Goal: Task Accomplishment & Management: Complete application form

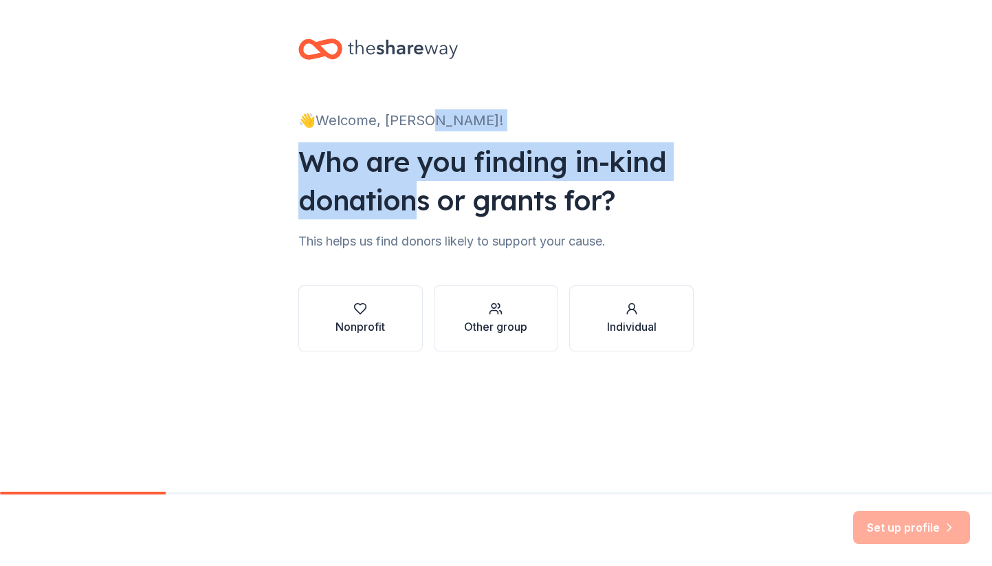
drag, startPoint x: 0, startPoint y: 0, endPoint x: 416, endPoint y: 189, distance: 457.0
click at [416, 189] on div "👋 Welcome, [PERSON_NAME]! Who are you finding in-kind donations or grants for? …" at bounding box center [496, 208] width 992 height 417
click at [360, 311] on icon "button" at bounding box center [360, 309] width 14 height 14
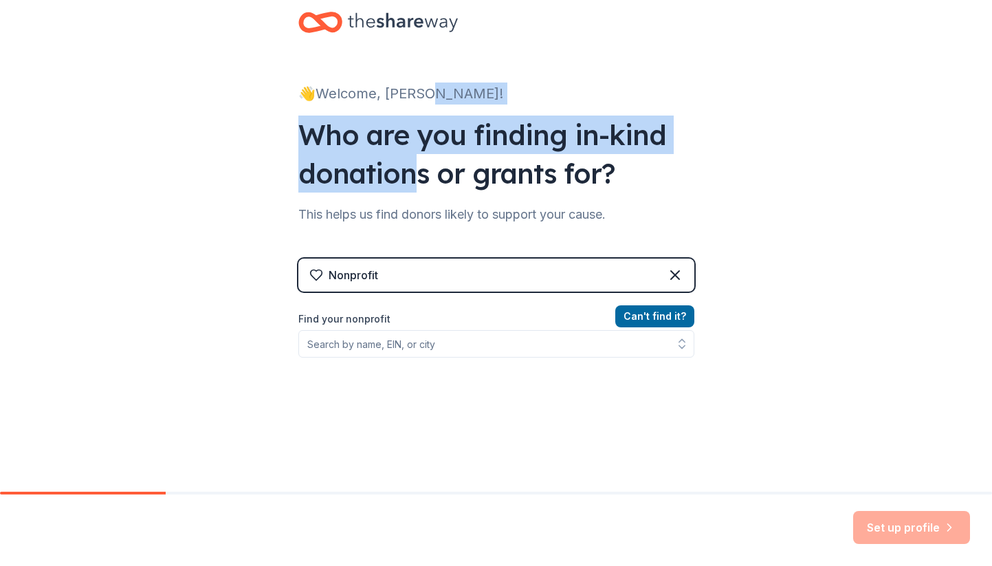
scroll to position [32, 0]
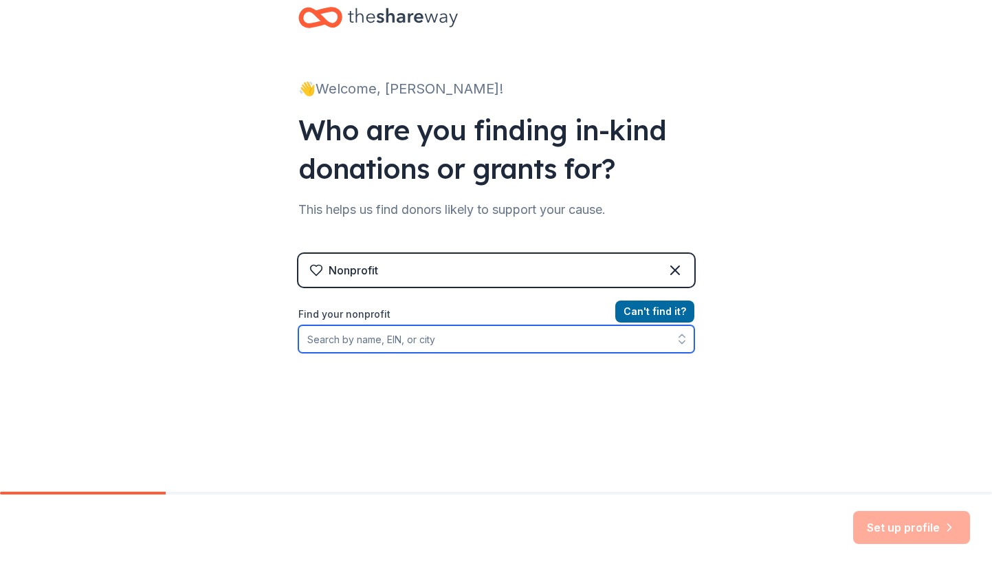
click at [539, 341] on input "Find your nonprofit" at bounding box center [496, 339] width 396 height 28
type input "Junior League of [GEOGRAPHIC_DATA][US_STATE]"
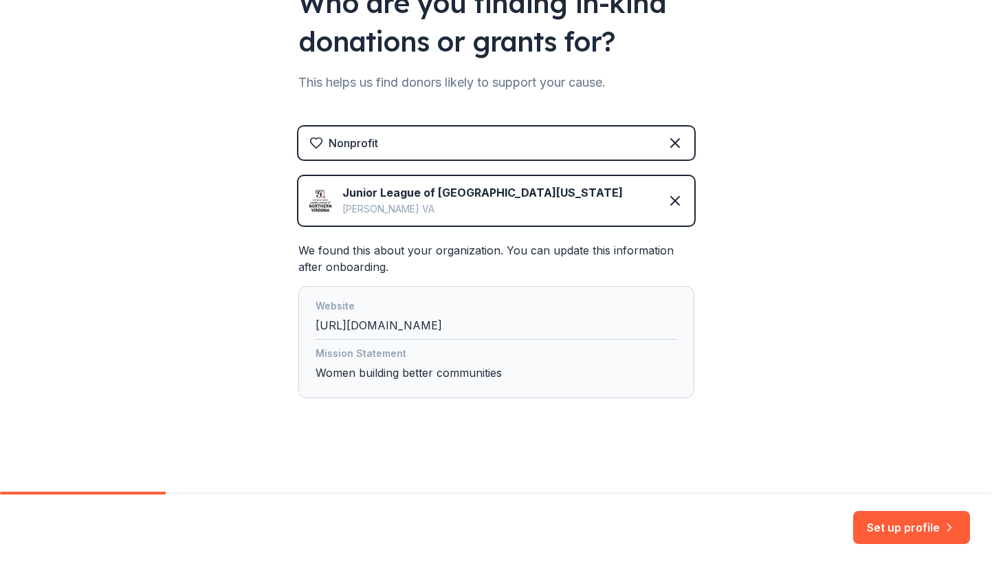
scroll to position [0, 0]
click at [897, 528] on button "Set up profile" at bounding box center [911, 527] width 117 height 33
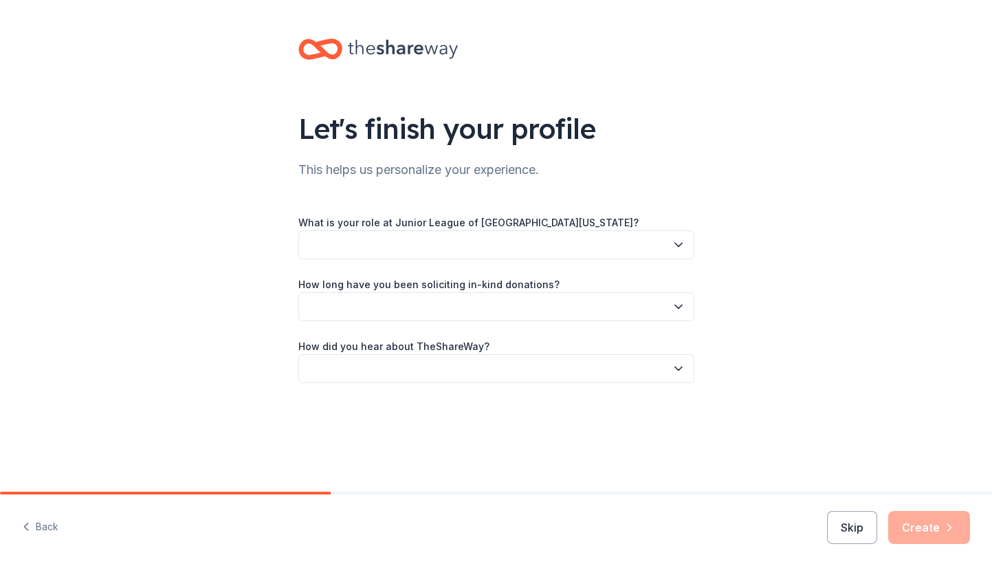
click at [392, 250] on button "button" at bounding box center [496, 244] width 396 height 29
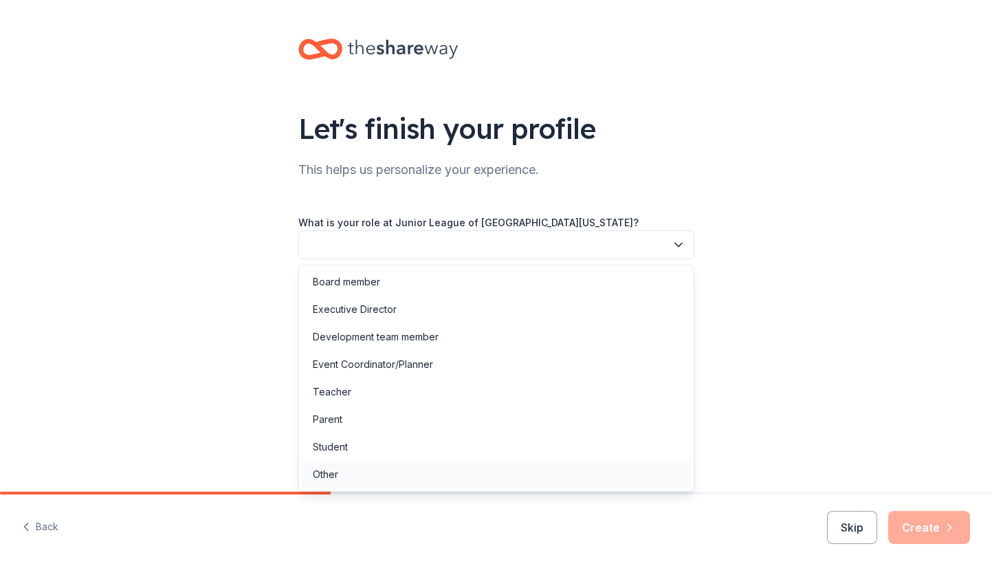
click at [344, 479] on div "Other" at bounding box center [496, 475] width 389 height 28
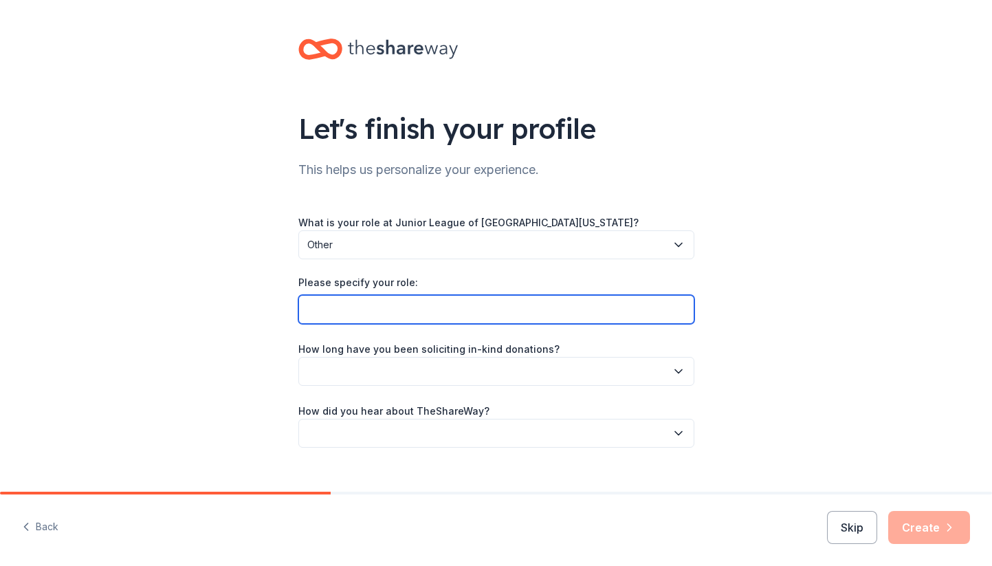
click at [346, 305] on input "Please specify your role:" at bounding box center [496, 309] width 396 height 29
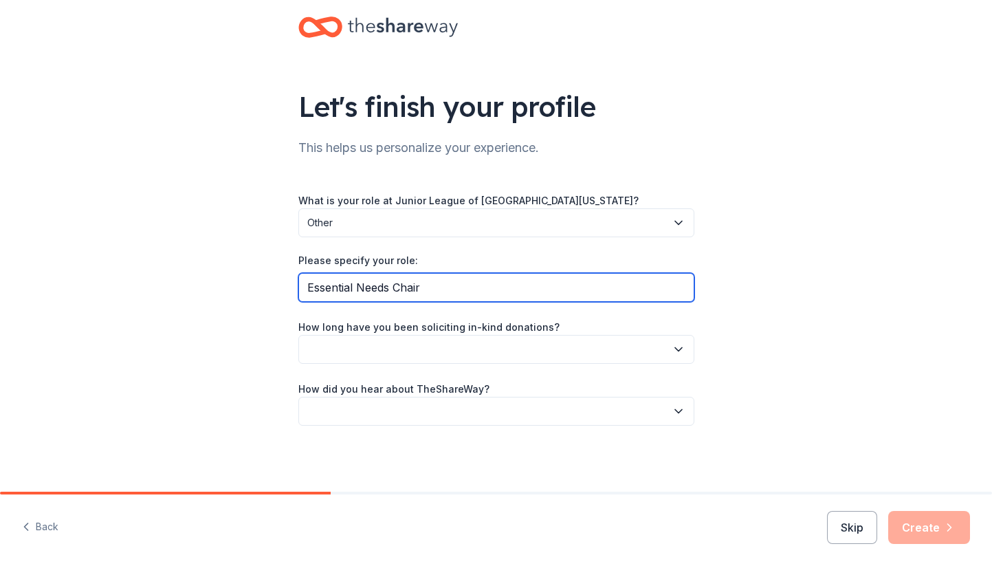
scroll to position [21, 0]
type input "Essential Needs Chair"
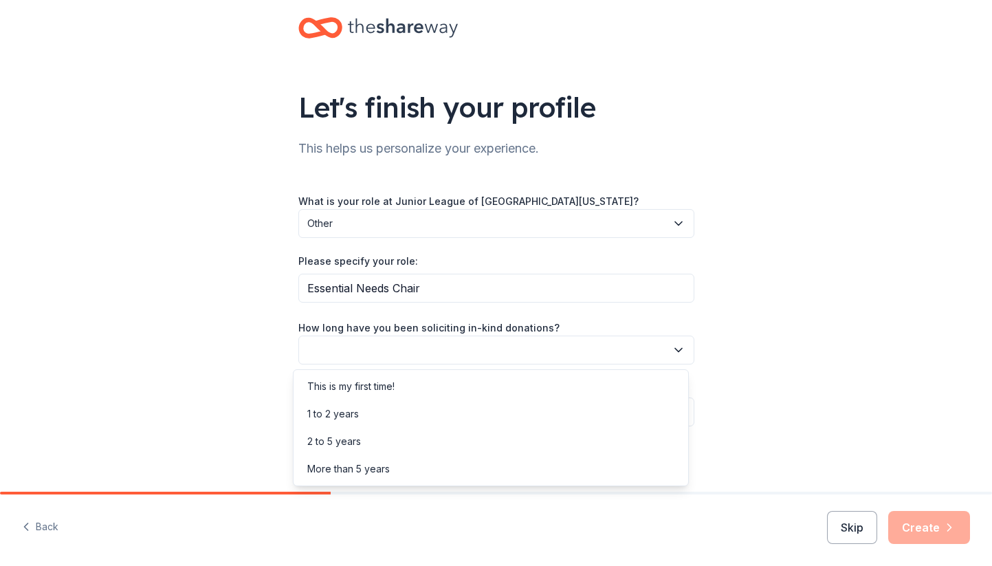
click at [393, 356] on button "button" at bounding box center [496, 350] width 396 height 29
click at [397, 471] on div "More than 5 years" at bounding box center [490, 469] width 389 height 28
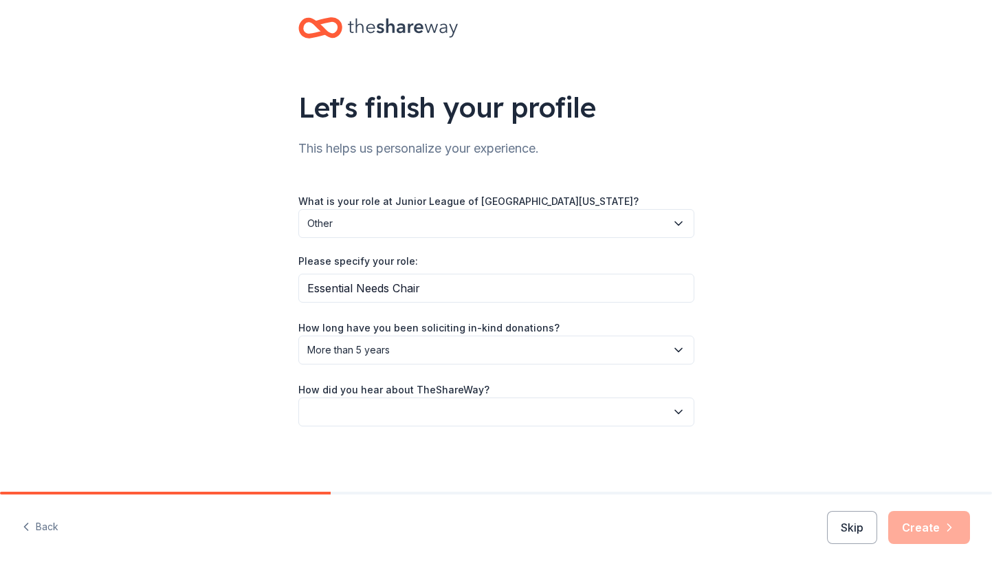
scroll to position [0, 0]
click at [338, 404] on button "button" at bounding box center [496, 411] width 396 height 29
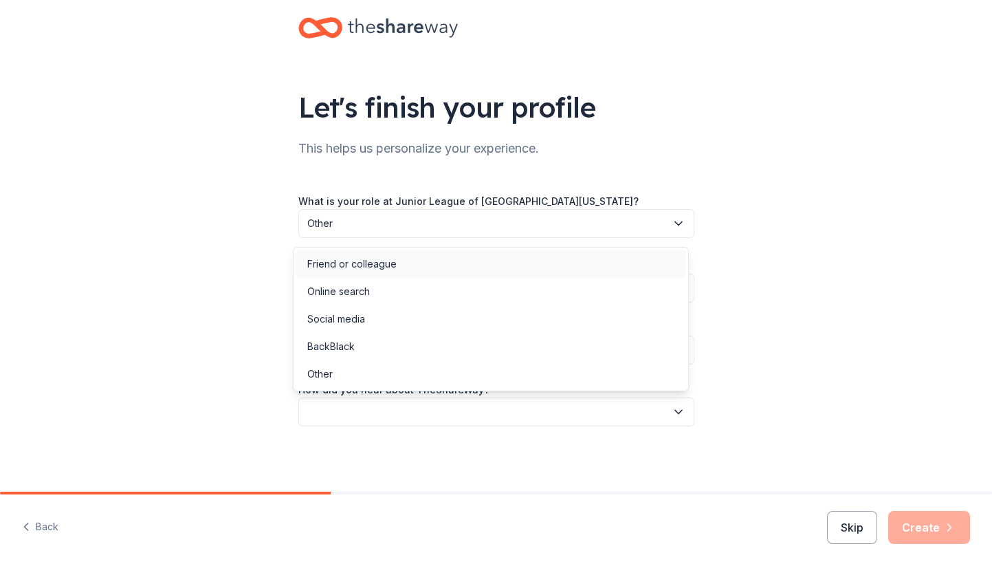
click at [366, 266] on div "Friend or colleague" at bounding box center [351, 264] width 89 height 17
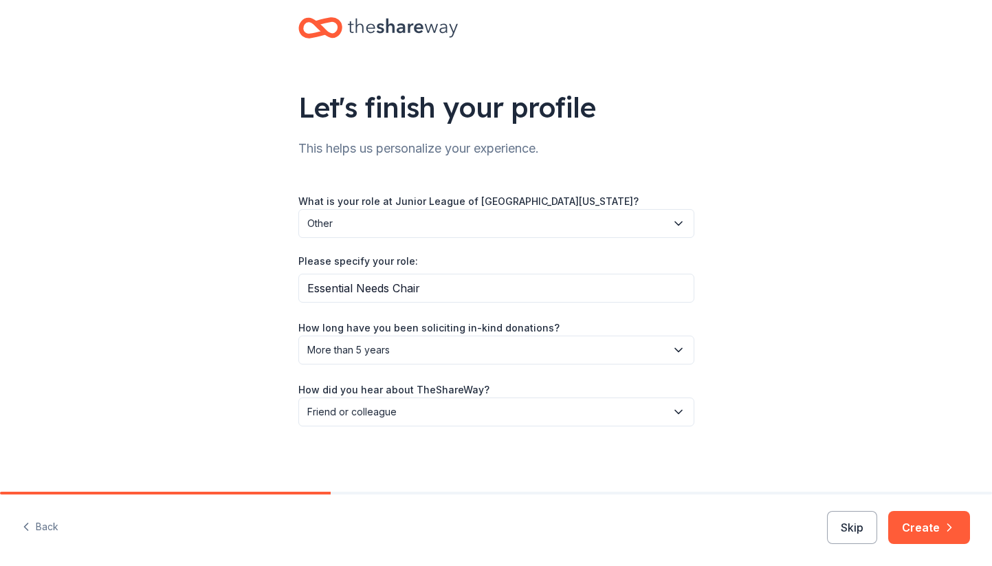
click at [250, 320] on div "Let's finish your profile This helps us personalize your experience. What is yo…" at bounding box center [496, 236] width 992 height 514
click at [941, 527] on button "Create" at bounding box center [929, 527] width 82 height 33
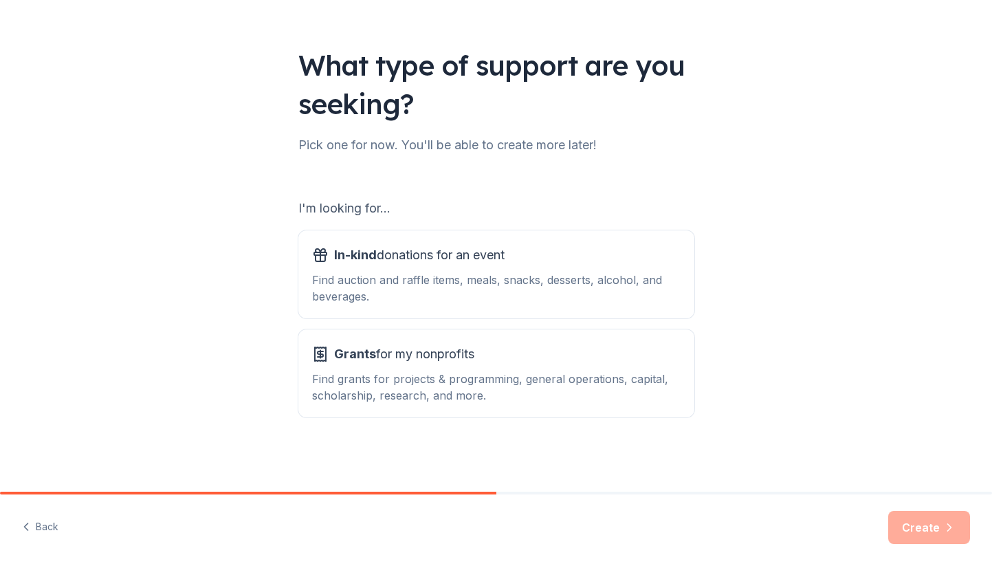
scroll to position [63, 0]
click at [415, 271] on div "In-kind donations for an event Find auction and raffle items, meals, snacks, de…" at bounding box center [496, 274] width 369 height 61
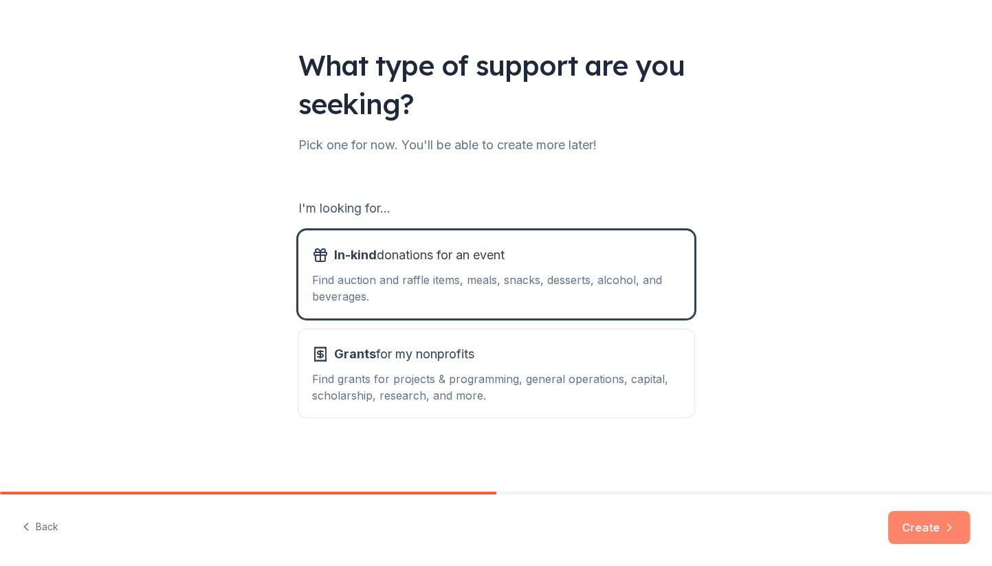
click at [928, 531] on button "Create" at bounding box center [929, 527] width 82 height 33
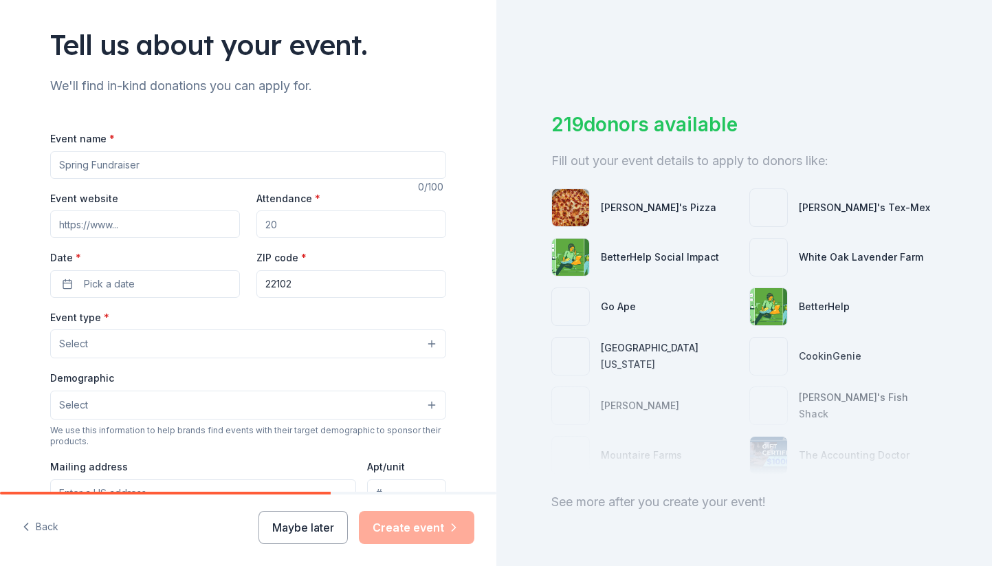
scroll to position [70, 0]
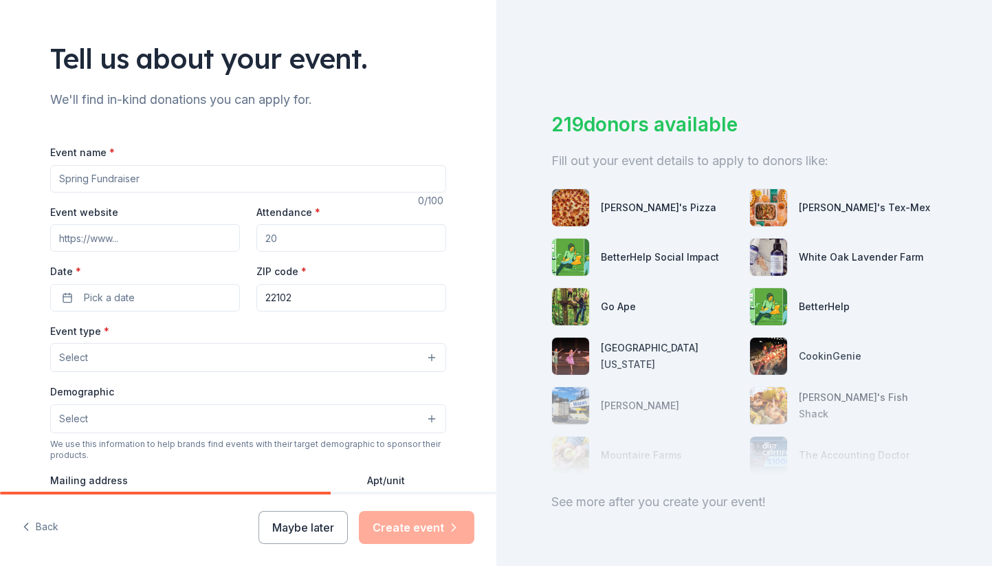
drag, startPoint x: 162, startPoint y: 179, endPoint x: 31, endPoint y: 171, distance: 130.9
click at [31, 171] on div "Tell us about your event. We'll find in-kind donations you can apply for. Event…" at bounding box center [248, 387] width 440 height 915
paste input "Burn Bright, Not Out. A Breakfast with Junior League of [GEOGRAPHIC_DATA][US_ST…"
type input "Burn Bright, Not Out. A Breakfast with Junior League of [GEOGRAPHIC_DATA][US_ST…"
click at [178, 239] on input "Event website" at bounding box center [145, 238] width 190 height 28
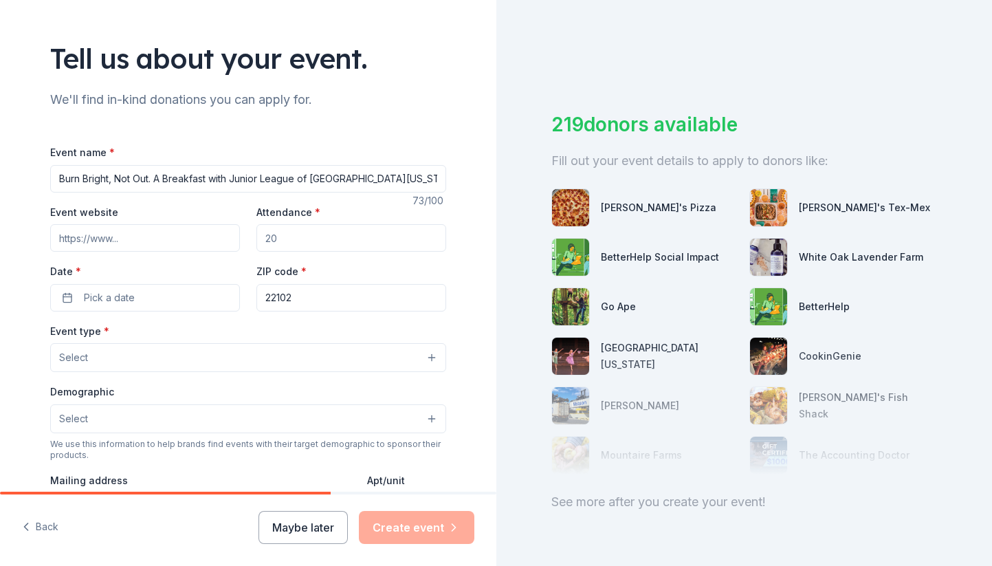
paste input "[URL][DOMAIN_NAME][US_STATE]"
type input "[URL][DOMAIN_NAME][US_STATE]"
click at [324, 239] on input "Attendance *" at bounding box center [351, 238] width 190 height 28
type input "100"
click at [57, 293] on button "Pick a date" at bounding box center [145, 298] width 190 height 28
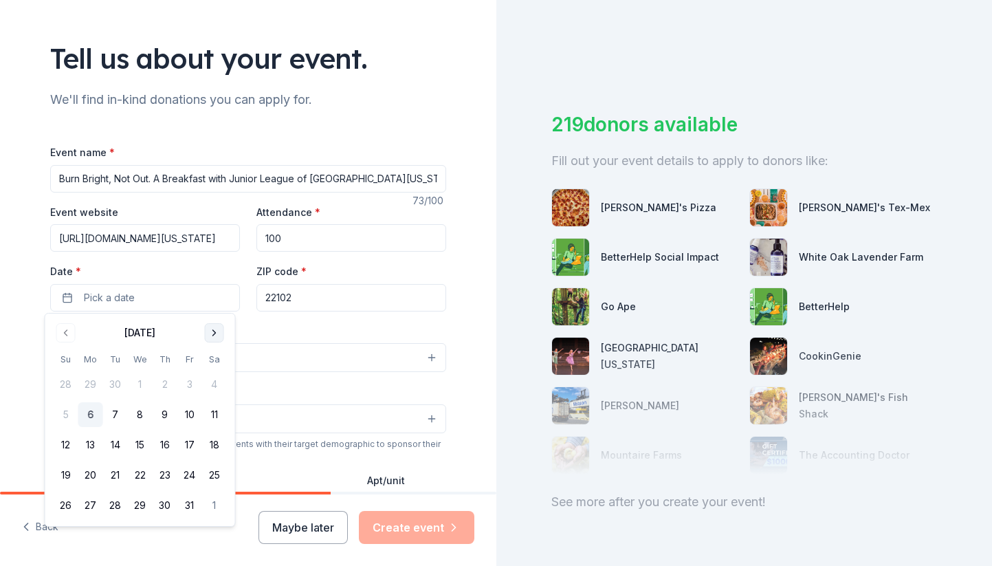
click at [217, 334] on button "Go to next month" at bounding box center [214, 332] width 19 height 19
click at [217, 448] on button "15" at bounding box center [214, 445] width 25 height 25
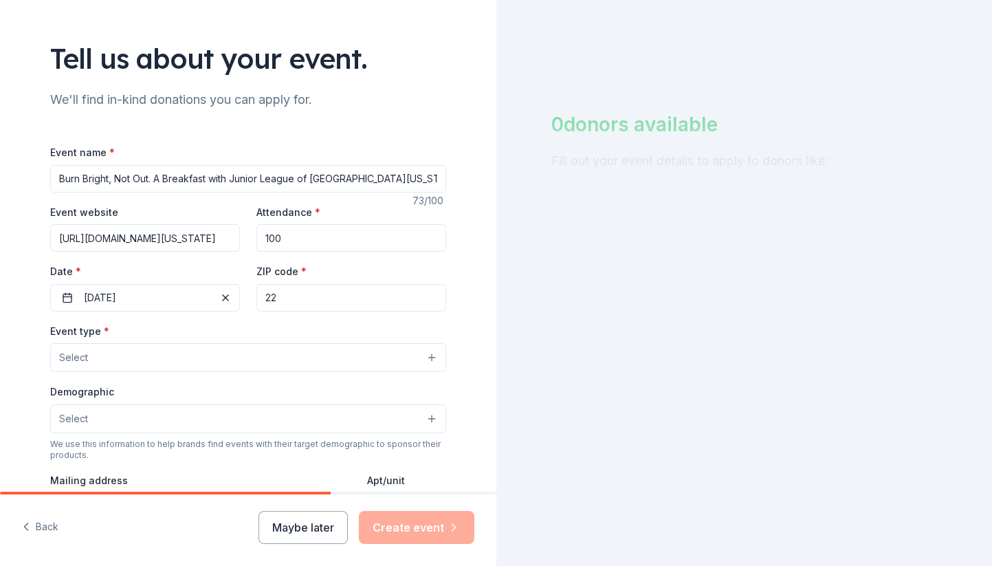
type input "2"
type input "22201"
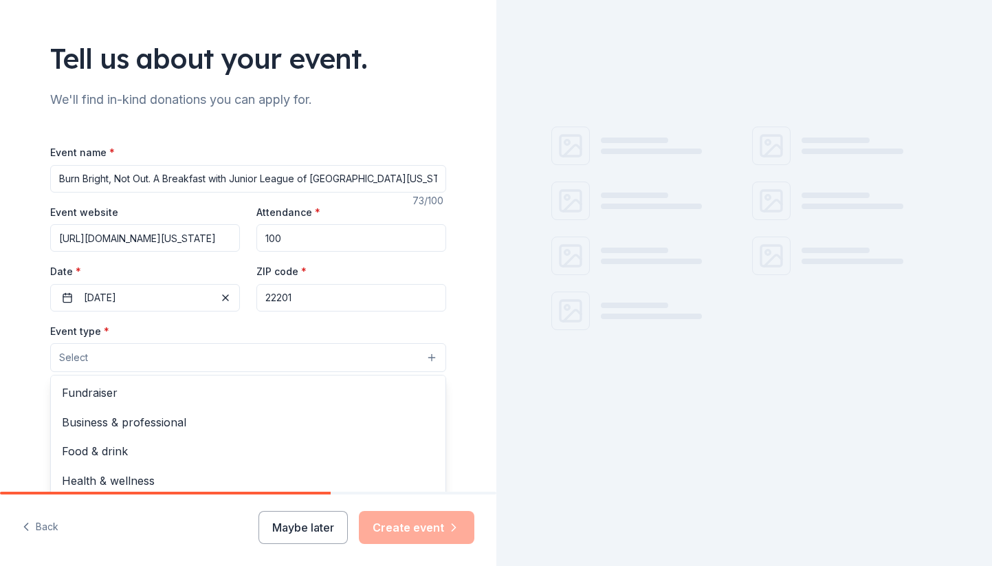
click at [87, 357] on button "Select" at bounding box center [248, 357] width 396 height 29
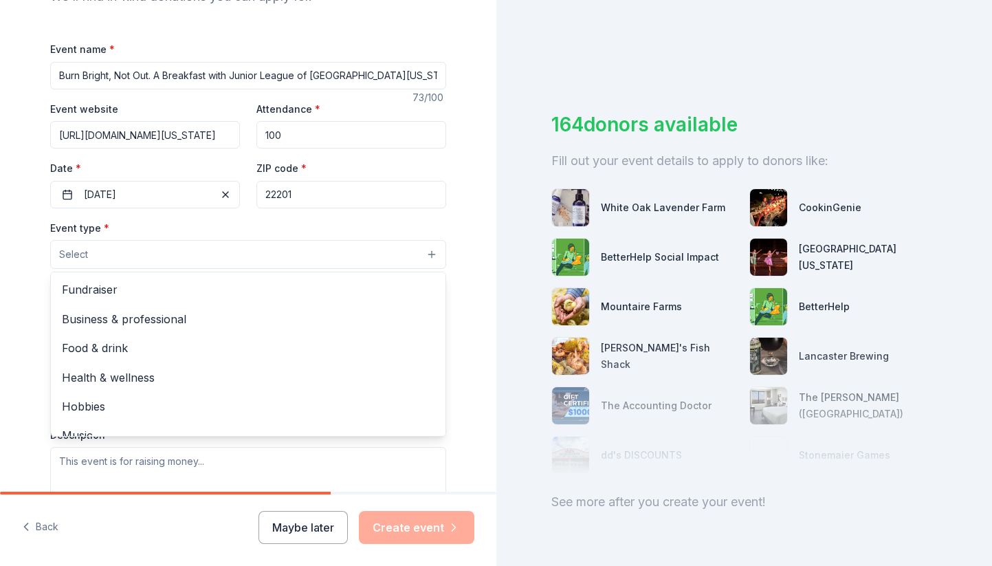
scroll to position [174, 0]
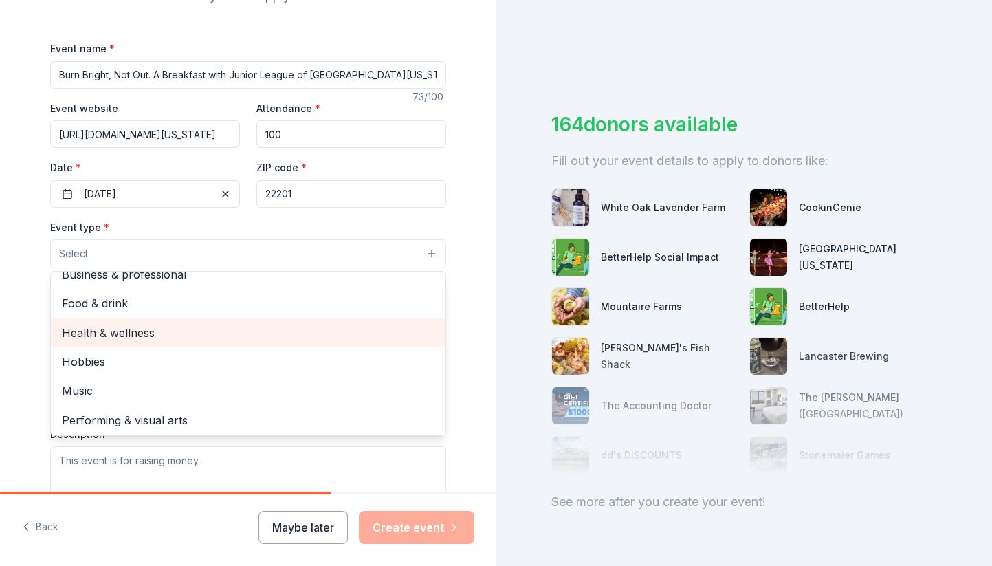
click at [154, 324] on span "Health & wellness" at bounding box center [248, 333] width 373 height 18
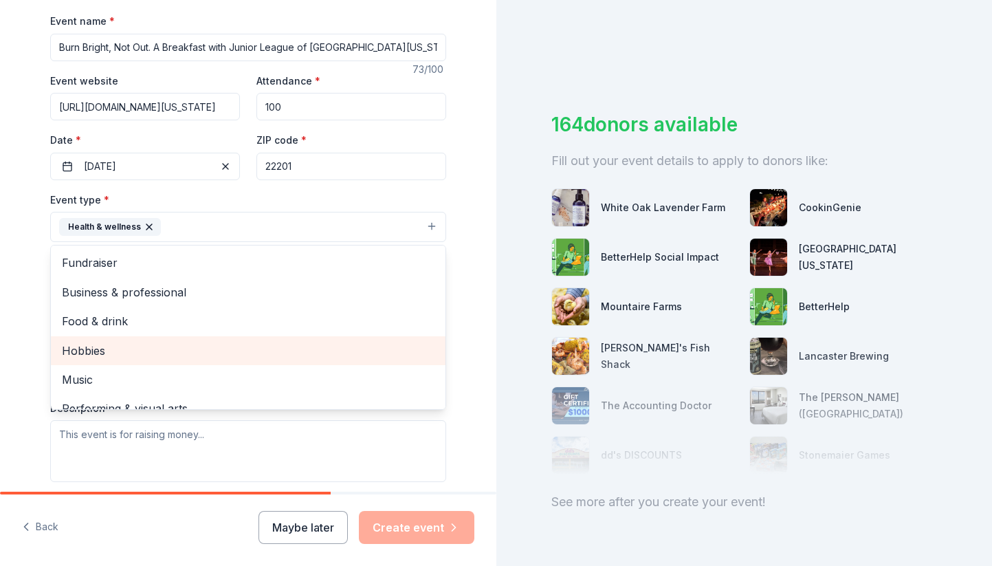
scroll to position [0, 0]
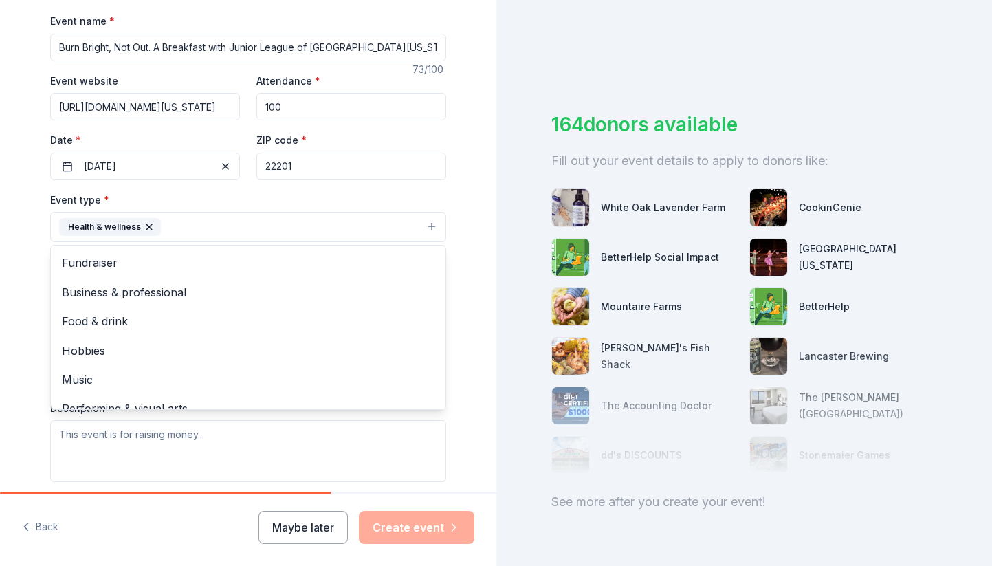
click at [16, 286] on div "Tell us about your event. We'll find in-kind donations you can apply for. Event…" at bounding box center [248, 257] width 496 height 917
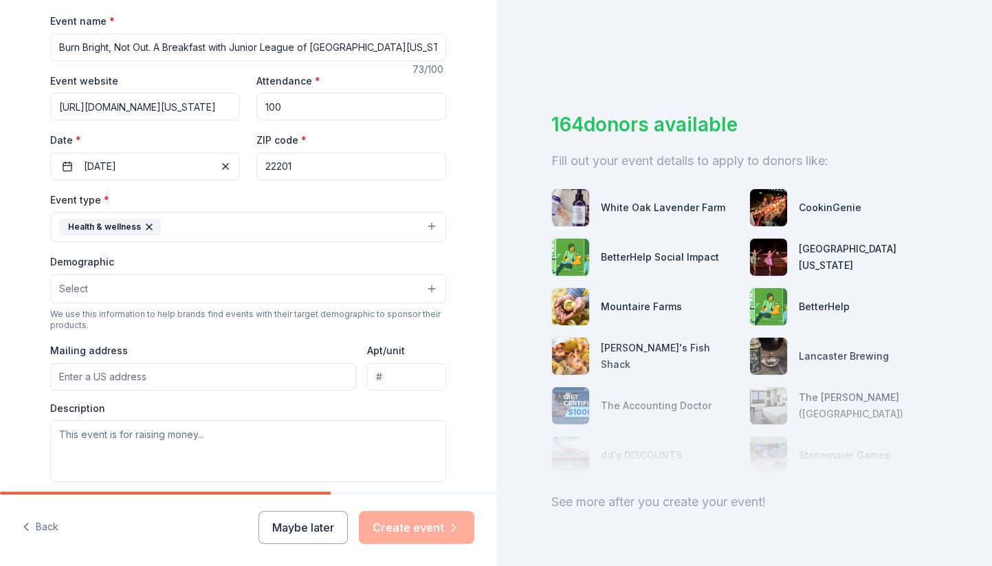
click at [146, 279] on button "Select" at bounding box center [248, 288] width 396 height 29
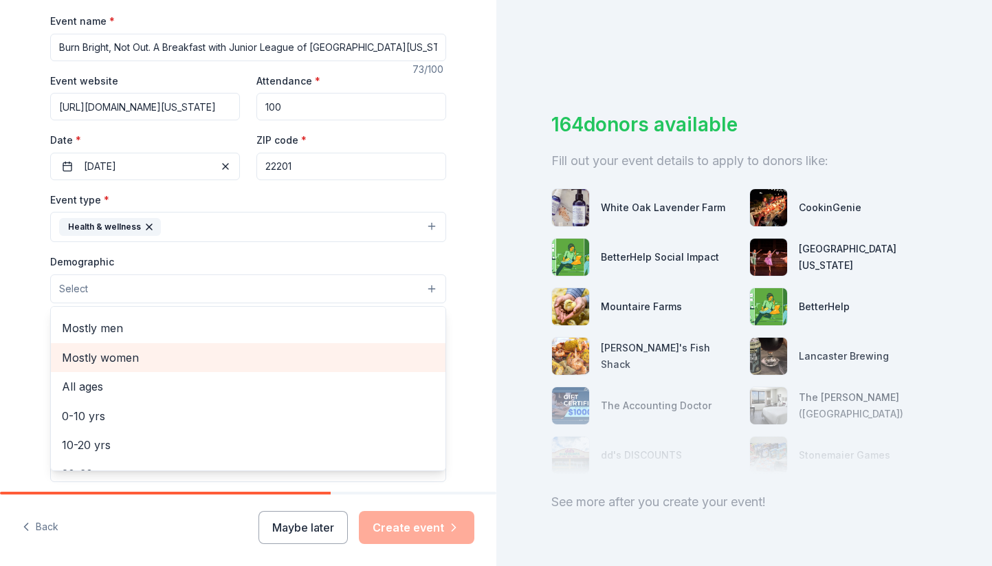
scroll to position [30, 0]
click at [127, 351] on span "Mostly women" at bounding box center [248, 353] width 373 height 18
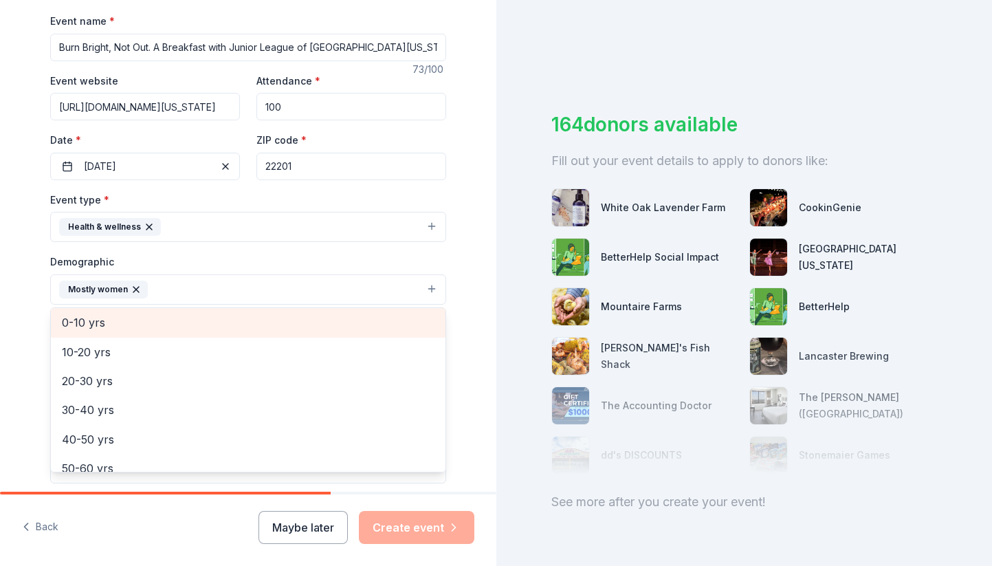
scroll to position [94, 0]
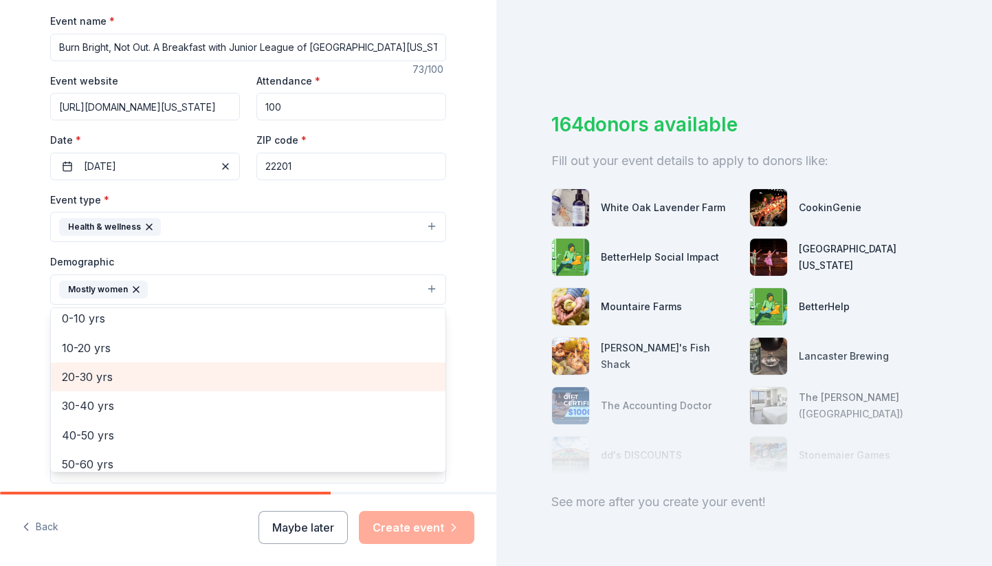
click at [135, 376] on span "20-30 yrs" at bounding box center [248, 377] width 373 height 18
click at [129, 375] on span "30-40 yrs" at bounding box center [248, 377] width 373 height 18
click at [124, 377] on span "40-50 yrs" at bounding box center [248, 377] width 373 height 18
click at [121, 375] on span "50-60 yrs" at bounding box center [248, 377] width 373 height 18
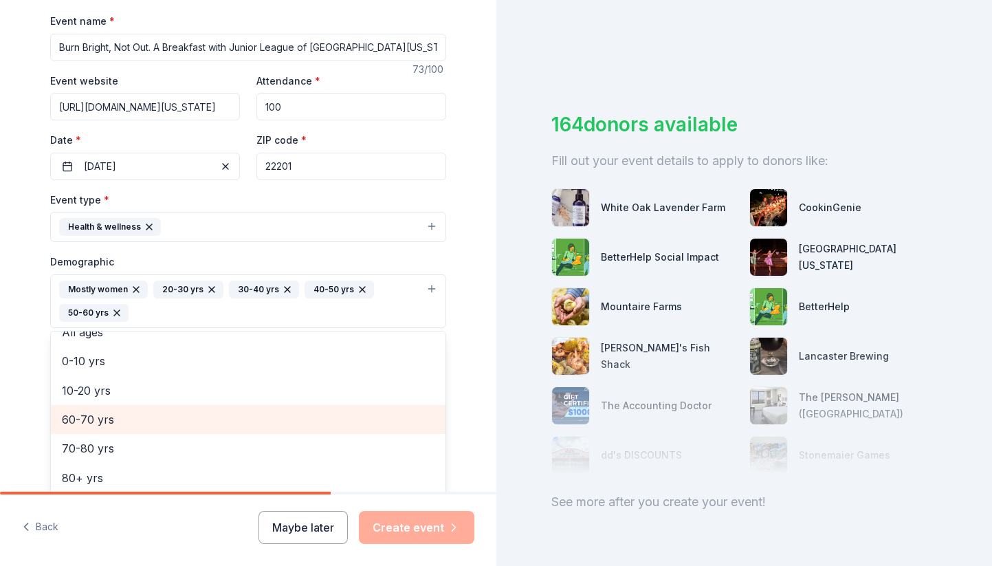
scroll to position [73, 0]
click at [104, 421] on span "60-70 yrs" at bounding box center [248, 422] width 373 height 18
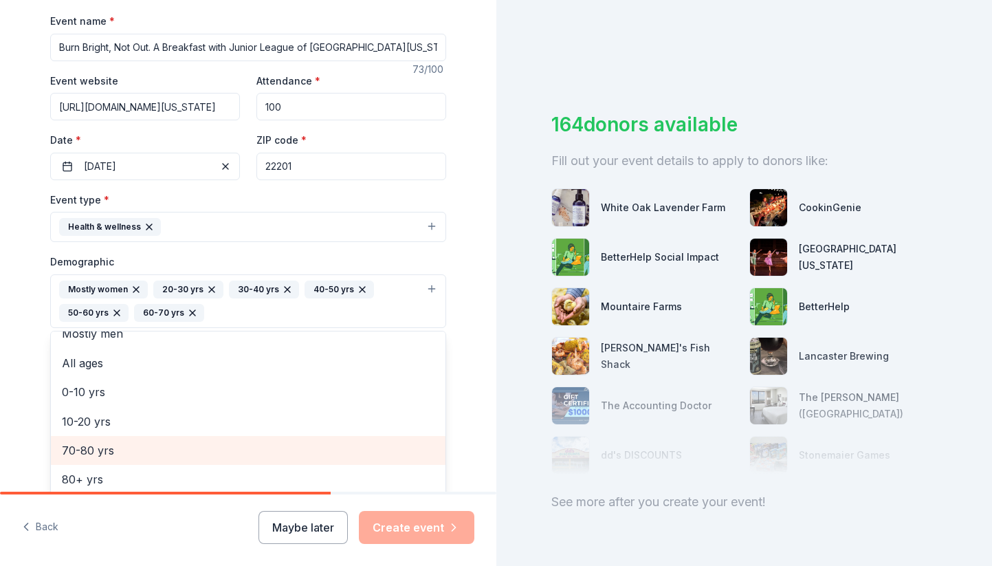
click at [125, 447] on span "70-80 yrs" at bounding box center [248, 450] width 373 height 18
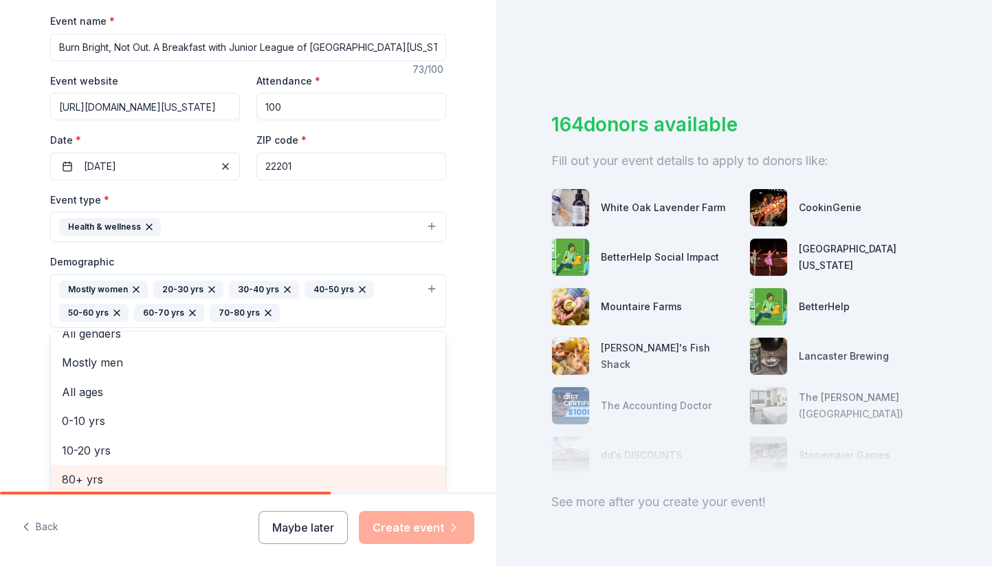
click at [94, 472] on span "80+ yrs" at bounding box center [248, 479] width 373 height 18
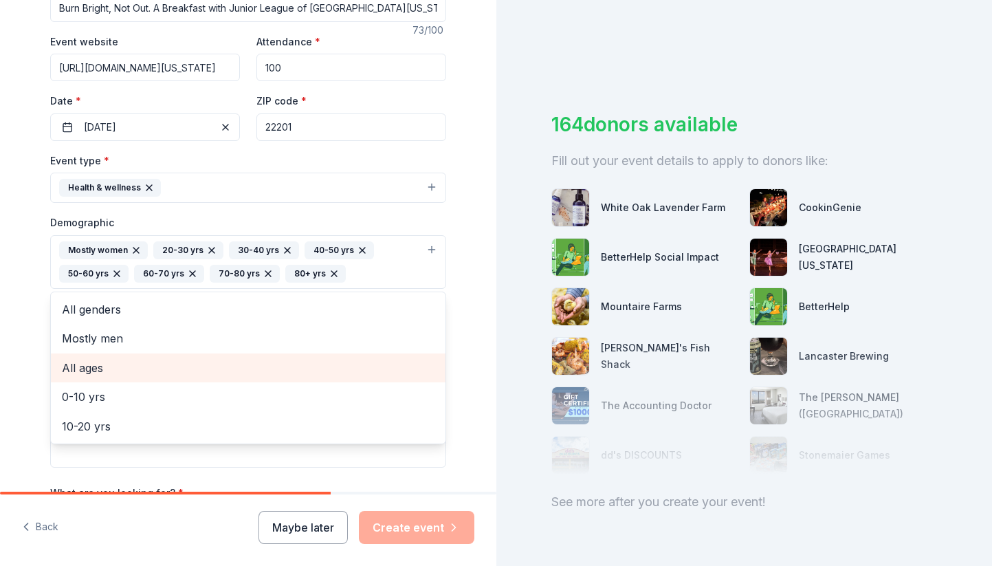
scroll to position [248, 0]
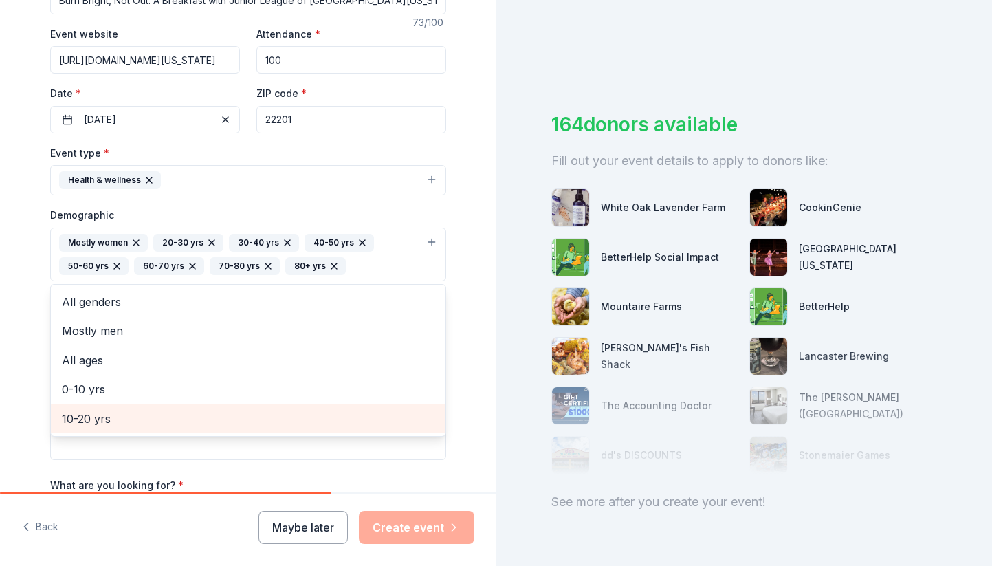
click at [136, 412] on span "10-20 yrs" at bounding box center [248, 419] width 373 height 18
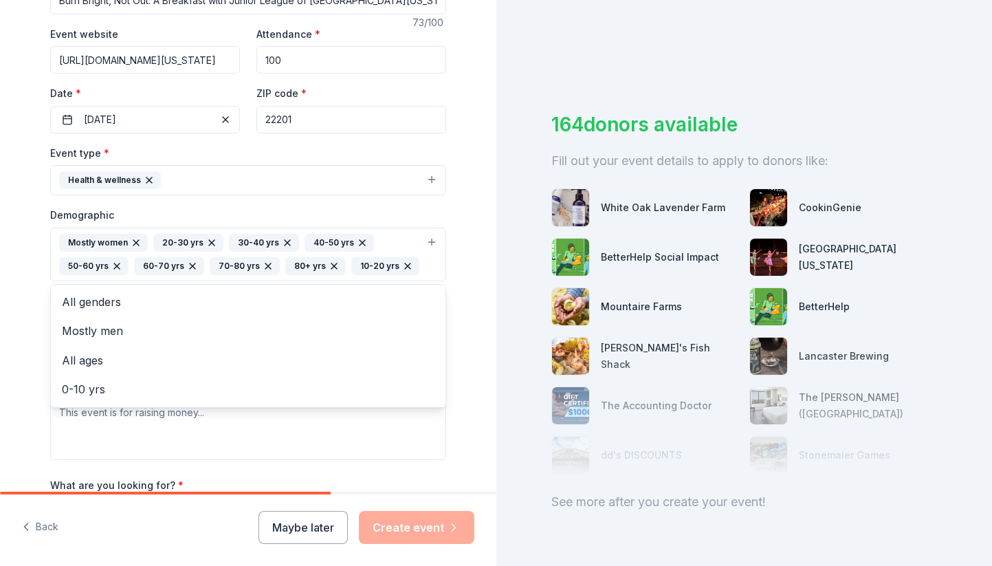
click at [28, 341] on div "Tell us about your event. We'll find in-kind donations you can apply for. Event…" at bounding box center [248, 222] width 440 height 941
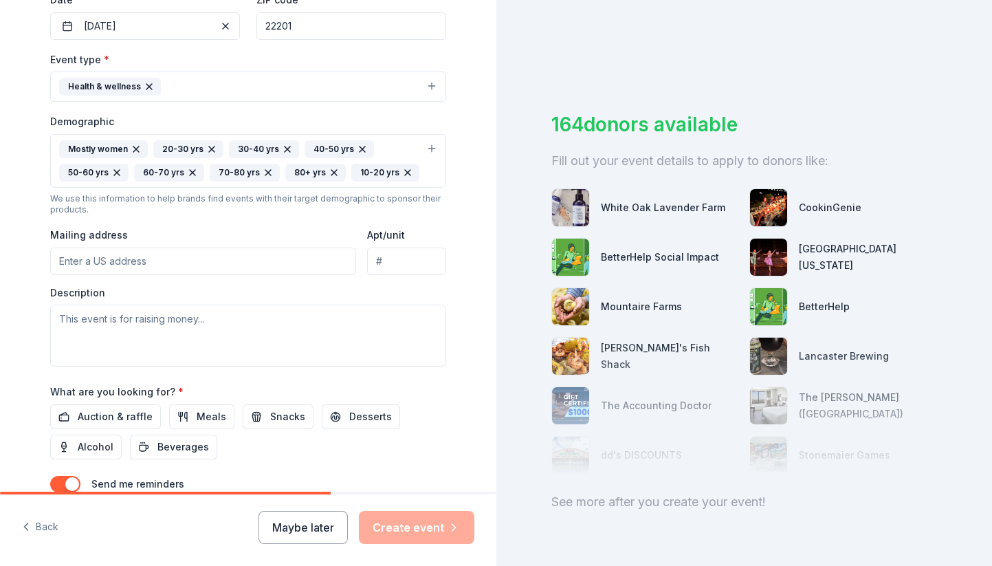
scroll to position [346, 0]
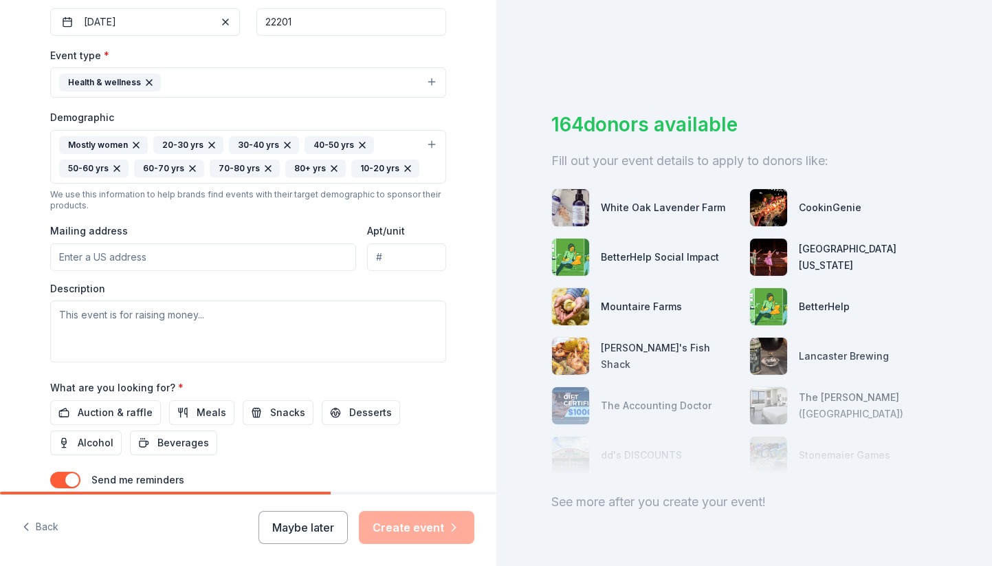
paste input "8300 Greensboro Drive, Ste. L1, Box 637 McLean, VA 22102"
type input "8300 Greensboro Drive, Ste. L1, Box 637 McLean, VA 22102"
type input "Box 637"
drag, startPoint x: 243, startPoint y: 256, endPoint x: 198, endPoint y: 254, distance: 45.4
click at [198, 254] on input "8300 Greensboro Drive, Ste. L1, Box 637 McLean, VA 22102" at bounding box center [203, 257] width 306 height 28
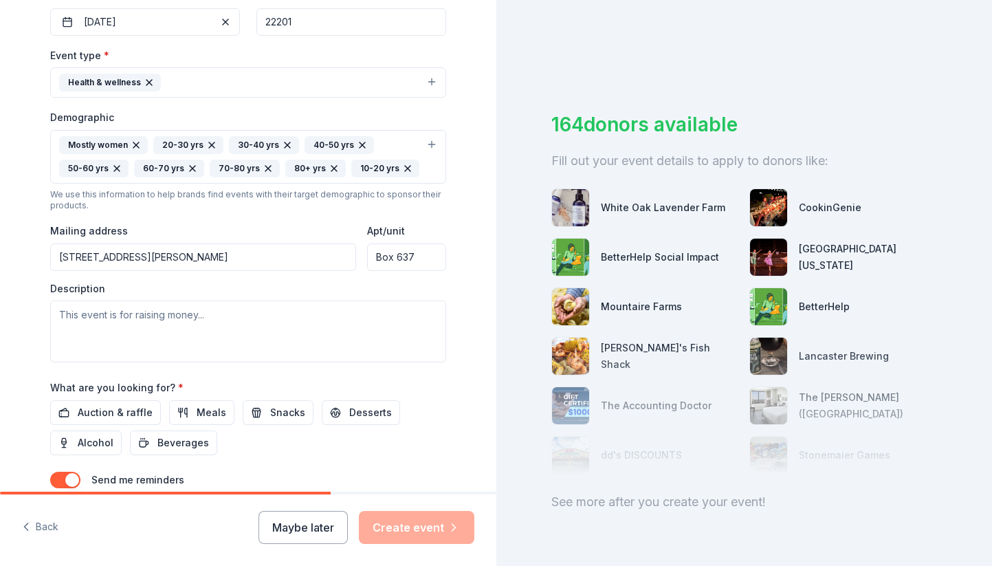
click at [167, 256] on input "8300 Greensboro Drive, McLean, VA, 22102" at bounding box center [203, 257] width 306 height 28
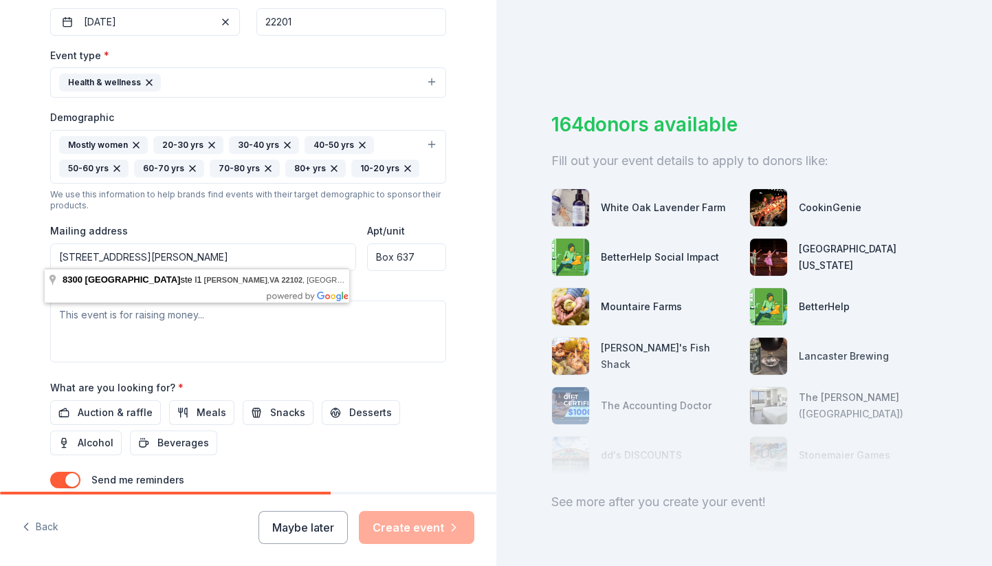
type input "8300 Greensboro Drive, Ste L1, McLean, VA, 22102"
click at [19, 371] on div "Tell us about your event. We'll find in-kind donations you can apply for. Event…" at bounding box center [248, 124] width 496 height 941
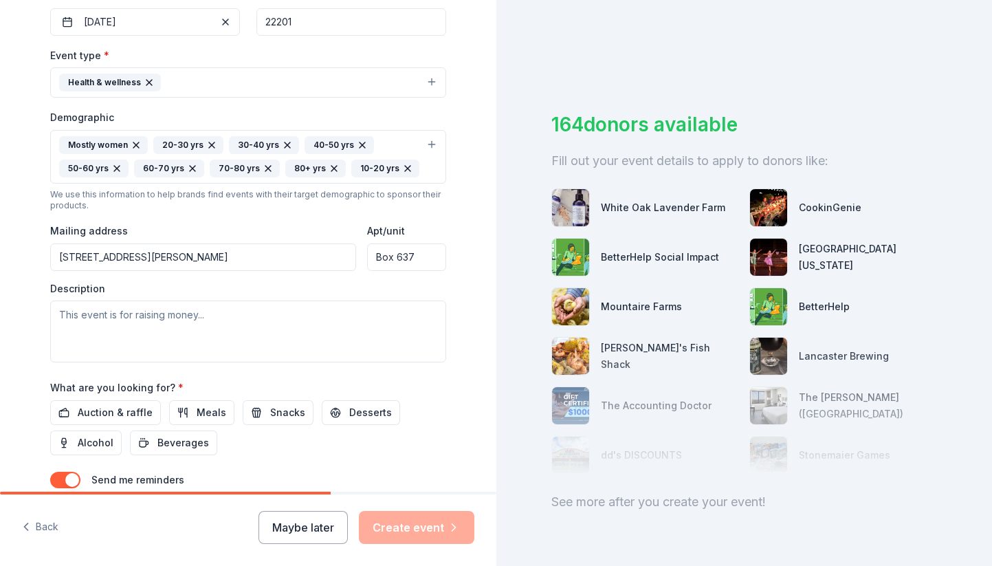
scroll to position [0, 0]
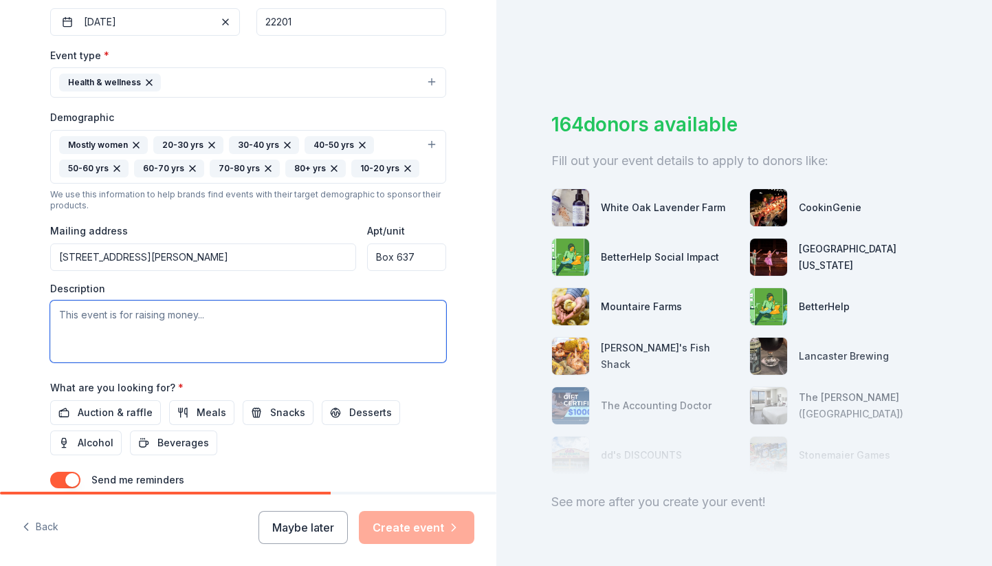
click at [124, 318] on textarea at bounding box center [248, 331] width 396 height 62
paste textarea "GENERAL IN-KIND DONATION REQUEST The Junior League of Northern Virginia is host…"
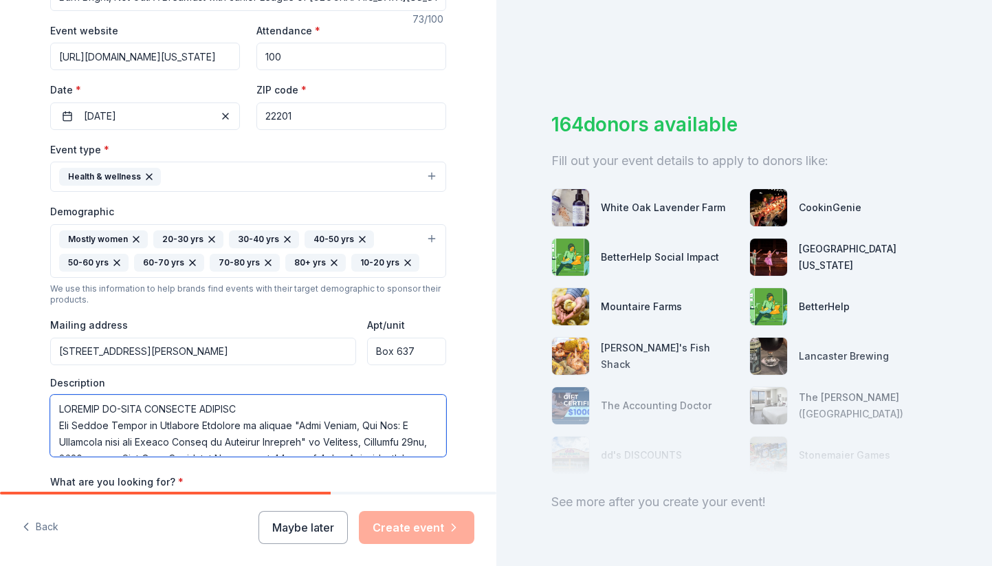
scroll to position [250, 0]
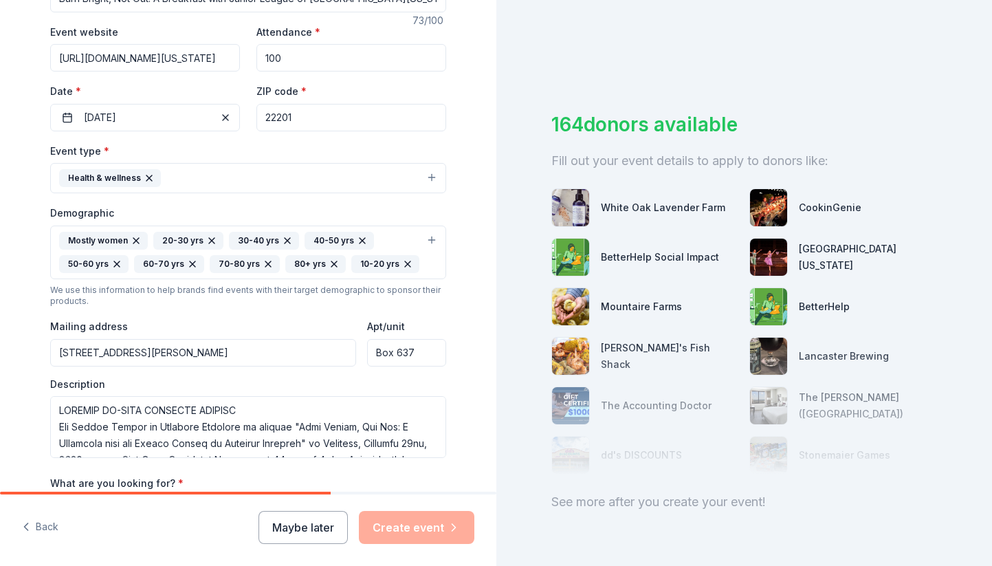
click at [28, 413] on div "Tell us about your event. We'll find in-kind donations you can apply for. Event…" at bounding box center [248, 220] width 440 height 941
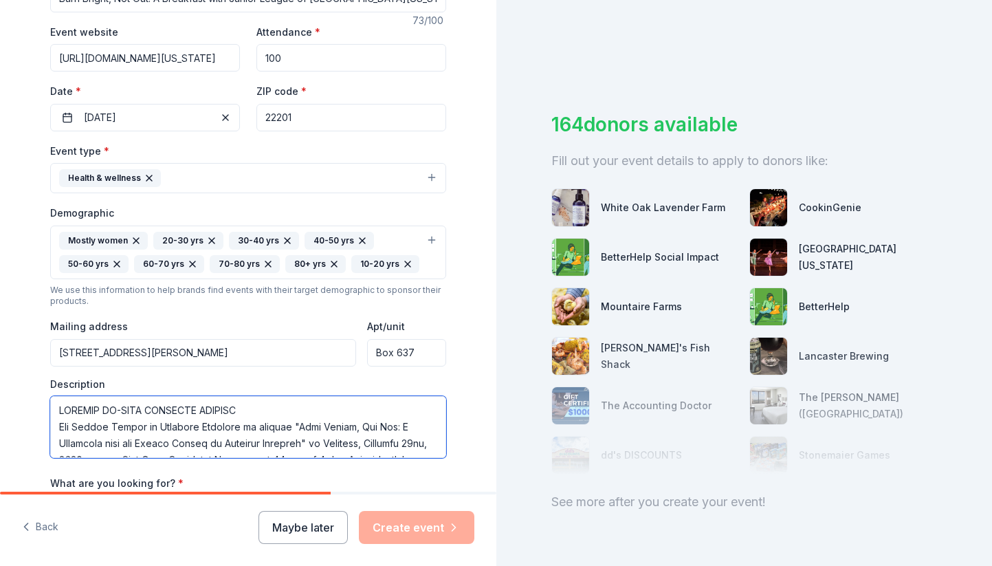
drag, startPoint x: 56, startPoint y: 424, endPoint x: 54, endPoint y: 404, distance: 20.0
click at [54, 404] on textarea at bounding box center [248, 427] width 396 height 62
type textarea "The Junior League of Northern Virginia is hosting "Burn Bright, Not Out: A Brea…"
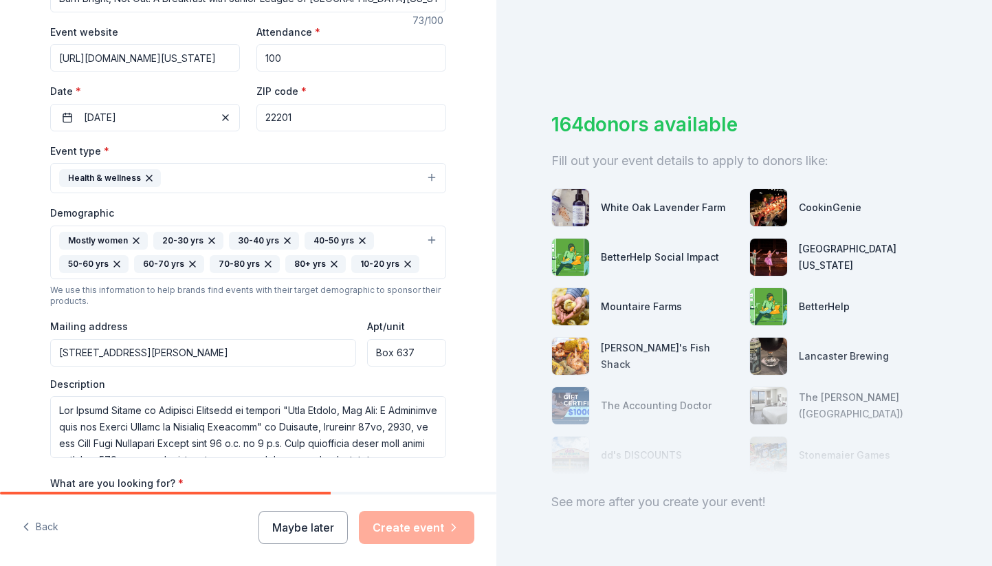
click at [30, 419] on div "Tell us about your event. We'll find in-kind donations you can apply for. Event…" at bounding box center [248, 220] width 440 height 941
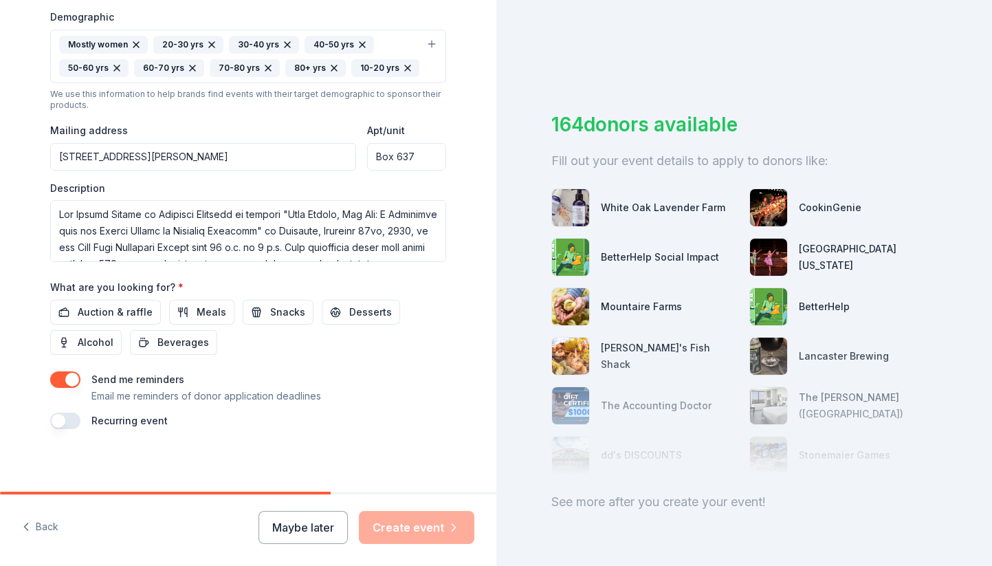
scroll to position [0, 0]
click at [124, 310] on span "Auction & raffle" at bounding box center [115, 312] width 75 height 17
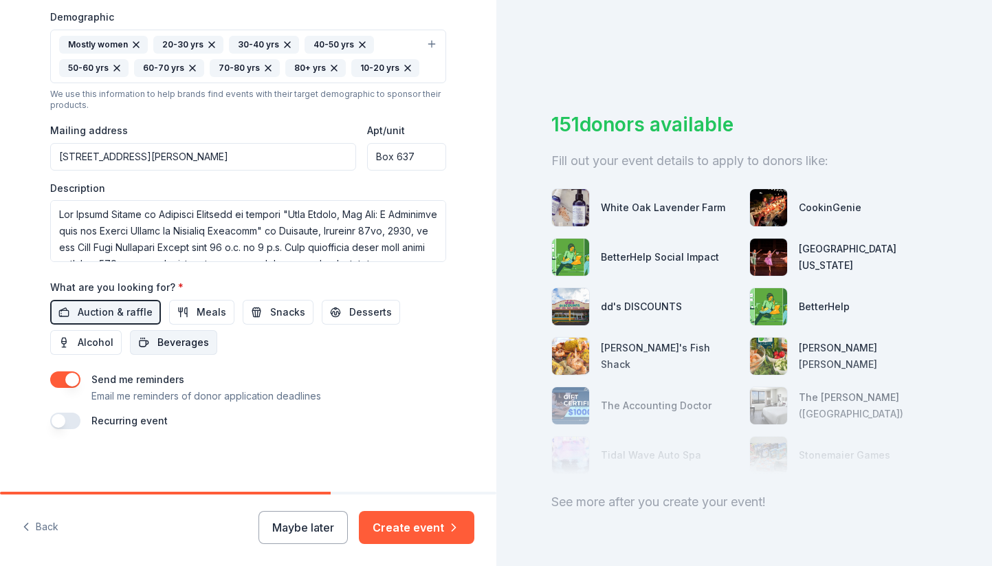
click at [185, 344] on span "Beverages" at bounding box center [183, 342] width 52 height 17
click at [271, 313] on span "Snacks" at bounding box center [287, 312] width 35 height 17
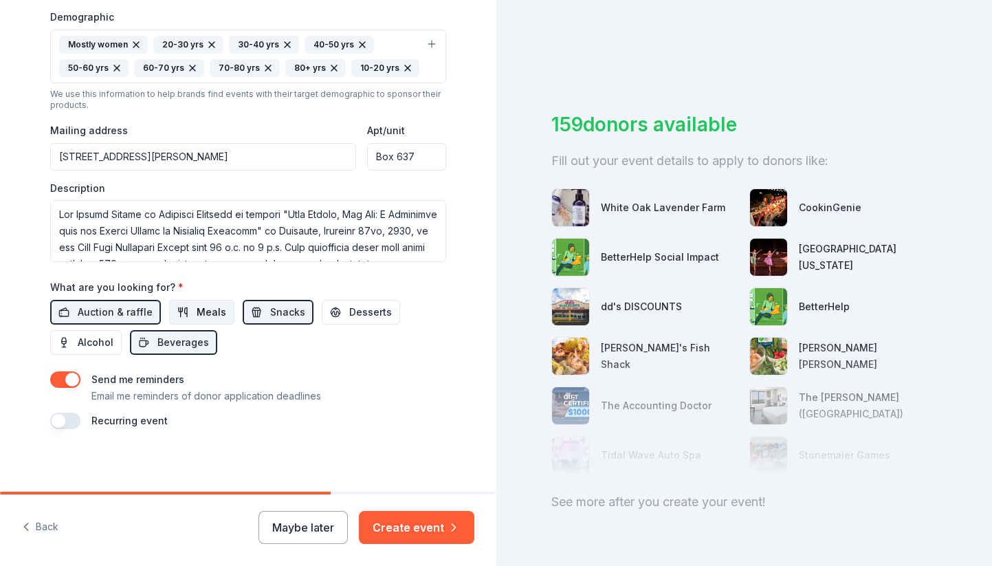
click at [210, 312] on span "Meals" at bounding box center [212, 312] width 30 height 17
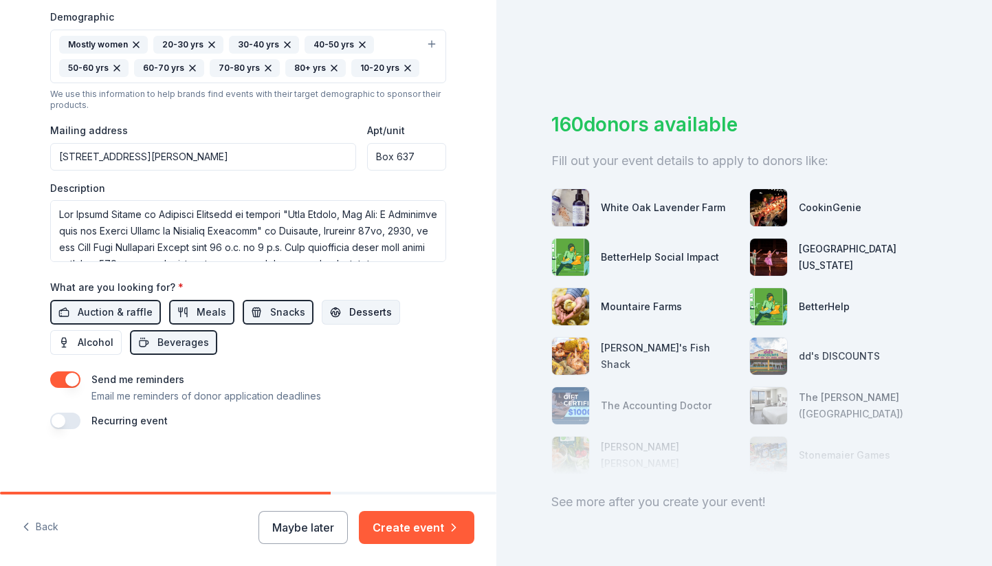
click at [351, 311] on span "Desserts" at bounding box center [370, 312] width 43 height 17
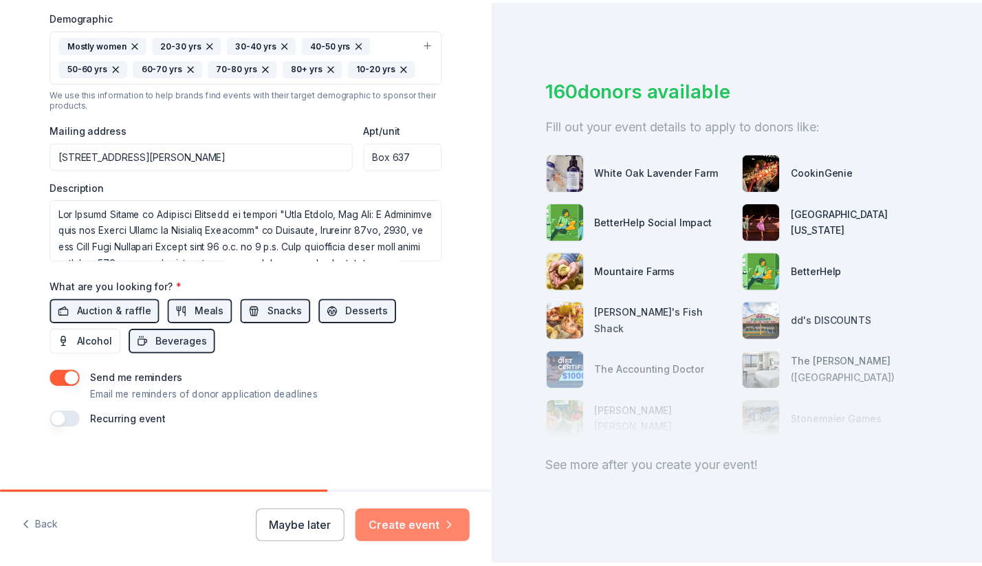
scroll to position [446, 0]
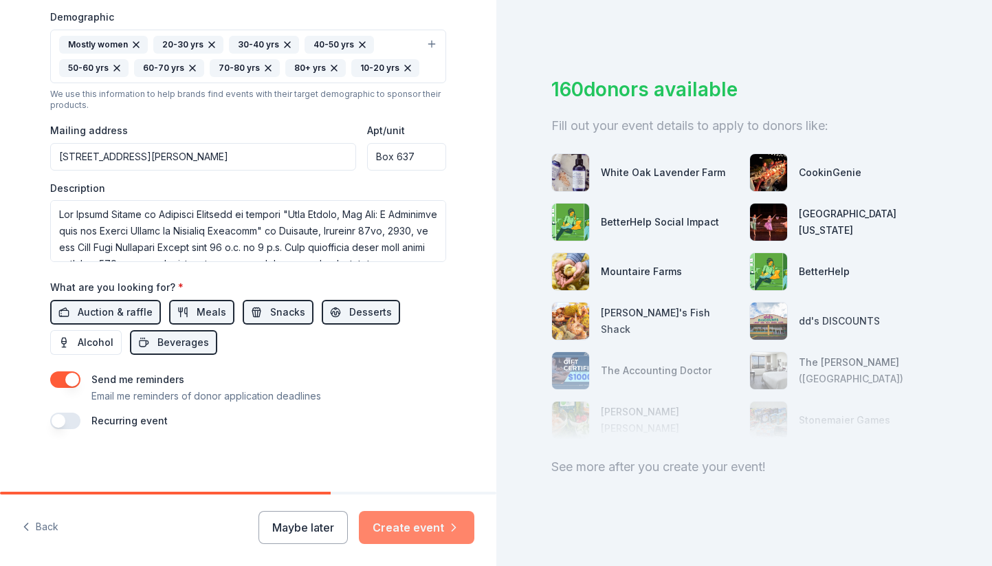
click at [402, 522] on button "Create event" at bounding box center [417, 527] width 116 height 33
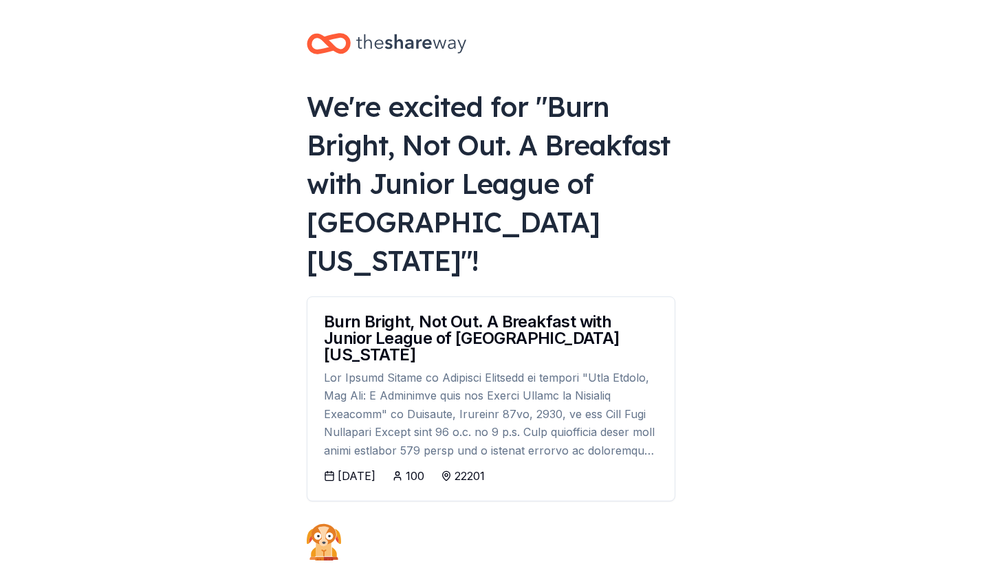
click at [412, 369] on div at bounding box center [491, 414] width 334 height 91
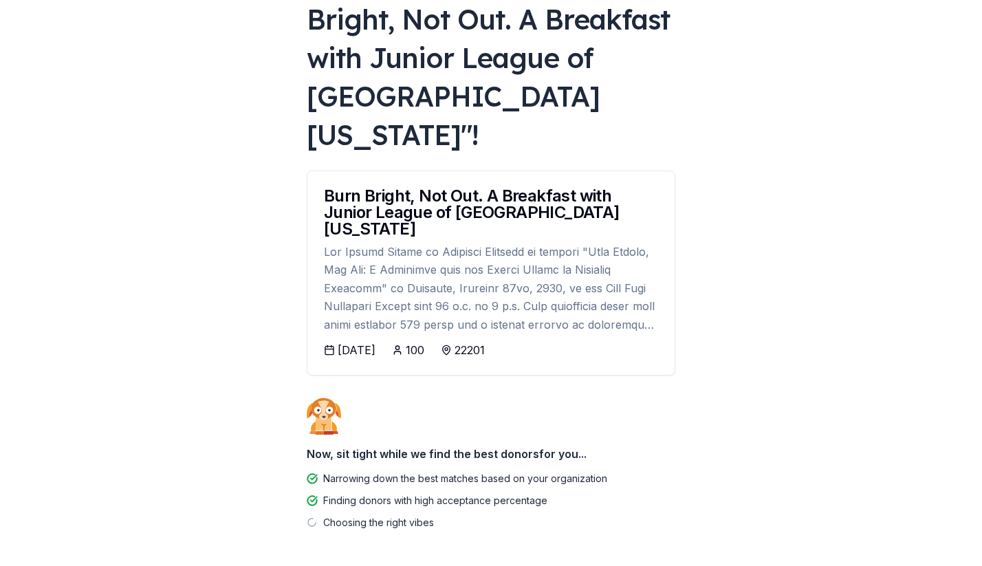
scroll to position [125, 0]
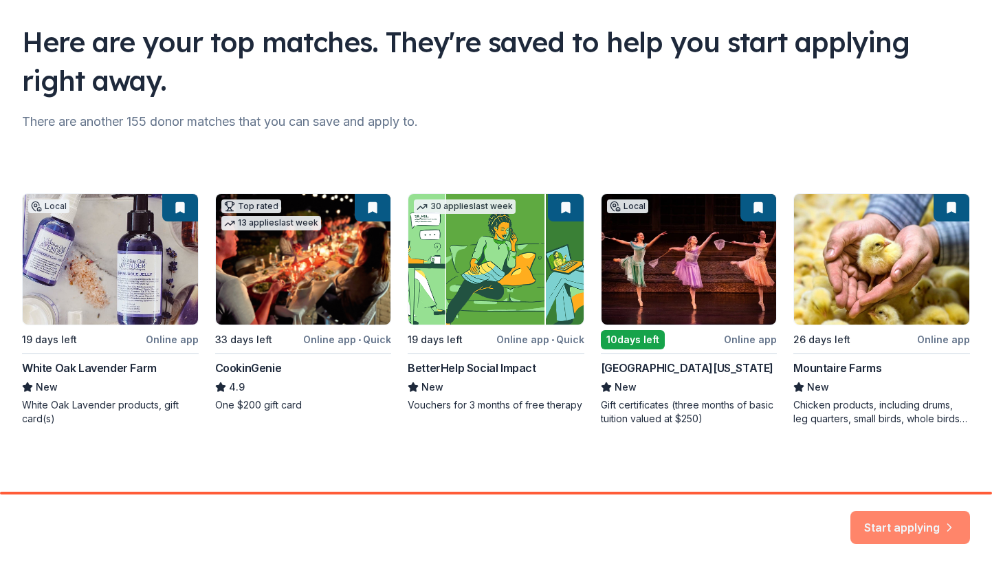
click at [893, 525] on button "Start applying" at bounding box center [911, 519] width 120 height 33
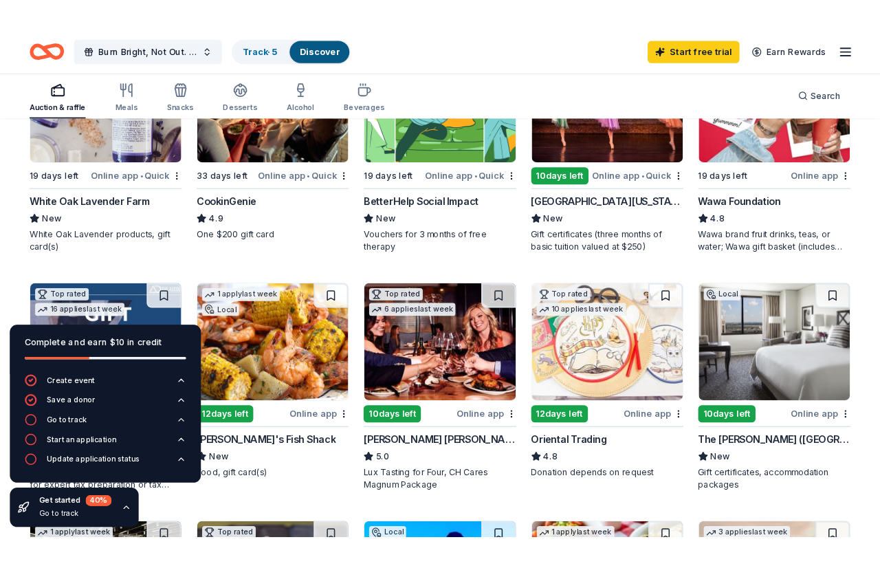
scroll to position [265, 0]
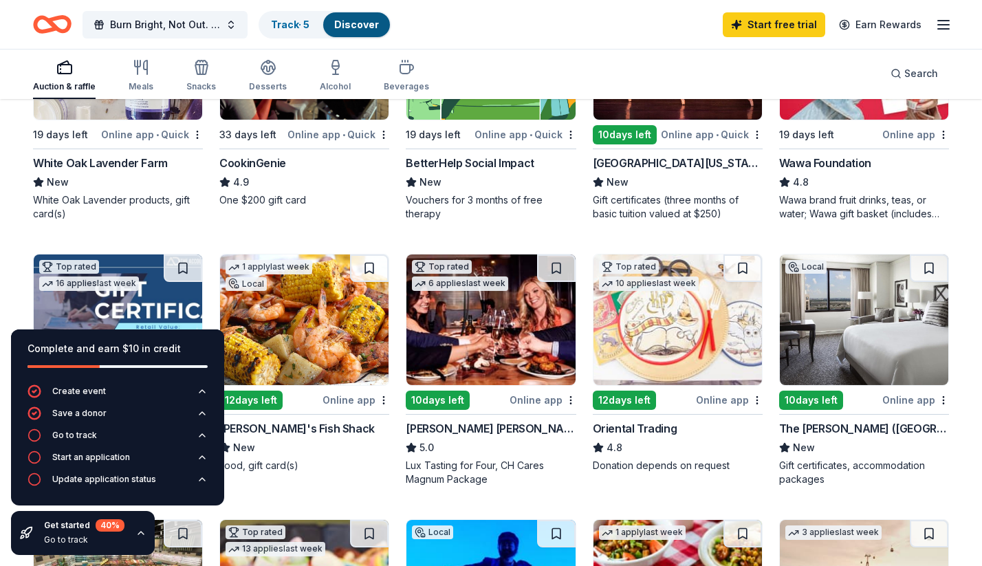
click at [145, 116] on img at bounding box center [118, 54] width 168 height 131
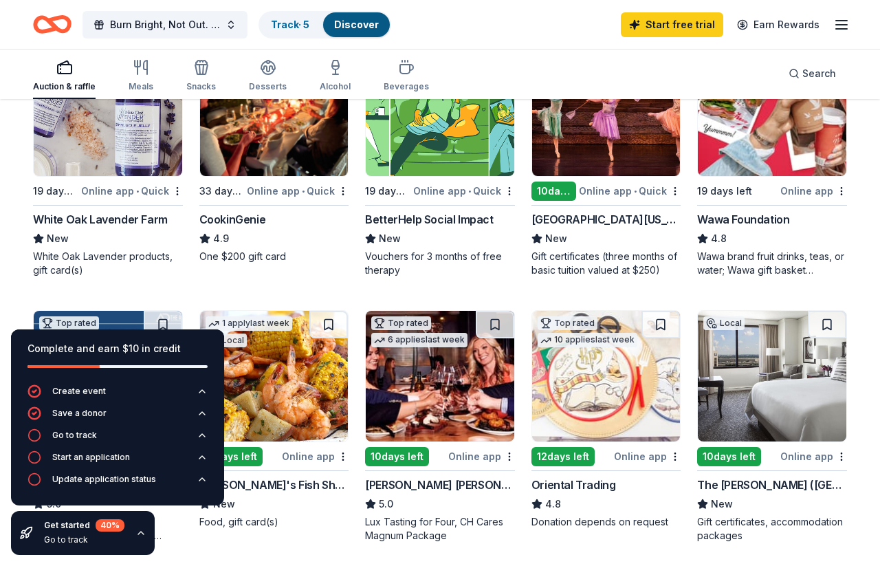
scroll to position [196, 0]
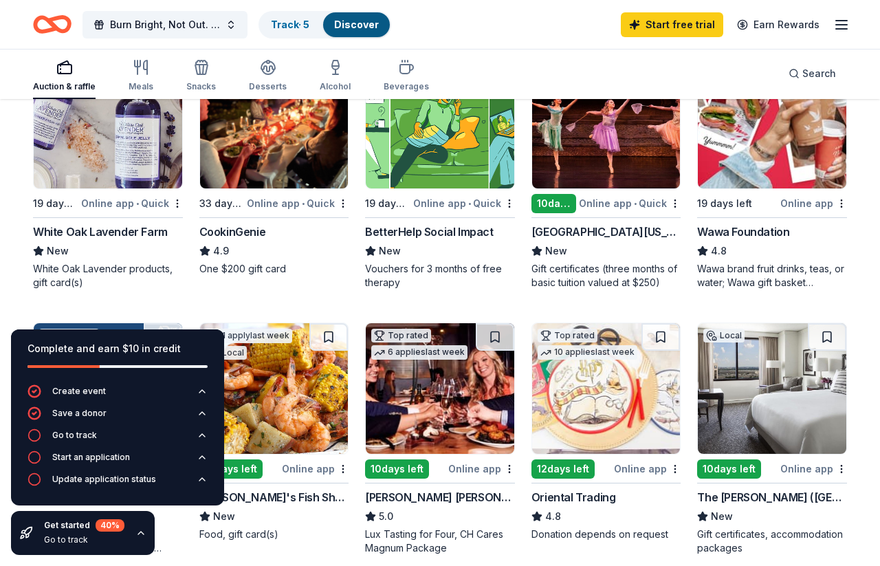
click at [272, 159] on img at bounding box center [274, 123] width 149 height 131
click at [438, 239] on div "BetterHelp Social Impact" at bounding box center [429, 231] width 128 height 17
click at [87, 430] on div "Go to track" at bounding box center [74, 435] width 45 height 11
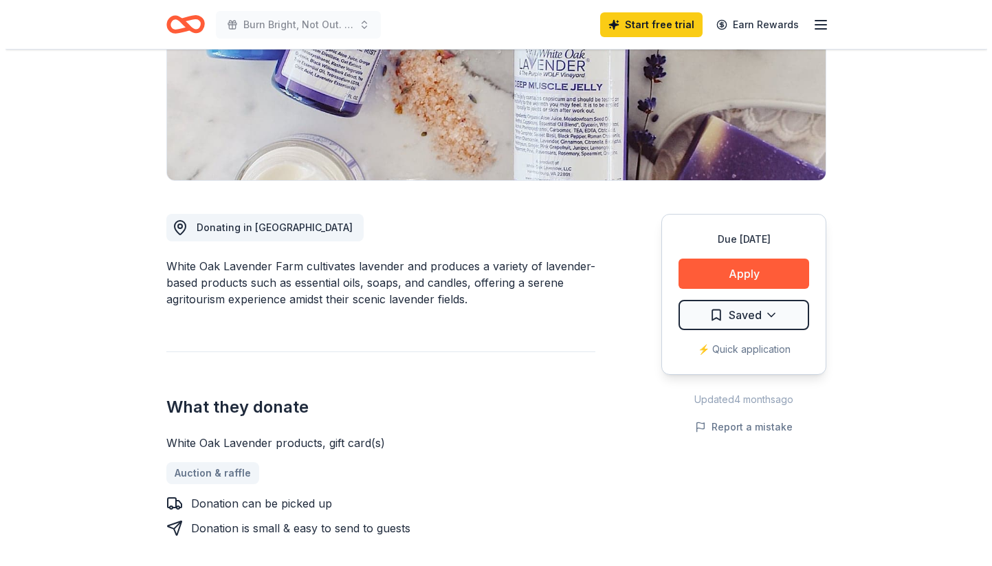
scroll to position [283, 0]
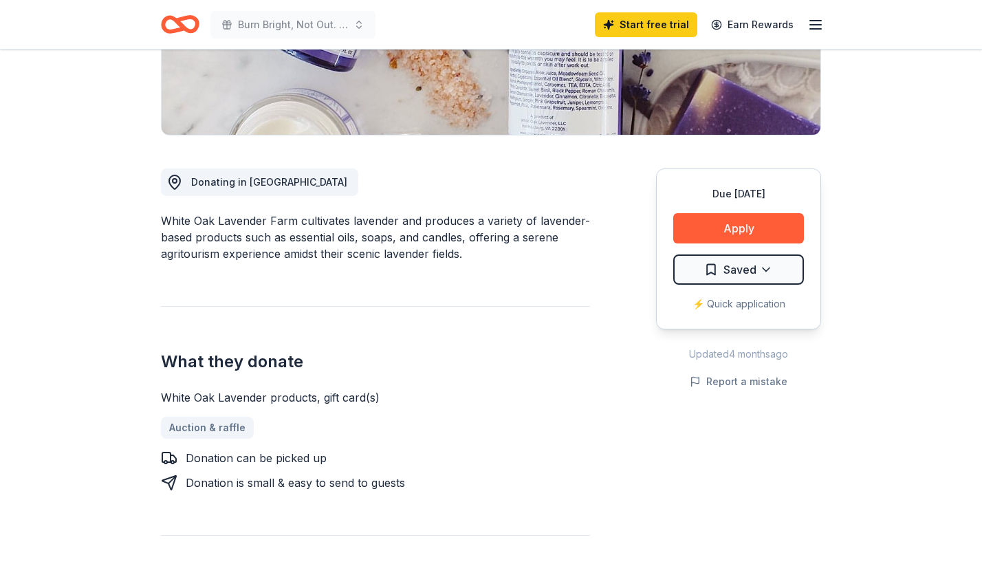
drag, startPoint x: 274, startPoint y: 398, endPoint x: 165, endPoint y: 397, distance: 108.7
click at [165, 397] on div "White Oak Lavender products, gift card(s)" at bounding box center [375, 397] width 429 height 17
drag, startPoint x: 296, startPoint y: 221, endPoint x: 159, endPoint y: 226, distance: 136.9
click at [721, 237] on button "Apply" at bounding box center [738, 228] width 131 height 30
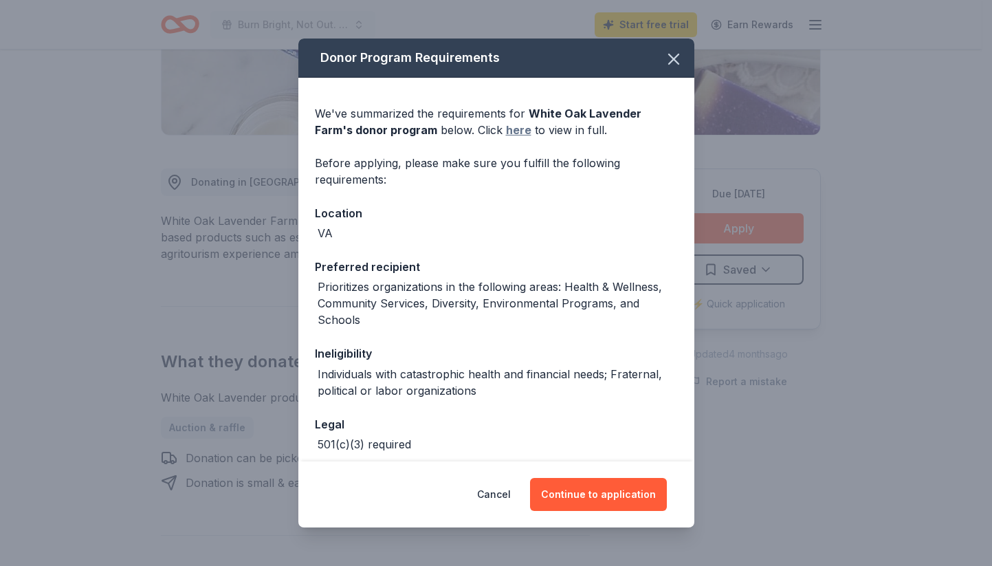
click at [514, 135] on link "here" at bounding box center [518, 130] width 25 height 17
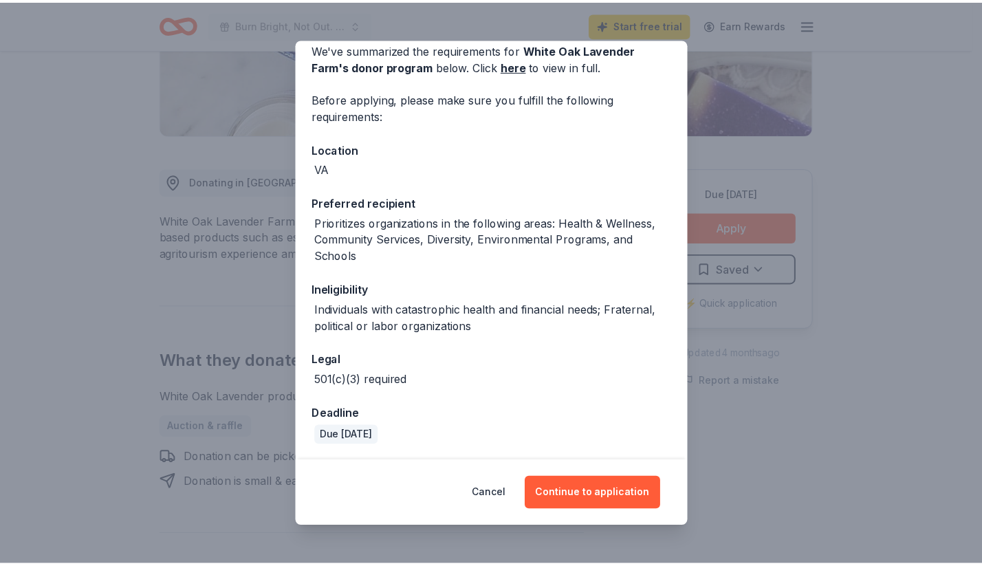
scroll to position [63, 0]
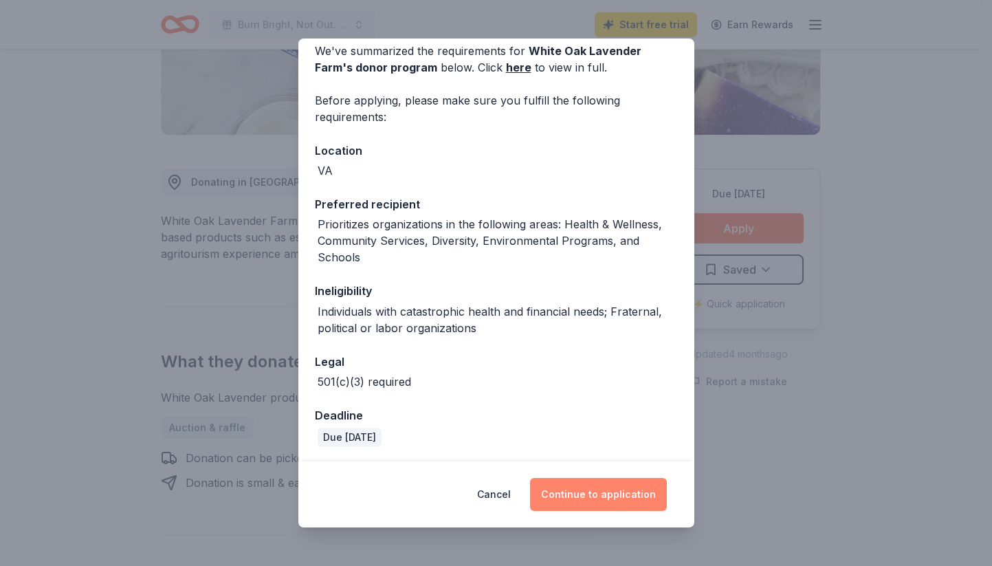
click at [577, 492] on button "Continue to application" at bounding box center [598, 494] width 137 height 33
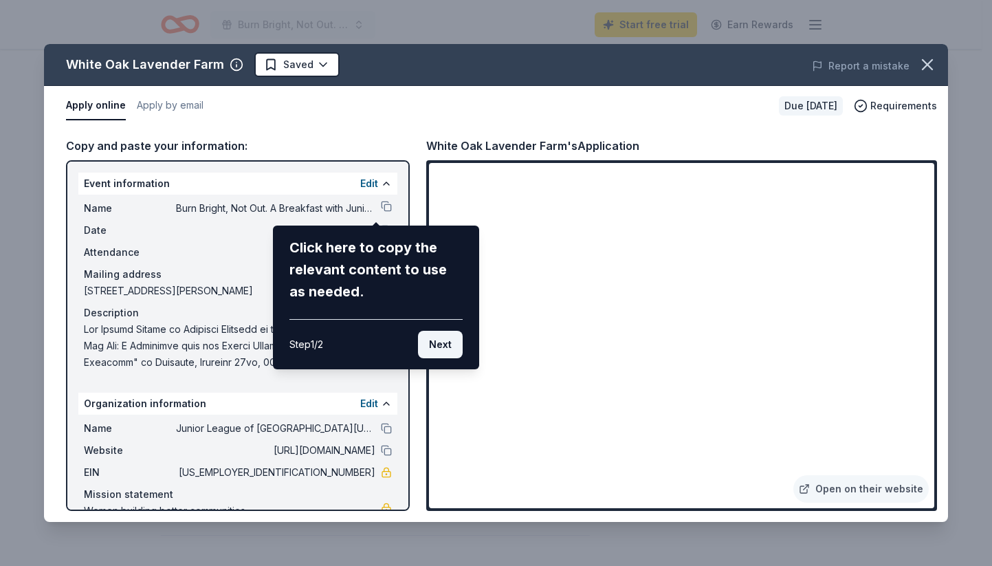
click at [442, 342] on button "Next" at bounding box center [440, 345] width 45 height 28
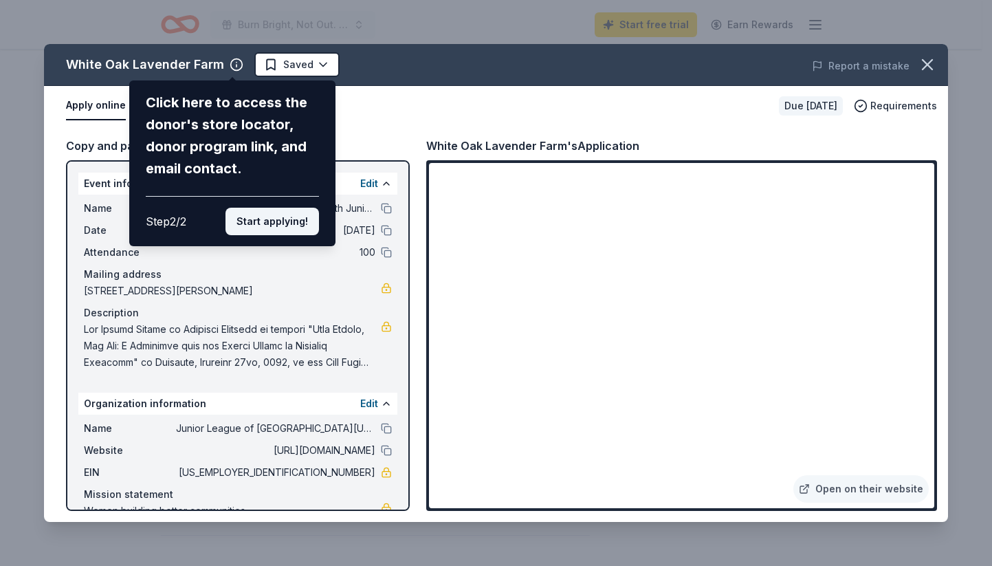
click at [294, 208] on button "Start applying!" at bounding box center [273, 222] width 94 height 28
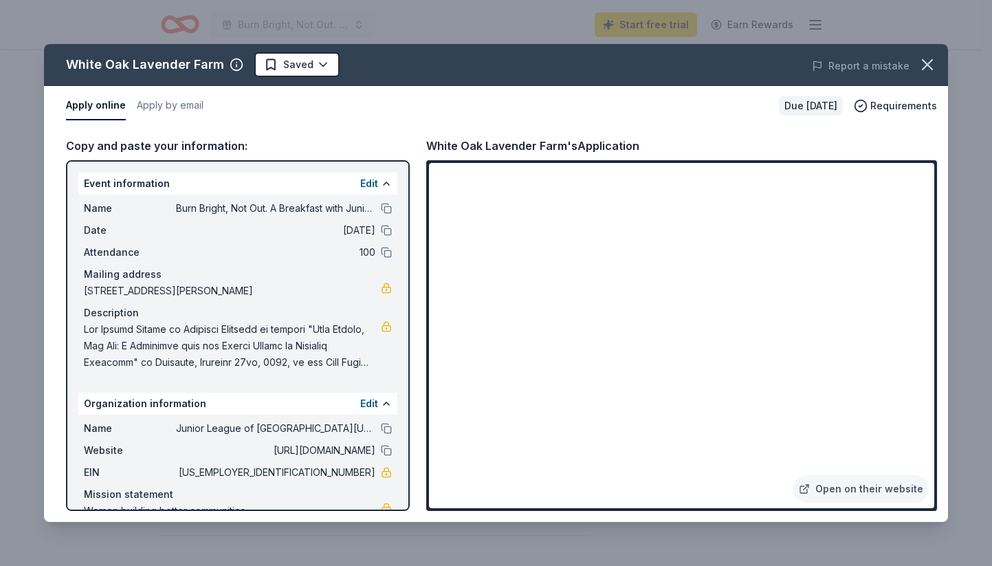
click at [842, 490] on div "White Oak Lavender Farm Saved Report a mistake Apply online Apply by email Due …" at bounding box center [496, 283] width 904 height 478
click at [926, 67] on icon "button" at bounding box center [927, 64] width 19 height 19
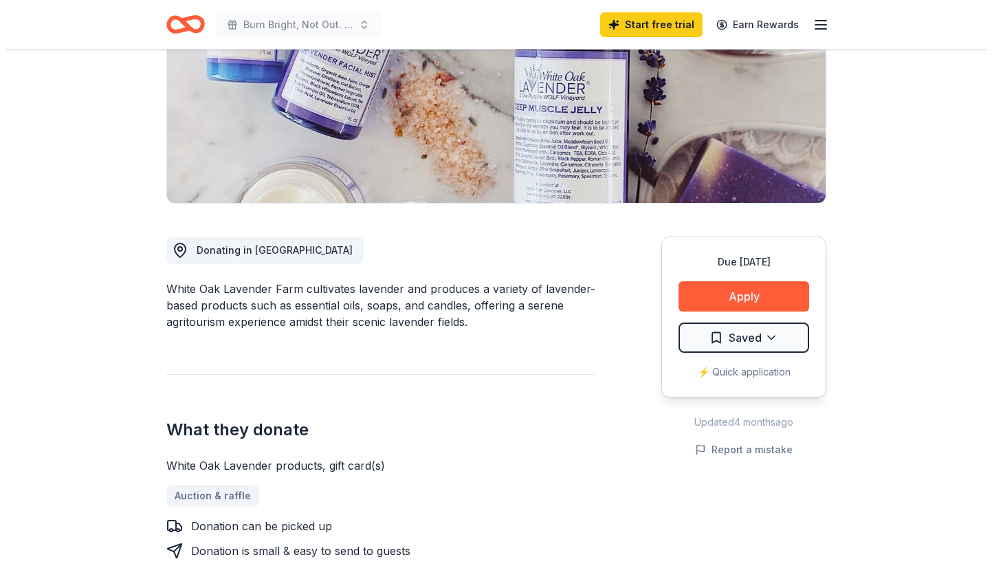
scroll to position [219, 0]
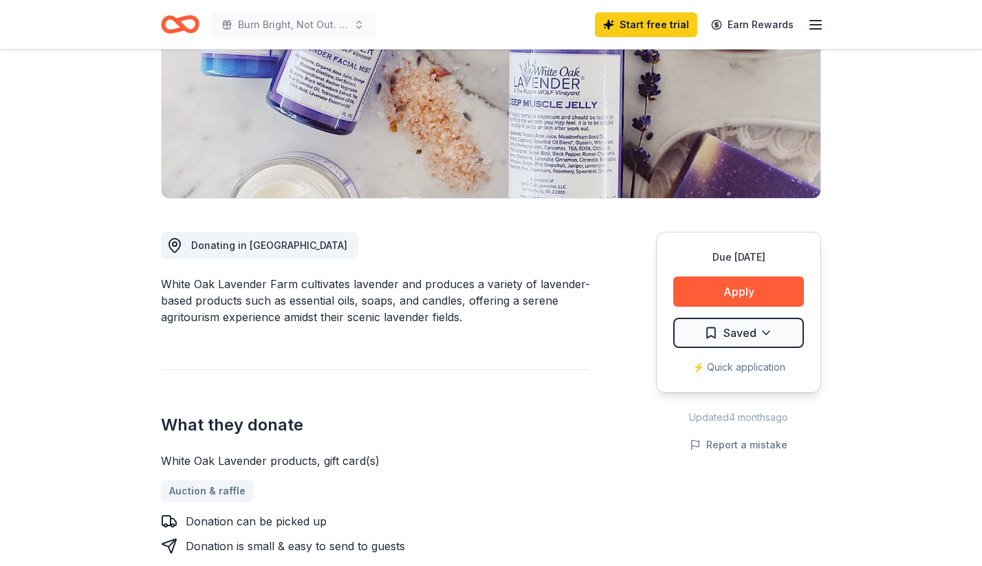
drag, startPoint x: 162, startPoint y: 283, endPoint x: 274, endPoint y: 287, distance: 112.2
click at [276, 287] on div "White Oak Lavender Farm cultivates lavender and produces a variety of lavender-…" at bounding box center [375, 301] width 429 height 50
click at [701, 297] on button "Apply" at bounding box center [738, 291] width 131 height 30
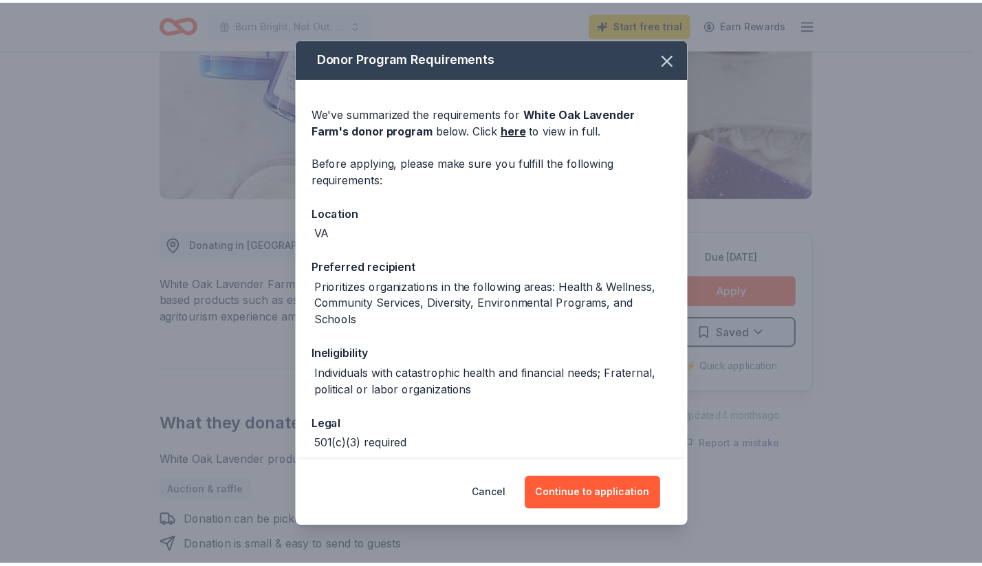
scroll to position [0, 0]
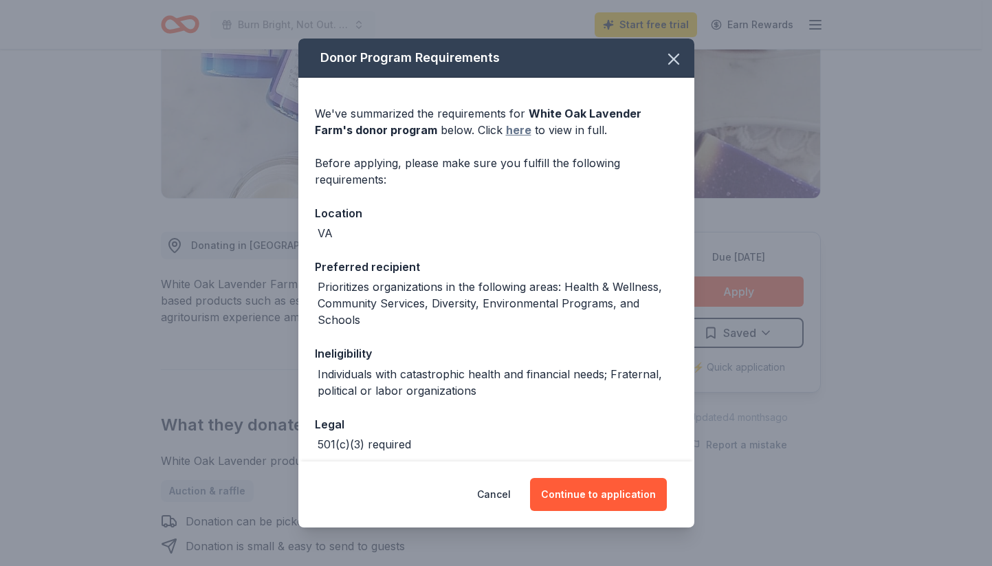
click at [514, 131] on link "here" at bounding box center [518, 130] width 25 height 17
click at [669, 63] on icon "button" at bounding box center [674, 59] width 10 height 10
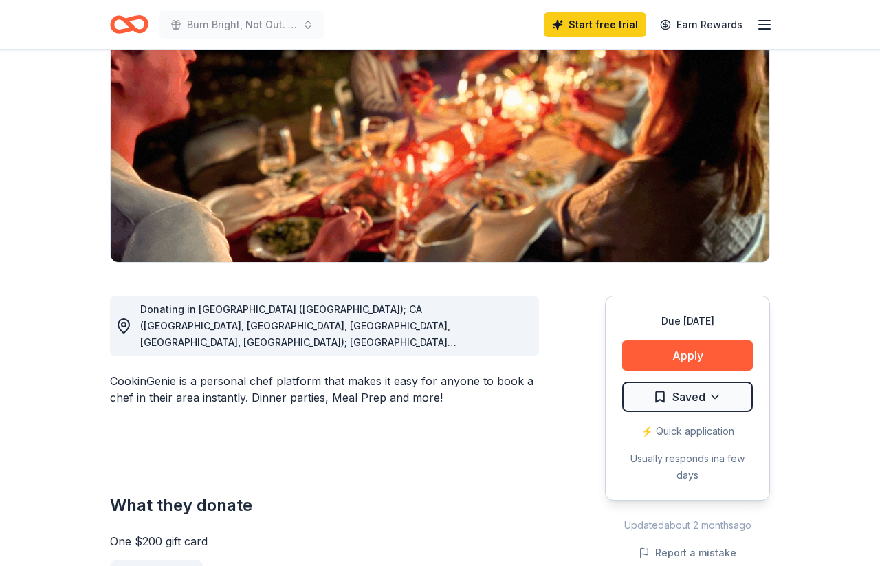
scroll to position [199, 0]
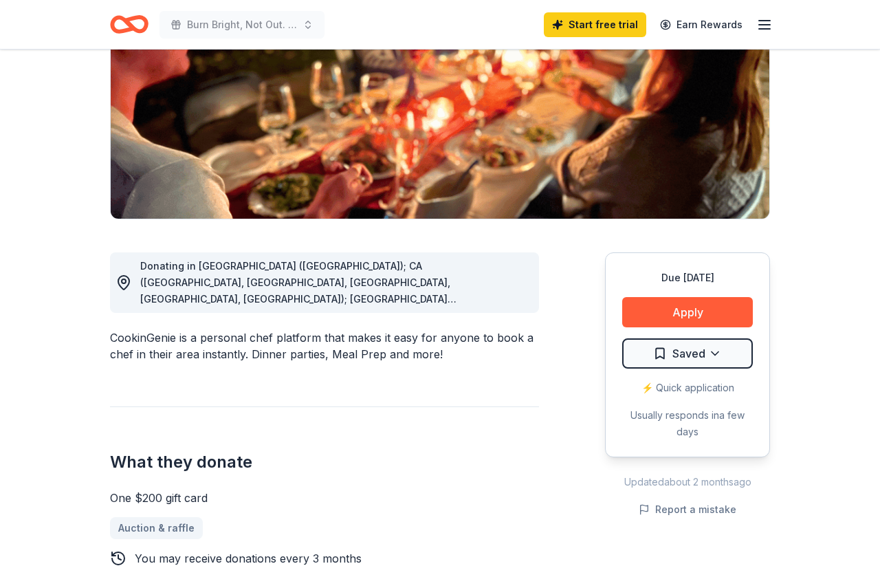
click at [329, 292] on div "Donating in AZ (Maricopa County); CA (Los Angeles County, Riverside County, San…" at bounding box center [334, 283] width 388 height 50
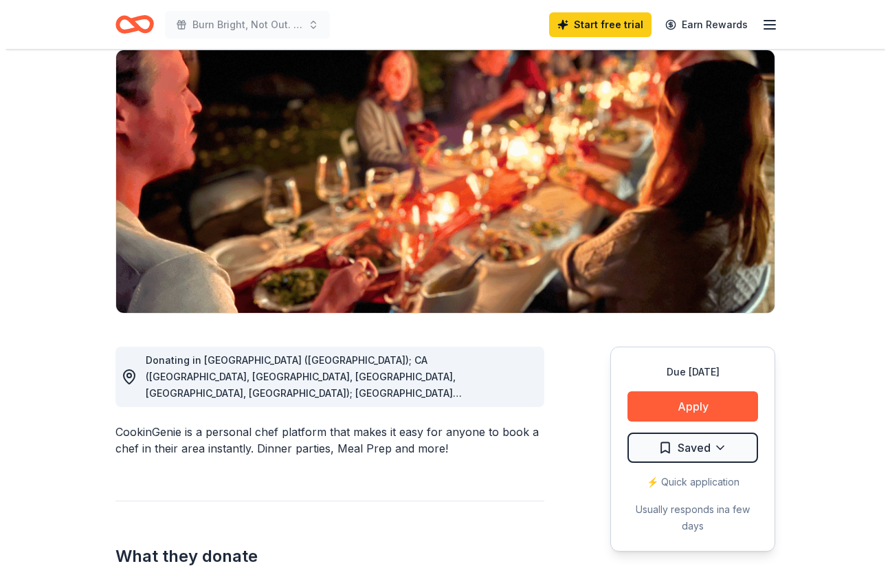
scroll to position [101, 0]
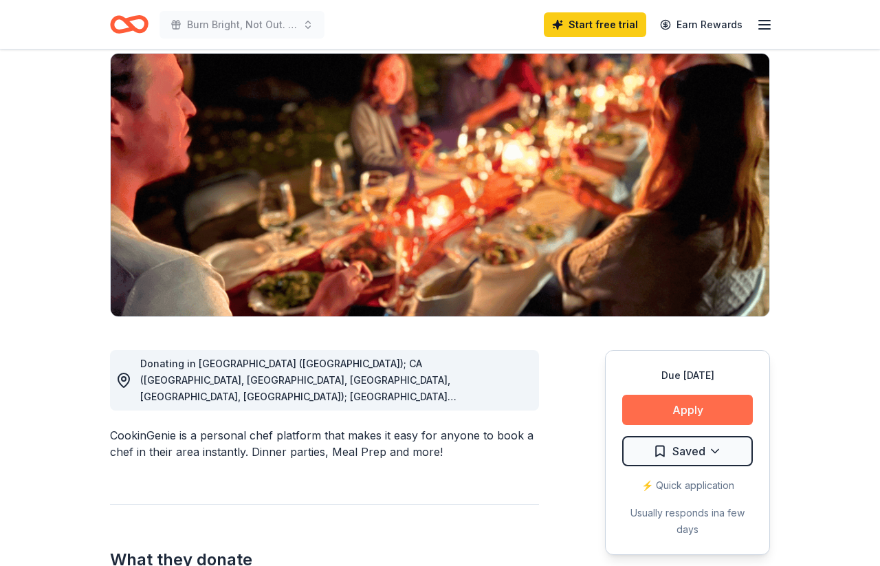
click at [674, 411] on button "Apply" at bounding box center [687, 410] width 131 height 30
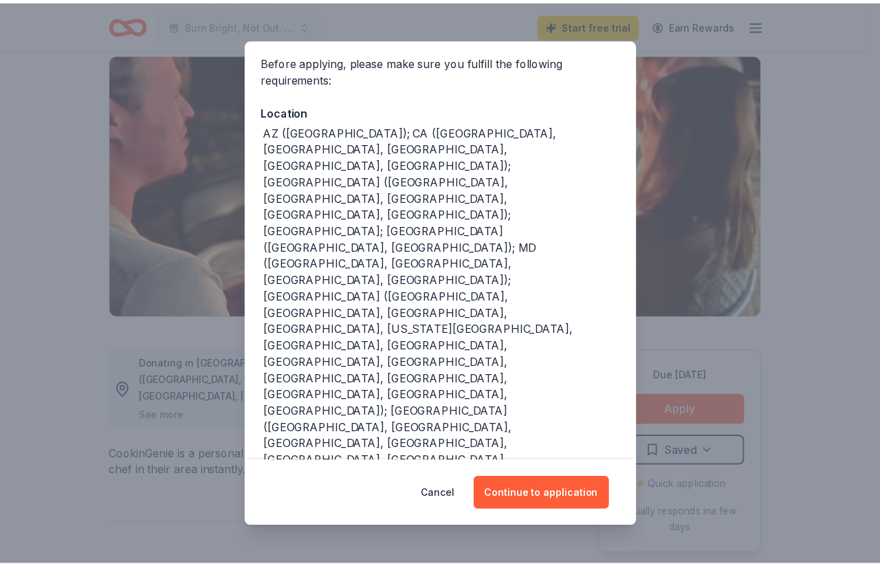
scroll to position [122, 0]
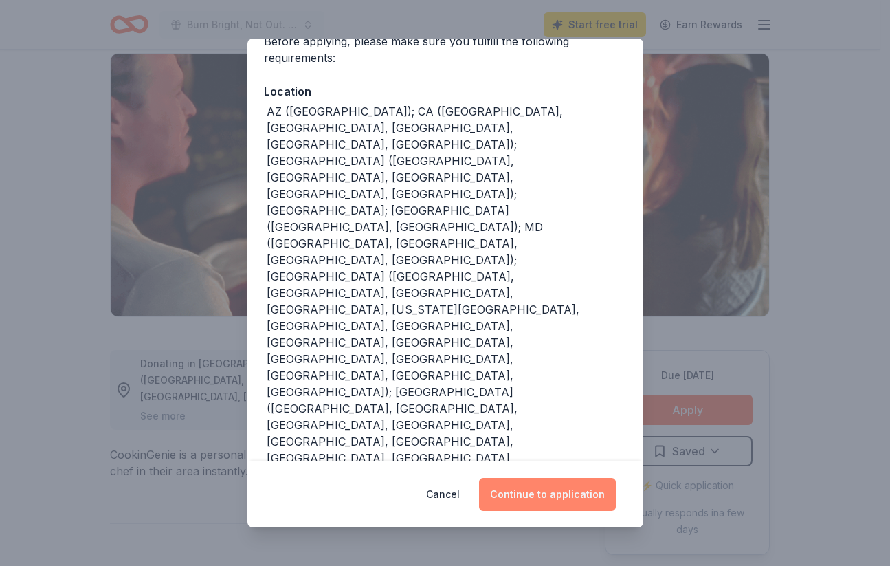
click at [540, 490] on button "Continue to application" at bounding box center [547, 494] width 137 height 33
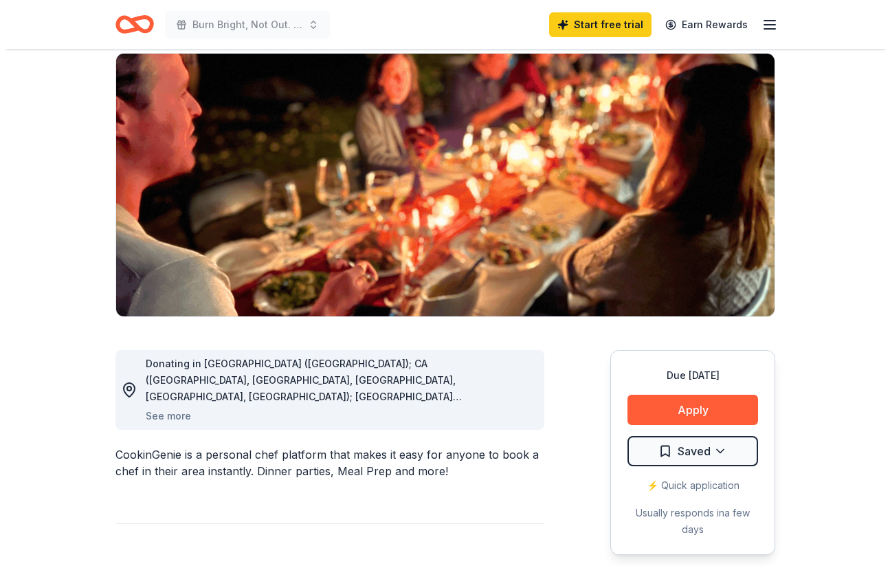
scroll to position [0, 0]
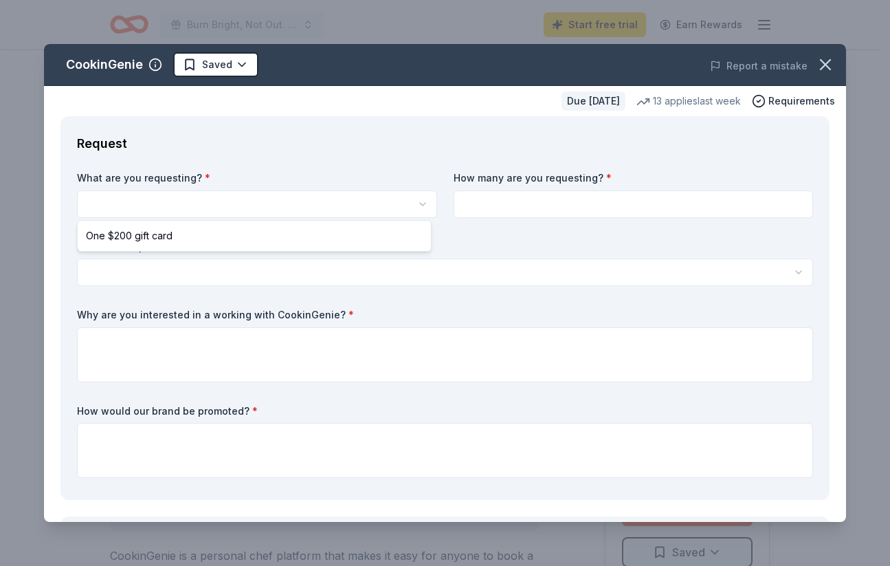
click at [283, 199] on html "Burn Bright, Not Out. A Breakfast with Junior League of Northern Virginia Start…" at bounding box center [445, 283] width 890 height 566
select select "One $200 gift card"
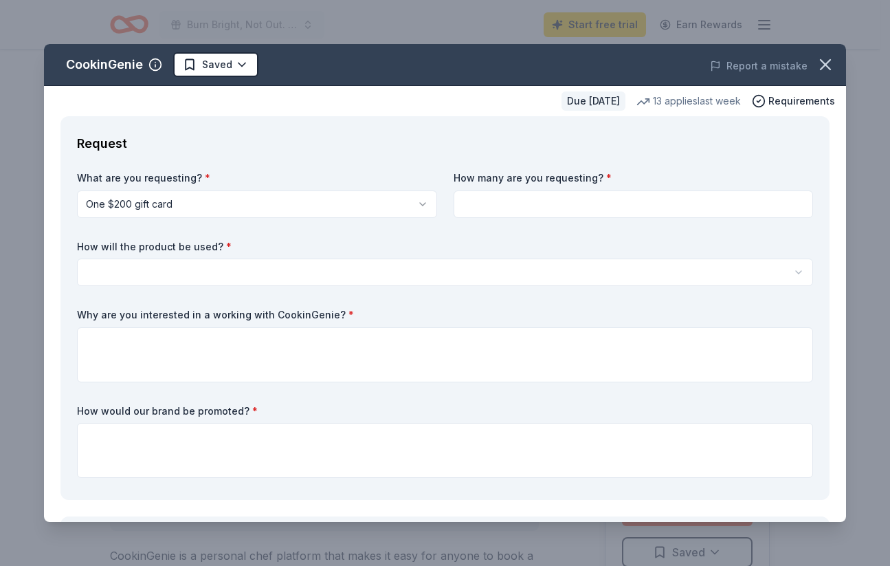
click at [488, 204] on input at bounding box center [634, 204] width 360 height 28
type input "2"
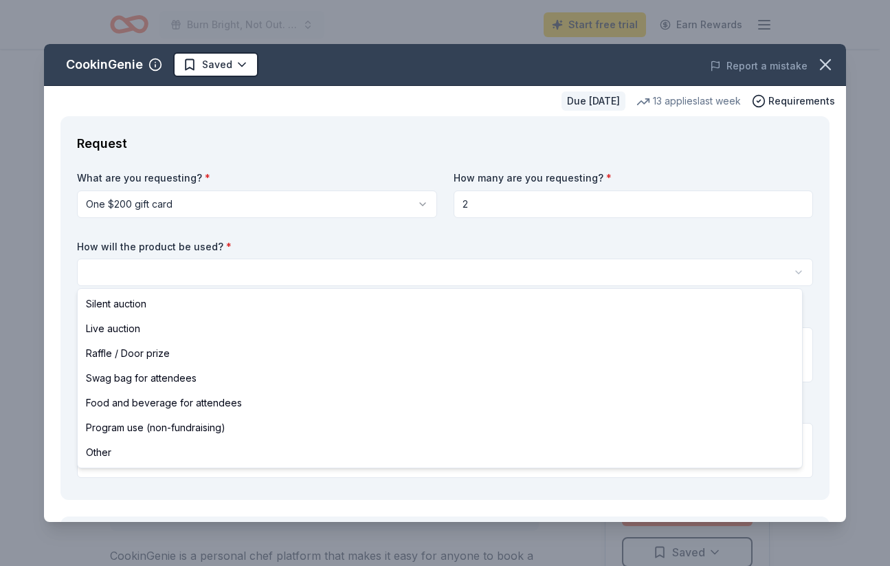
click at [258, 270] on html "Burn Bright, Not Out. A Breakfast with Junior League of Northern Virginia Start…" at bounding box center [445, 283] width 890 height 566
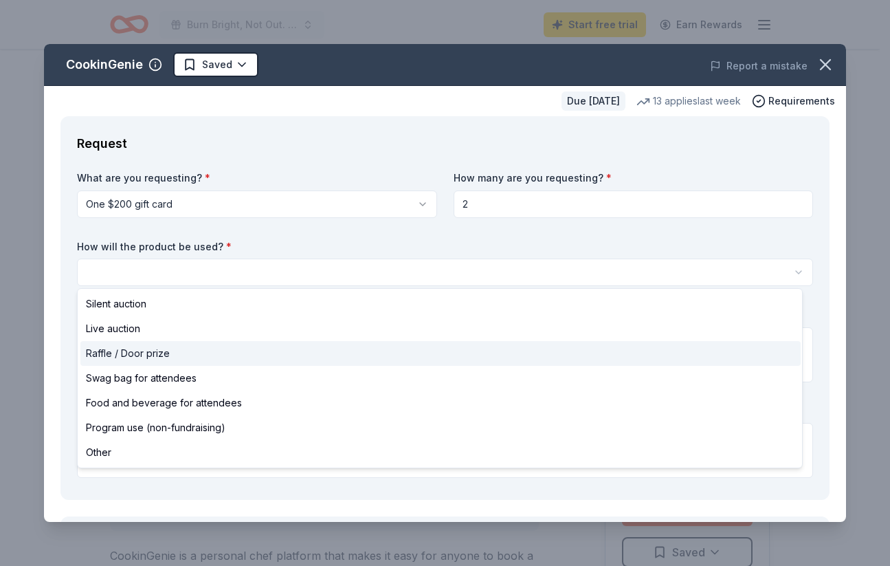
select select "raffleDoorPrize"
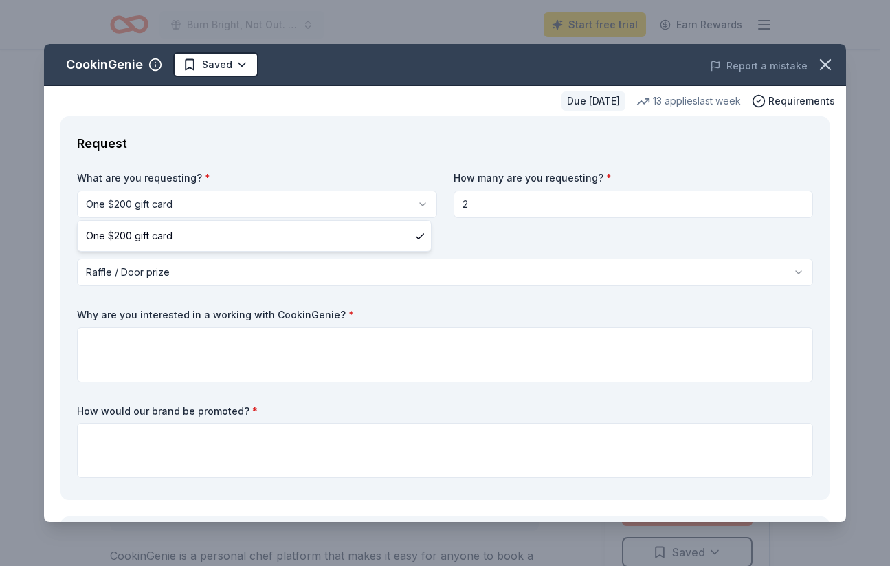
click at [239, 194] on html "Burn Bright, Not Out. A Breakfast with Junior League of Northern Virginia Start…" at bounding box center [445, 283] width 890 height 566
click at [285, 144] on html "Burn Bright, Not Out. A Breakfast with Junior League of Northern Virginia Start…" at bounding box center [445, 283] width 890 height 566
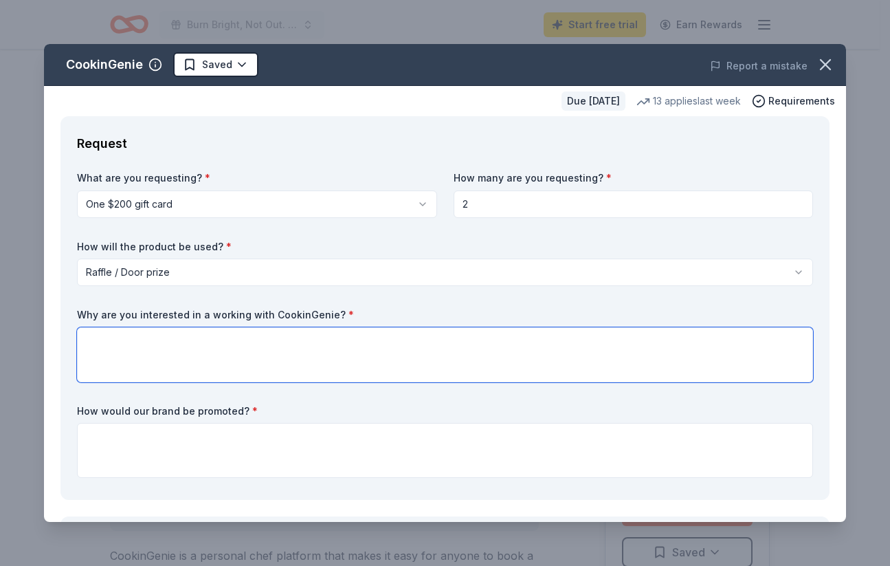
click at [289, 343] on textarea at bounding box center [445, 354] width 736 height 55
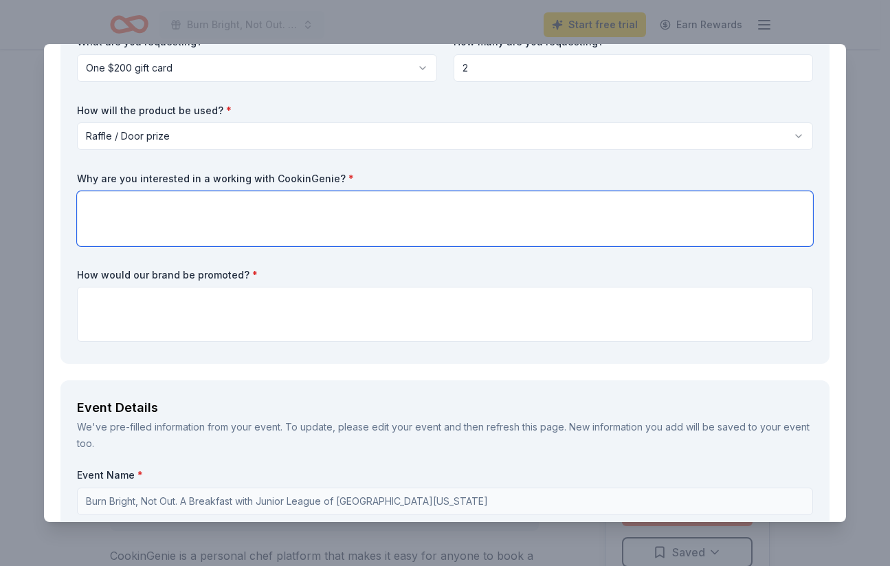
scroll to position [129, 0]
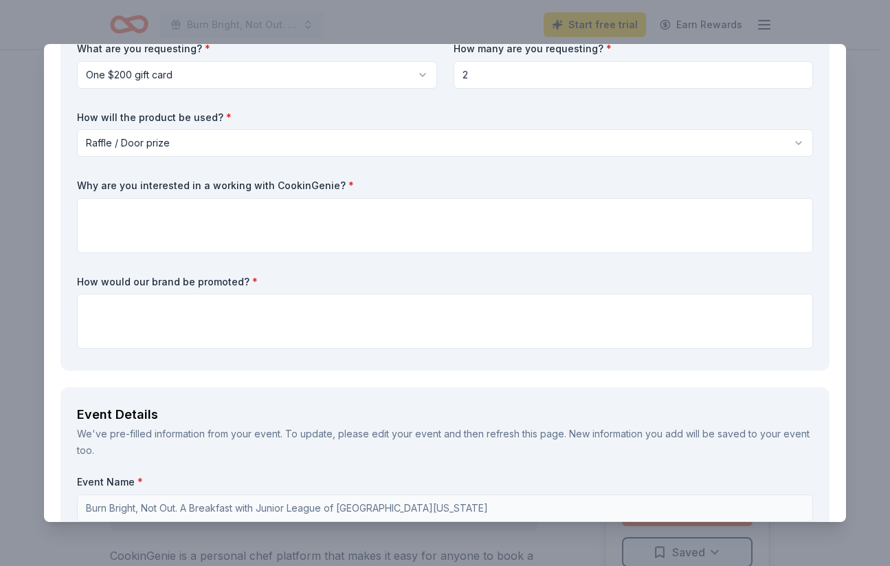
drag, startPoint x: 357, startPoint y: 186, endPoint x: 74, endPoint y: 182, distance: 282.6
click at [74, 182] on div "Request What are you requesting? * One $200 gift card One $200 gift card How ma…" at bounding box center [445, 179] width 769 height 384
drag, startPoint x: 74, startPoint y: 183, endPoint x: 301, endPoint y: 181, distance: 226.9
click at [301, 181] on div "Request What are you requesting? * One $200 gift card One $200 gift card How ma…" at bounding box center [445, 179] width 769 height 384
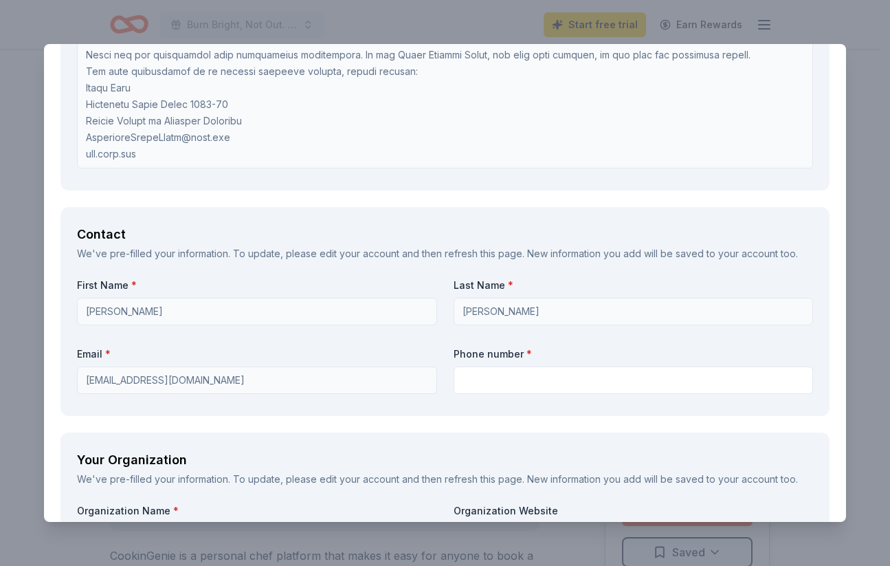
scroll to position [1176, 0]
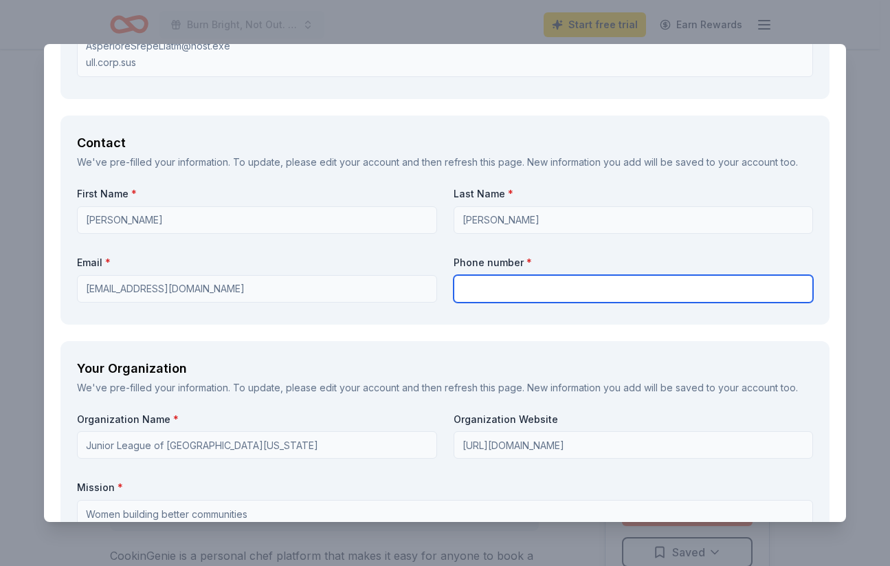
click at [482, 287] on input "text" at bounding box center [634, 289] width 360 height 28
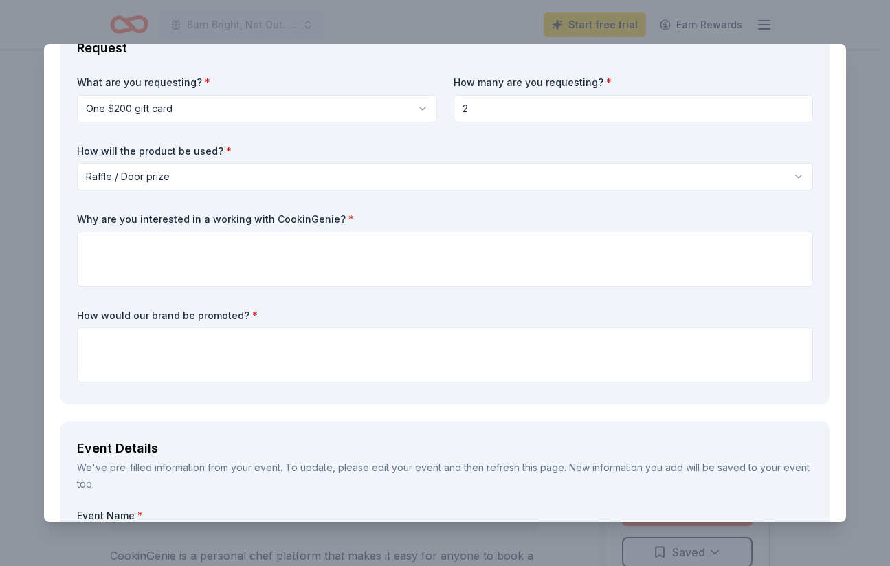
scroll to position [84, 0]
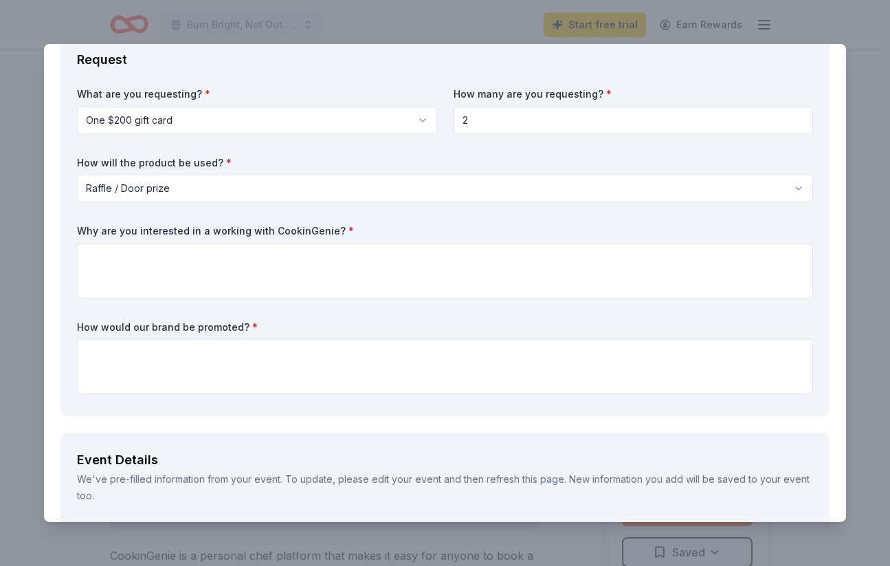
type input "7039066368"
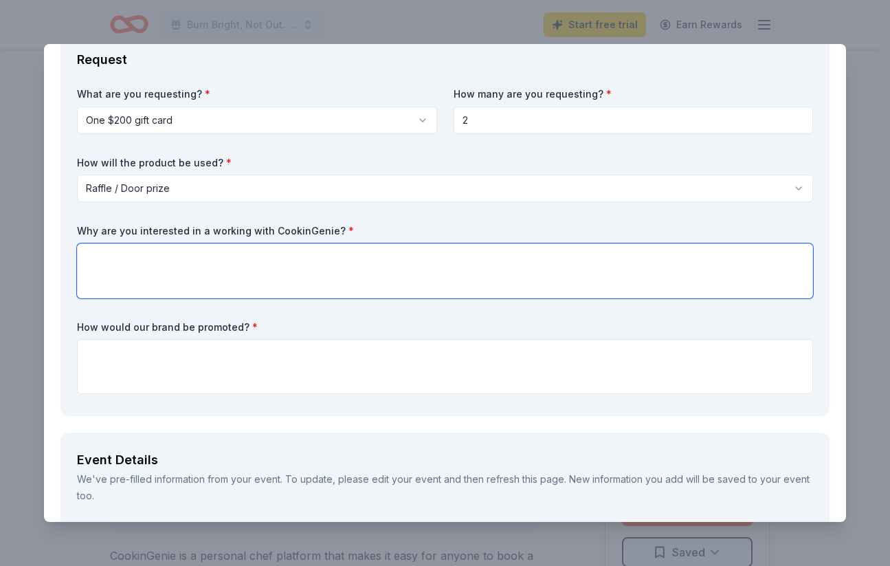
click at [125, 246] on textarea at bounding box center [445, 270] width 736 height 55
paste textarea "CookinGenie's personal chef service aligns perfectly with our "Burn Bright, Not…"
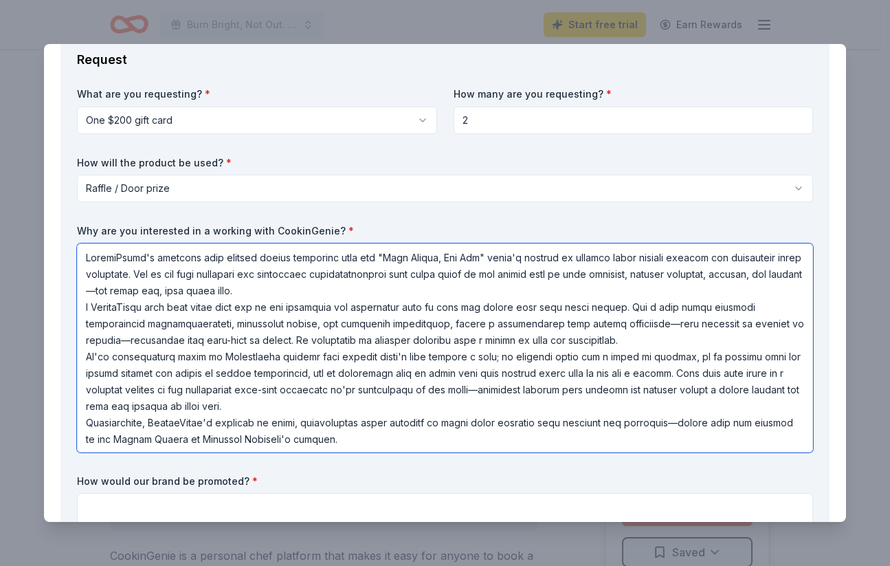
click at [358, 287] on textarea at bounding box center [445, 347] width 736 height 209
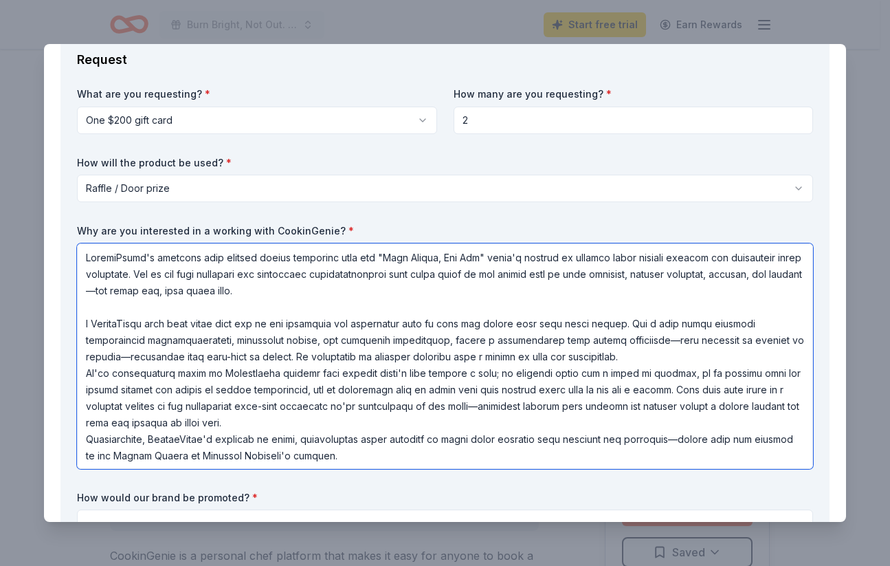
click at [638, 360] on textarea at bounding box center [445, 356] width 736 height 226
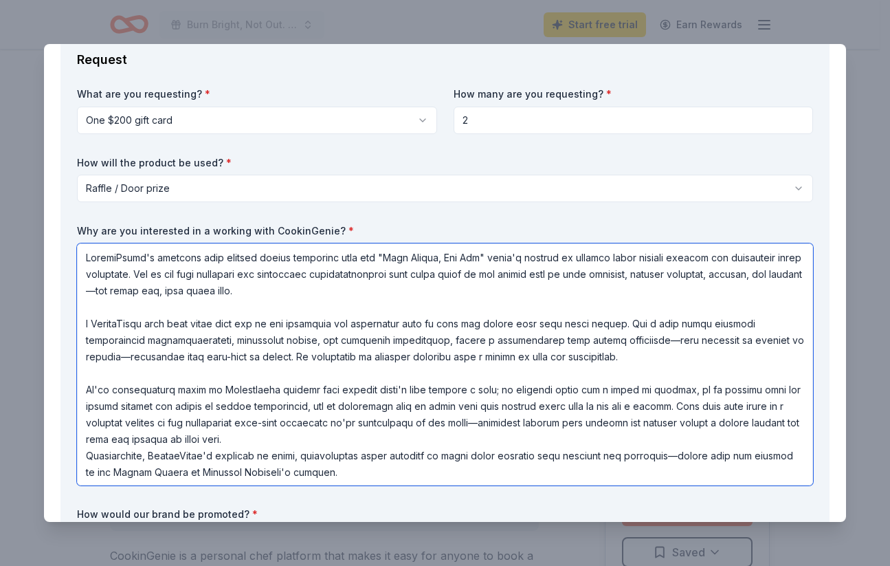
click at [316, 437] on textarea at bounding box center [445, 364] width 736 height 242
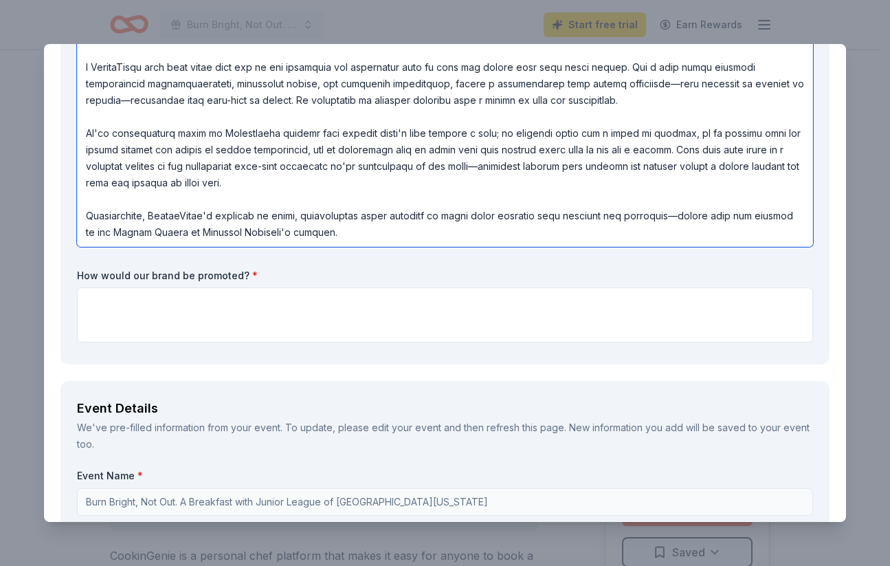
scroll to position [341, 0]
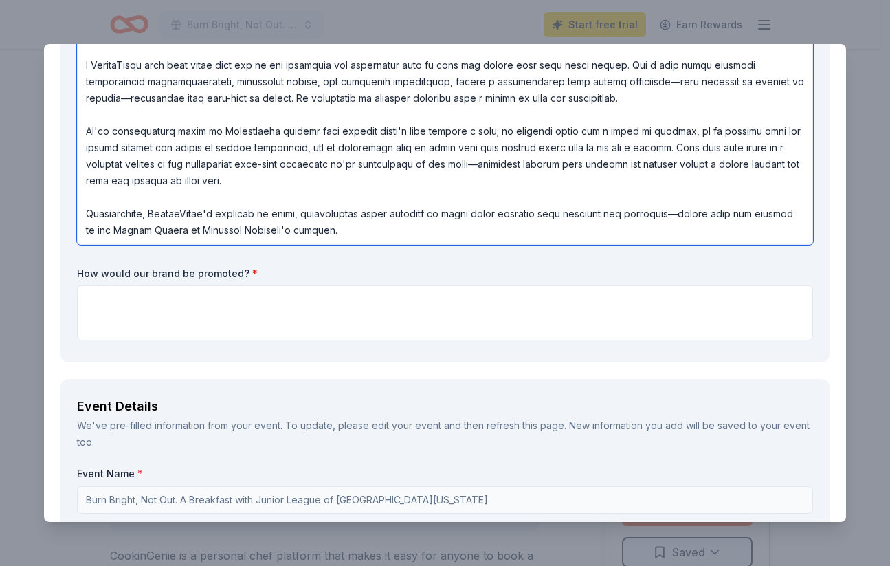
type textarea "CookinGenie's personal chef service aligns perfectly with our "Burn Bright, Not…"
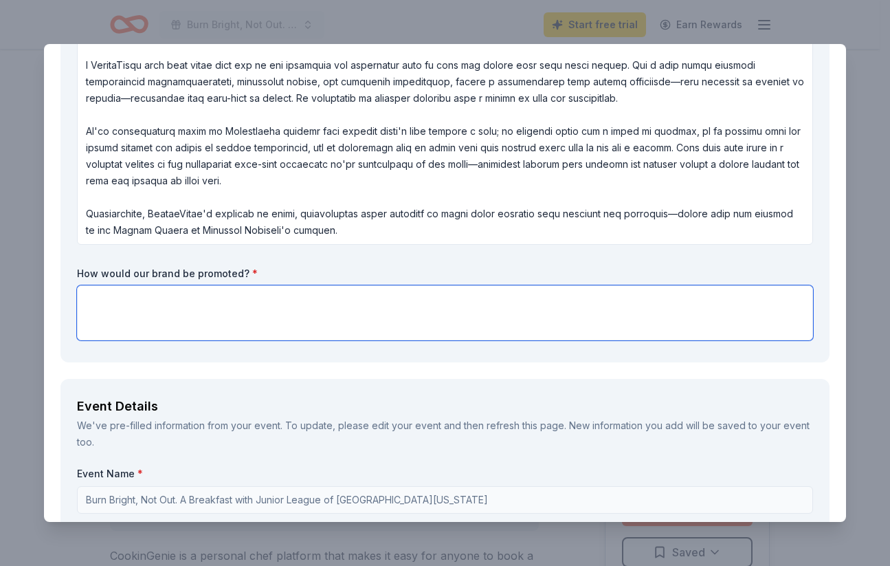
click at [127, 295] on textarea at bounding box center [445, 312] width 736 height 55
paste textarea "CookinGenie would receive prominent recognition throughout our event and beyond…"
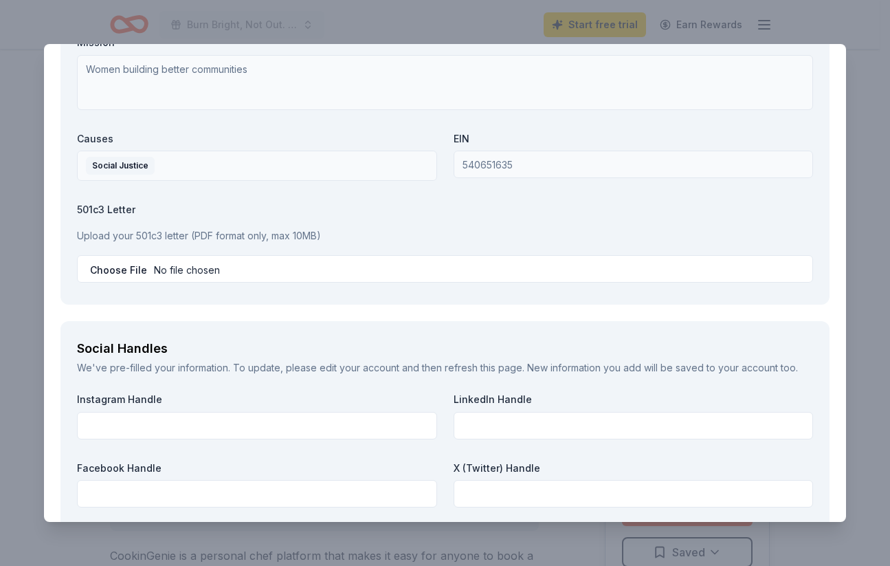
scroll to position [2128, 0]
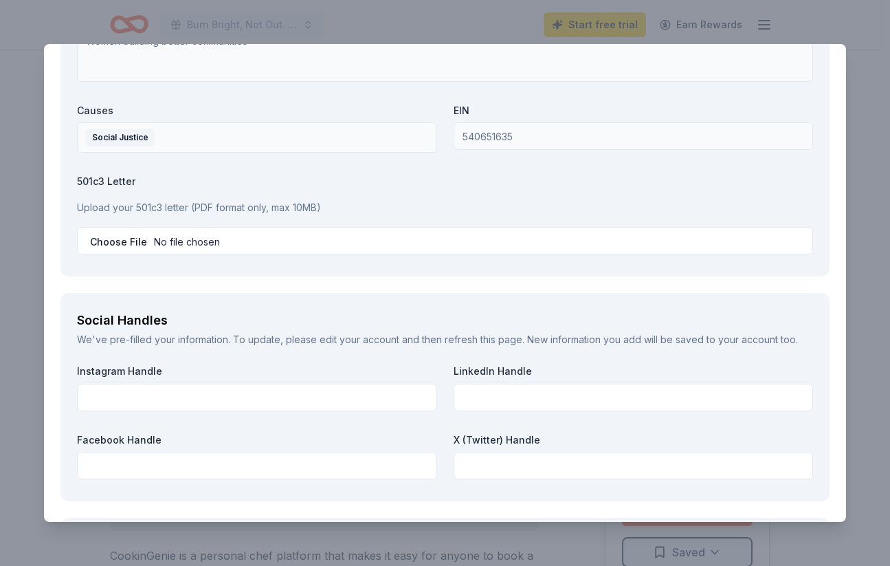
type textarea "CookinGenie would receive prominent recognition throughout our event and beyond…"
click at [171, 232] on input "file" at bounding box center [445, 241] width 736 height 28
type input "C:\fakepath\501c3 JLNV.pdf"
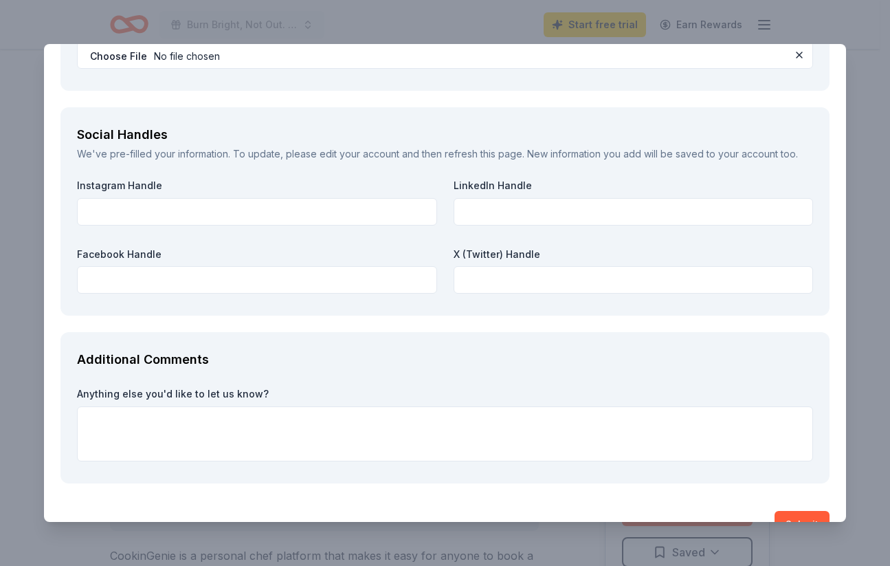
scroll to position [2325, 0]
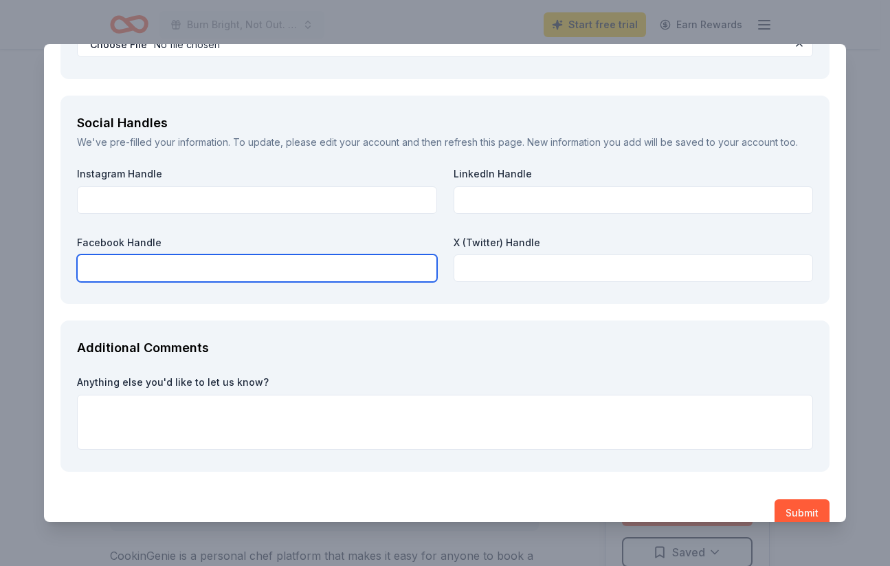
click at [179, 261] on input "text" at bounding box center [257, 268] width 360 height 28
paste input "https://www.facebook.com/JuniorLeagueNorthernVirginia"
type input "https://www.facebook.com/JuniorLeagueNorthernVirginia"
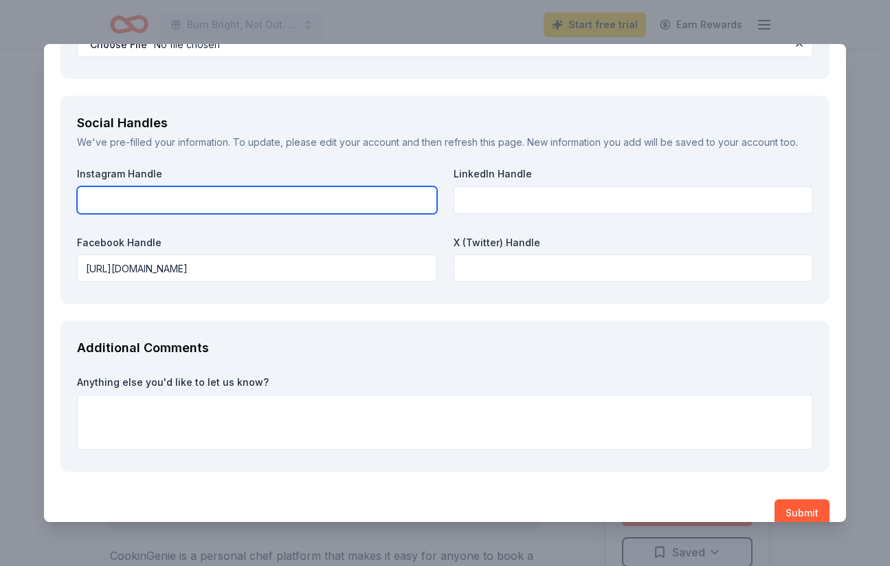
click at [285, 189] on input "text" at bounding box center [257, 200] width 360 height 28
paste input "https://www.instagram.com/jlnorthernva"
type input "https://www.instagram.com/jlnorthernva"
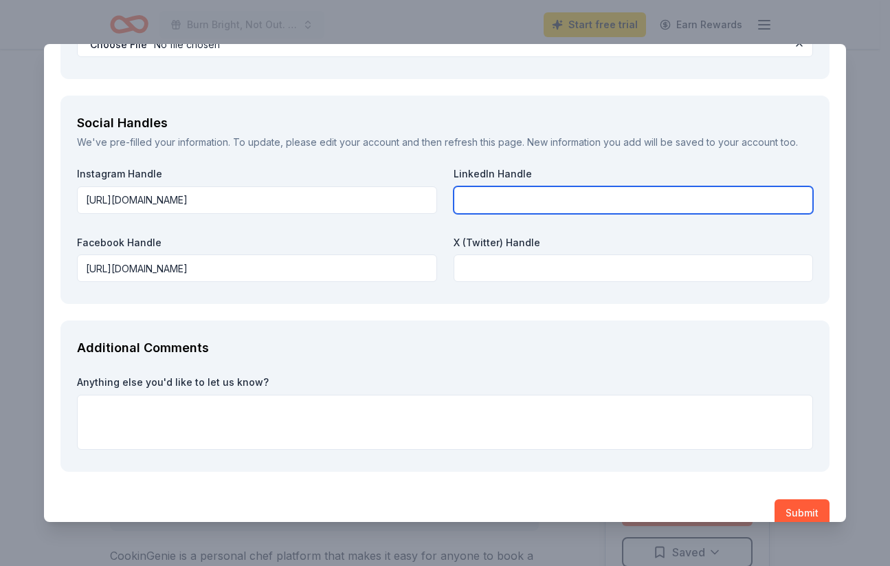
click at [519, 195] on input "text" at bounding box center [634, 200] width 360 height 28
paste input "https://www.linkedin.com/company/junior-league-of-northern-virginia/"
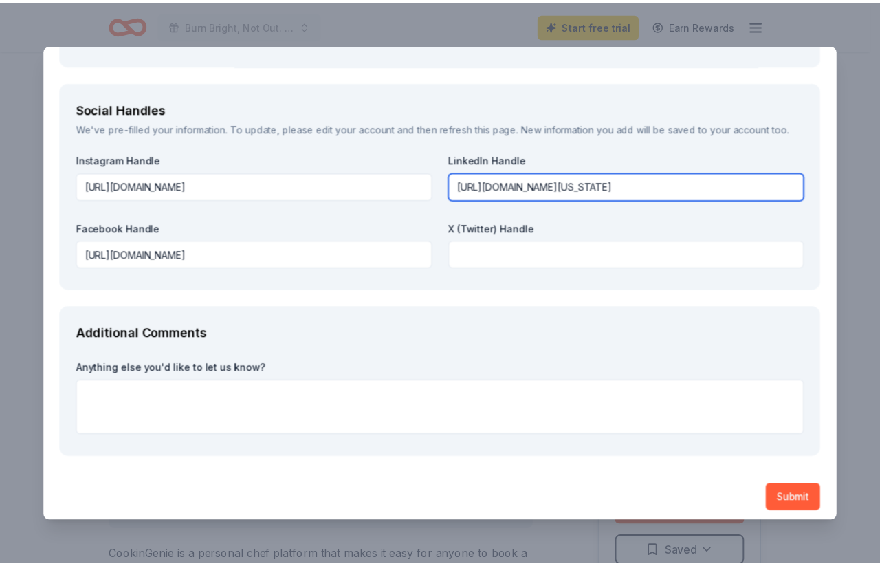
scroll to position [2339, 0]
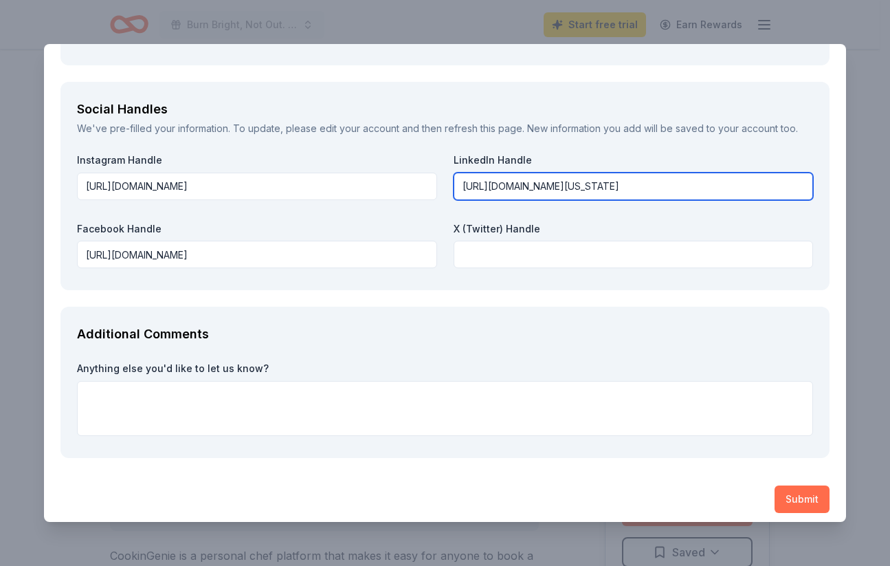
type input "https://www.linkedin.com/company/junior-league-of-northern-virginia/"
click at [789, 499] on button "Submit" at bounding box center [802, 499] width 55 height 28
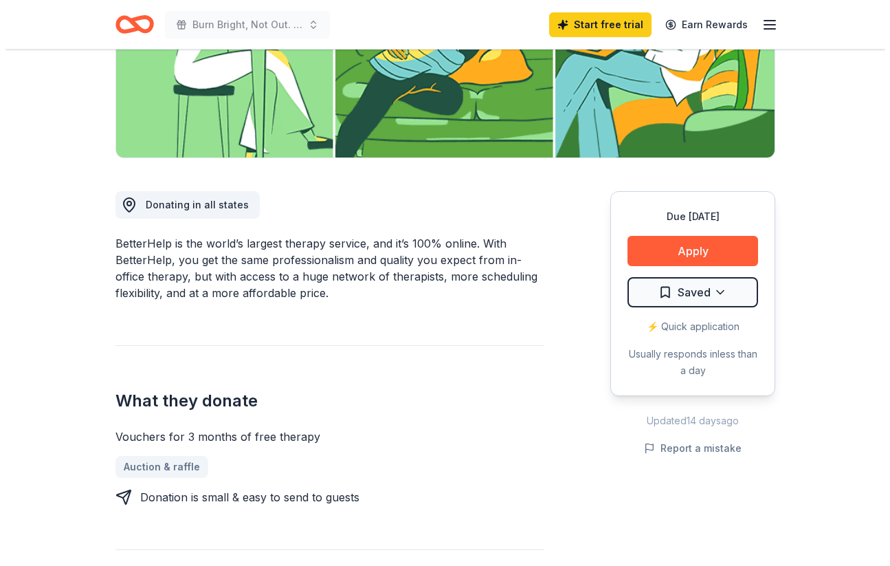
scroll to position [263, 0]
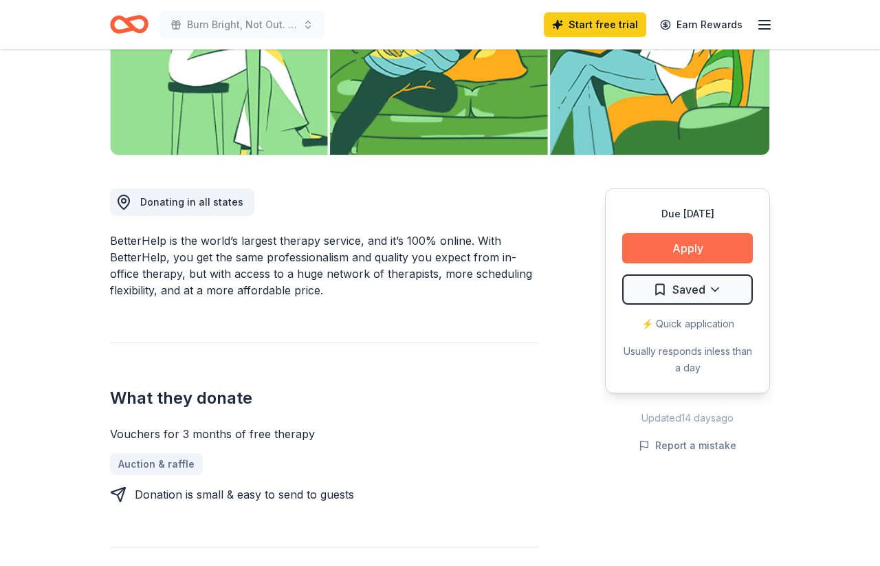
click at [678, 249] on button "Apply" at bounding box center [687, 248] width 131 height 30
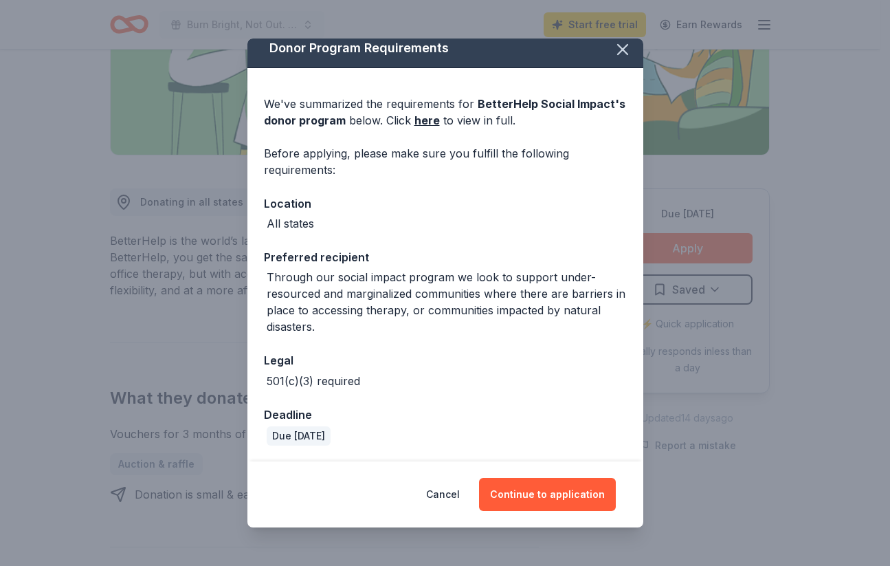
scroll to position [9, 0]
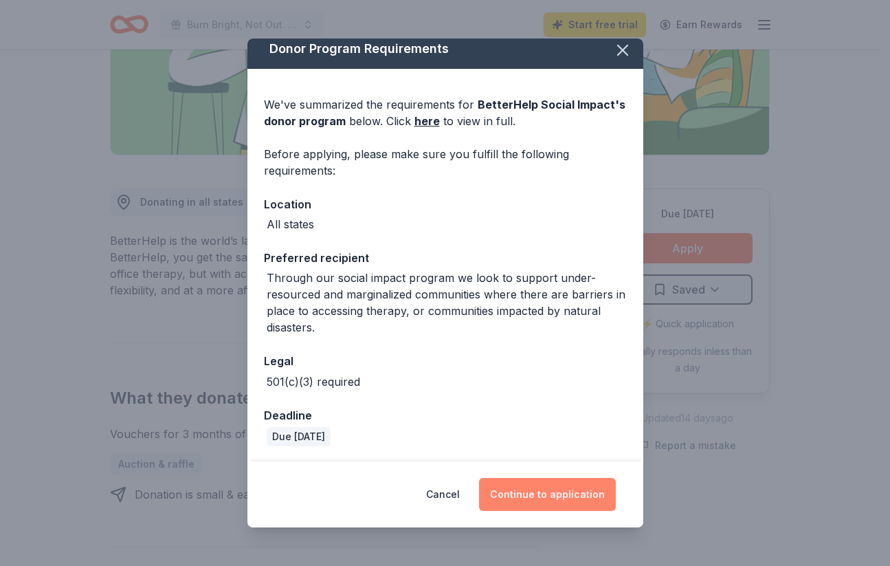
click at [567, 485] on button "Continue to application" at bounding box center [547, 494] width 137 height 33
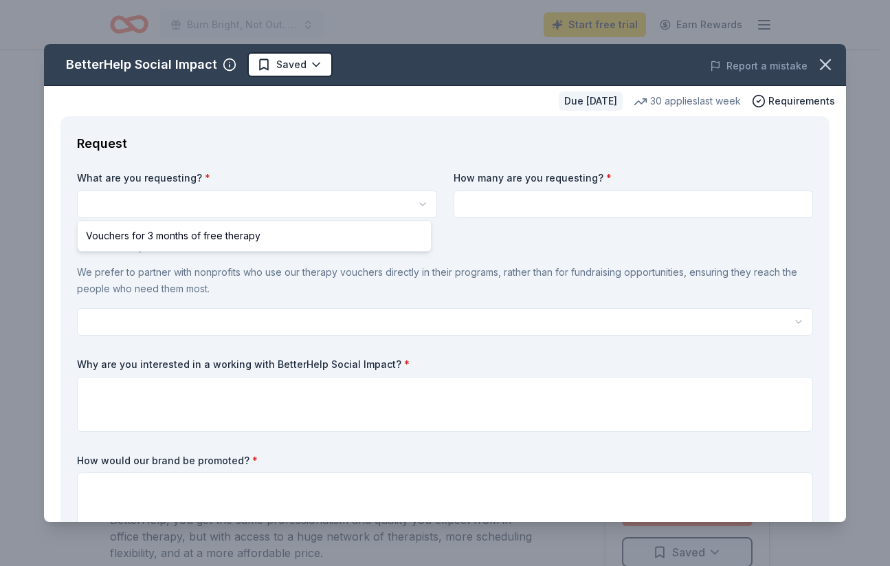
click at [297, 197] on html "Burn Bright, Not Out. A Breakfast with Junior League of Northern Virginia Start…" at bounding box center [445, 283] width 890 height 566
select select "Vouchers for 3 months of free therapy"
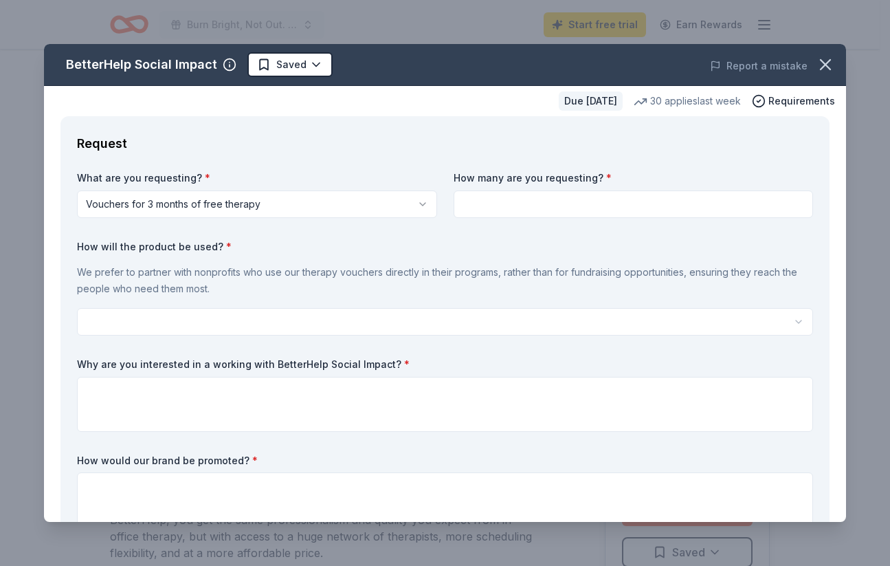
click at [480, 208] on input at bounding box center [634, 204] width 360 height 28
type input "2"
click at [395, 273] on p "We prefer to partner with nonprofits who use our therapy vouchers directly in t…" at bounding box center [445, 280] width 736 height 33
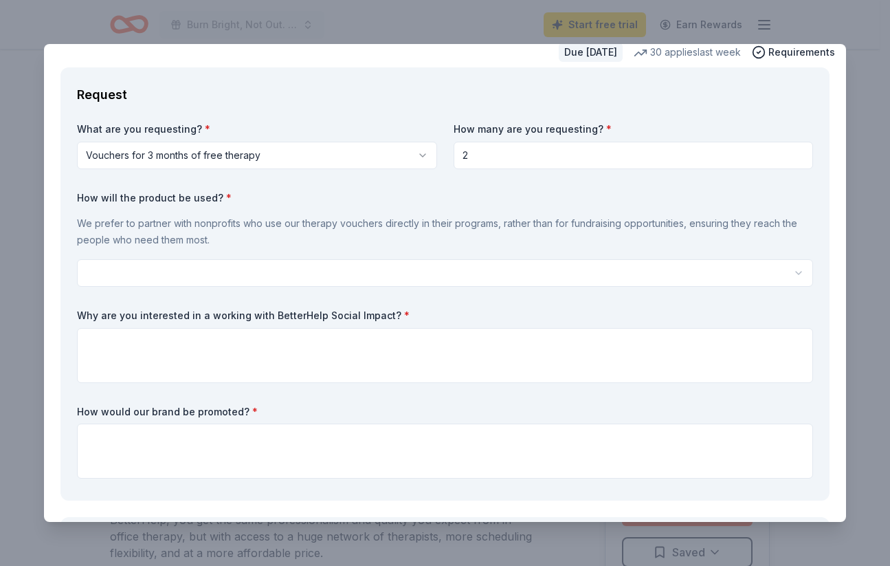
scroll to position [54, 0]
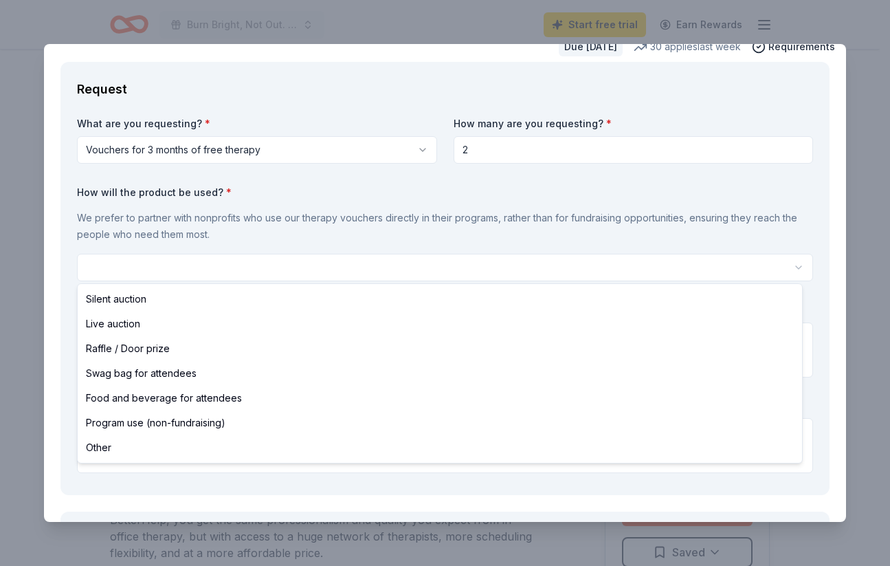
click at [330, 265] on html "Burn Bright, Not Out. A Breakfast with Junior League of Northern Virginia Start…" at bounding box center [445, 283] width 890 height 566
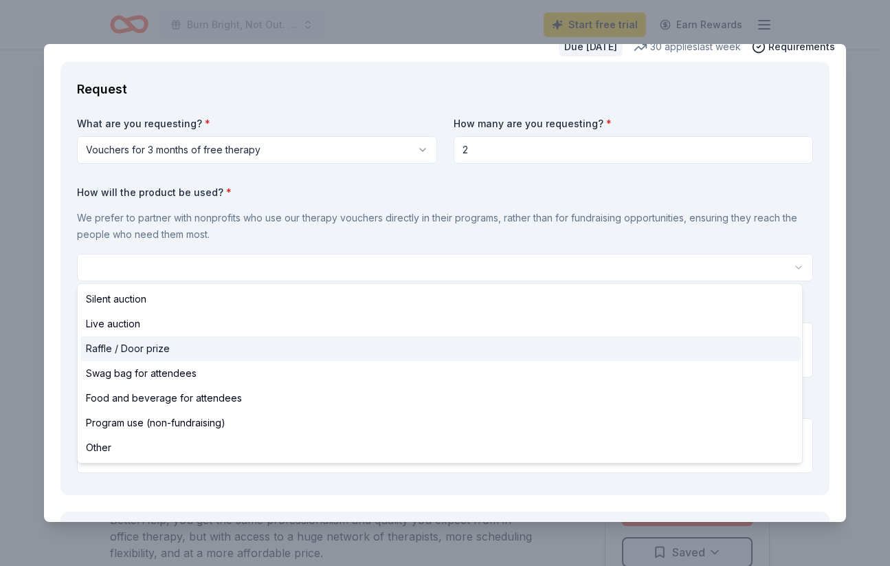
select select "raffleDoorPrize"
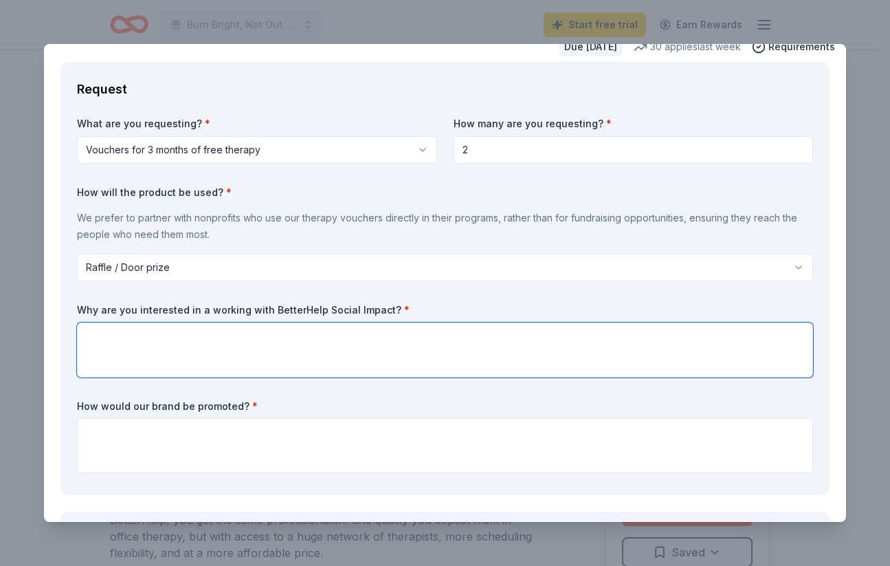
click at [247, 338] on textarea at bounding box center [445, 349] width 736 height 55
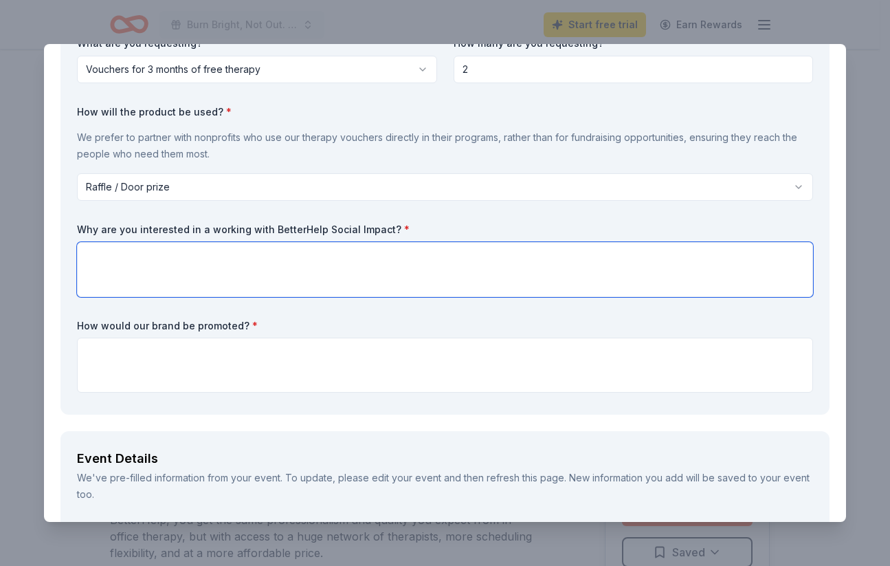
scroll to position [134, 0]
click at [181, 266] on textarea at bounding box center [445, 270] width 736 height 55
paste textarea "BetterHelp represents the bridge between our "Burn Bright, Not Out" event and l…"
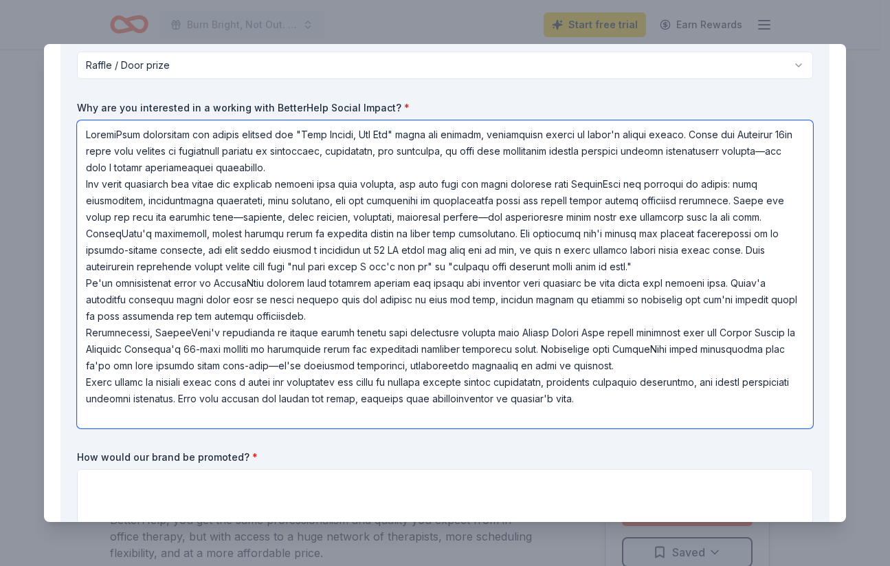
scroll to position [257, 0]
click at [388, 166] on textarea at bounding box center [445, 274] width 736 height 308
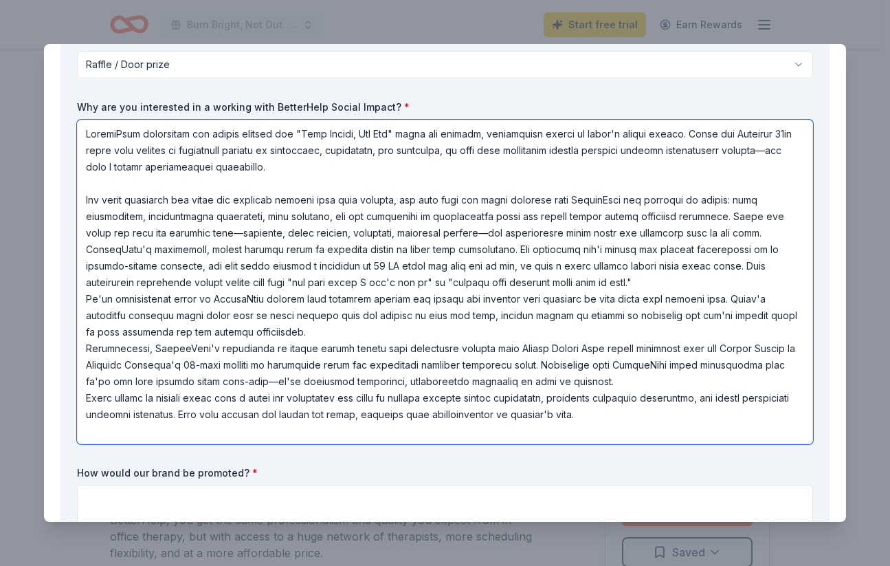
click at [181, 245] on textarea at bounding box center [445, 282] width 736 height 325
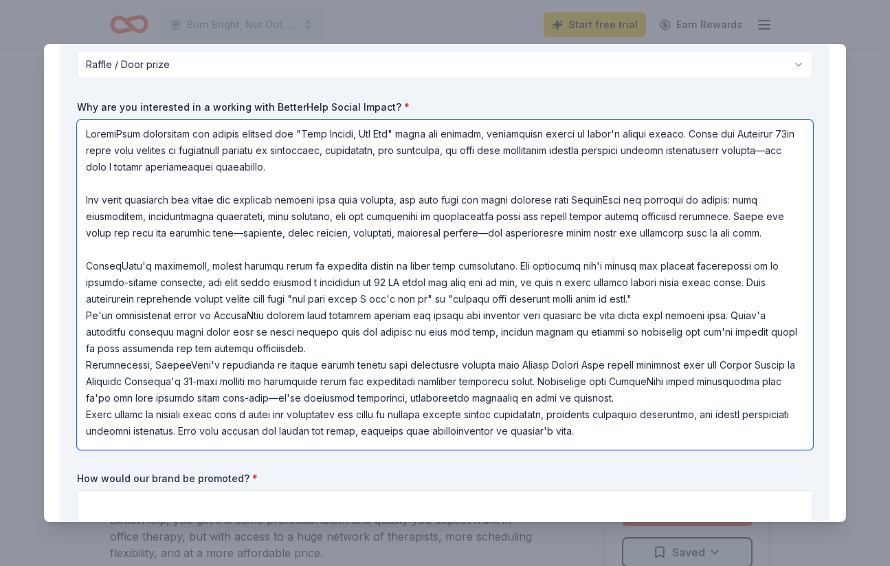
click at [672, 307] on textarea at bounding box center [445, 285] width 736 height 330
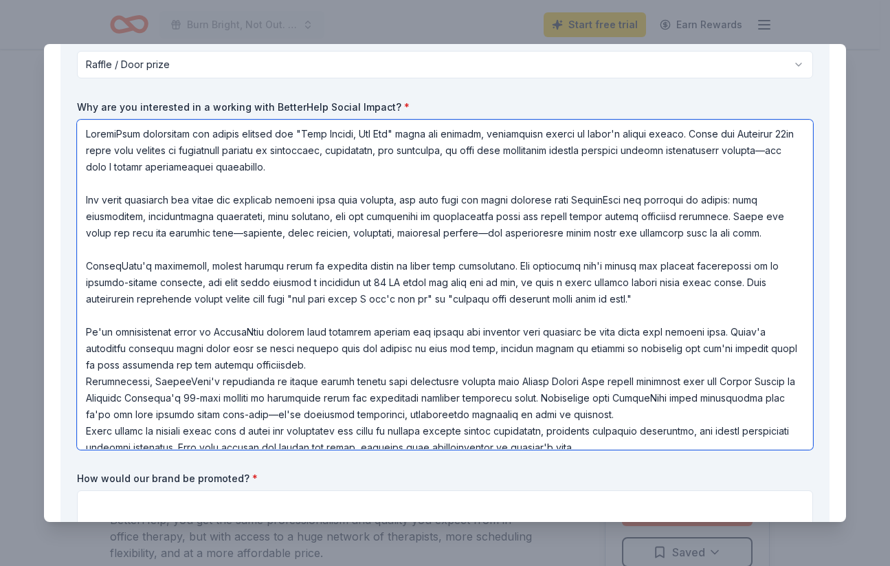
click at [423, 381] on textarea at bounding box center [445, 285] width 736 height 330
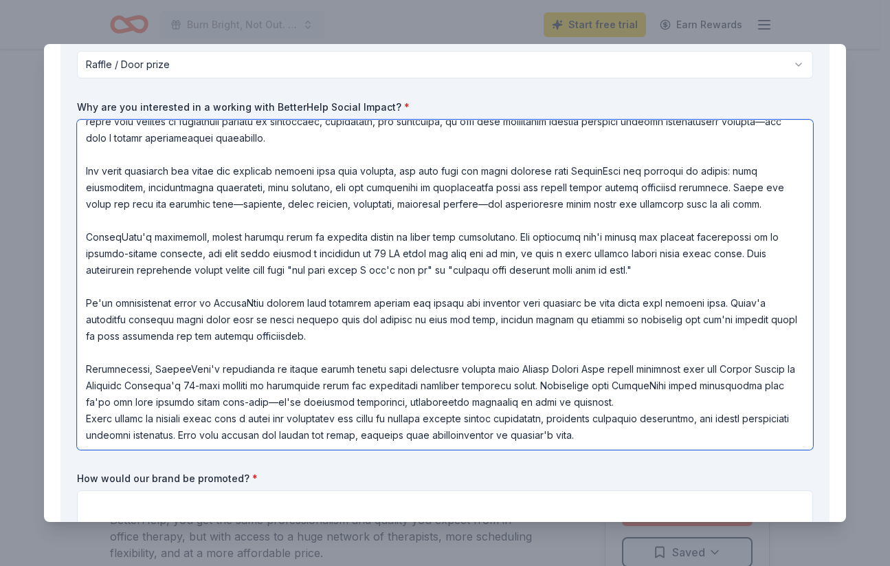
scroll to position [45, 0]
click at [630, 400] on textarea at bounding box center [445, 285] width 736 height 330
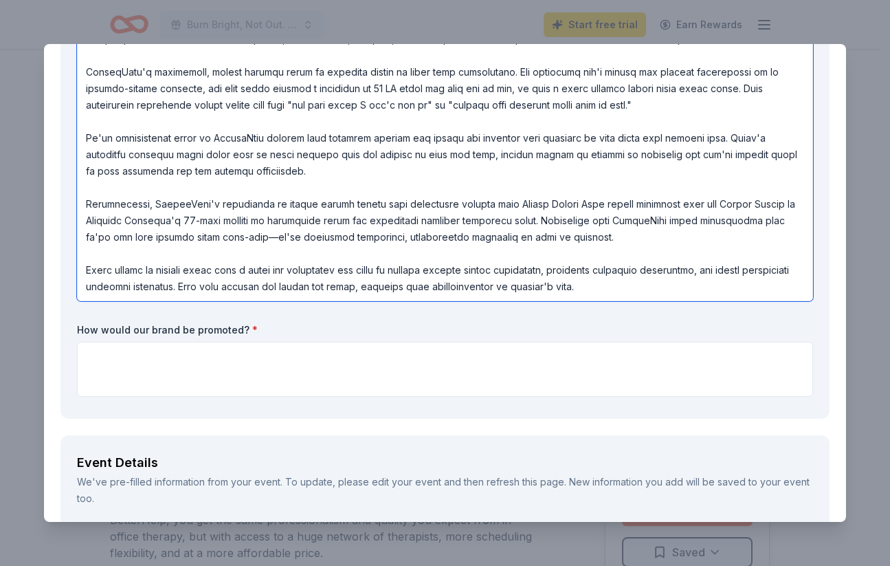
scroll to position [409, 0]
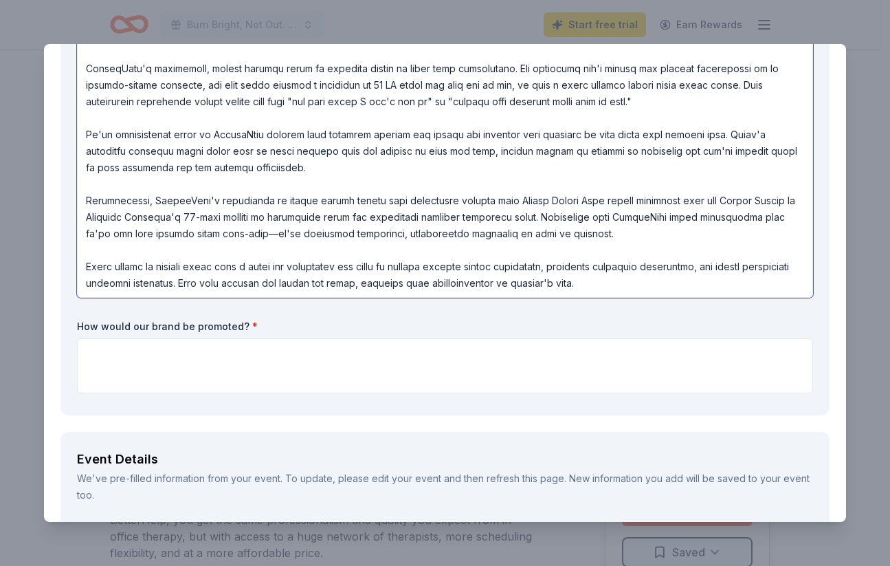
type textarea "BetterHelp represents the bridge between our "Burn Bright, Not Out" event and l…"
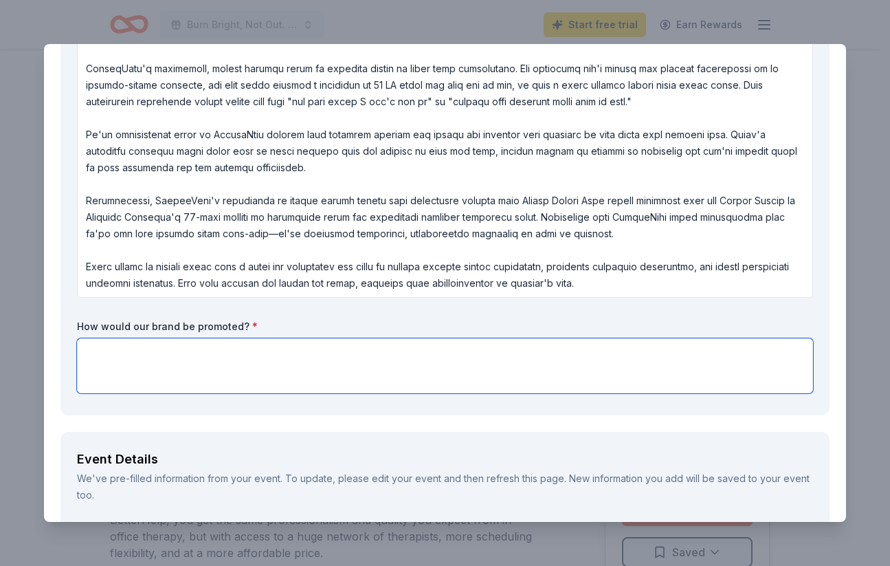
click at [182, 355] on textarea at bounding box center [445, 365] width 736 height 55
paste textarea "BetterHelp would receive extensive recognition as our premier mental health wel…"
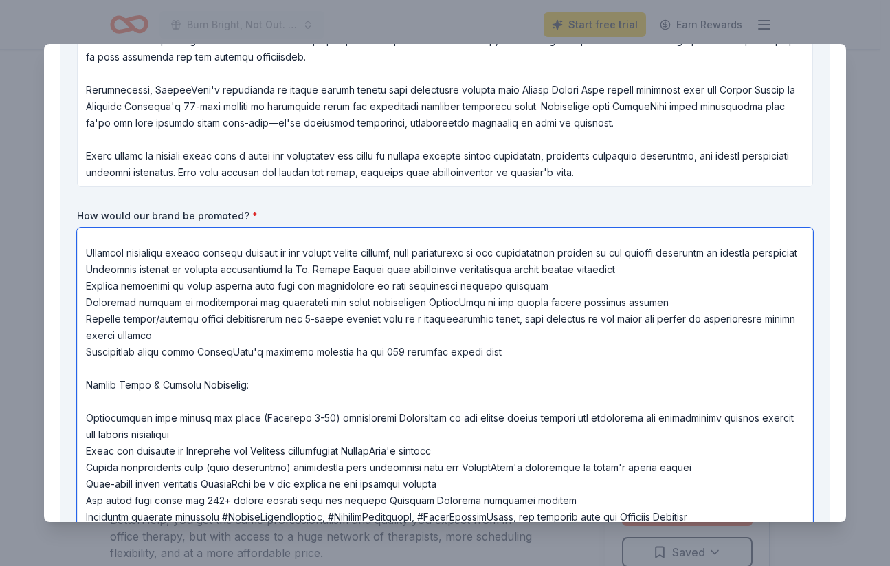
scroll to position [0, 0]
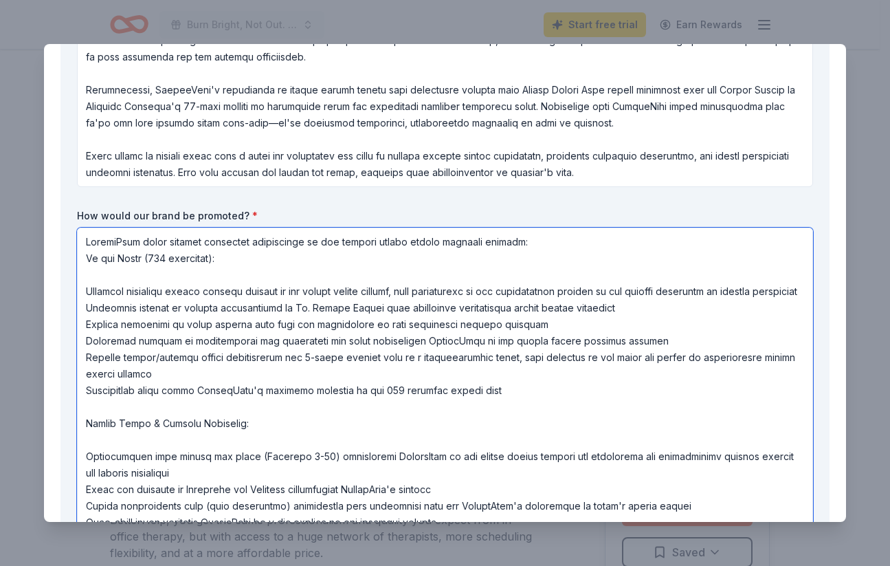
drag, startPoint x: 525, startPoint y: 241, endPoint x: 304, endPoint y: 242, distance: 221.4
click at [304, 242] on textarea at bounding box center [445, 393] width 736 height 330
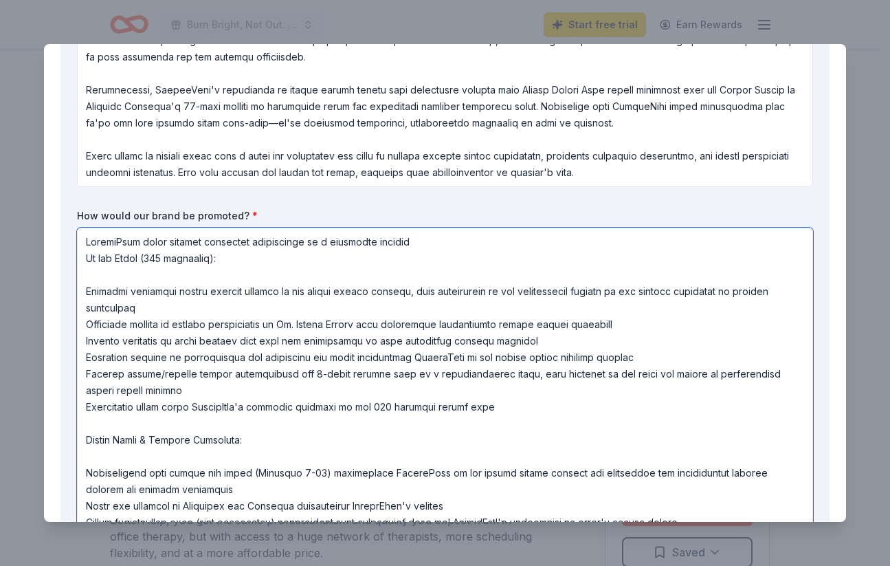
drag, startPoint x: 248, startPoint y: 243, endPoint x: 204, endPoint y: 242, distance: 44.0
click at [204, 242] on textarea at bounding box center [445, 393] width 736 height 330
click at [87, 258] on textarea at bounding box center [445, 393] width 736 height 330
click at [390, 245] on textarea at bounding box center [445, 393] width 736 height 330
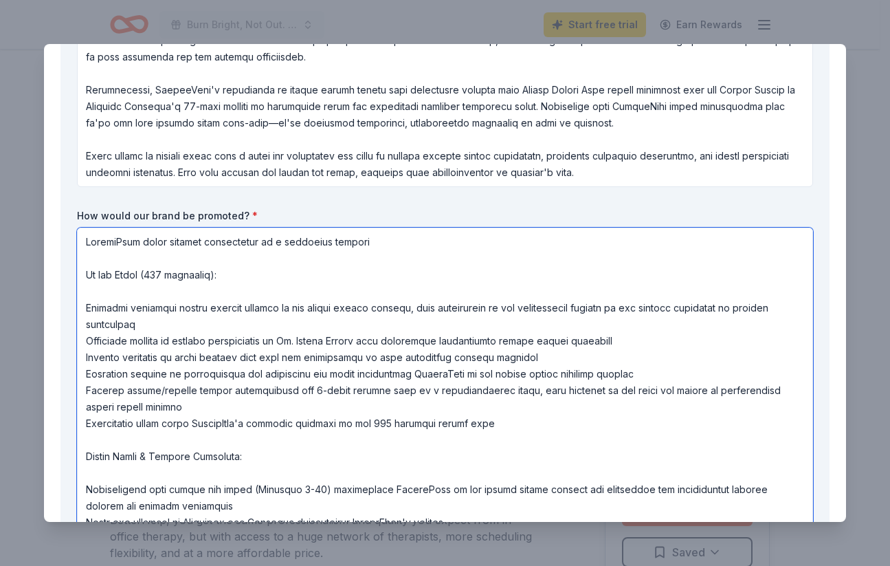
click at [240, 285] on textarea at bounding box center [445, 393] width 736 height 330
click at [661, 373] on textarea at bounding box center [445, 393] width 736 height 330
drag, startPoint x: 657, startPoint y: 371, endPoint x: 74, endPoint y: 311, distance: 586.2
click at [74, 311] on div "Request What are you requesting? * Vouchers for 3 months of free therapy Vouche…" at bounding box center [445, 87] width 769 height 983
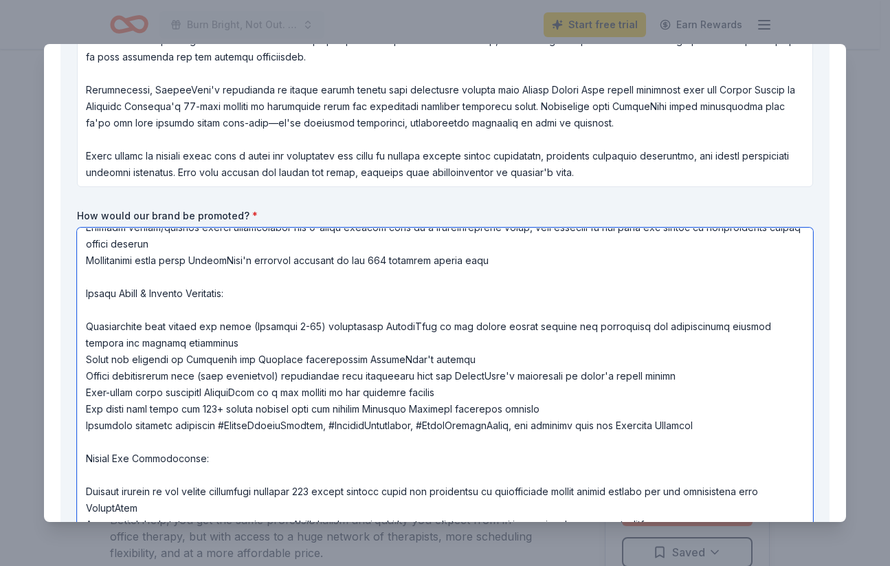
scroll to position [77, 0]
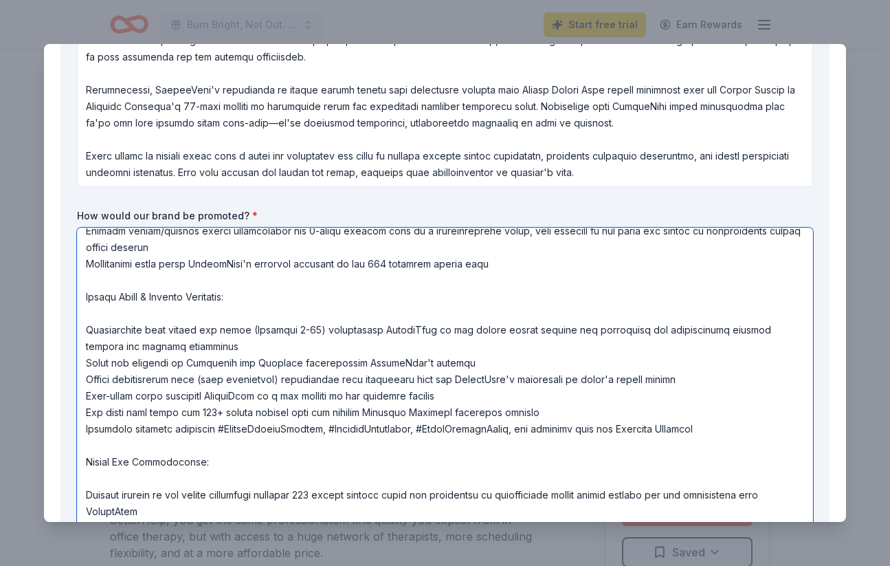
drag, startPoint x: 481, startPoint y: 361, endPoint x: 58, endPoint y: 331, distance: 424.0
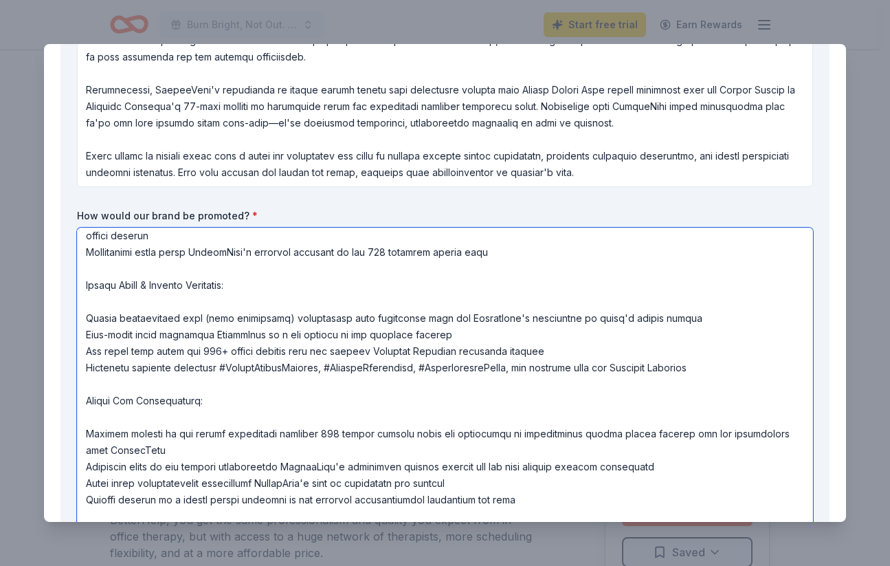
scroll to position [89, 0]
drag, startPoint x: 705, startPoint y: 318, endPoint x: 78, endPoint y: 315, distance: 627.1
click at [78, 315] on textarea at bounding box center [445, 393] width 736 height 330
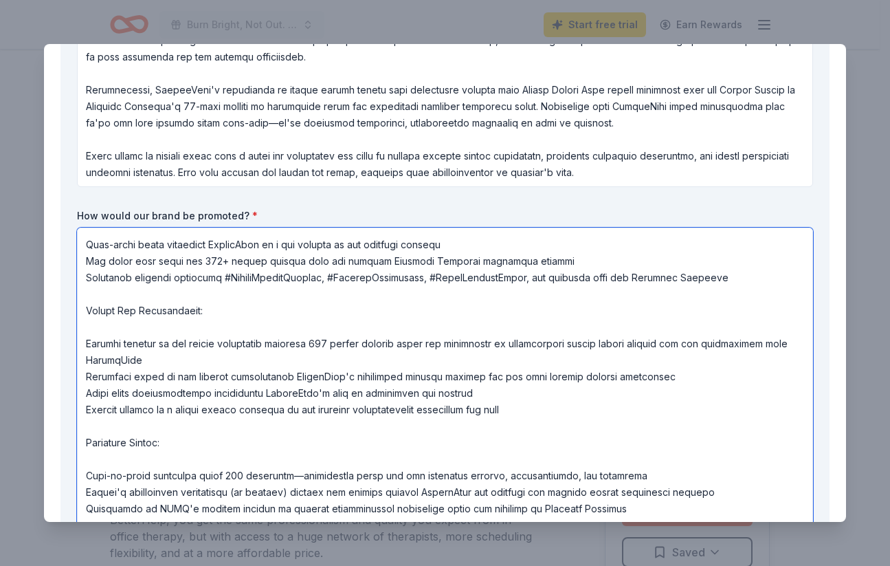
scroll to position [164, 0]
drag, startPoint x: 177, startPoint y: 355, endPoint x: 85, endPoint y: 342, distance: 92.5
click at [85, 342] on textarea at bounding box center [445, 393] width 736 height 330
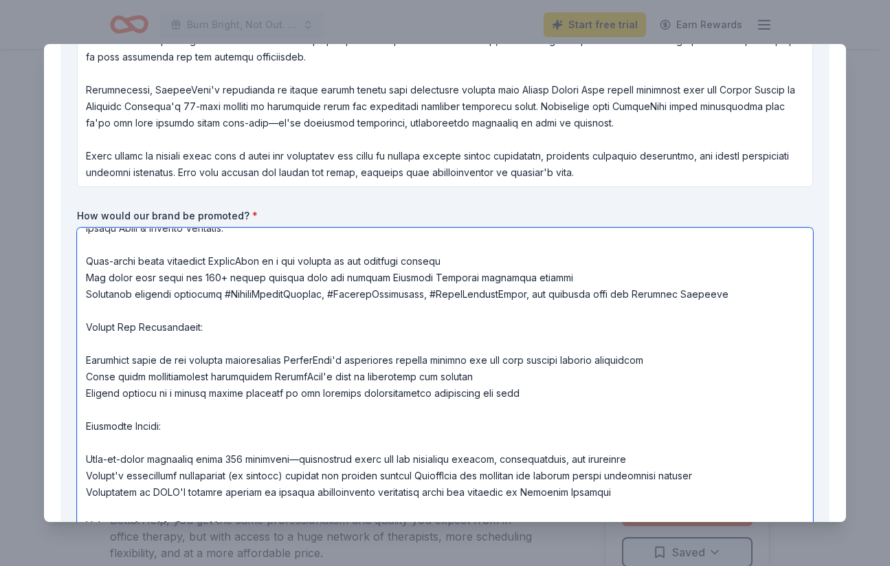
scroll to position [157, 0]
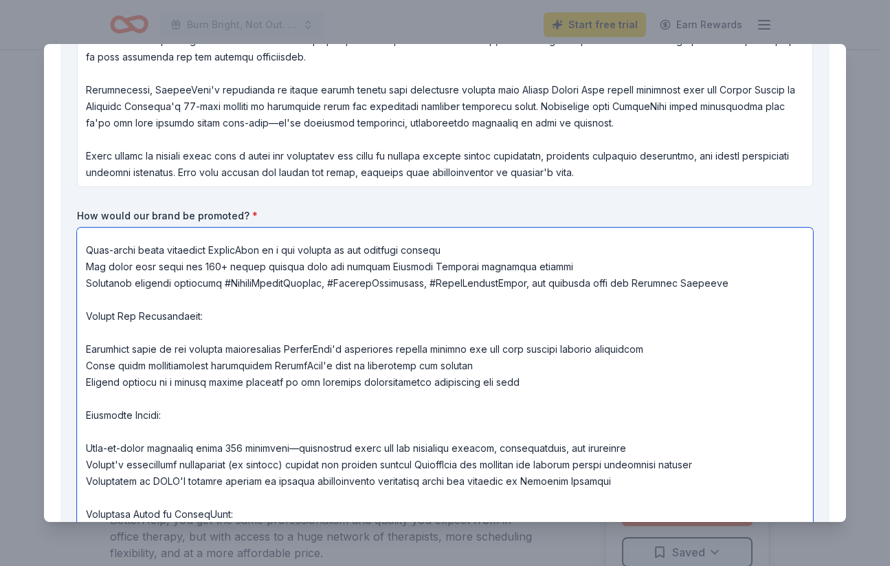
click at [673, 346] on textarea at bounding box center [445, 393] width 736 height 330
click at [162, 348] on textarea at bounding box center [445, 393] width 736 height 330
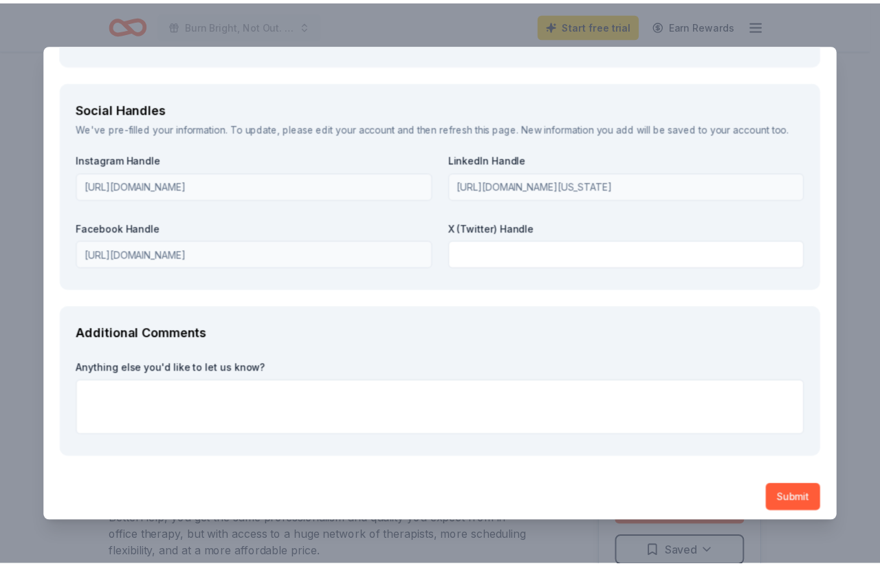
scroll to position [2460, 0]
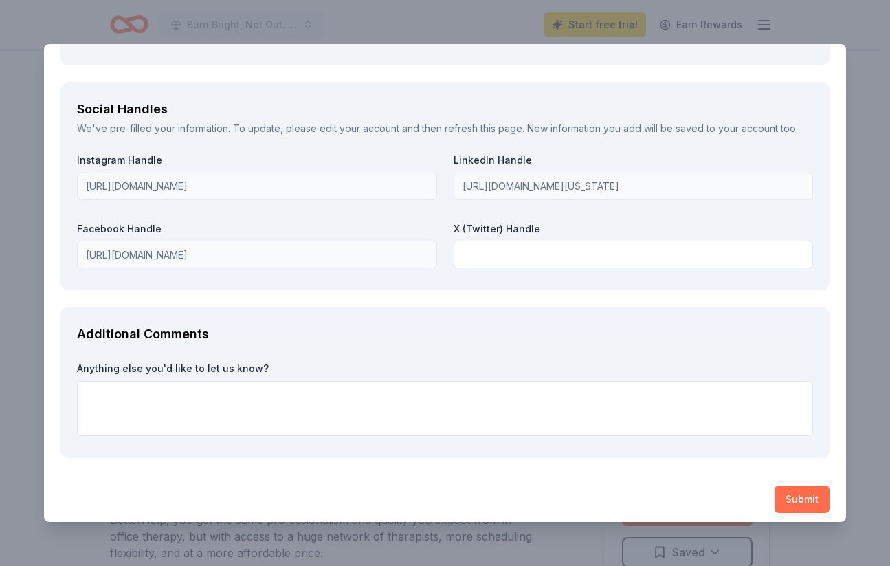
type textarea "BetterHelp would receive recognition as a community partner At the Event (100 a…"
click at [797, 497] on button "Submit" at bounding box center [802, 499] width 55 height 28
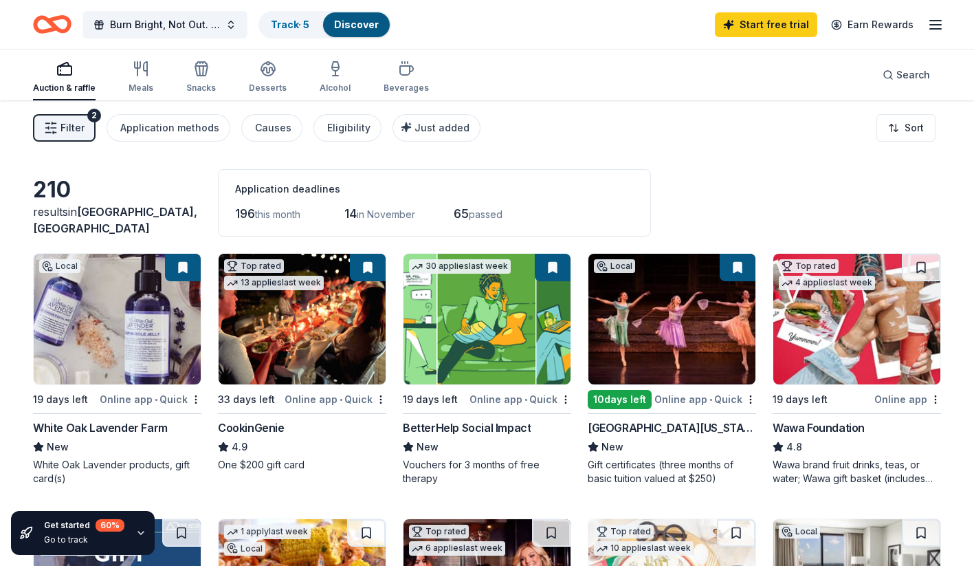
click at [136, 531] on icon "button" at bounding box center [140, 532] width 11 height 11
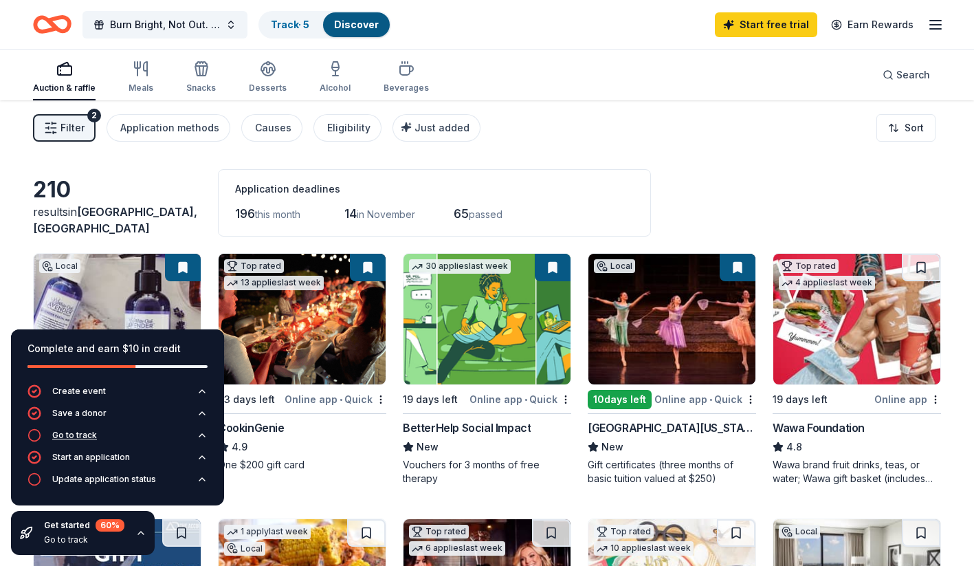
click at [201, 435] on icon "button" at bounding box center [202, 435] width 11 height 11
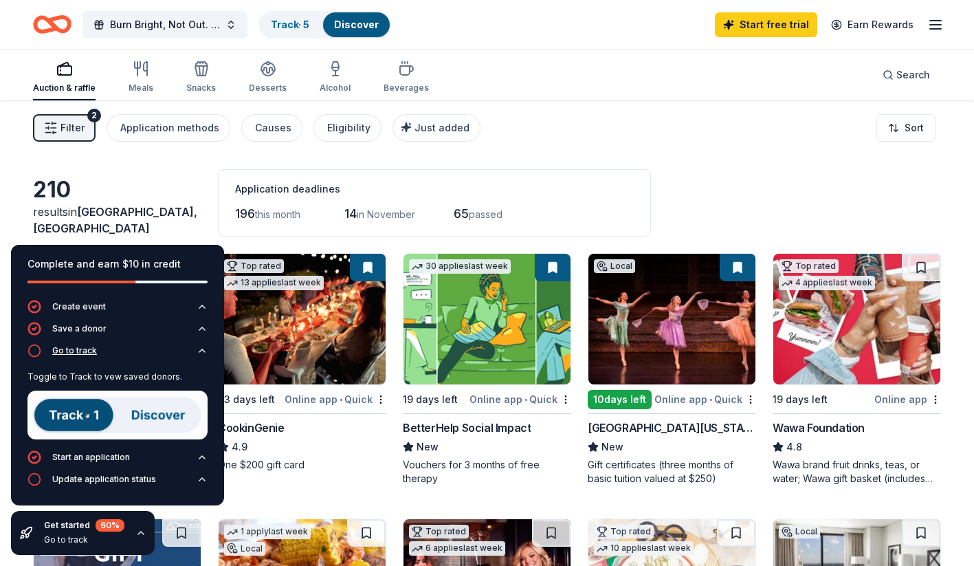
click at [200, 347] on icon "button" at bounding box center [202, 350] width 11 height 11
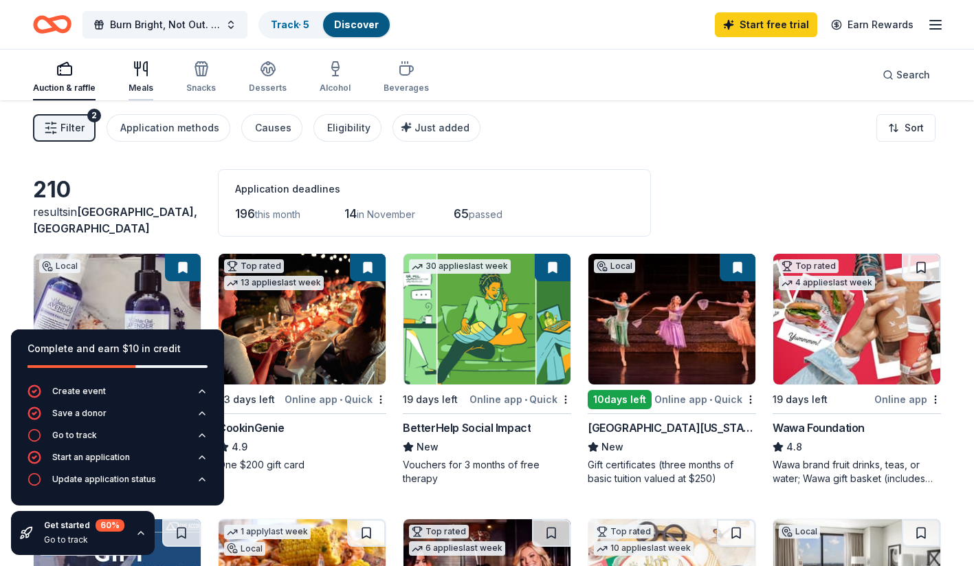
click at [144, 78] on div "Meals" at bounding box center [141, 77] width 25 height 33
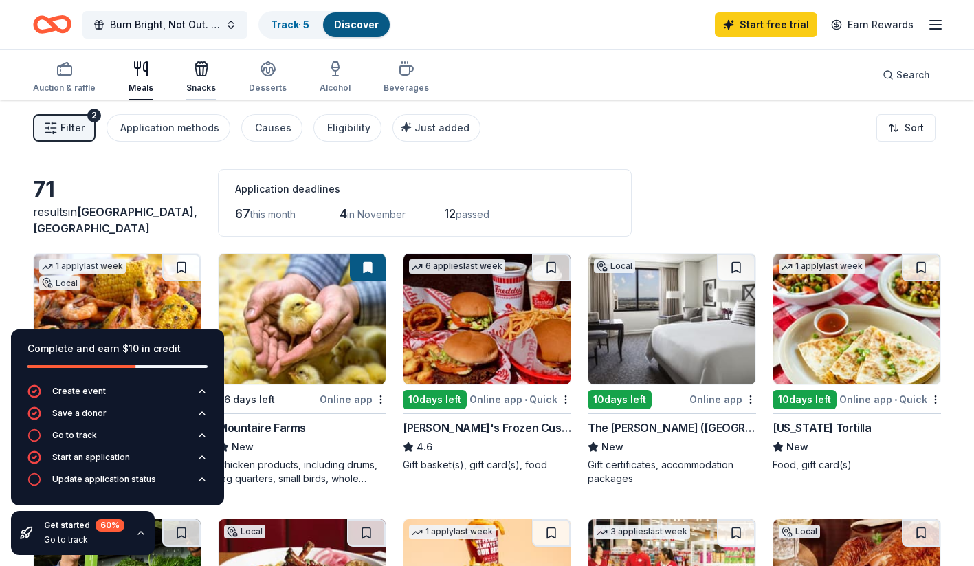
click at [195, 80] on div "Snacks" at bounding box center [201, 77] width 30 height 33
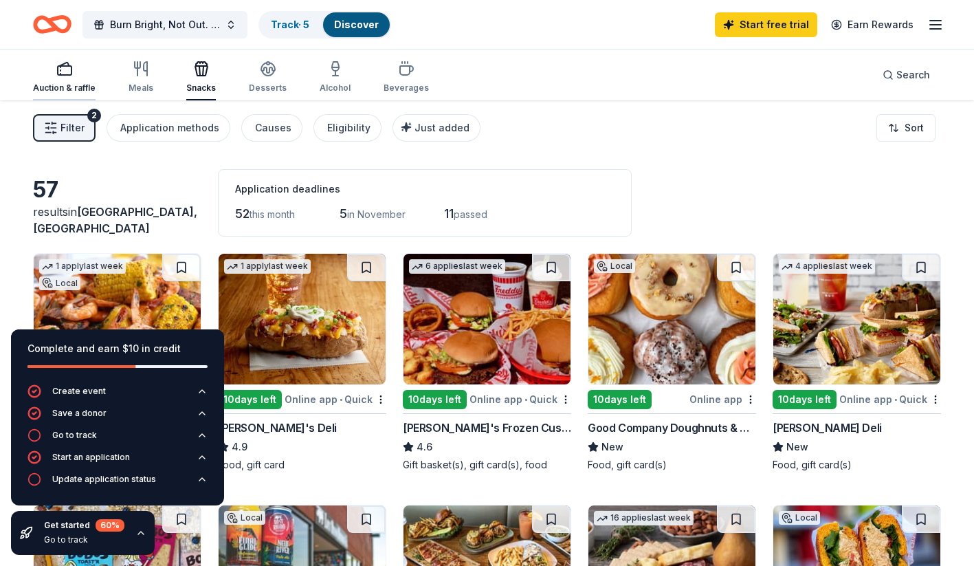
click at [58, 71] on rect "button" at bounding box center [65, 70] width 14 height 9
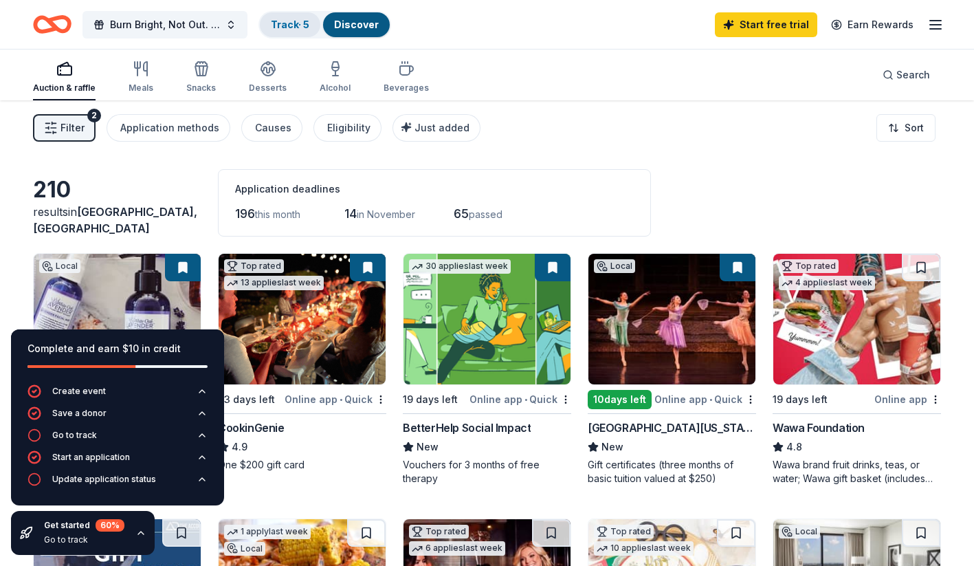
click at [302, 23] on link "Track · 5" at bounding box center [290, 25] width 39 height 12
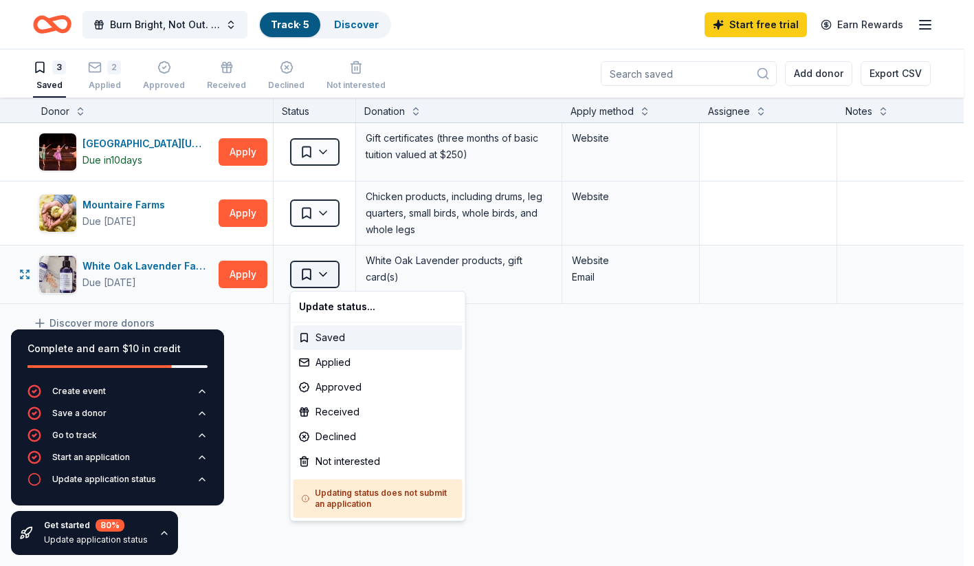
click at [331, 274] on html "Burn Bright, Not Out. A Breakfast with Junior League of Northern [US_STATE] Tra…" at bounding box center [487, 283] width 974 height 566
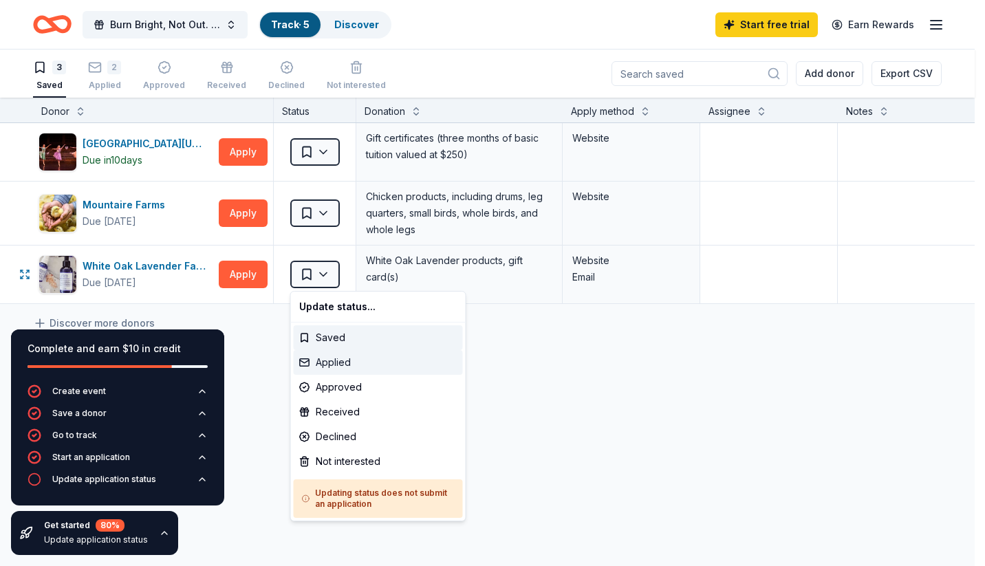
click at [333, 362] on div "Applied" at bounding box center [378, 362] width 169 height 25
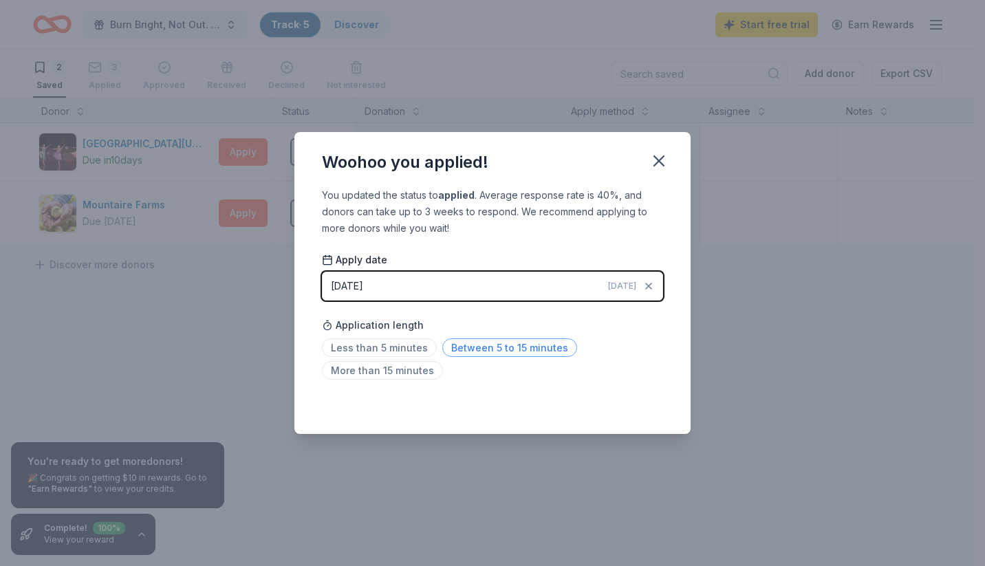
click at [514, 344] on span "Between 5 to 15 minutes" at bounding box center [509, 347] width 135 height 19
click at [658, 157] on icon "button" at bounding box center [658, 160] width 19 height 19
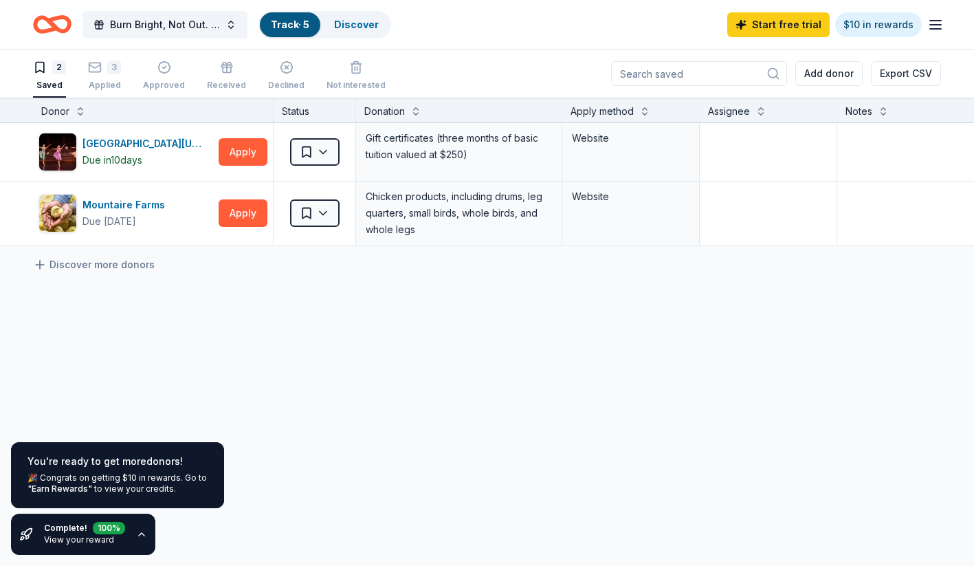
click at [140, 534] on icon "button" at bounding box center [142, 534] width 6 height 3
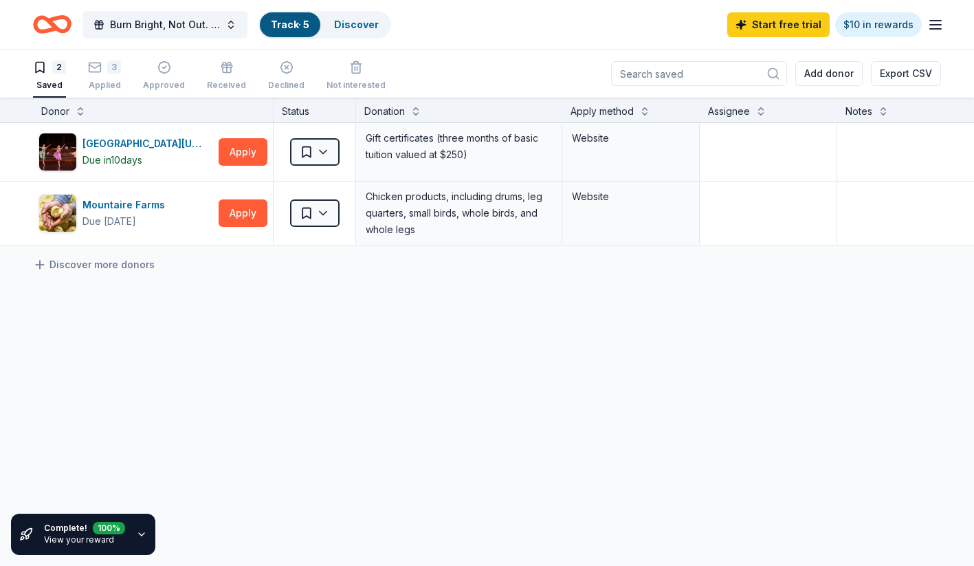
click at [140, 534] on icon "button" at bounding box center [142, 534] width 6 height 3
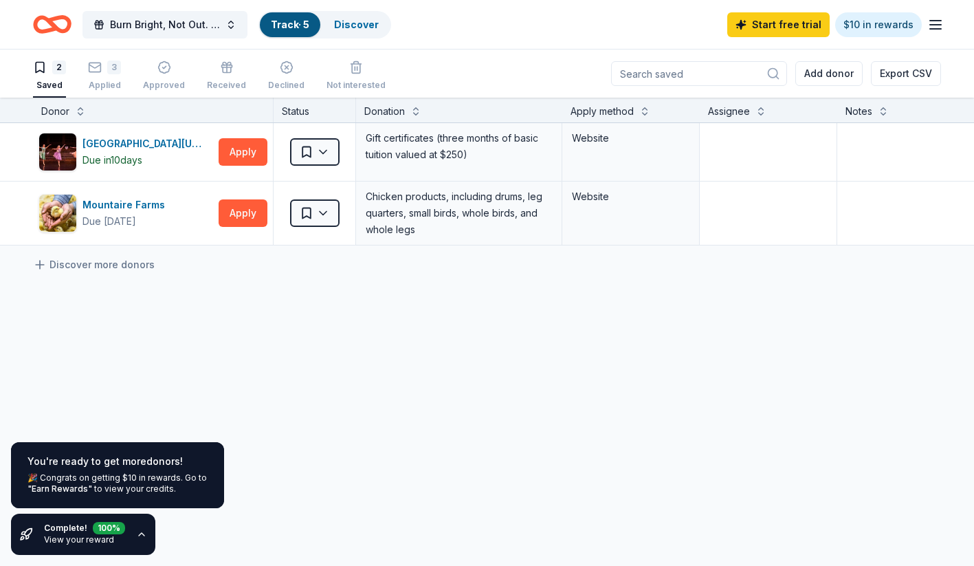
click at [138, 536] on icon "button" at bounding box center [141, 534] width 11 height 11
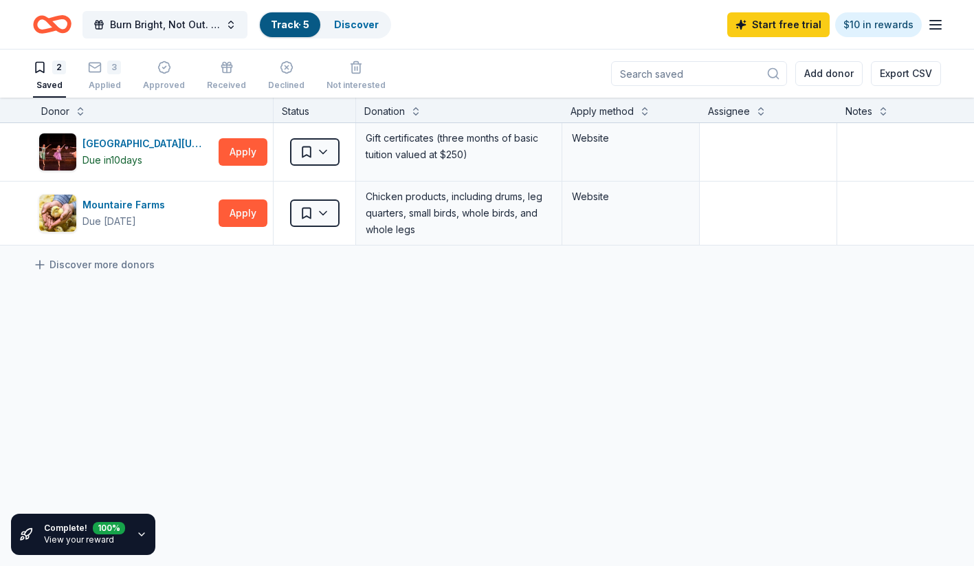
click at [227, 402] on div "[GEOGRAPHIC_DATA][US_STATE] Due [DATE] Apply Saved Gift certificates (three mon…" at bounding box center [538, 313] width 1077 height 381
click at [249, 152] on button "Apply" at bounding box center [243, 152] width 49 height 28
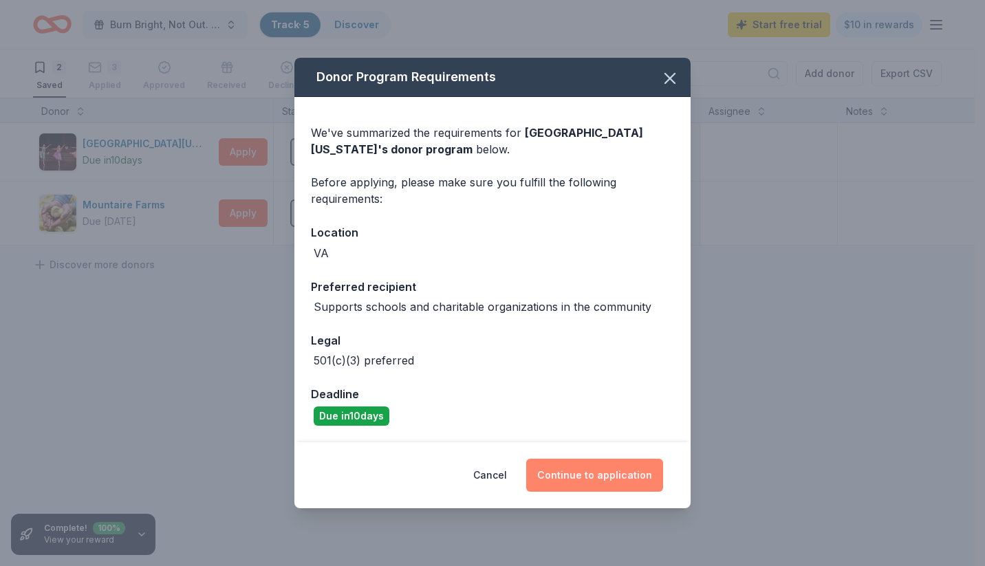
click at [599, 479] on button "Continue to application" at bounding box center [594, 475] width 137 height 33
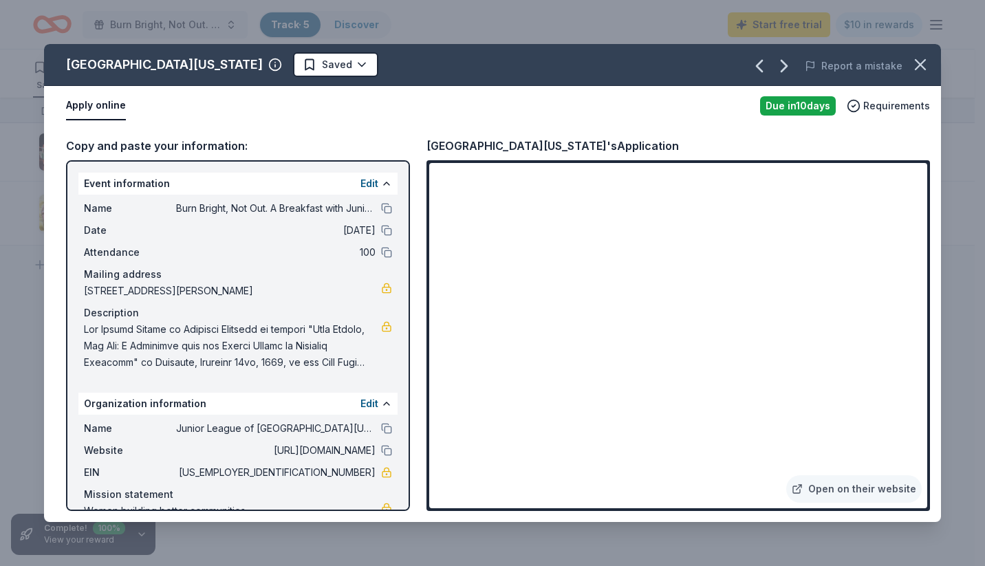
drag, startPoint x: 85, startPoint y: 292, endPoint x: 322, endPoint y: 290, distance: 237.9
click at [322, 290] on span "8300 Greensboro Drive, Box 637, McLean, VA 22102" at bounding box center [232, 291] width 297 height 17
drag, startPoint x: 321, startPoint y: 291, endPoint x: 108, endPoint y: 279, distance: 213.5
click at [105, 280] on div "Mailing address 8300 Greensboro Drive, Box 637, McLean, VA 22102" at bounding box center [238, 282] width 308 height 33
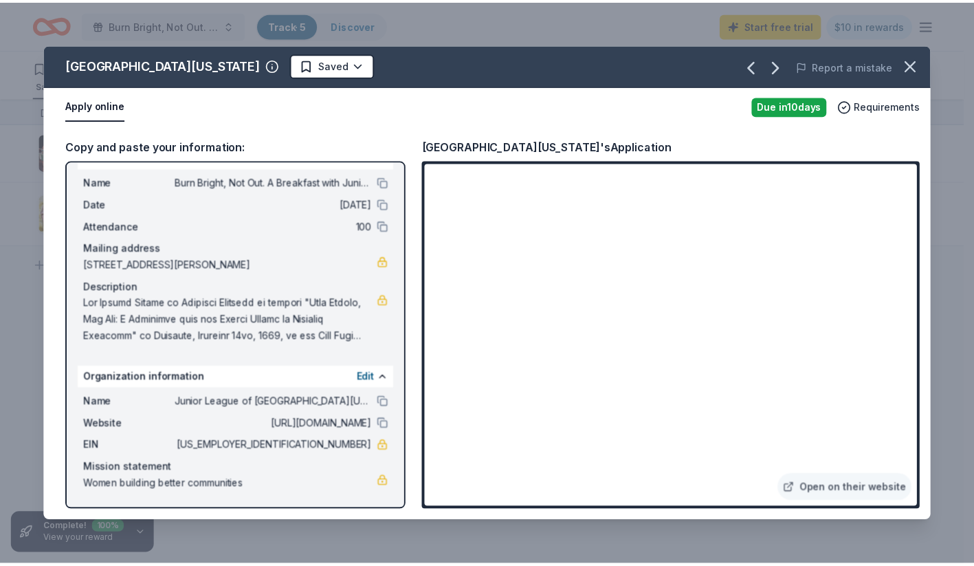
scroll to position [26, 0]
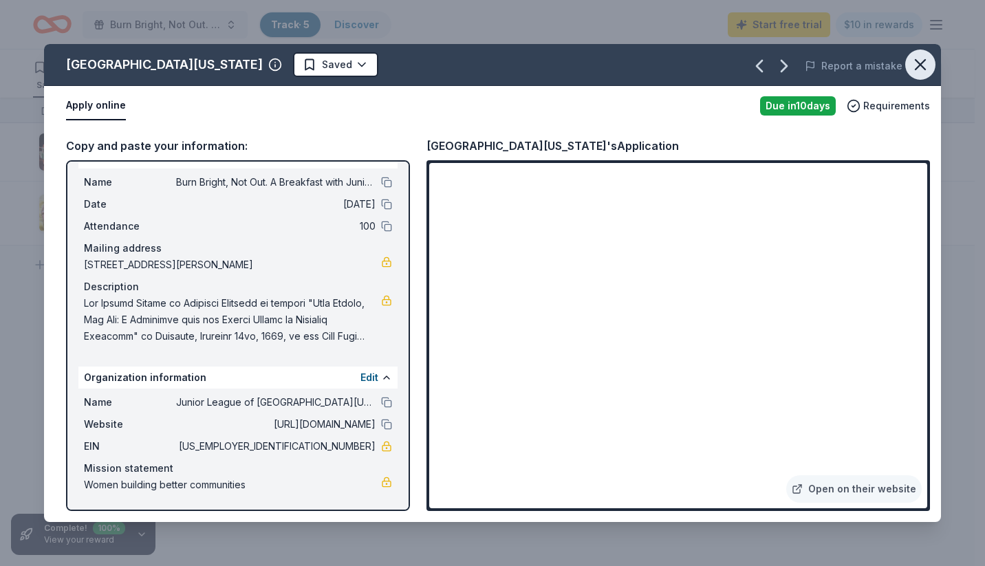
click at [924, 61] on icon "button" at bounding box center [920, 65] width 10 height 10
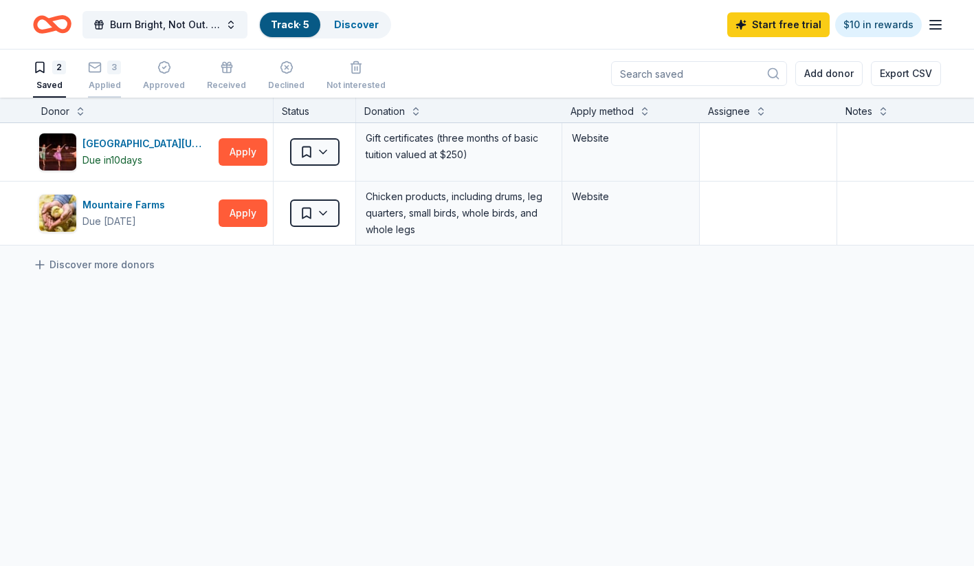
click at [105, 74] on div "3 Applied" at bounding box center [104, 76] width 33 height 30
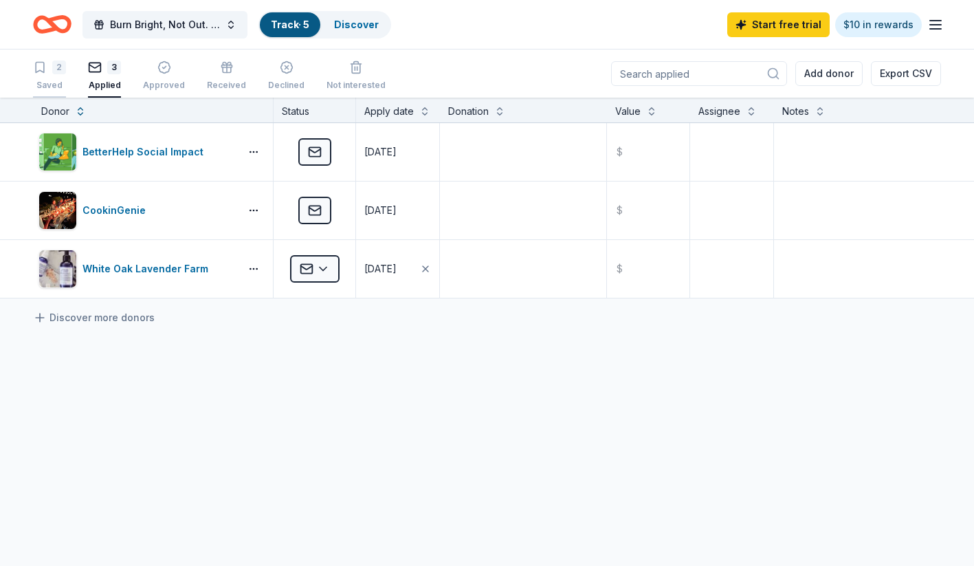
click at [56, 79] on div "2 Saved" at bounding box center [49, 76] width 33 height 30
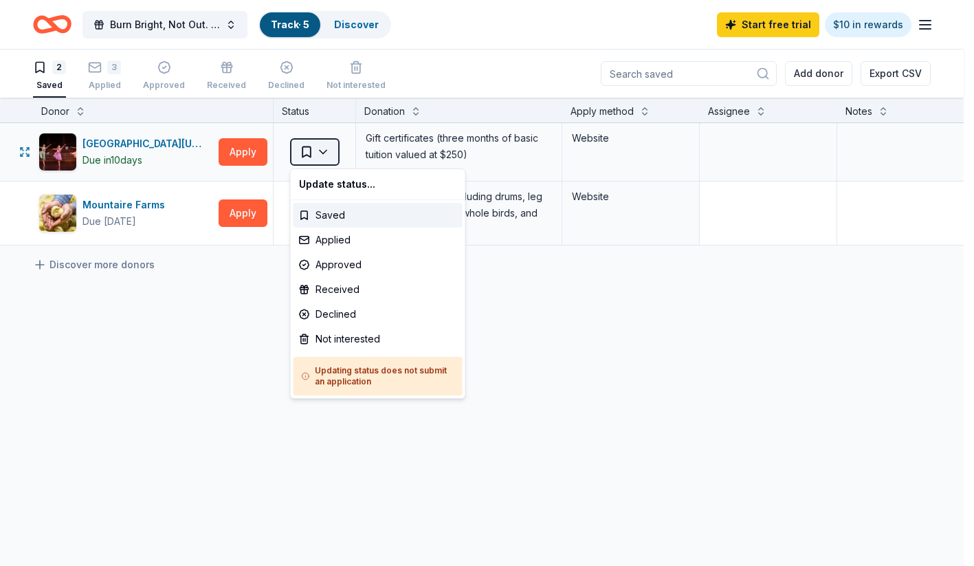
click at [327, 152] on html "Burn Bright, Not Out. A Breakfast with Junior League of Northern Virginia Track…" at bounding box center [487, 283] width 974 height 566
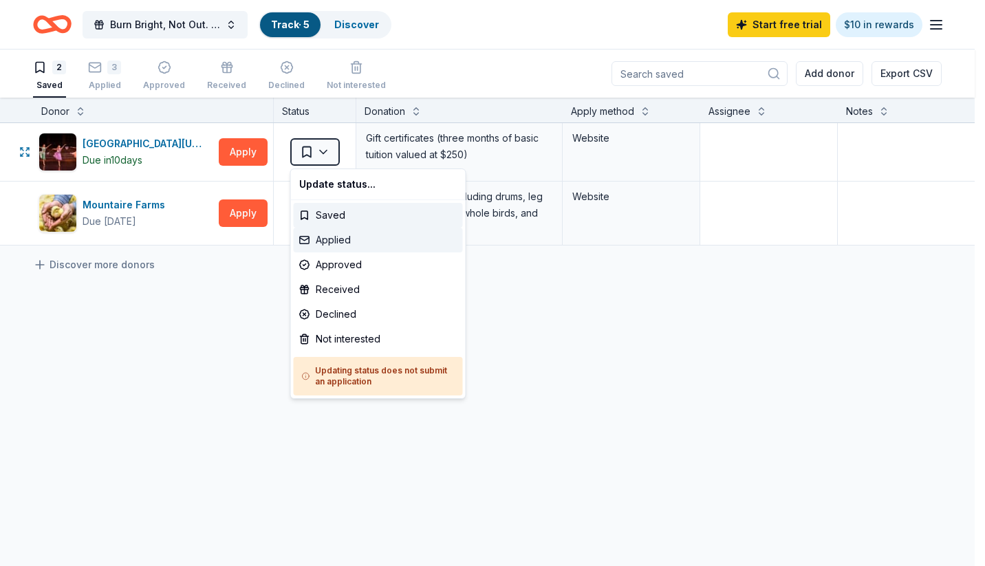
click at [325, 237] on div "Applied" at bounding box center [378, 240] width 169 height 25
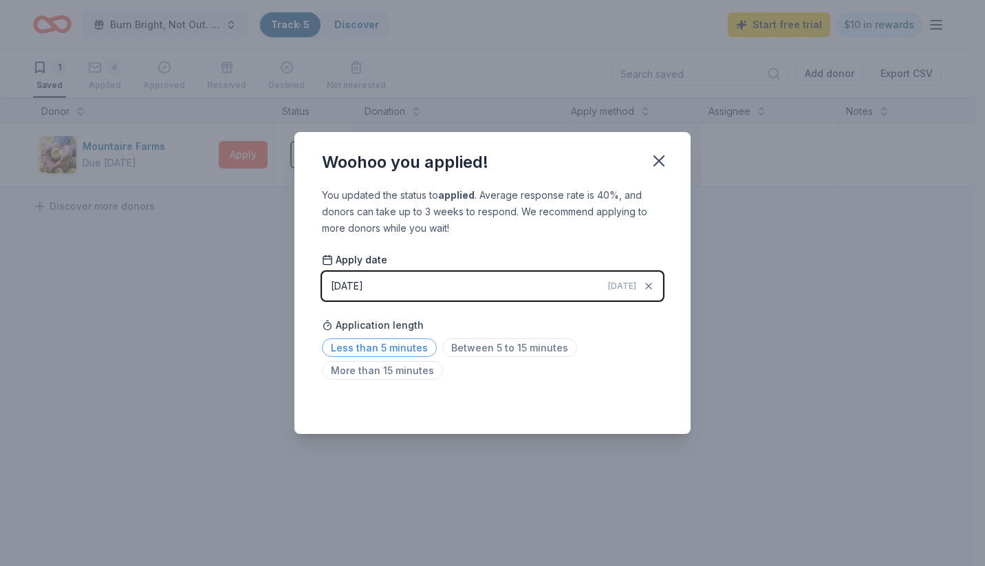
click at [396, 352] on span "Less than 5 minutes" at bounding box center [379, 347] width 115 height 19
click at [659, 160] on icon "button" at bounding box center [659, 161] width 10 height 10
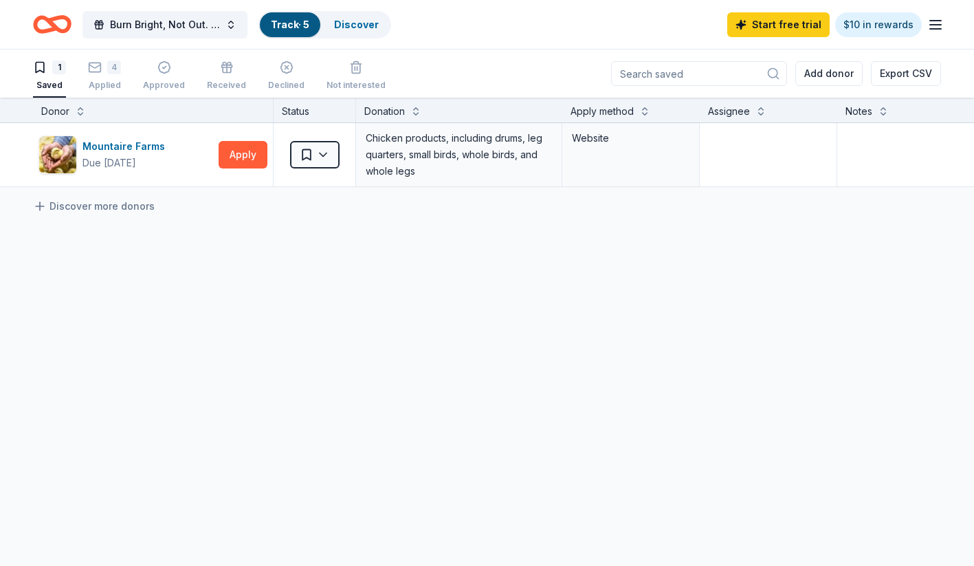
click at [708, 448] on div "Donor Status Donation Apply method Assignee Notes Mountaire Farms Due in 26 day…" at bounding box center [487, 332] width 974 height 469
click at [340, 349] on div "Mountaire Farms Due in 26 days Apply Saved Chicken products, including drums, l…" at bounding box center [538, 284] width 1077 height 322
click at [123, 142] on div "Mountaire Farms" at bounding box center [127, 146] width 88 height 17
click at [60, 25] on icon "Home" at bounding box center [52, 24] width 39 height 32
click at [365, 22] on link "Discover" at bounding box center [356, 25] width 45 height 12
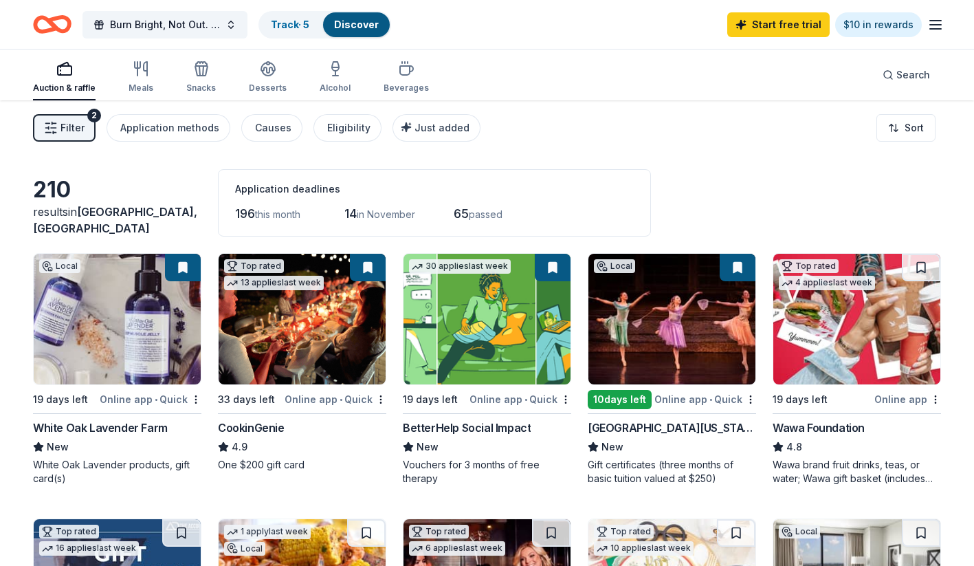
click at [648, 430] on div "Greater Washington Dance Center" at bounding box center [672, 427] width 168 height 17
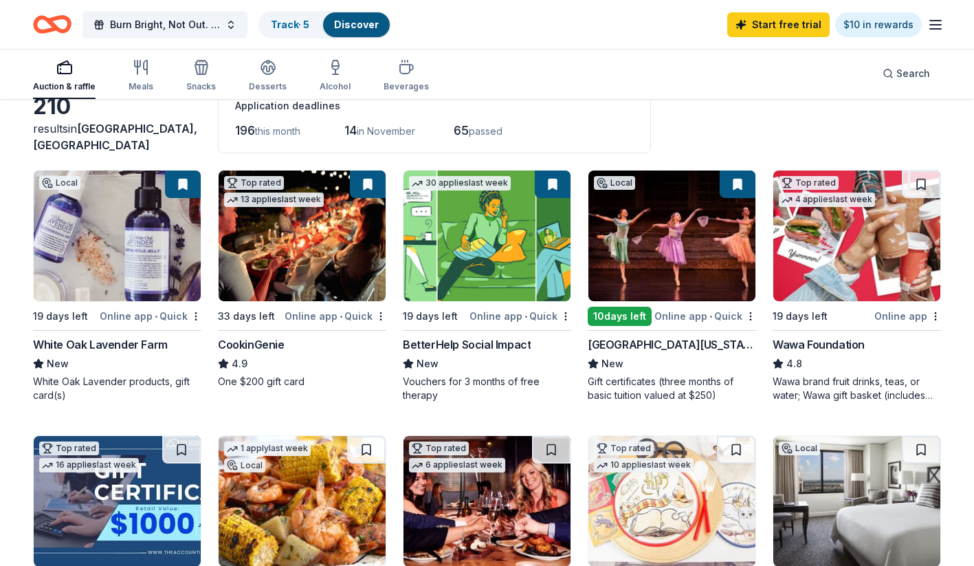
scroll to position [83, 0]
click at [826, 270] on img at bounding box center [857, 236] width 167 height 131
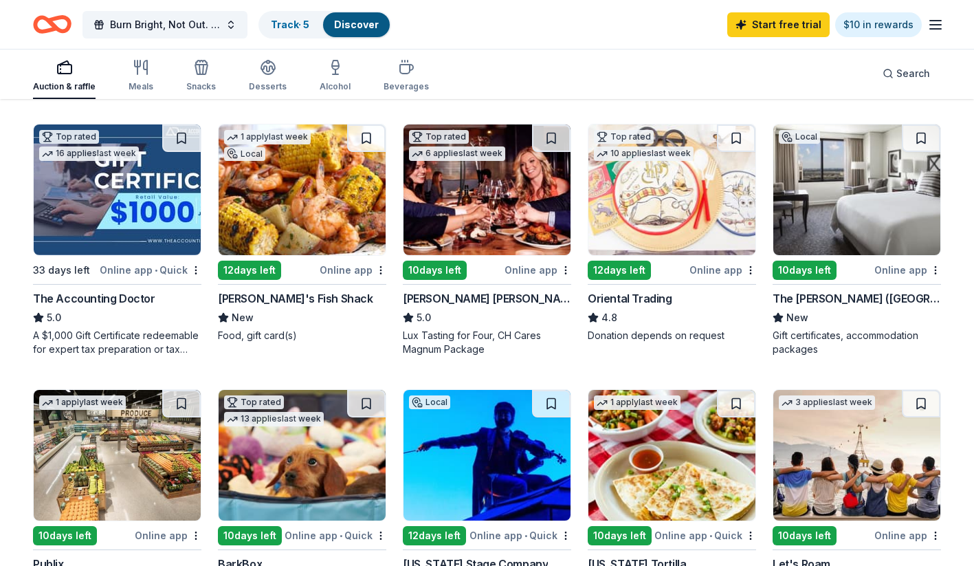
scroll to position [398, 0]
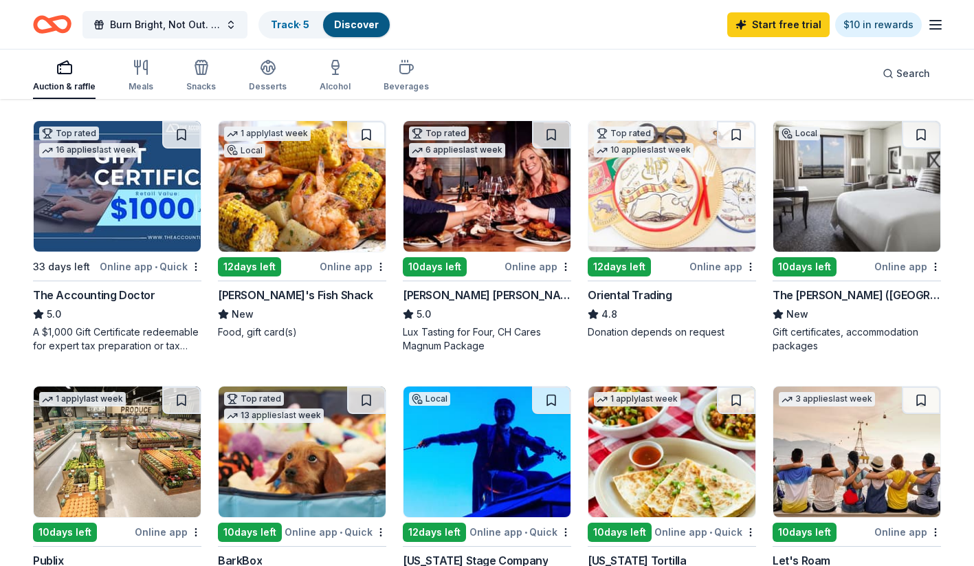
click at [849, 216] on img at bounding box center [857, 186] width 167 height 131
click at [844, 206] on img at bounding box center [857, 186] width 167 height 131
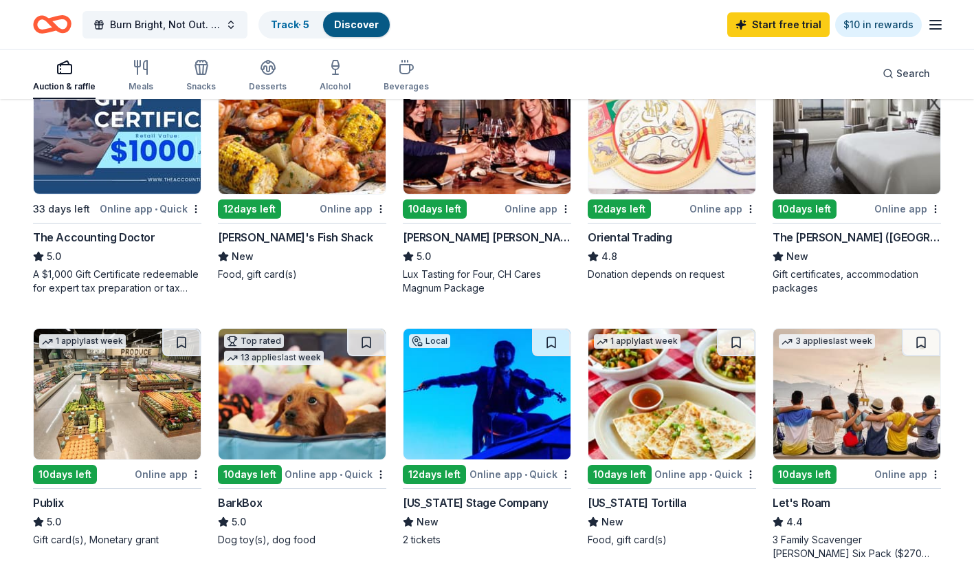
scroll to position [395, 0]
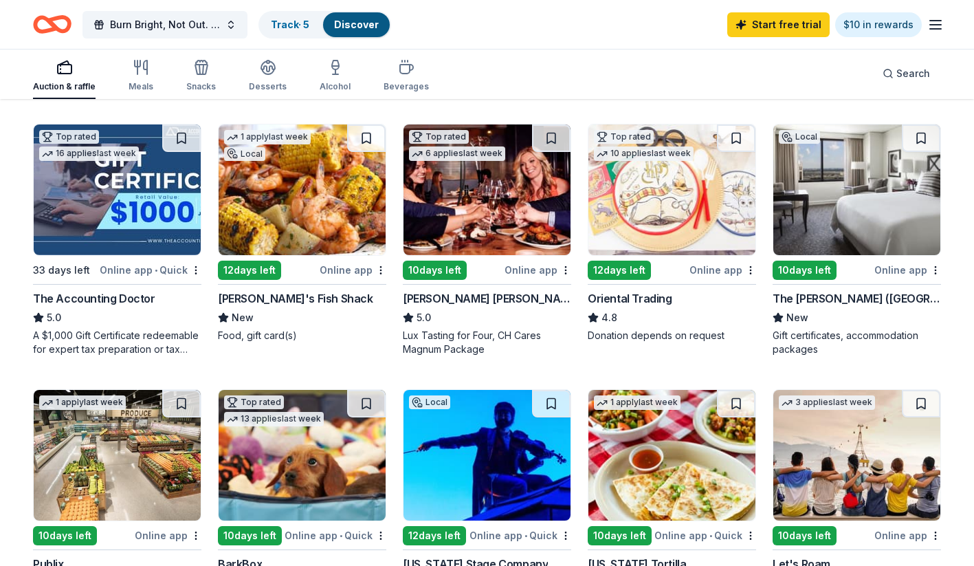
click at [899, 272] on div "Online app" at bounding box center [908, 269] width 67 height 17
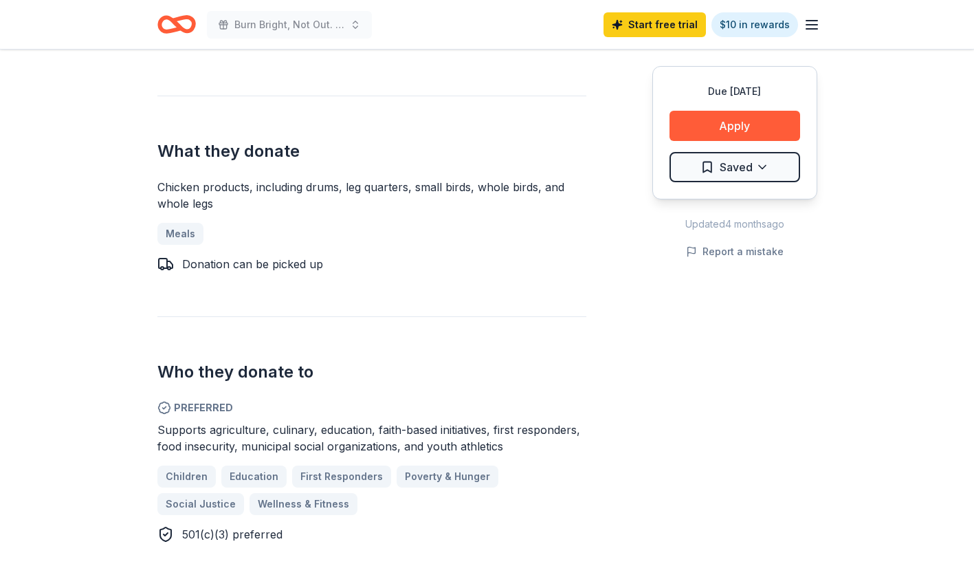
scroll to position [513, 0]
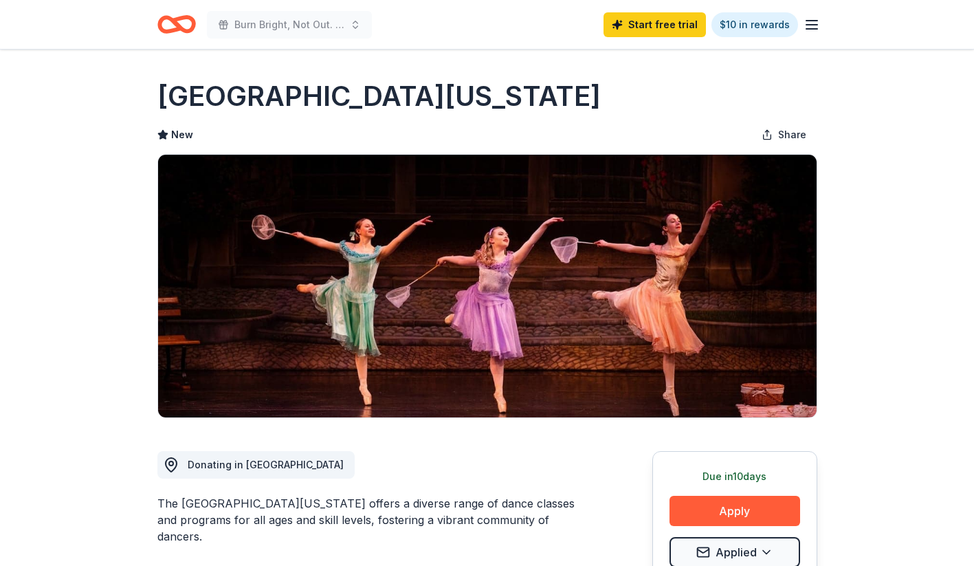
scroll to position [244, 0]
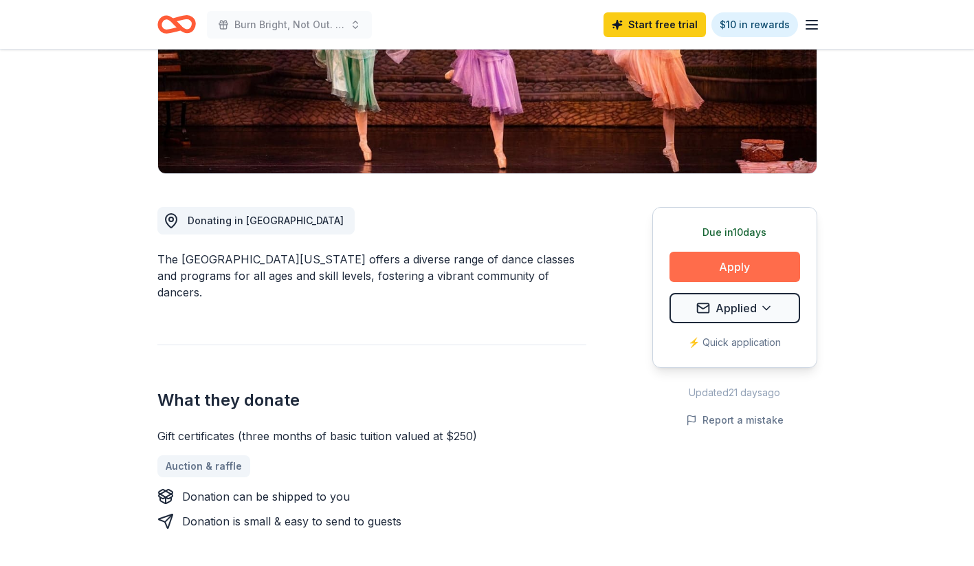
click at [754, 267] on button "Apply" at bounding box center [735, 267] width 131 height 30
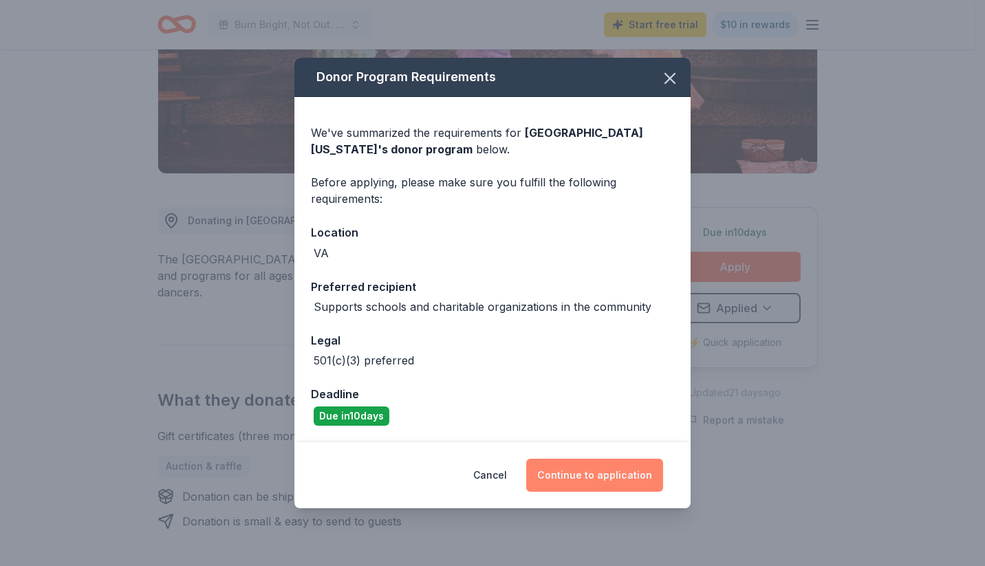
click at [590, 477] on button "Continue to application" at bounding box center [594, 475] width 137 height 33
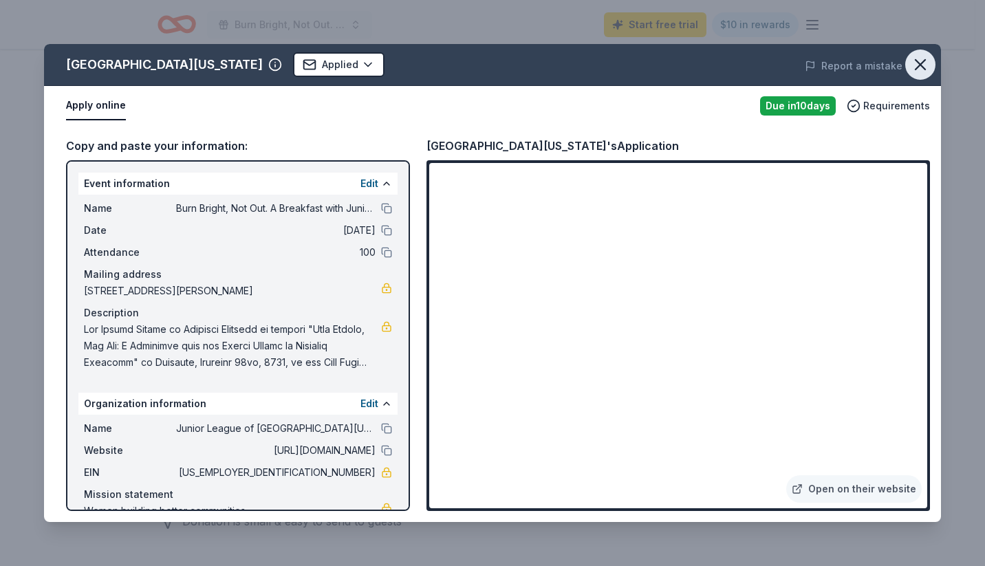
click at [917, 58] on icon "button" at bounding box center [919, 64] width 19 height 19
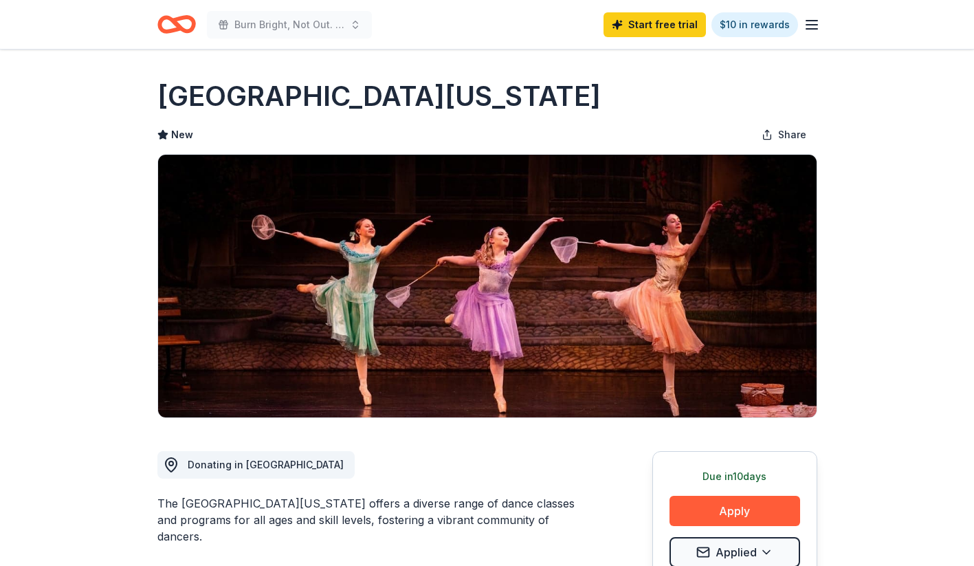
scroll to position [0, 0]
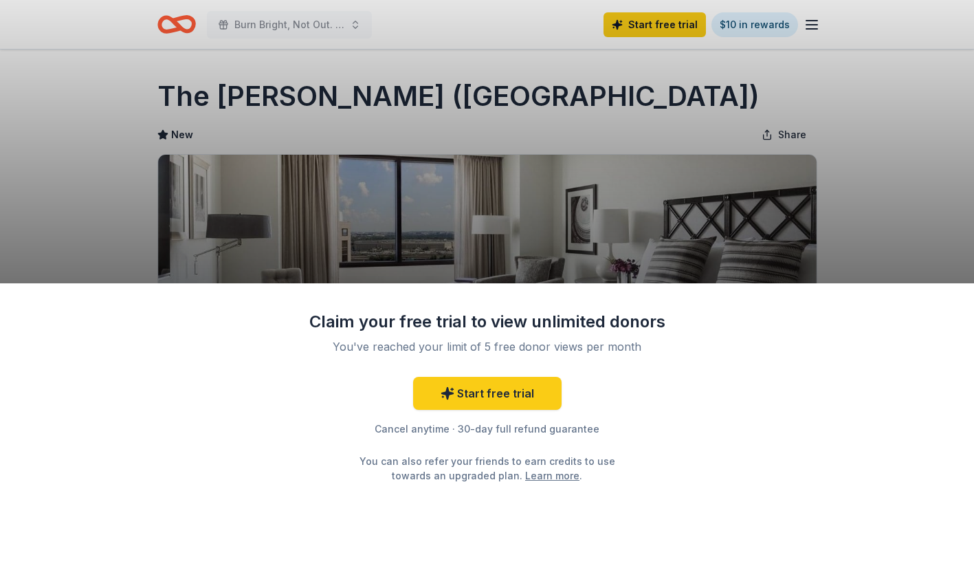
scroll to position [54, 0]
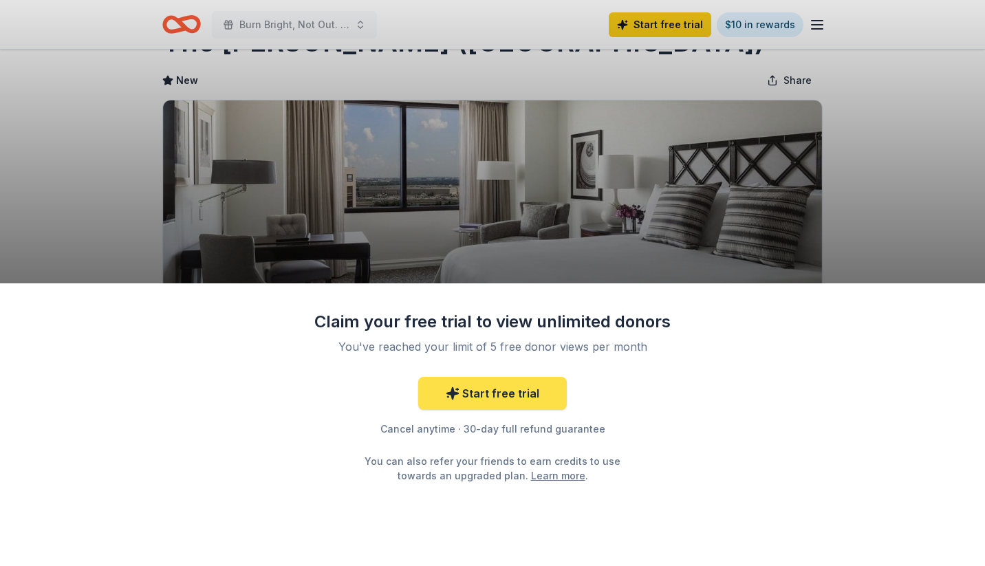
click at [512, 400] on link "Start free trial" at bounding box center [492, 393] width 149 height 33
click at [490, 388] on link "Start free trial" at bounding box center [492, 393] width 149 height 33
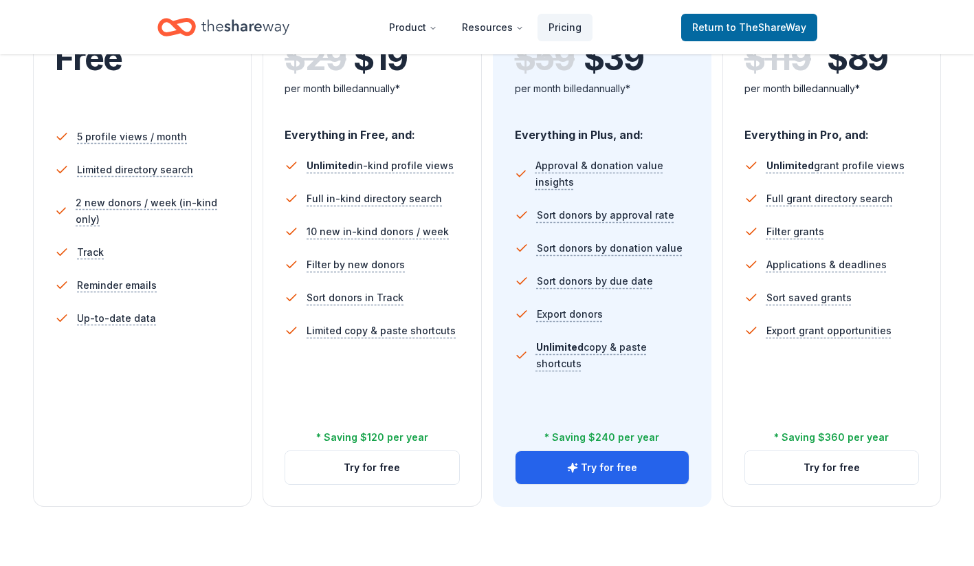
scroll to position [355, 0]
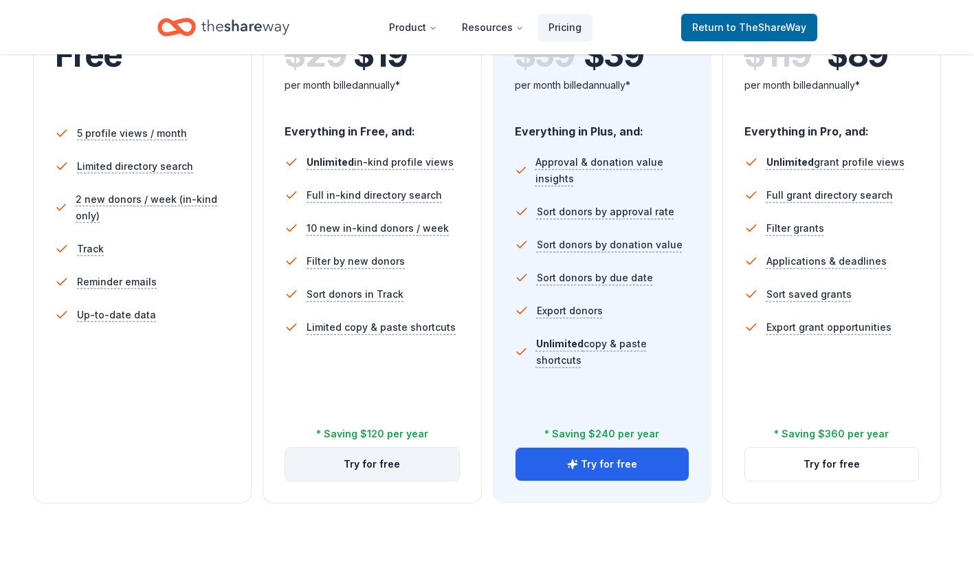
click at [384, 461] on button "Try for free" at bounding box center [371, 464] width 173 height 33
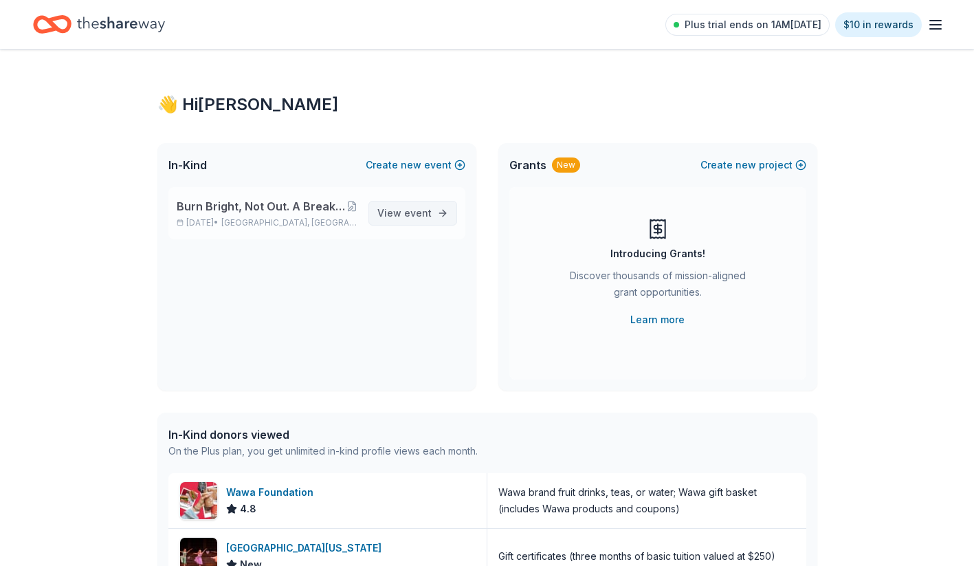
click at [436, 206] on link "View event" at bounding box center [413, 213] width 89 height 25
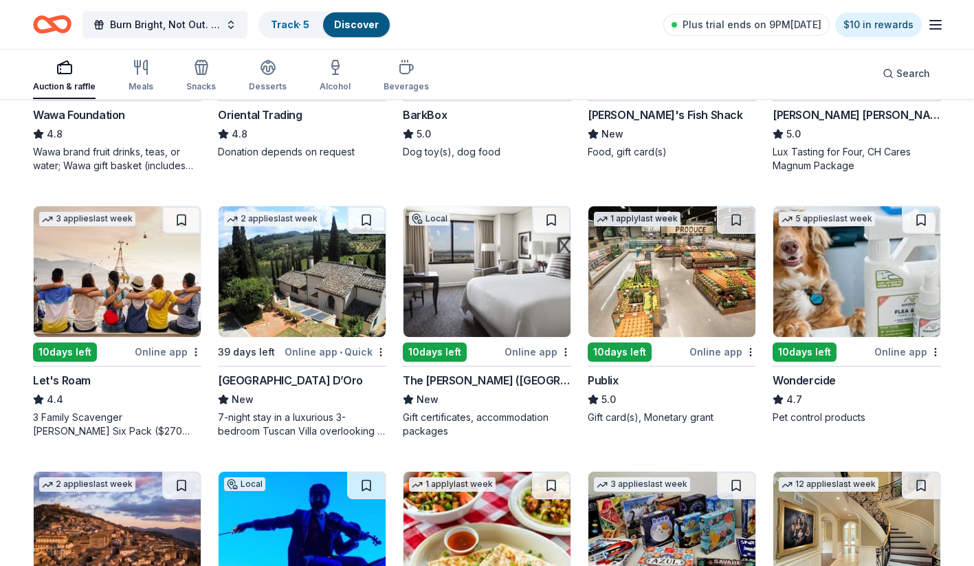
scroll to position [593, 0]
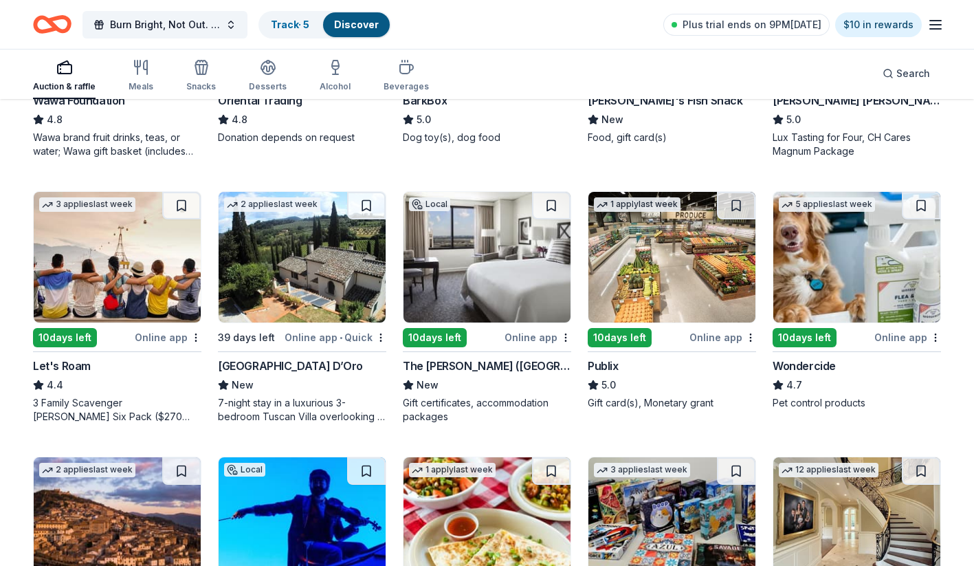
click at [295, 315] on img at bounding box center [302, 257] width 167 height 131
click at [512, 293] on img at bounding box center [487, 257] width 167 height 131
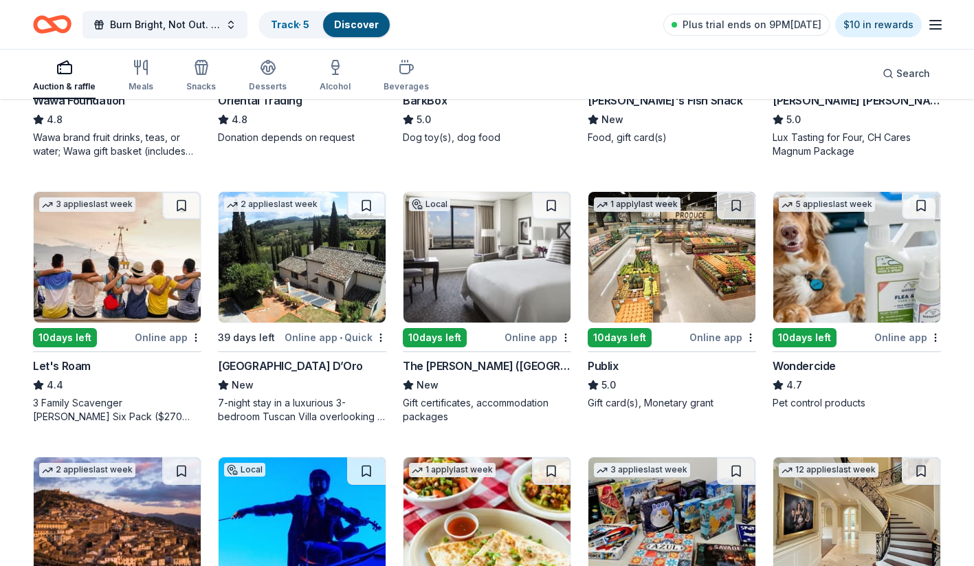
click at [467, 288] on img at bounding box center [487, 257] width 167 height 131
click at [549, 201] on button at bounding box center [551, 206] width 39 height 28
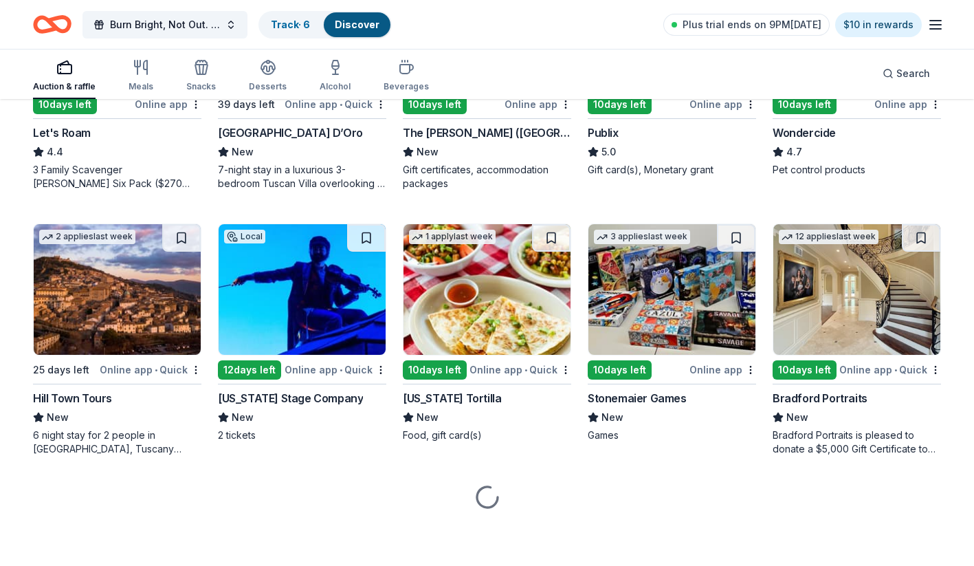
scroll to position [826, 0]
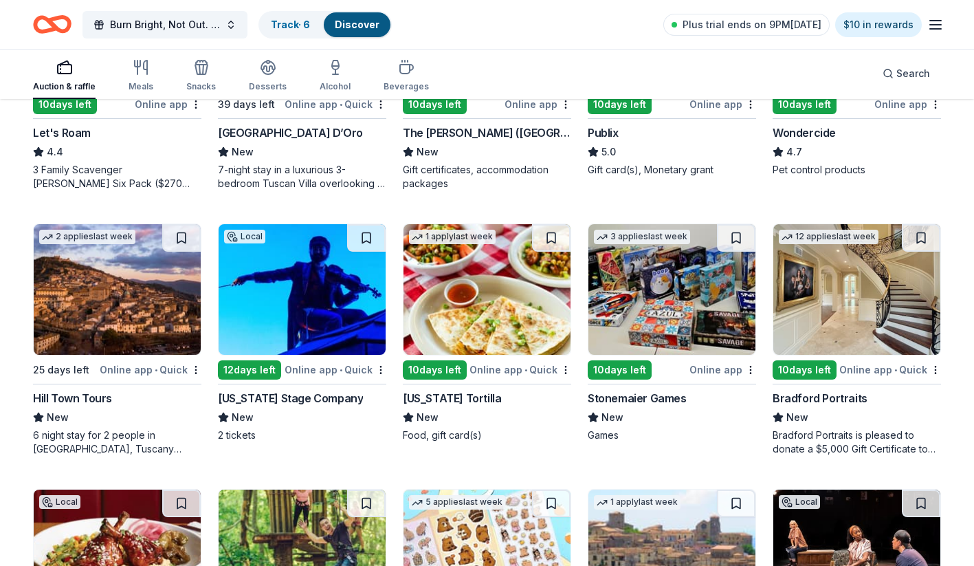
click at [675, 319] on img at bounding box center [672, 289] width 167 height 131
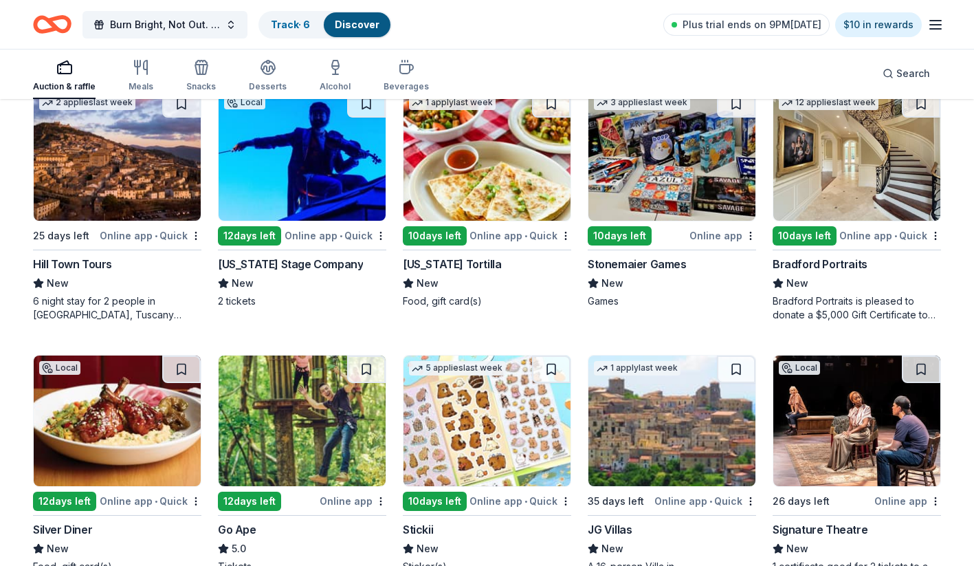
scroll to position [972, 0]
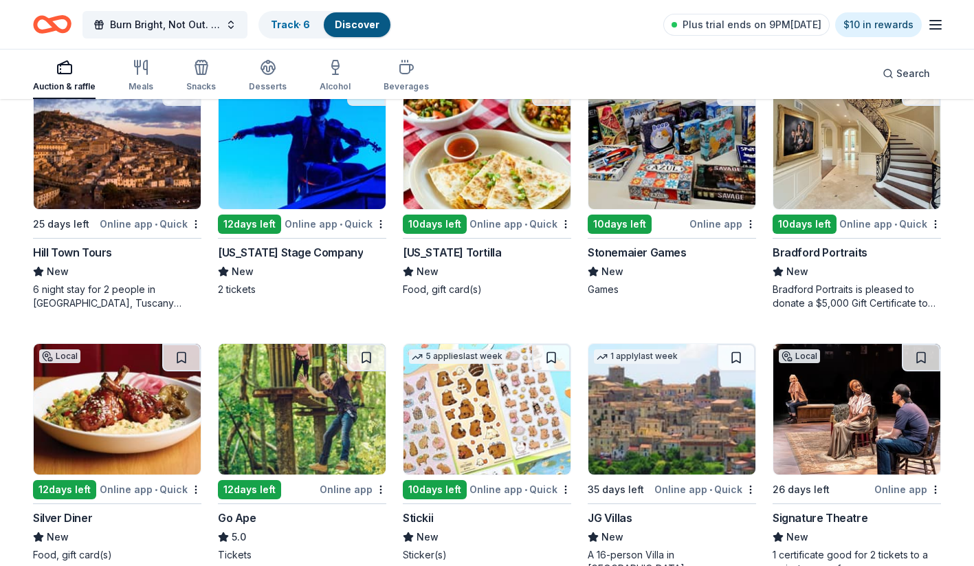
click at [851, 167] on img at bounding box center [857, 143] width 167 height 131
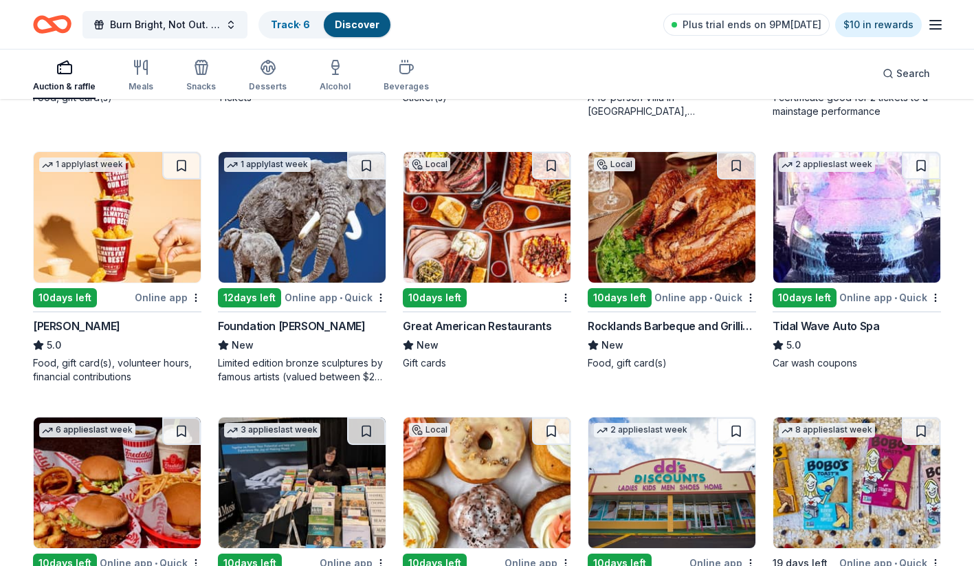
scroll to position [1421, 0]
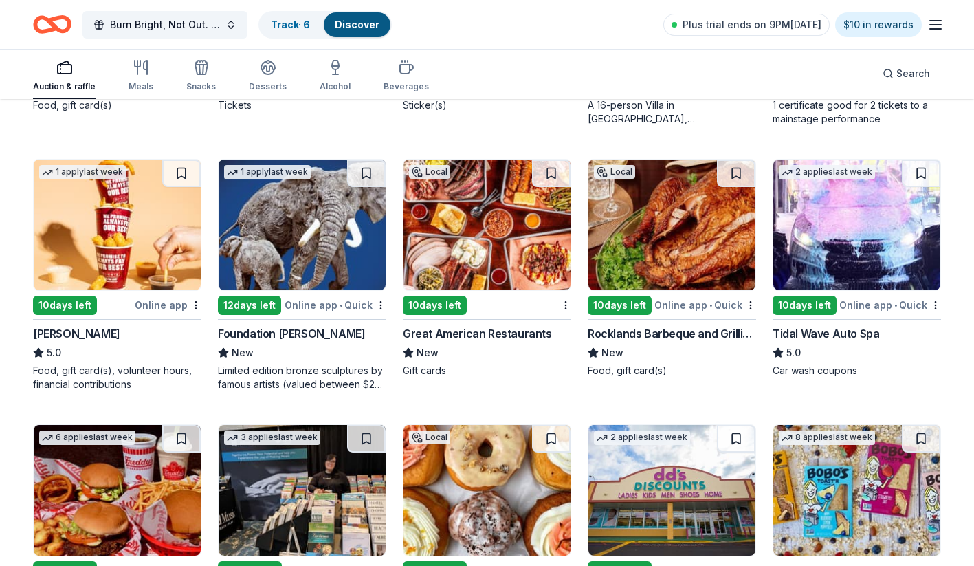
click at [853, 338] on div "Tidal Wave Auto Spa" at bounding box center [826, 333] width 107 height 17
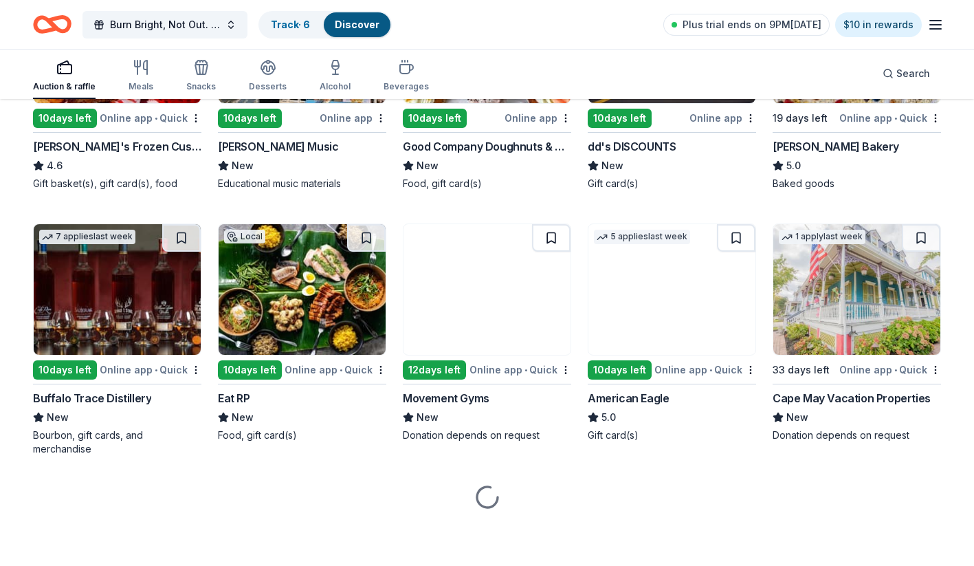
scroll to position [1874, 0]
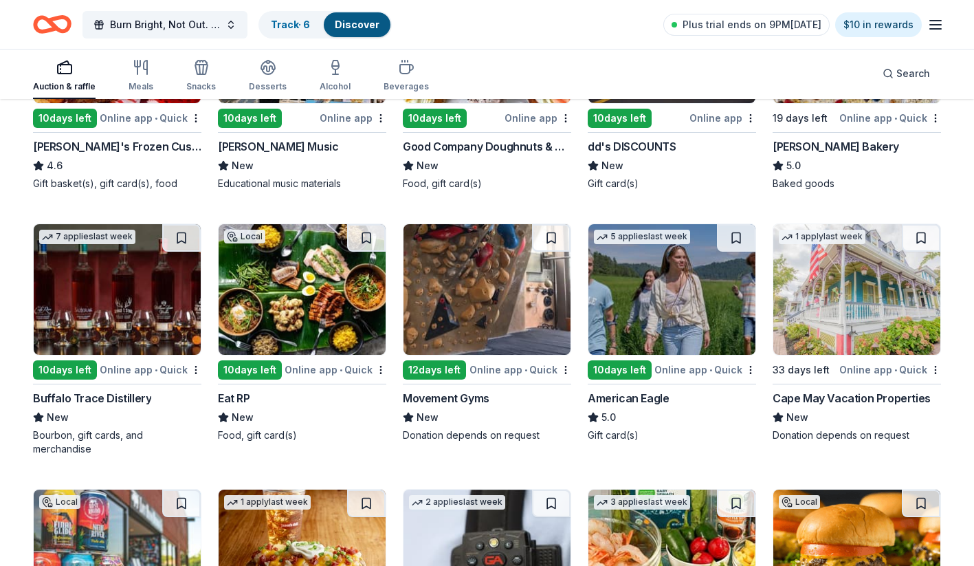
click at [487, 324] on img at bounding box center [487, 289] width 167 height 131
click at [286, 26] on link "Track · 7" at bounding box center [290, 25] width 39 height 12
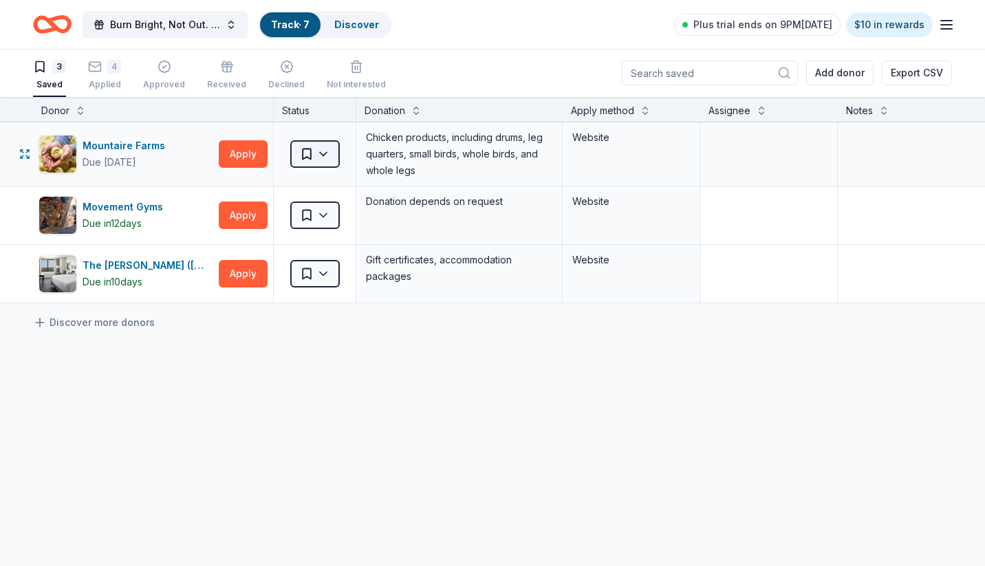
click at [328, 155] on html "Burn Bright, Not Out. A Breakfast with Junior League of Northern Virginia Track…" at bounding box center [492, 282] width 985 height 566
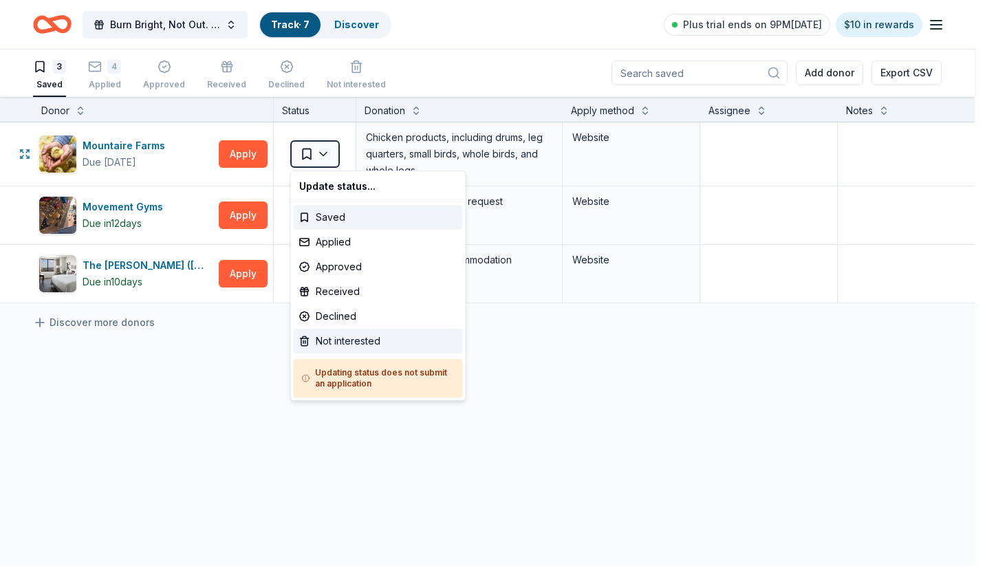
click at [351, 338] on div "Not interested" at bounding box center [378, 341] width 169 height 25
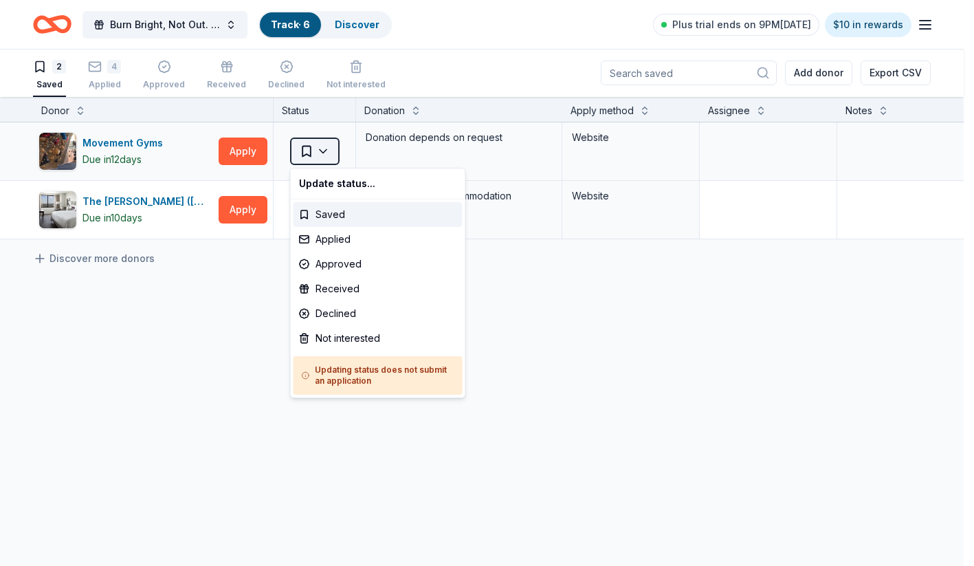
click at [329, 146] on html "Burn Bright, Not Out. A Breakfast with Junior League of Northern Virginia Track…" at bounding box center [487, 282] width 974 height 566
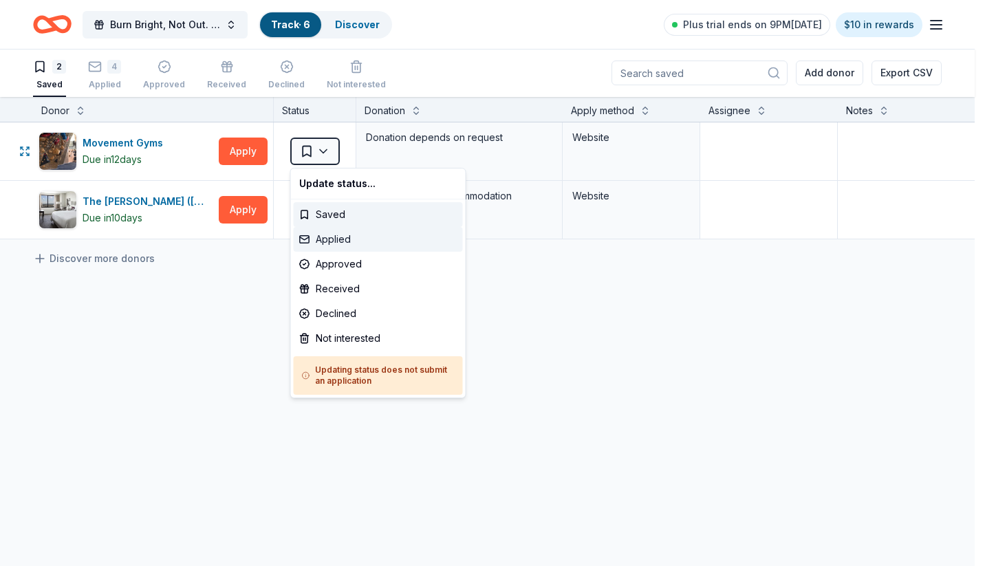
click at [332, 242] on div "Applied" at bounding box center [378, 239] width 169 height 25
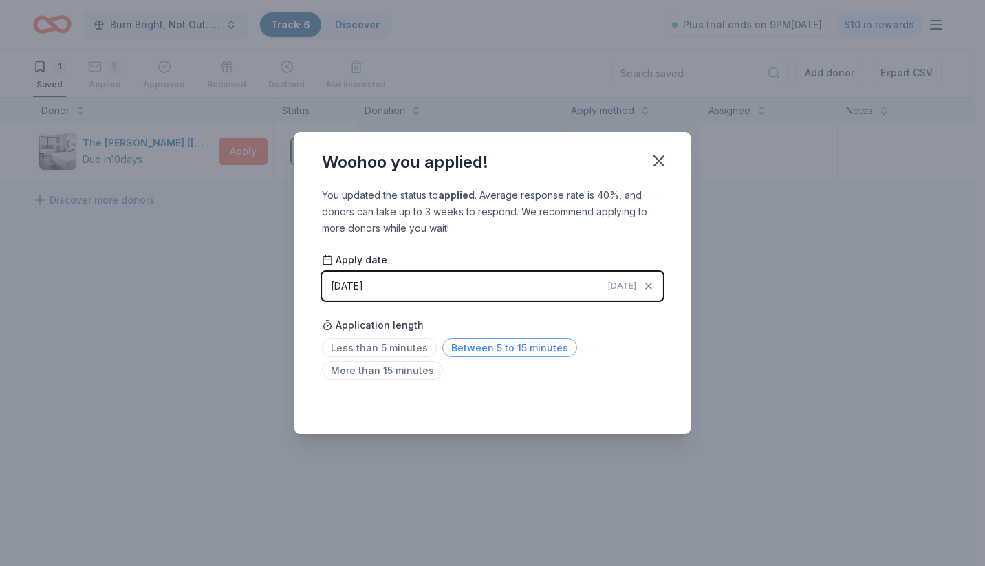
click at [536, 349] on span "Between 5 to 15 minutes" at bounding box center [509, 347] width 135 height 19
click at [661, 162] on icon "button" at bounding box center [659, 161] width 10 height 10
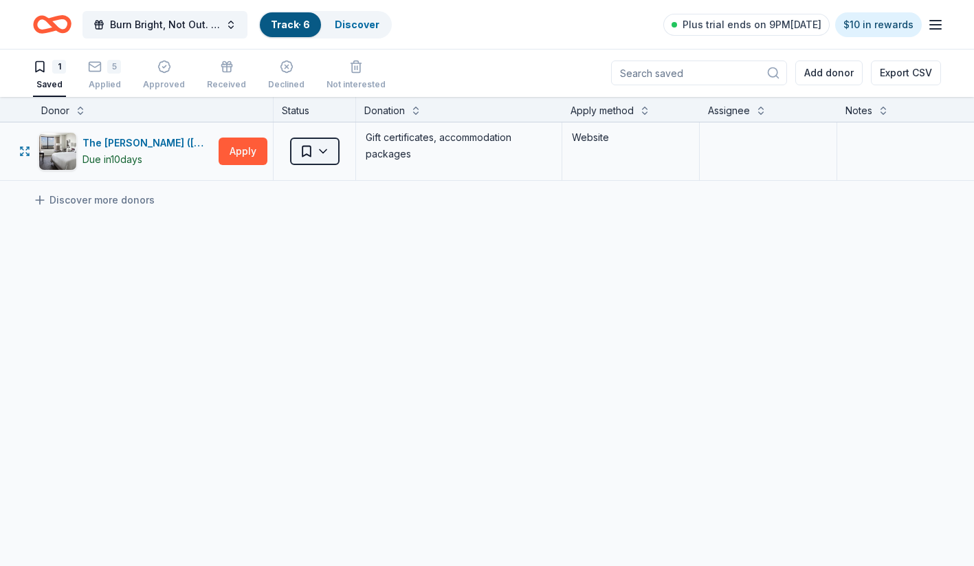
click at [314, 150] on html "Burn Bright, Not Out. A Breakfast with Junior League of Northern Virginia Track…" at bounding box center [487, 282] width 974 height 566
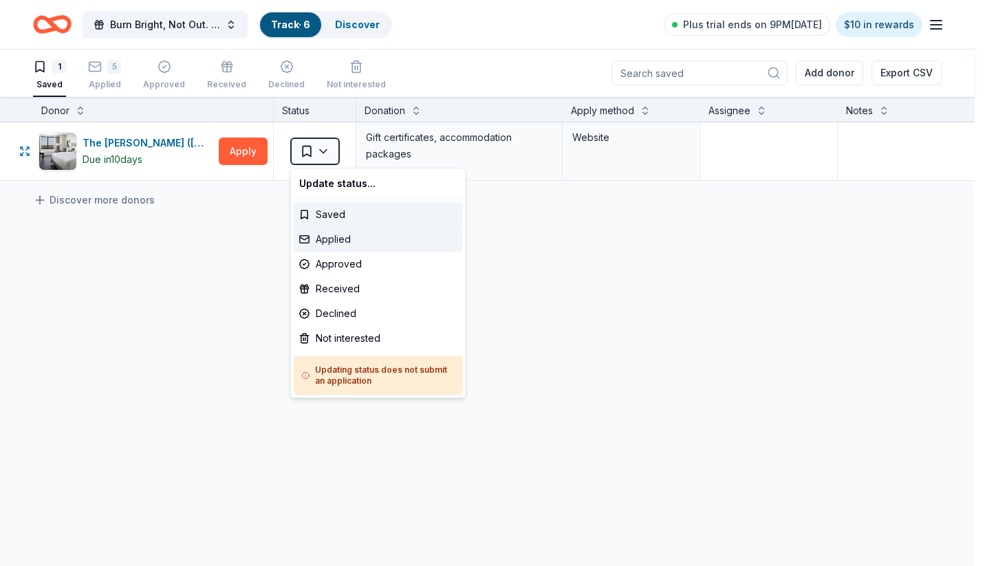
click at [333, 240] on div "Applied" at bounding box center [378, 239] width 169 height 25
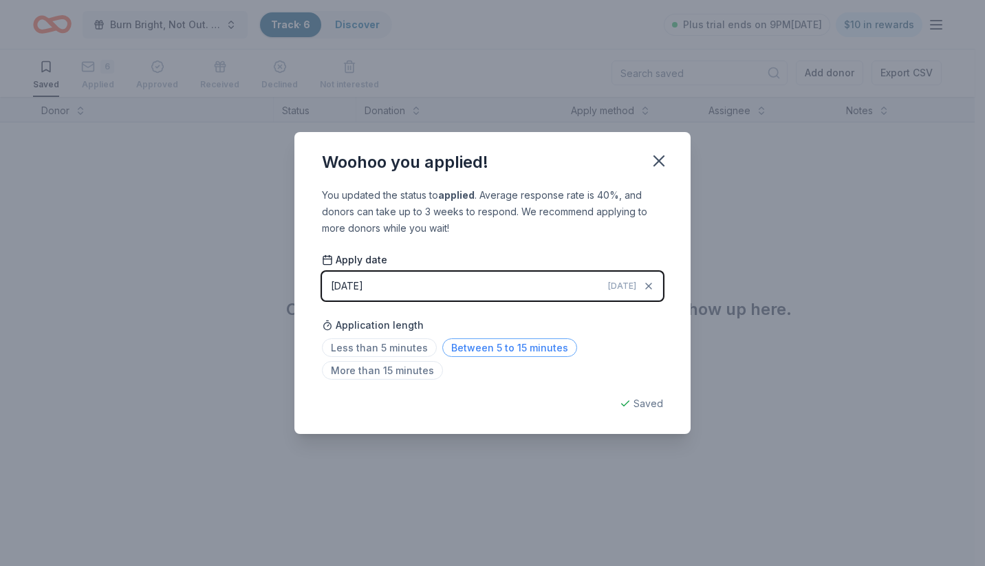
click at [501, 351] on span "Between 5 to 15 minutes" at bounding box center [509, 347] width 135 height 19
click at [661, 161] on icon "button" at bounding box center [658, 160] width 19 height 19
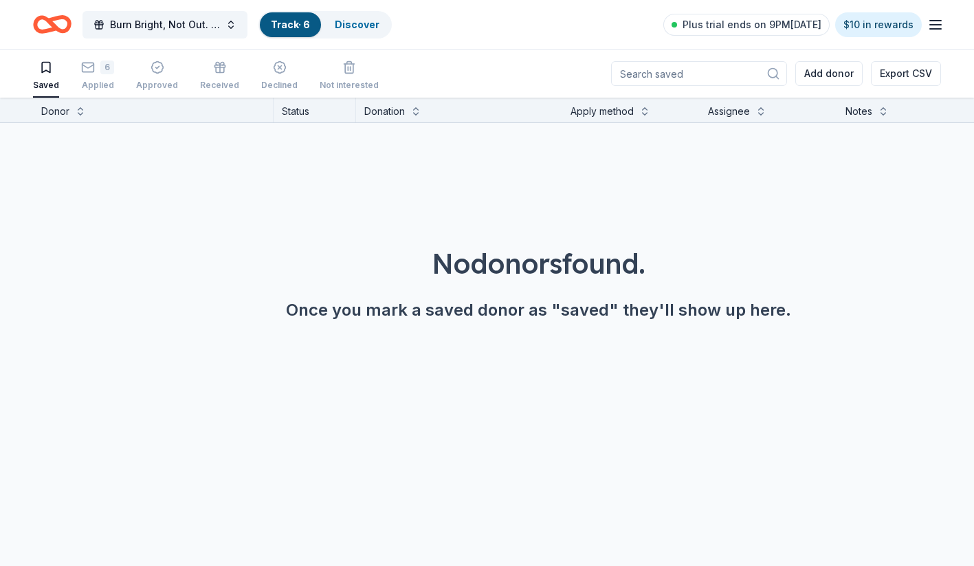
scroll to position [0, 0]
click at [98, 67] on div "6" at bounding box center [97, 60] width 33 height 14
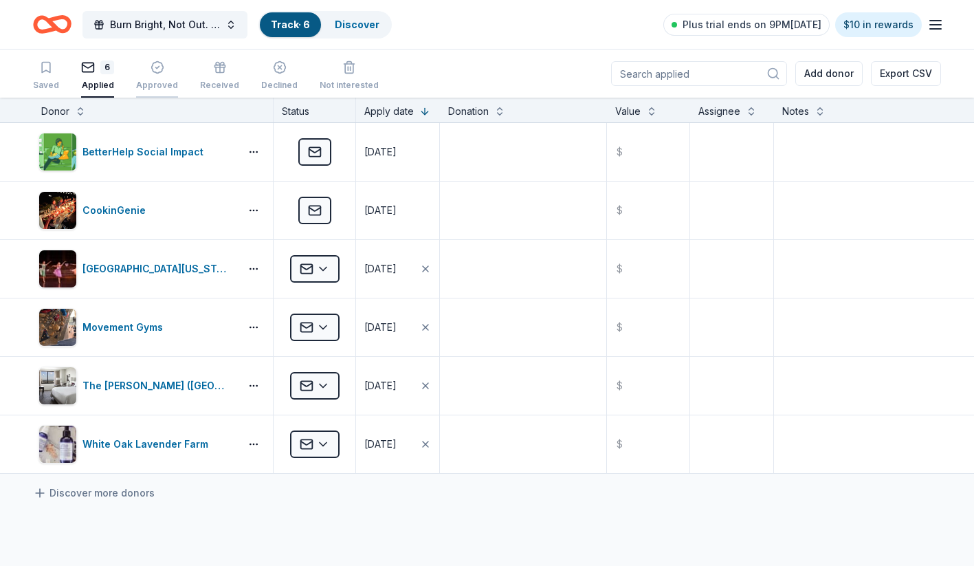
click at [155, 72] on icon "button" at bounding box center [158, 68] width 14 height 14
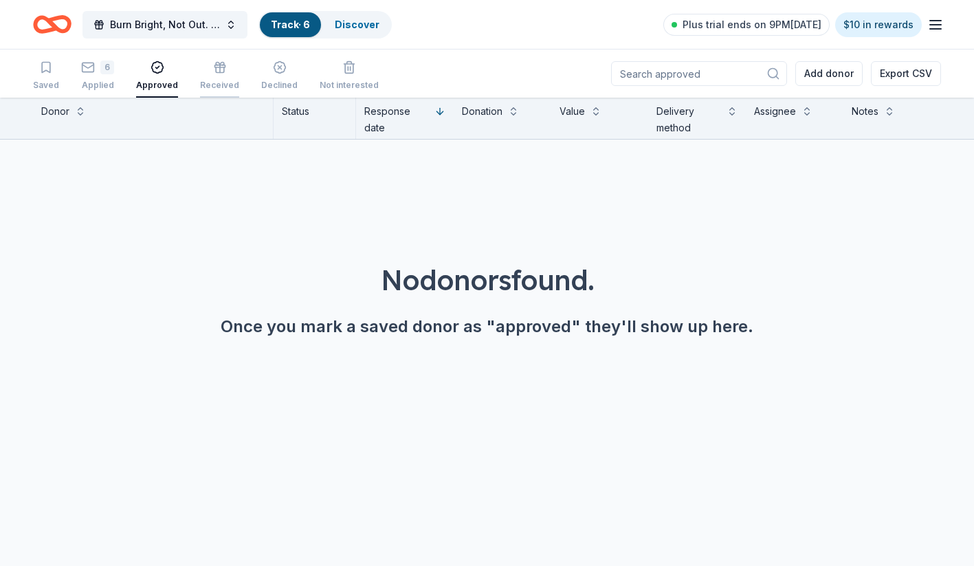
click at [213, 69] on icon "button" at bounding box center [220, 68] width 14 height 14
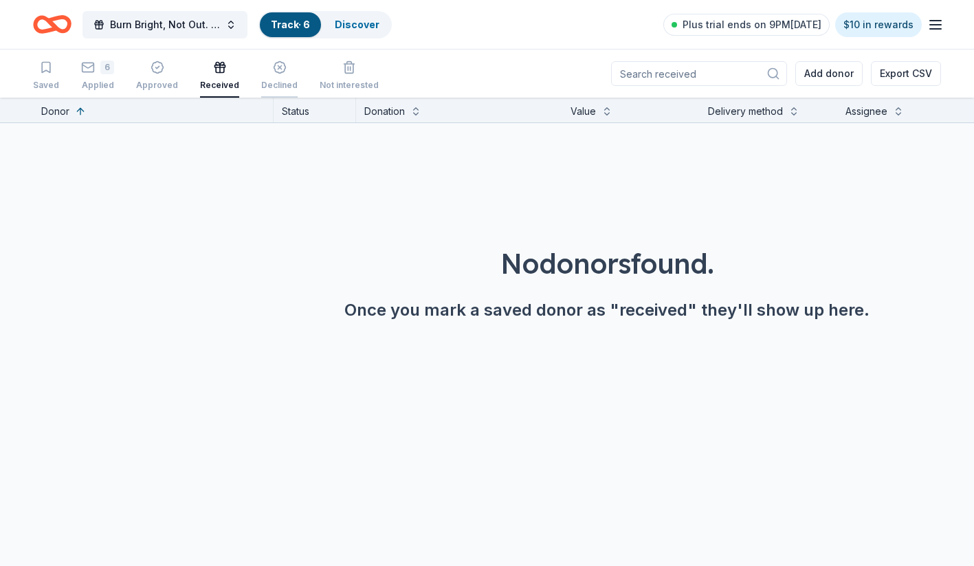
click at [273, 72] on icon "button" at bounding box center [280, 68] width 14 height 14
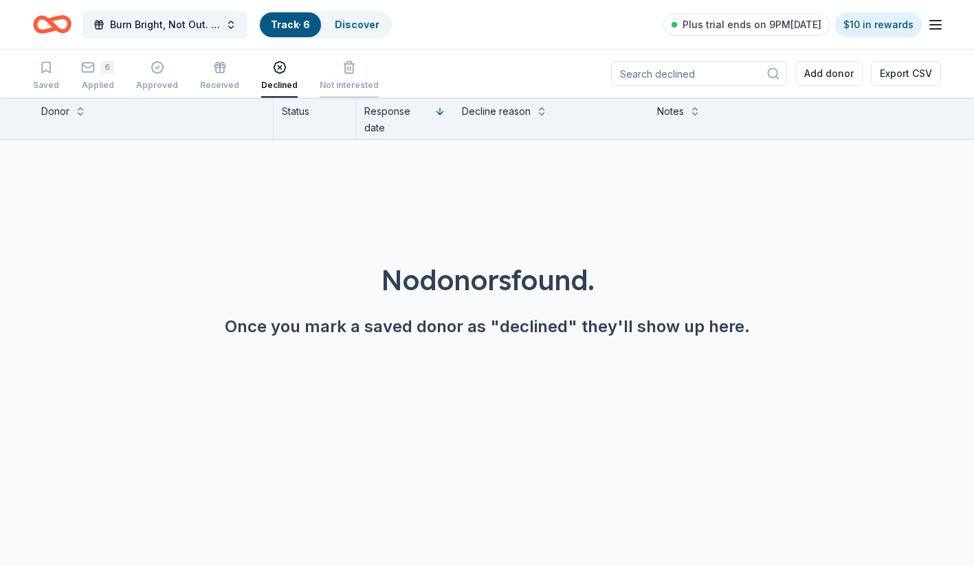
click at [329, 67] on div "button" at bounding box center [349, 60] width 59 height 14
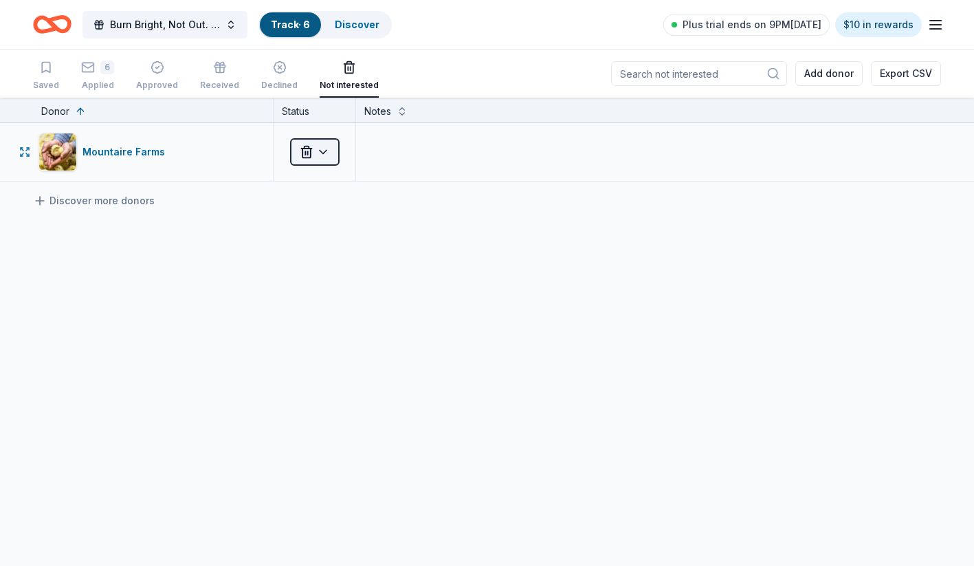
click at [326, 158] on html "Burn Bright, Not Out. A Breakfast with Junior League of Northern Virginia Track…" at bounding box center [487, 283] width 974 height 566
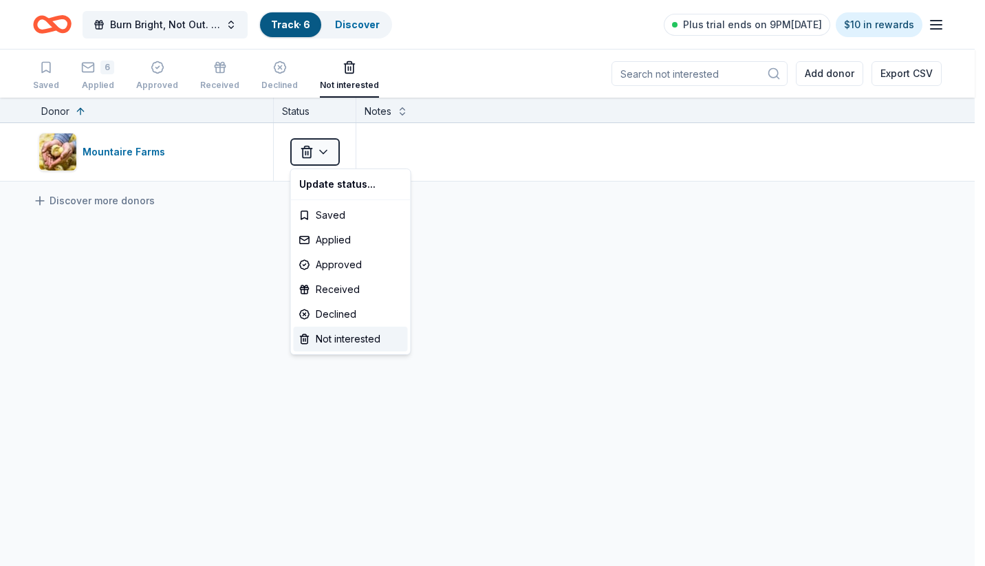
click at [211, 318] on html "Burn Bright, Not Out. A Breakfast with Junior League of Northern Virginia Track…" at bounding box center [492, 283] width 985 height 566
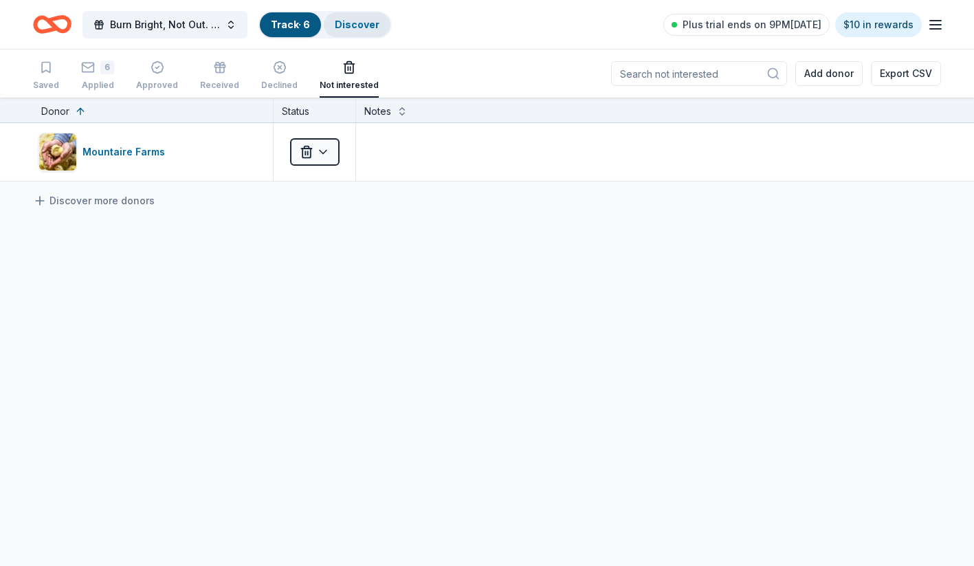
click at [353, 29] on link "Discover" at bounding box center [357, 25] width 45 height 12
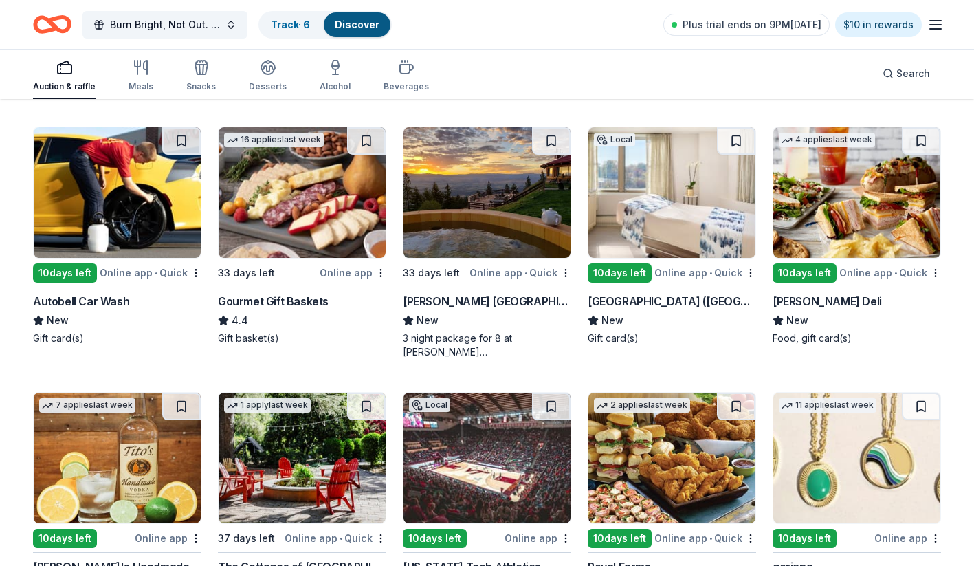
scroll to position [2488, 0]
click at [703, 303] on div "Salamander Resort (Middleburg)" at bounding box center [672, 301] width 168 height 17
click at [736, 140] on button at bounding box center [736, 141] width 39 height 28
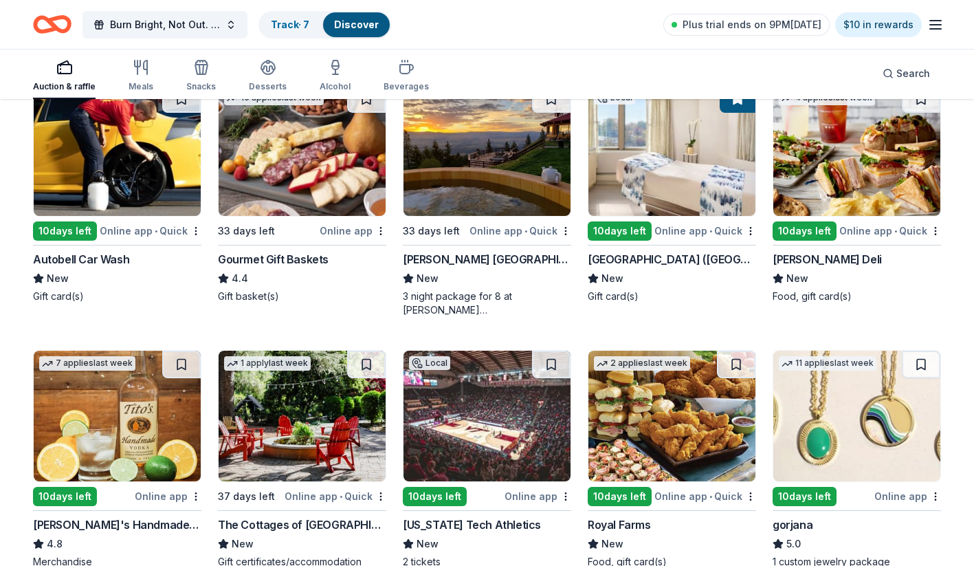
scroll to position [2503, 0]
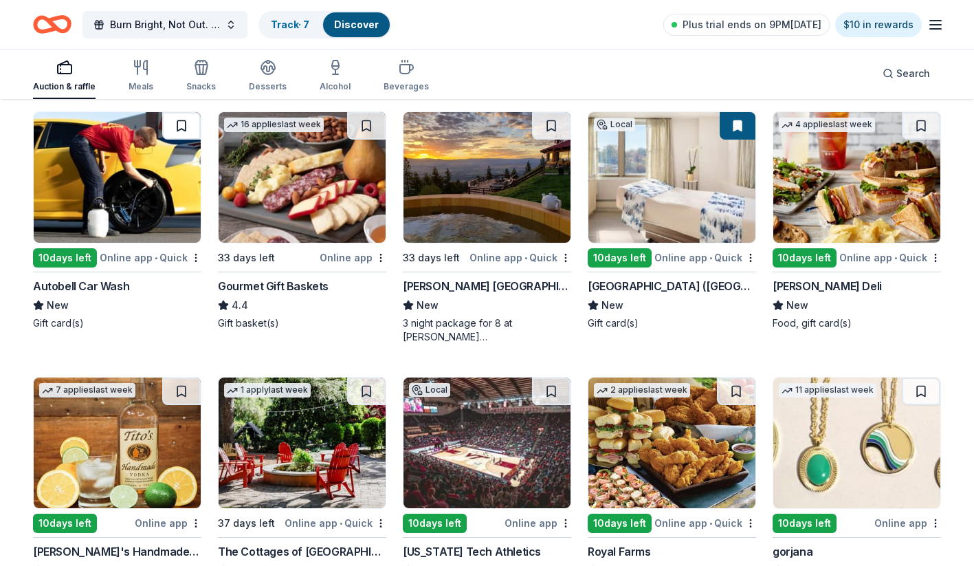
click at [175, 123] on button at bounding box center [181, 126] width 39 height 28
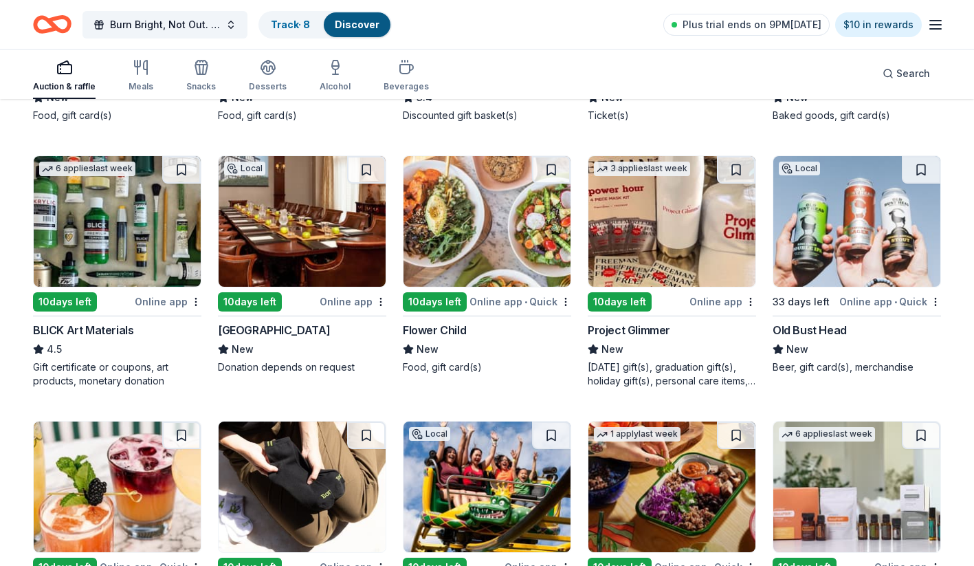
scroll to position [3252, 0]
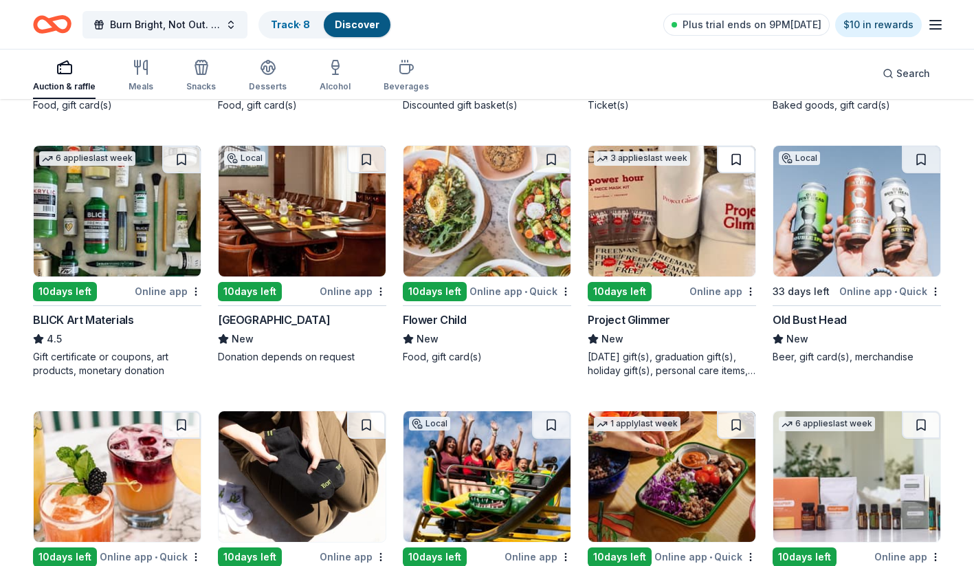
click at [737, 153] on button at bounding box center [736, 160] width 39 height 28
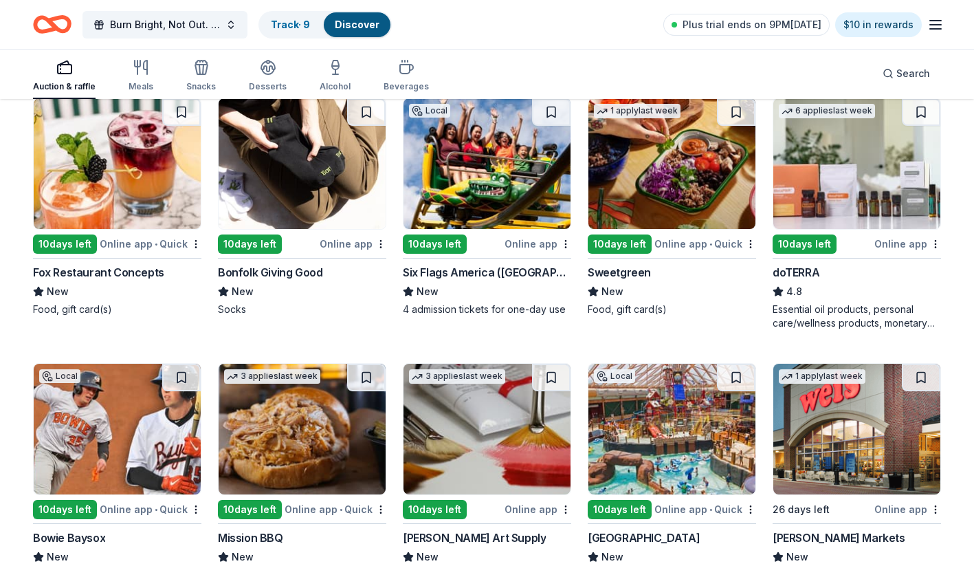
scroll to position [3539, 0]
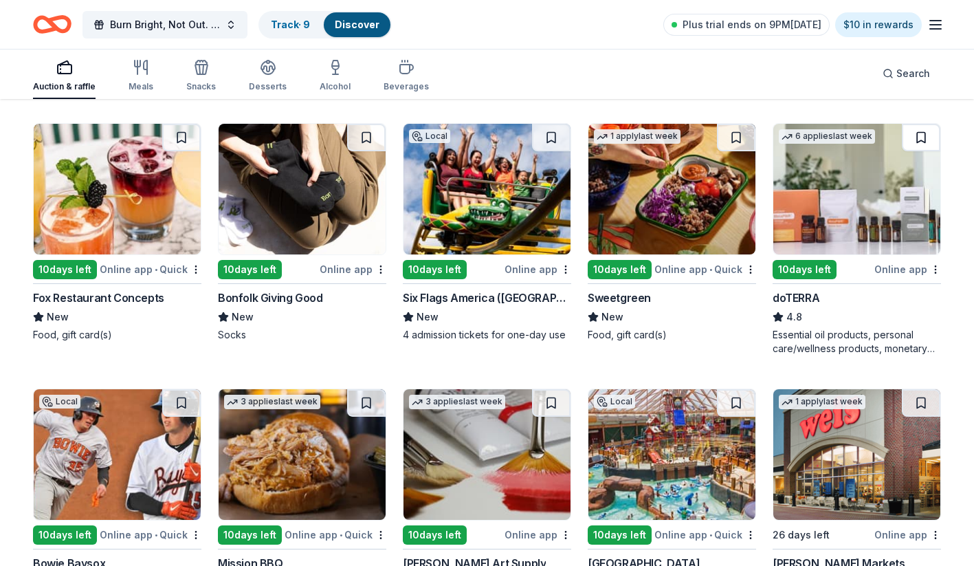
click at [923, 140] on button at bounding box center [921, 138] width 39 height 28
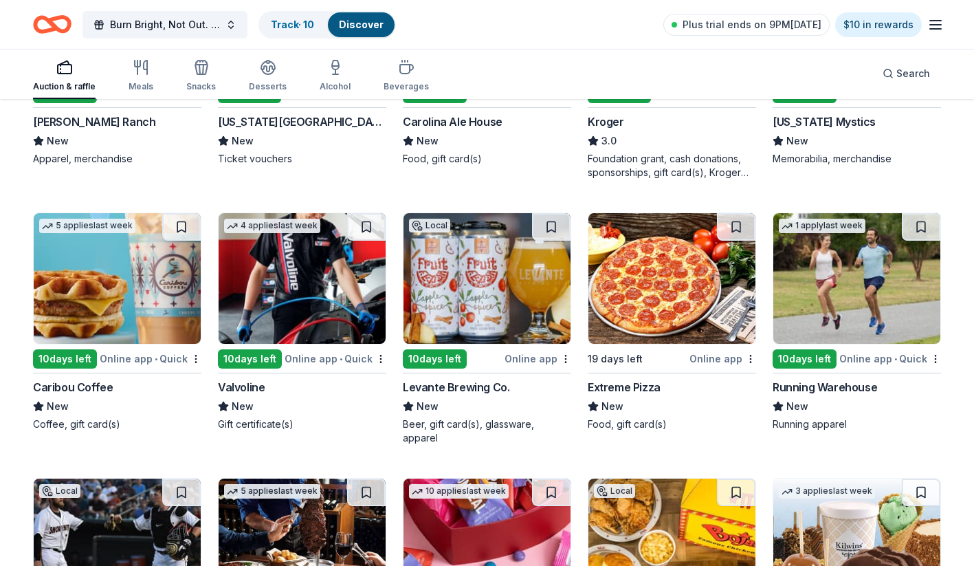
scroll to position [4254, 0]
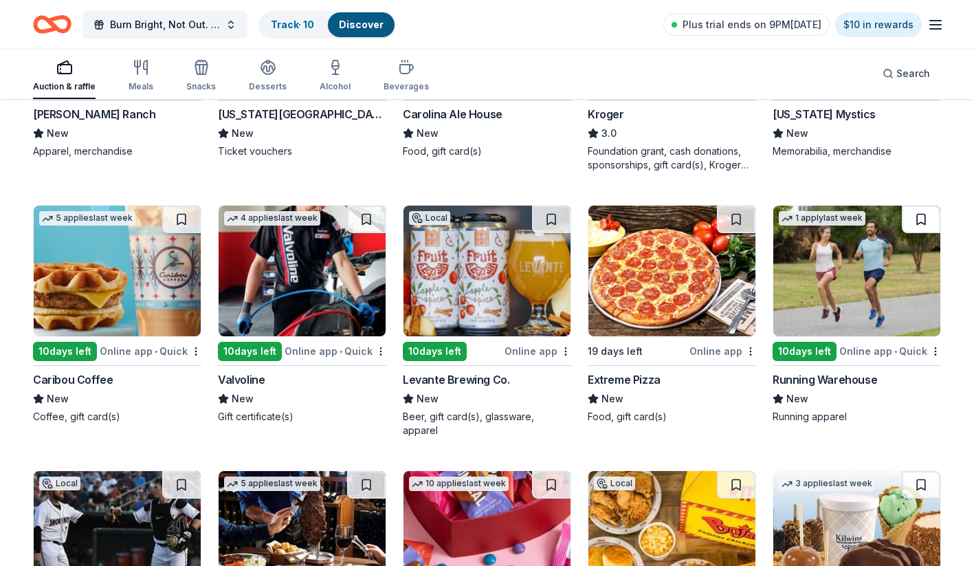
click at [921, 217] on button at bounding box center [921, 220] width 39 height 28
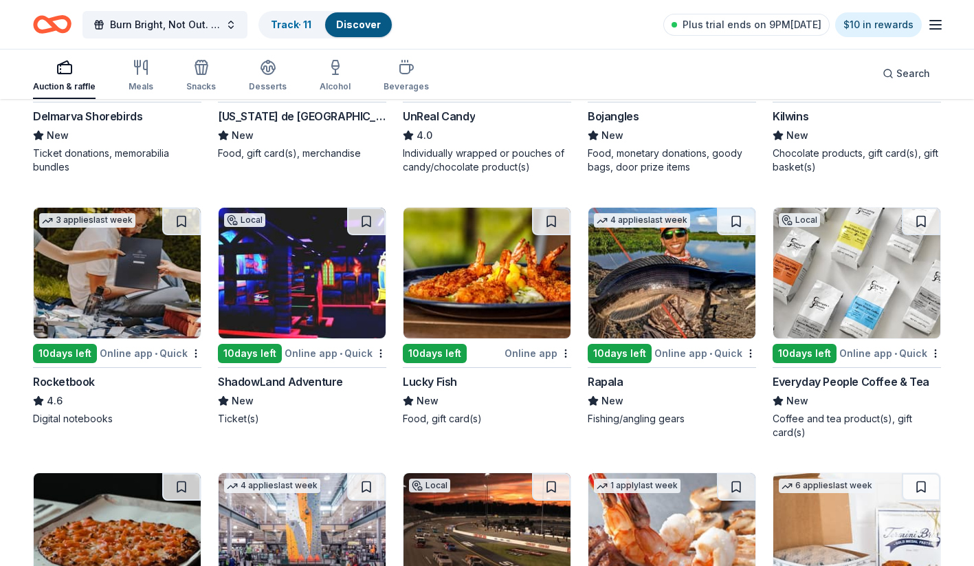
scroll to position [4793, 0]
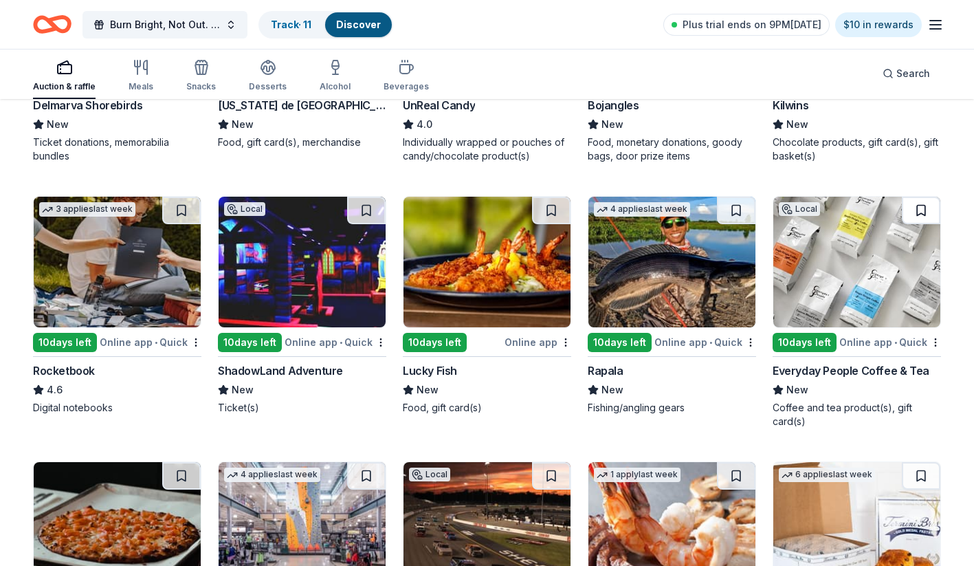
click at [923, 202] on button at bounding box center [921, 211] width 39 height 28
click at [185, 203] on button at bounding box center [181, 211] width 39 height 28
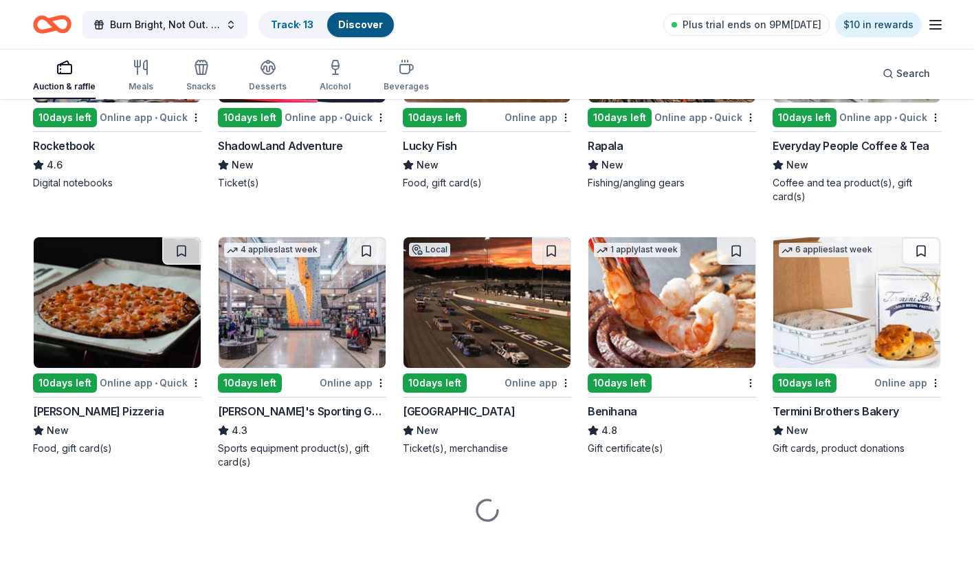
scroll to position [5017, 0]
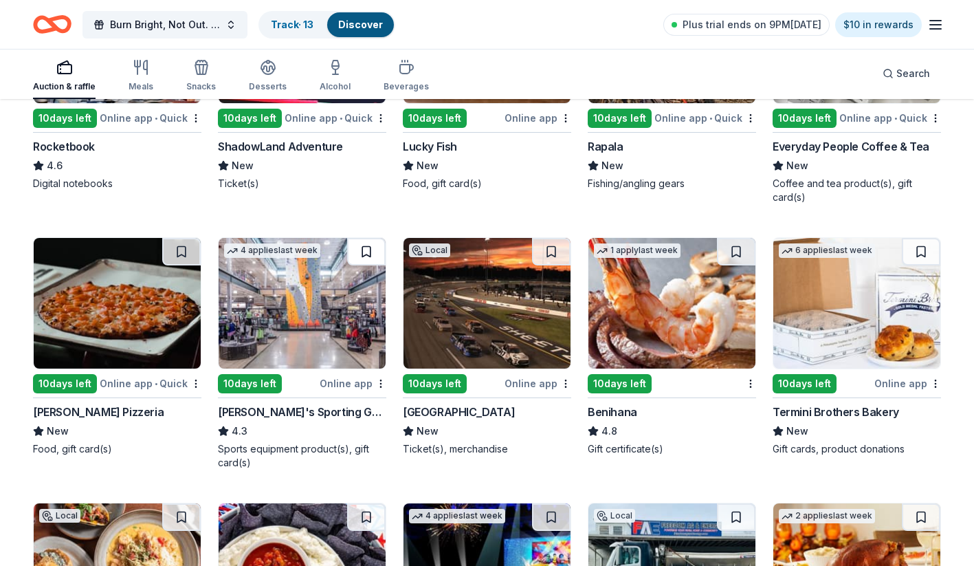
click at [368, 238] on button at bounding box center [366, 252] width 39 height 28
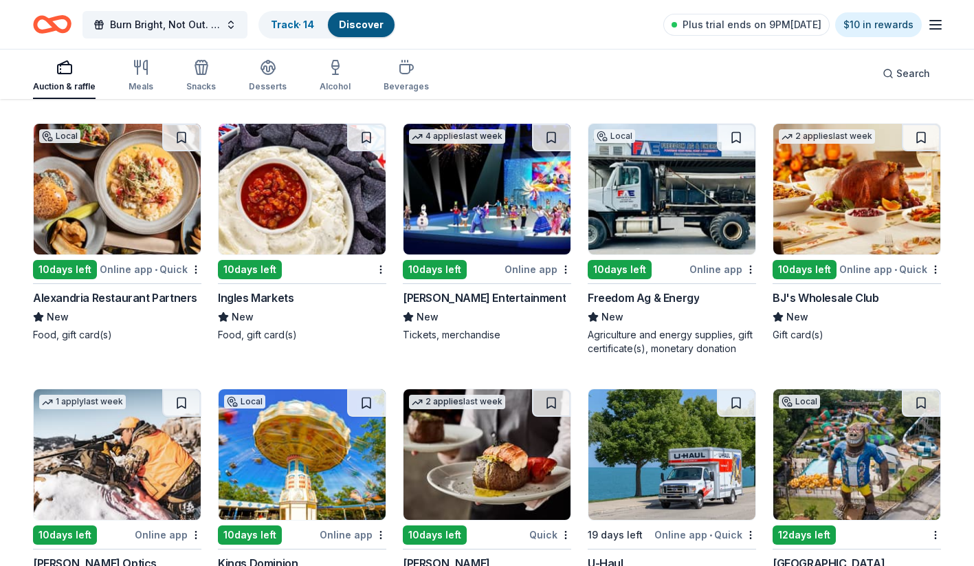
scroll to position [5376, 0]
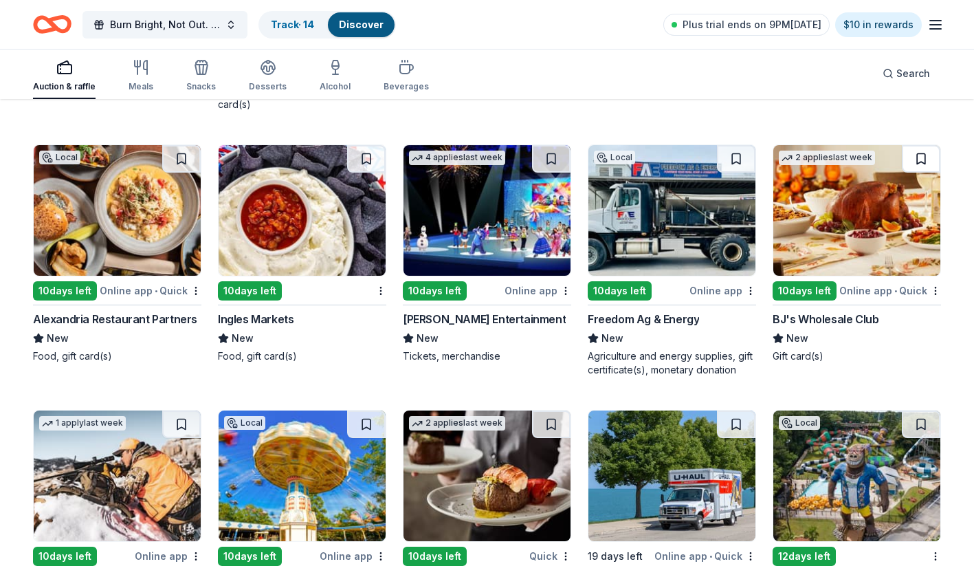
click at [921, 145] on button at bounding box center [921, 159] width 39 height 28
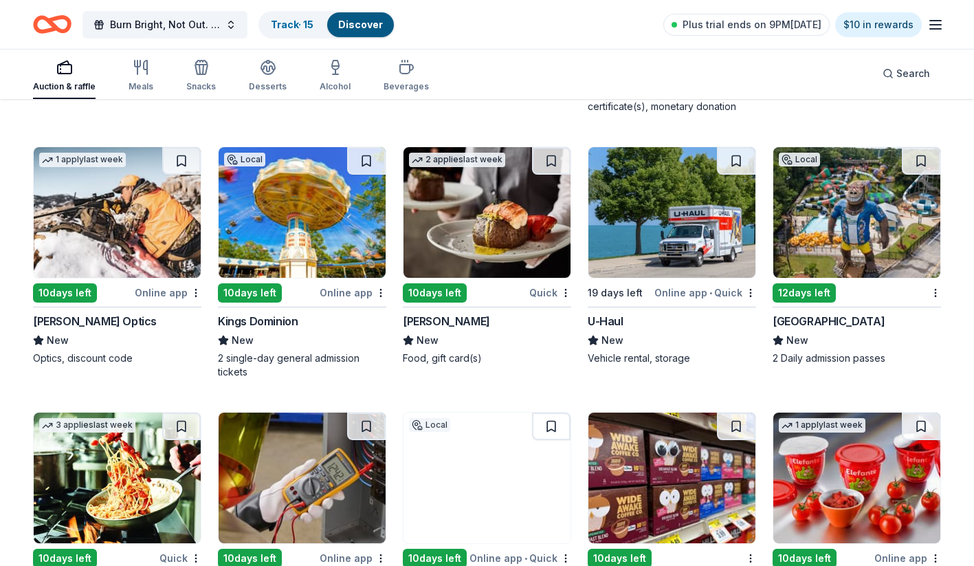
scroll to position [5640, 0]
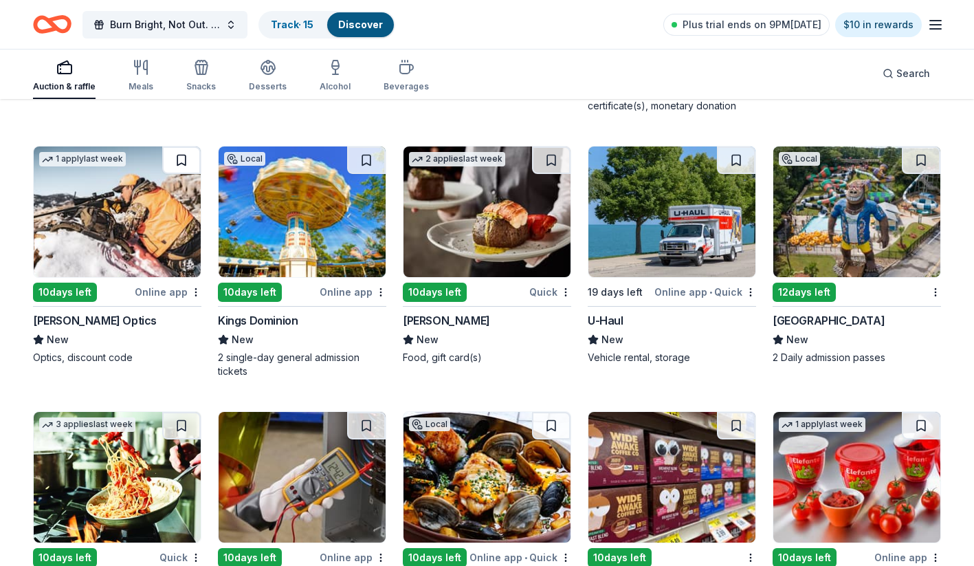
click at [180, 149] on button at bounding box center [181, 160] width 39 height 28
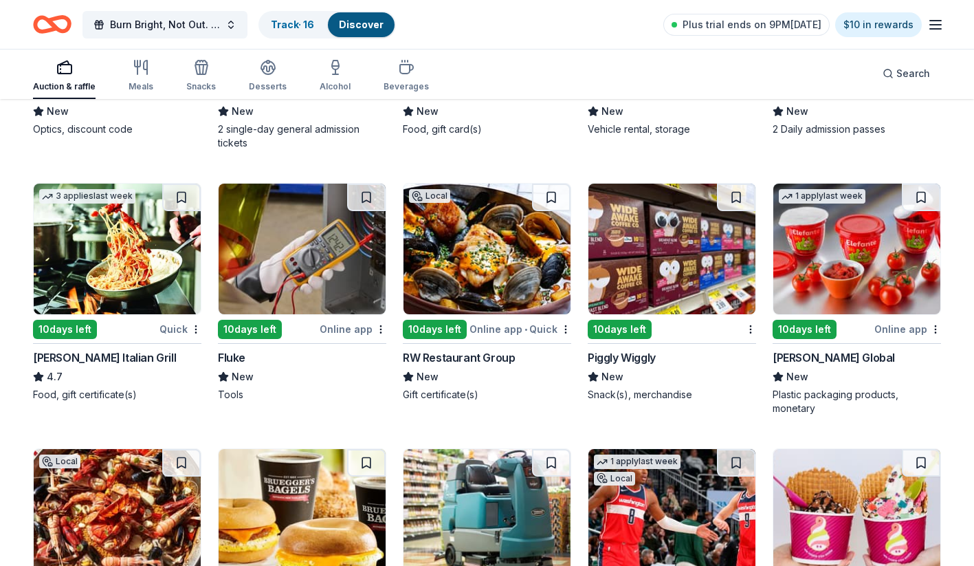
scroll to position [5843, 0]
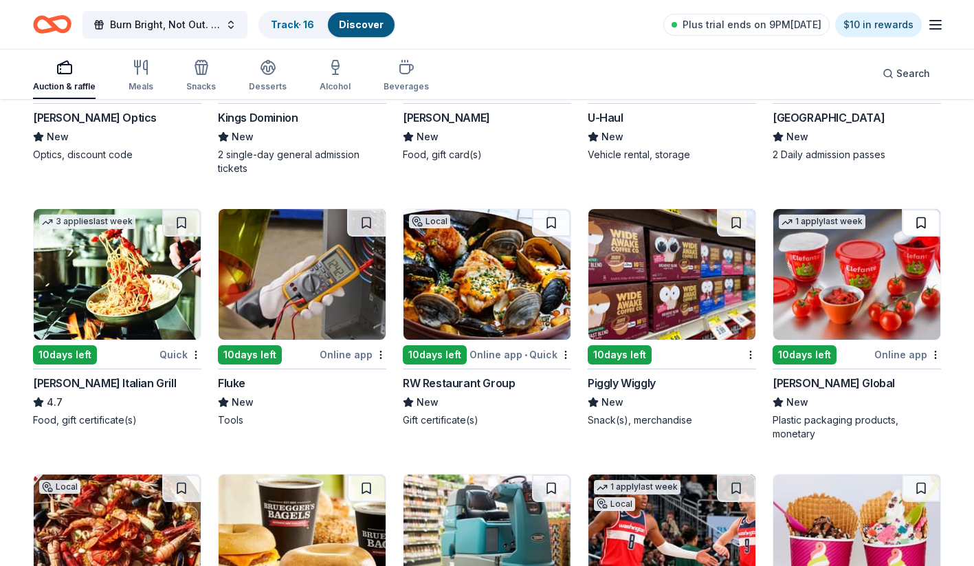
click at [921, 213] on button at bounding box center [921, 223] width 39 height 28
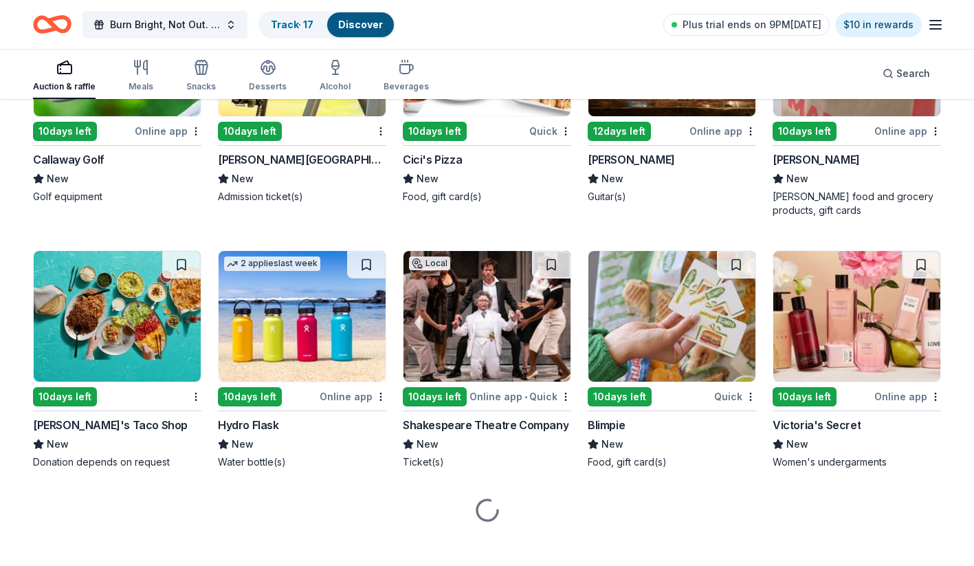
scroll to position [6582, 0]
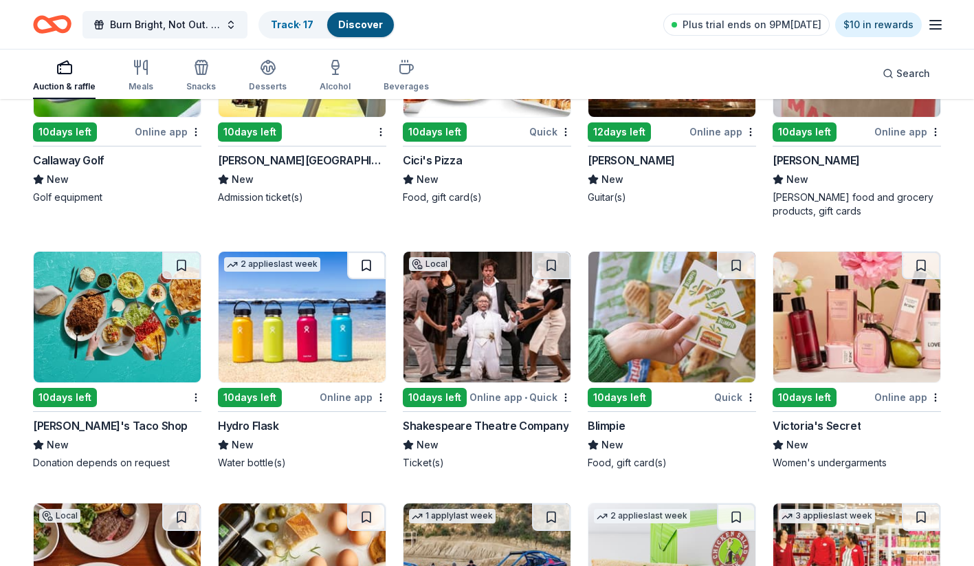
click at [369, 252] on button at bounding box center [366, 266] width 39 height 28
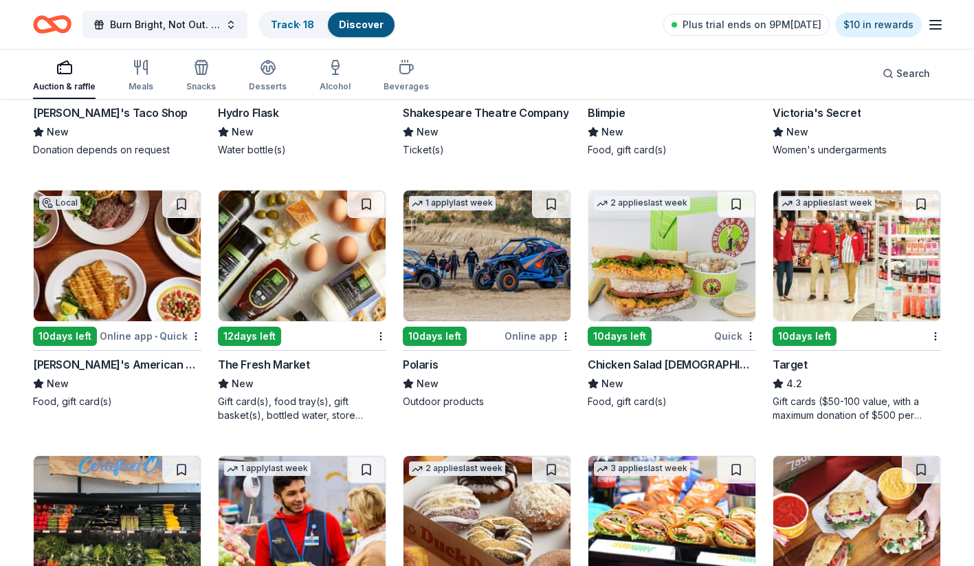
scroll to position [6904, 0]
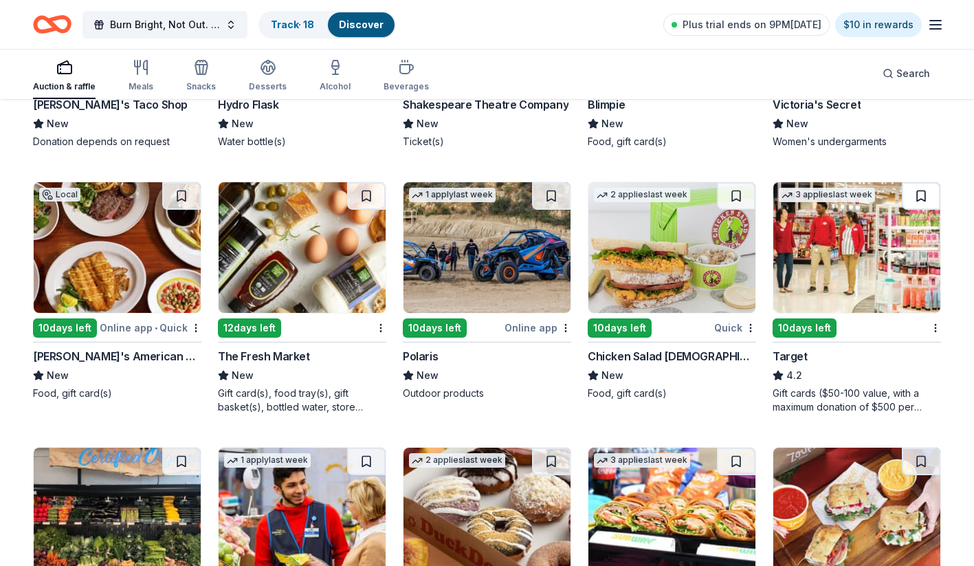
click at [919, 186] on button at bounding box center [921, 196] width 39 height 28
click at [924, 182] on button at bounding box center [923, 196] width 36 height 28
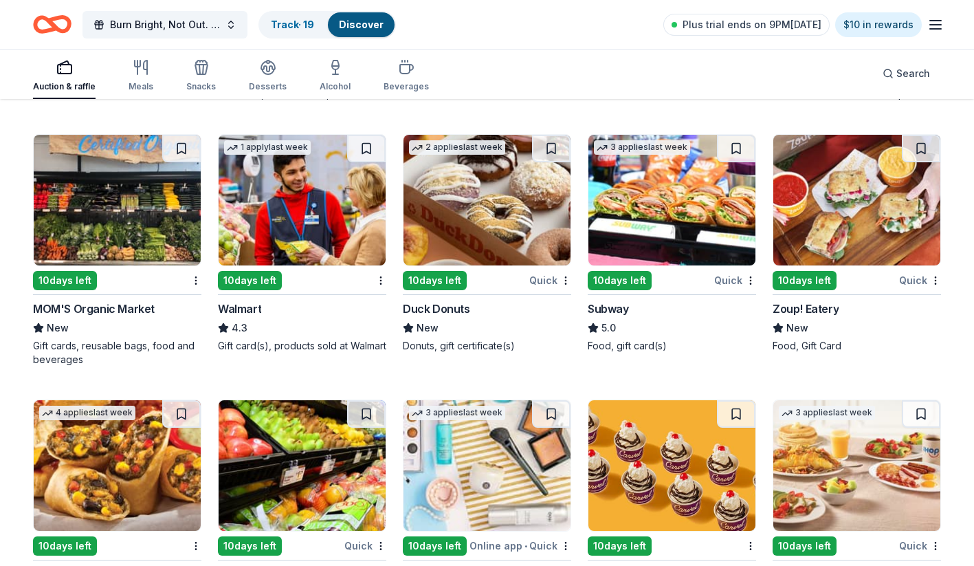
scroll to position [7216, 0]
click at [182, 138] on button at bounding box center [181, 149] width 39 height 28
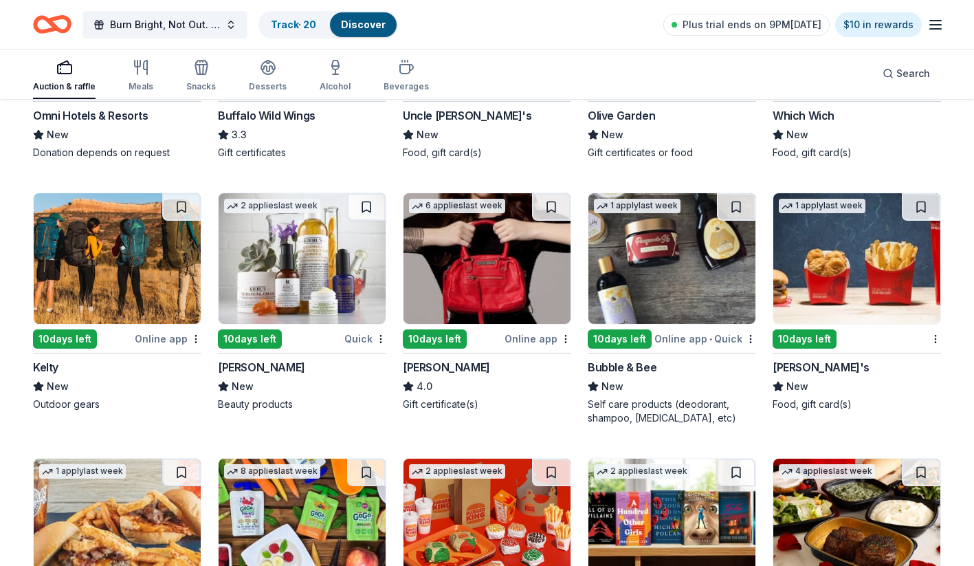
scroll to position [7945, 0]
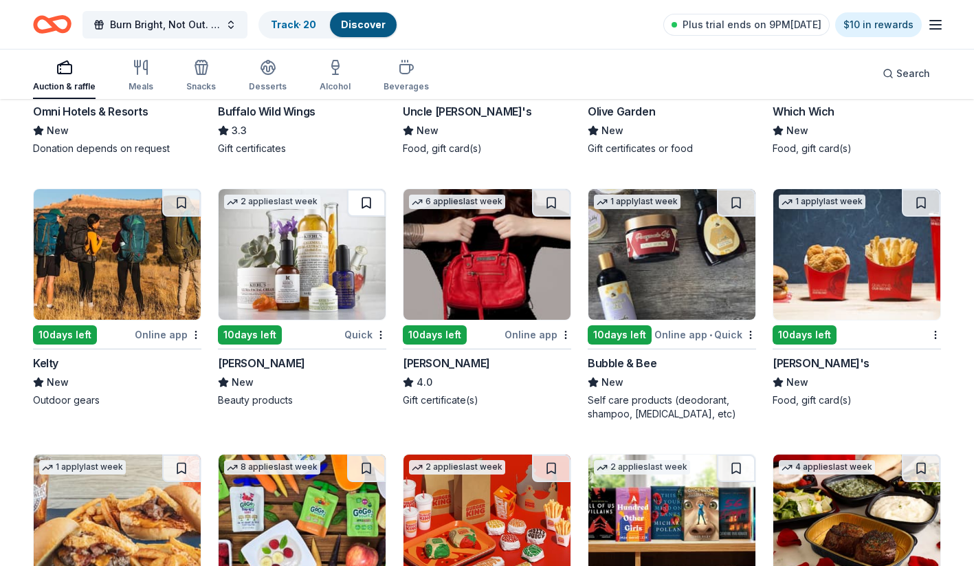
click at [364, 190] on button at bounding box center [366, 203] width 39 height 28
click at [734, 192] on button at bounding box center [736, 203] width 39 height 28
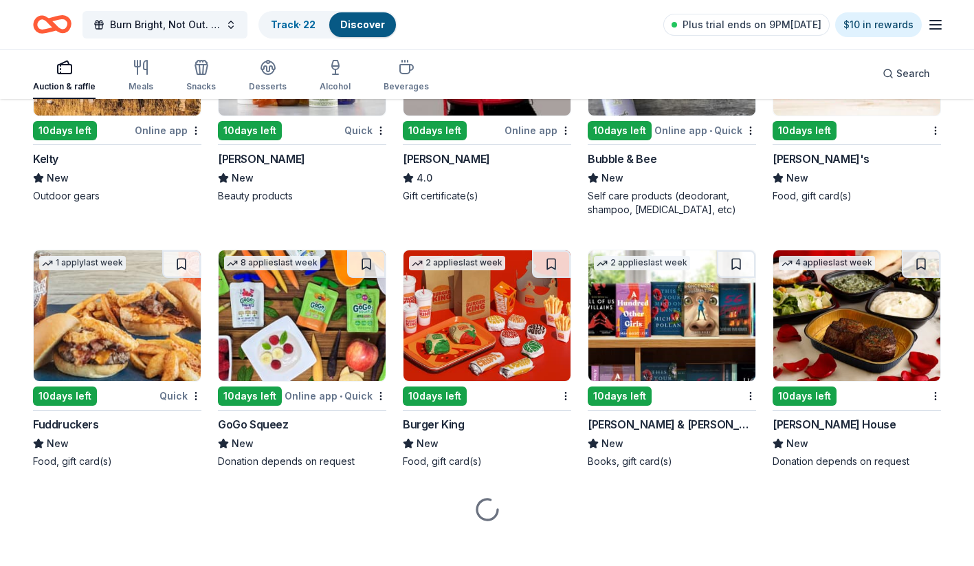
scroll to position [8147, 0]
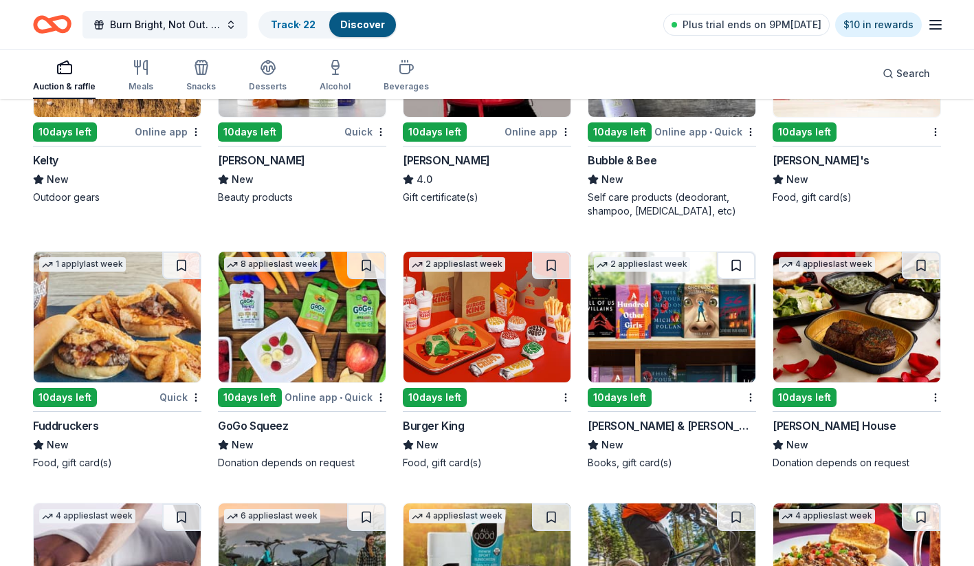
click at [736, 254] on button at bounding box center [736, 266] width 39 height 28
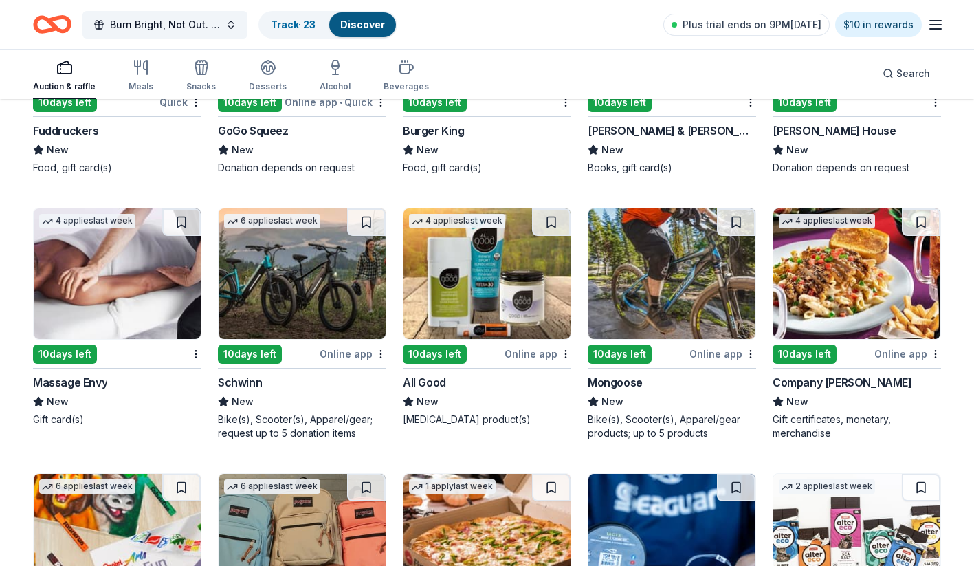
scroll to position [8458, 0]
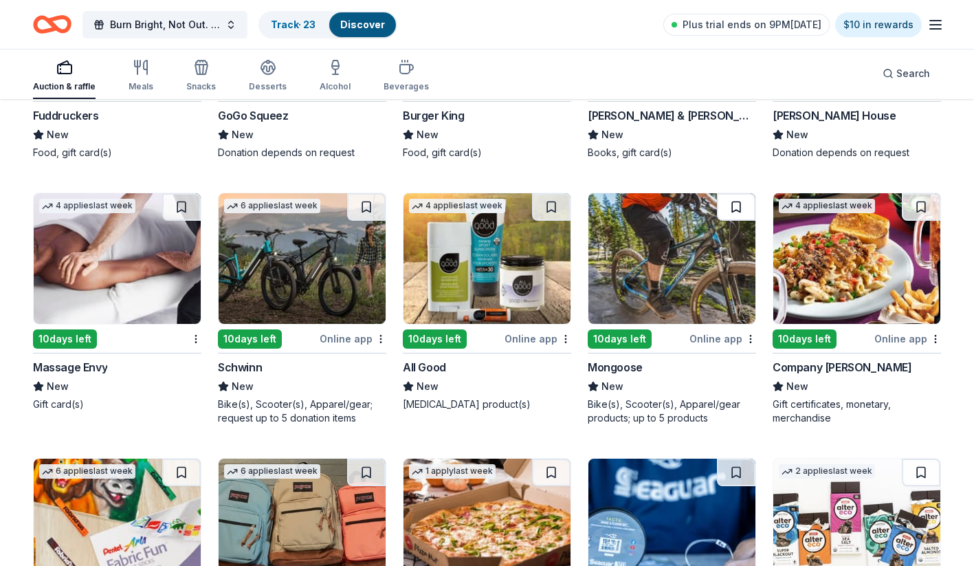
click at [737, 193] on button at bounding box center [736, 207] width 39 height 28
click at [551, 196] on button at bounding box center [551, 207] width 39 height 28
click at [178, 193] on button at bounding box center [181, 207] width 39 height 28
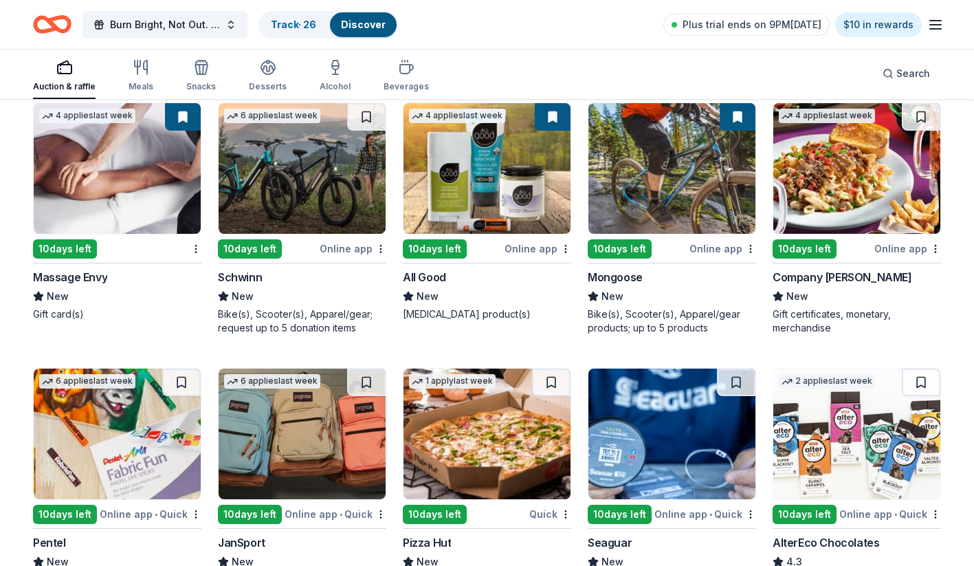
scroll to position [8658, 0]
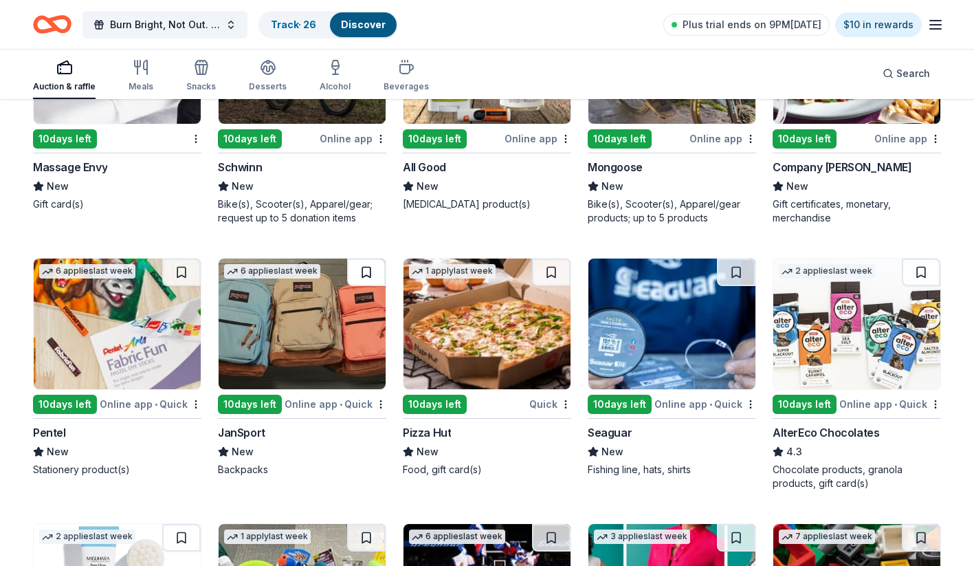
click at [365, 263] on button at bounding box center [366, 273] width 39 height 28
click at [182, 259] on button at bounding box center [181, 273] width 39 height 28
click at [183, 259] on button at bounding box center [183, 273] width 36 height 28
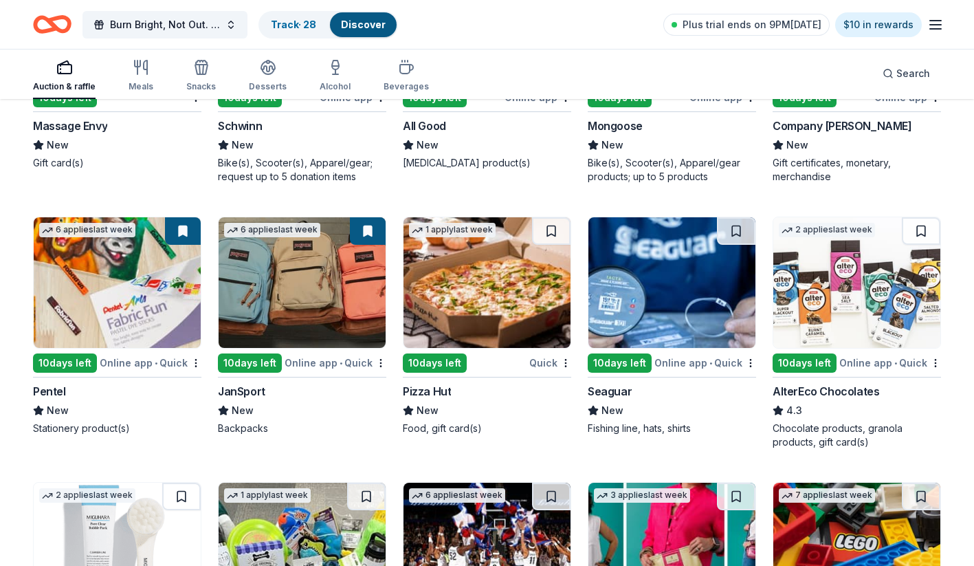
scroll to position [8701, 0]
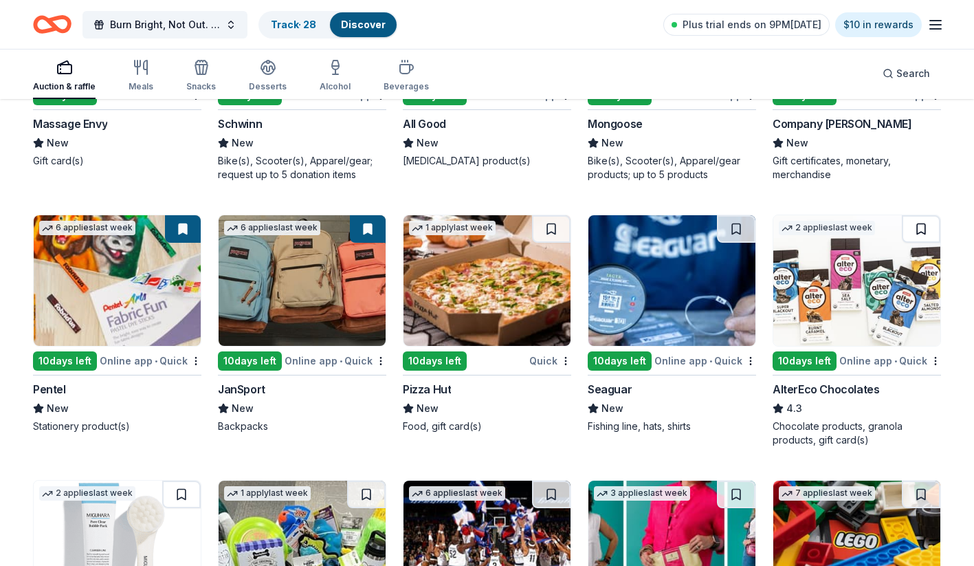
click at [918, 217] on button at bounding box center [921, 229] width 39 height 28
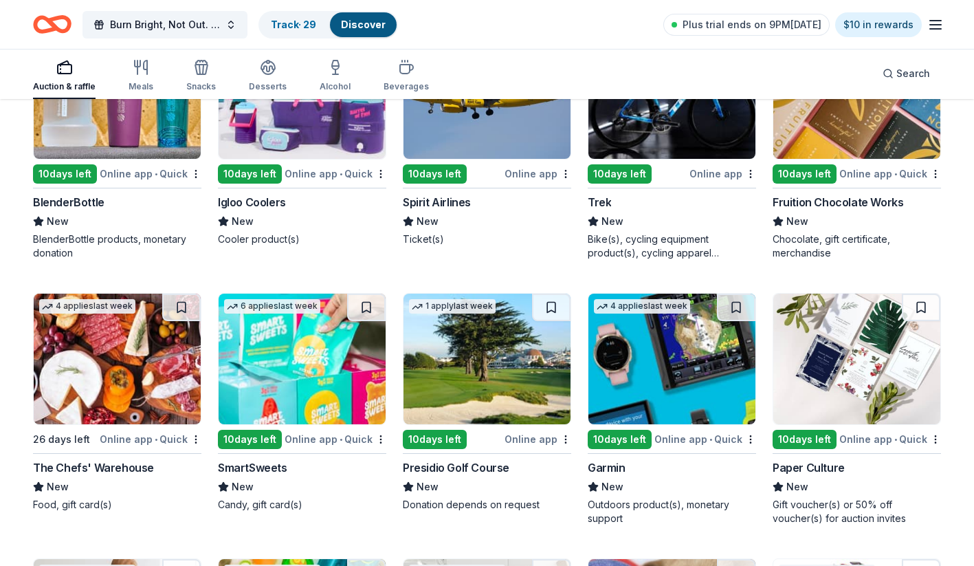
scroll to position [9420, 0]
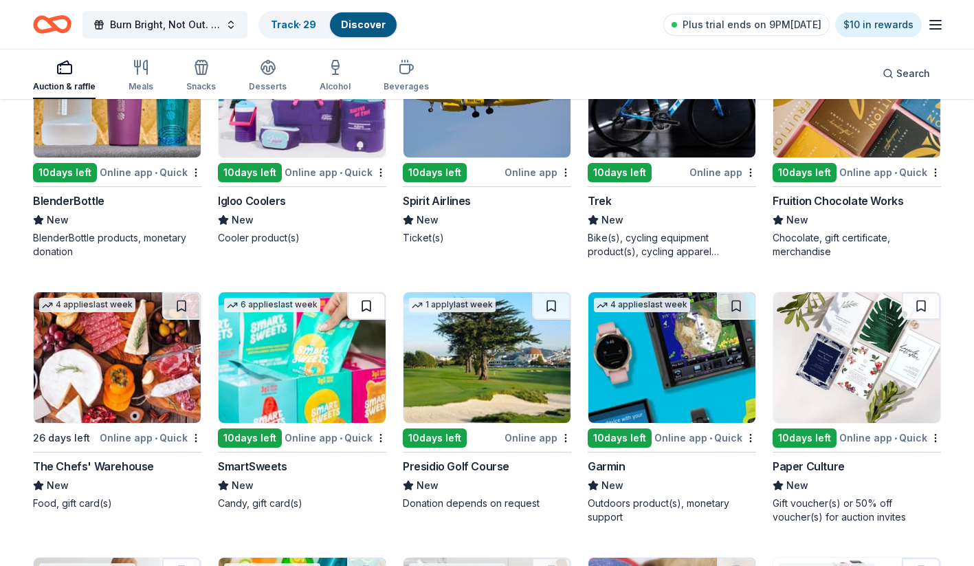
click at [371, 292] on button at bounding box center [366, 306] width 39 height 28
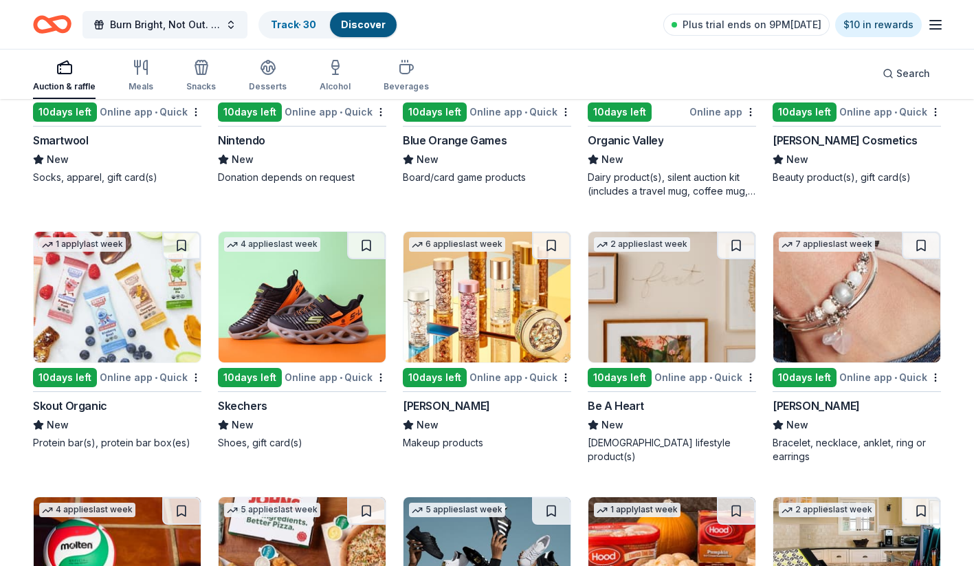
scroll to position [10539, 0]
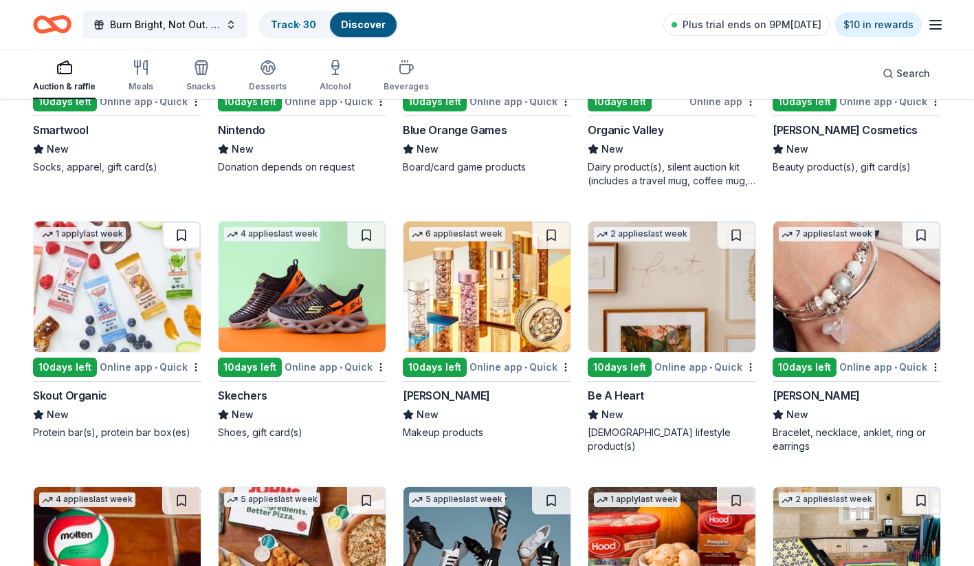
click at [181, 221] on button at bounding box center [181, 235] width 39 height 28
click at [369, 226] on button at bounding box center [366, 235] width 39 height 28
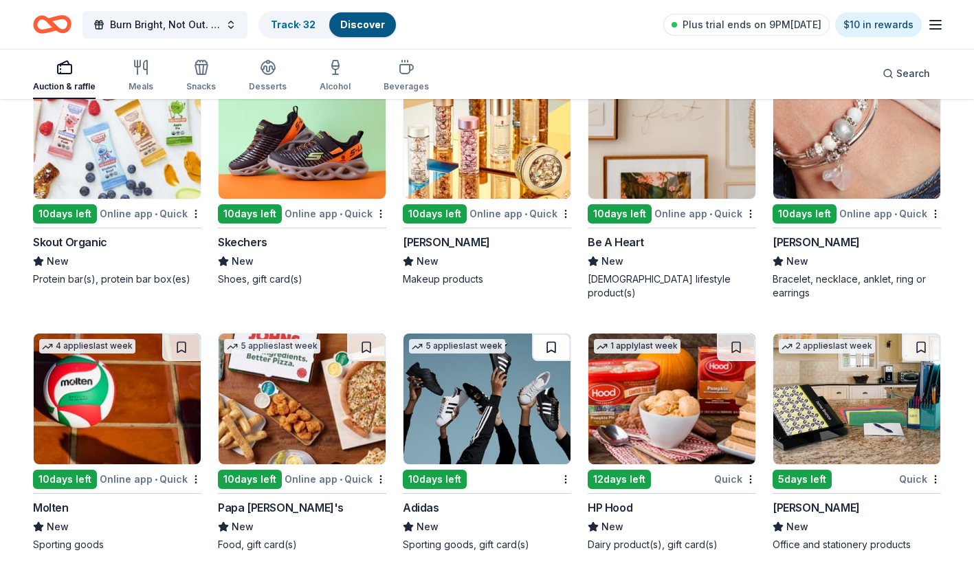
scroll to position [10692, 0]
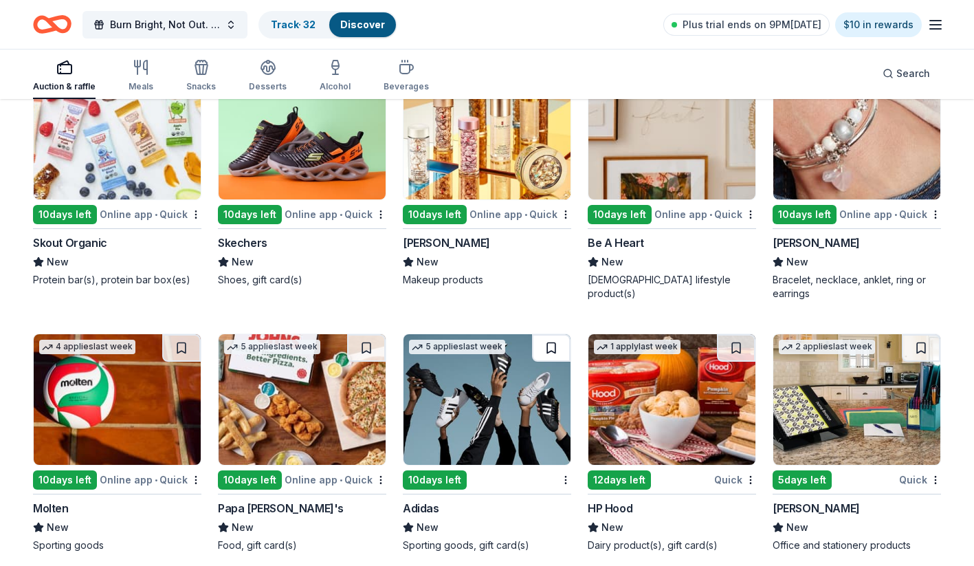
click at [551, 335] on button at bounding box center [551, 348] width 39 height 28
click at [179, 340] on button at bounding box center [181, 348] width 39 height 28
click at [919, 337] on button at bounding box center [921, 348] width 39 height 28
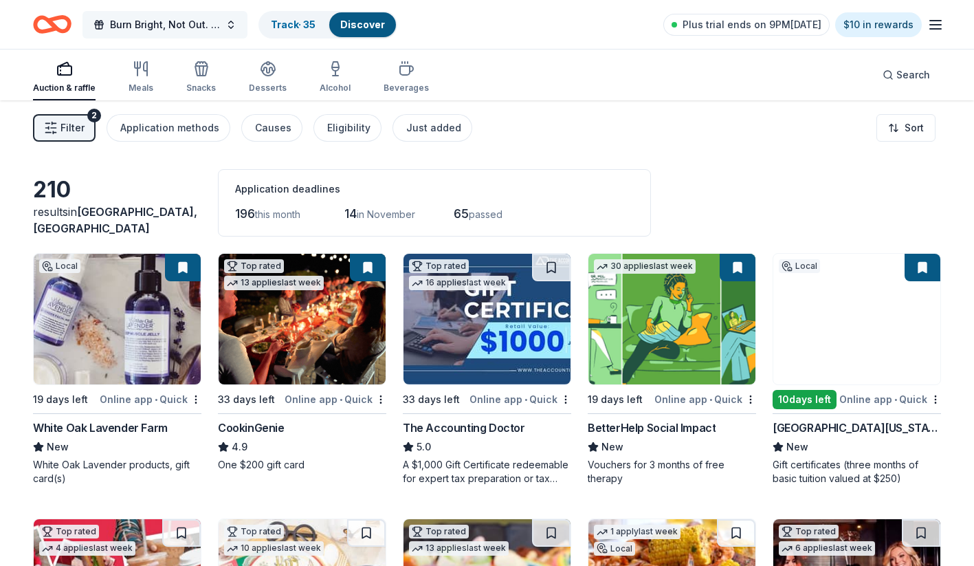
scroll to position [0, 0]
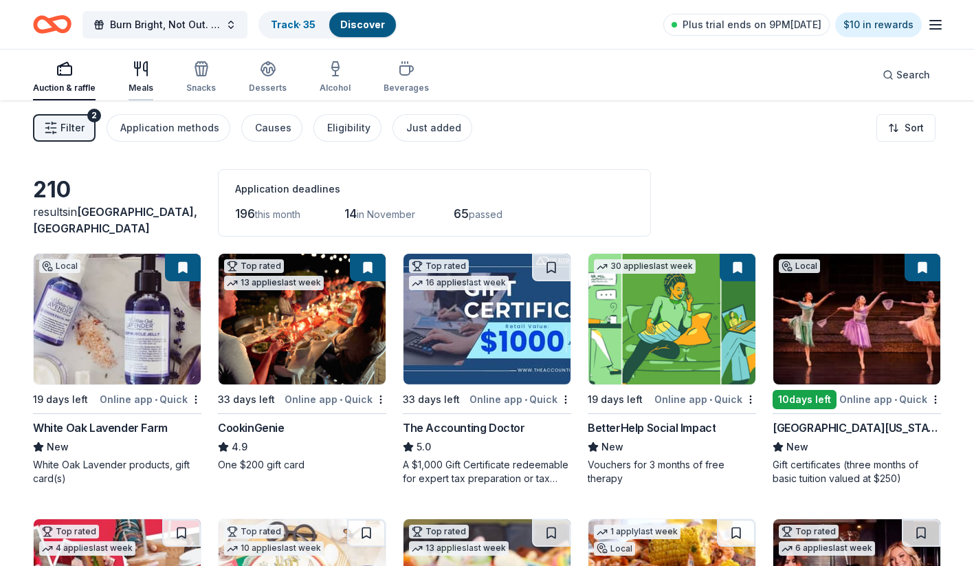
click at [144, 77] on div "Meals" at bounding box center [141, 77] width 25 height 33
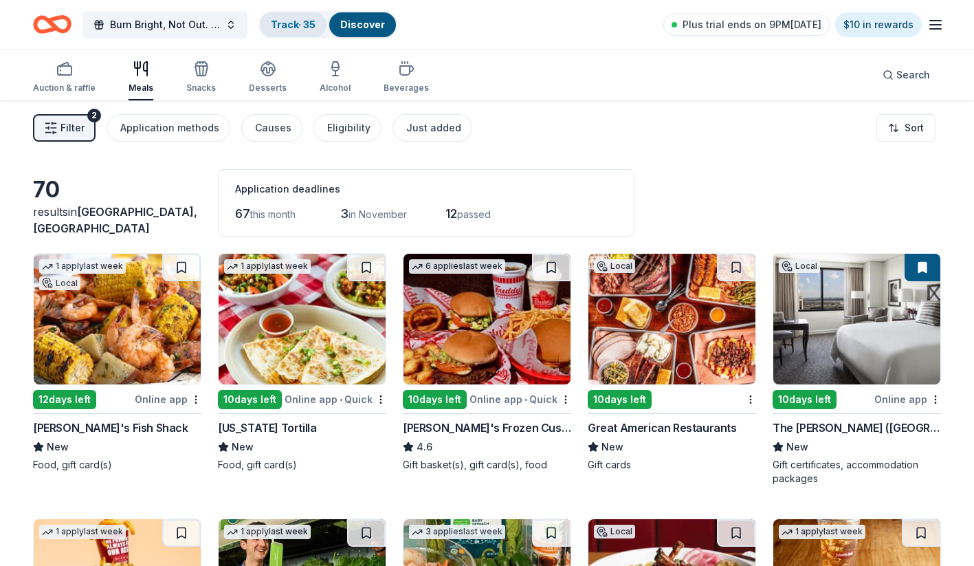
click at [299, 29] on link "Track · 35" at bounding box center [293, 25] width 45 height 12
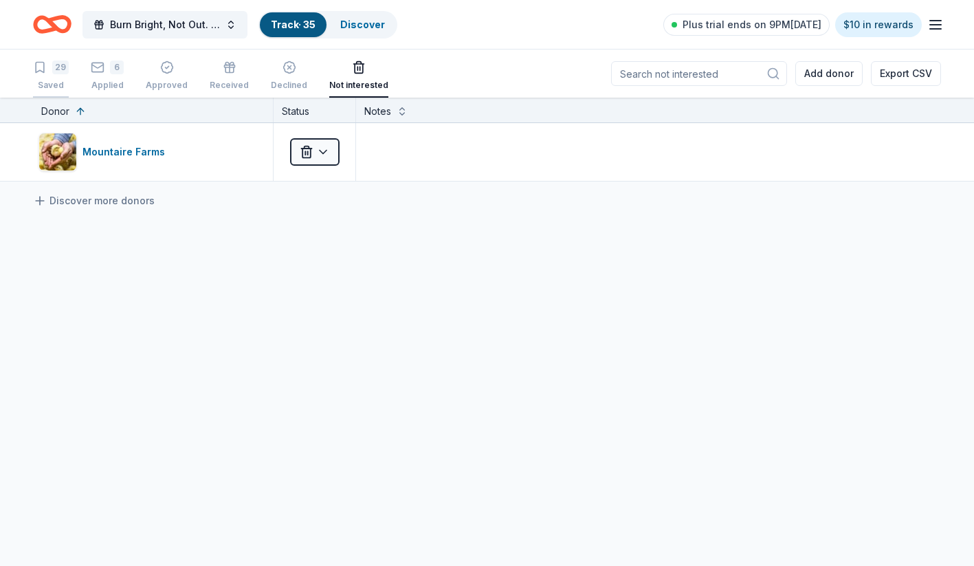
click at [56, 66] on div "29" at bounding box center [60, 68] width 17 height 14
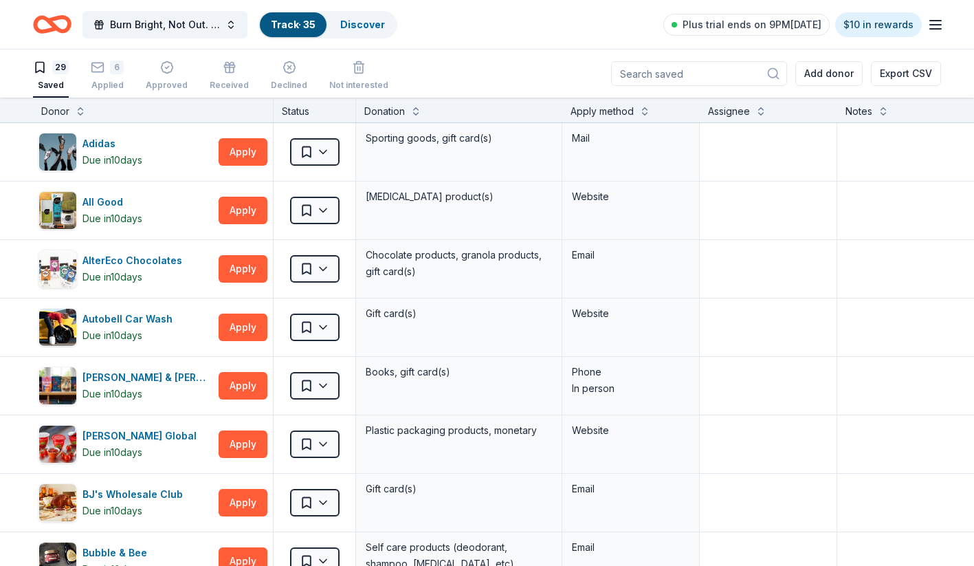
click at [621, 113] on div "Apply method" at bounding box center [602, 111] width 63 height 17
click at [647, 116] on button at bounding box center [644, 110] width 11 height 14
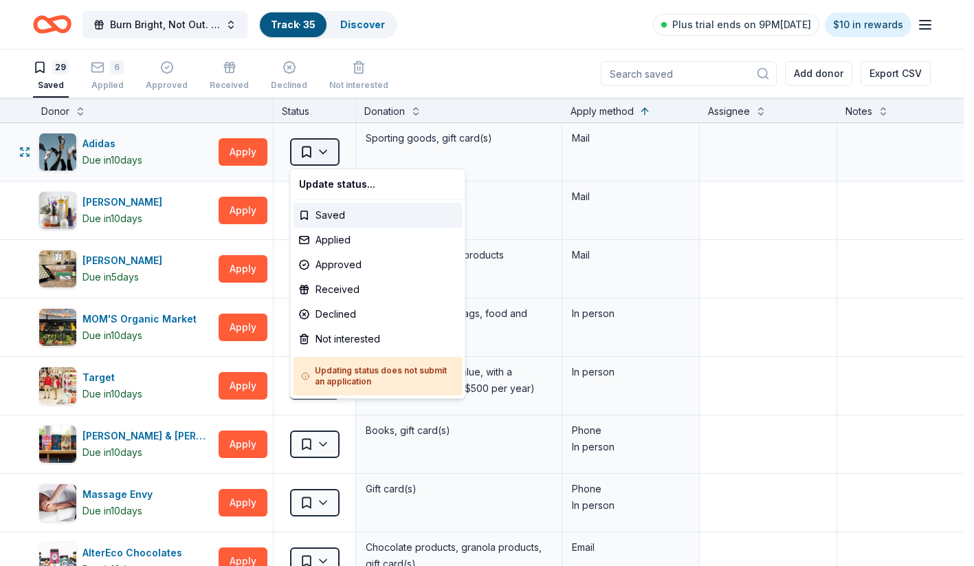
click at [330, 151] on html "Burn Bright, Not Out. A Breakfast with Junior League of Northern Virginia Track…" at bounding box center [487, 283] width 974 height 566
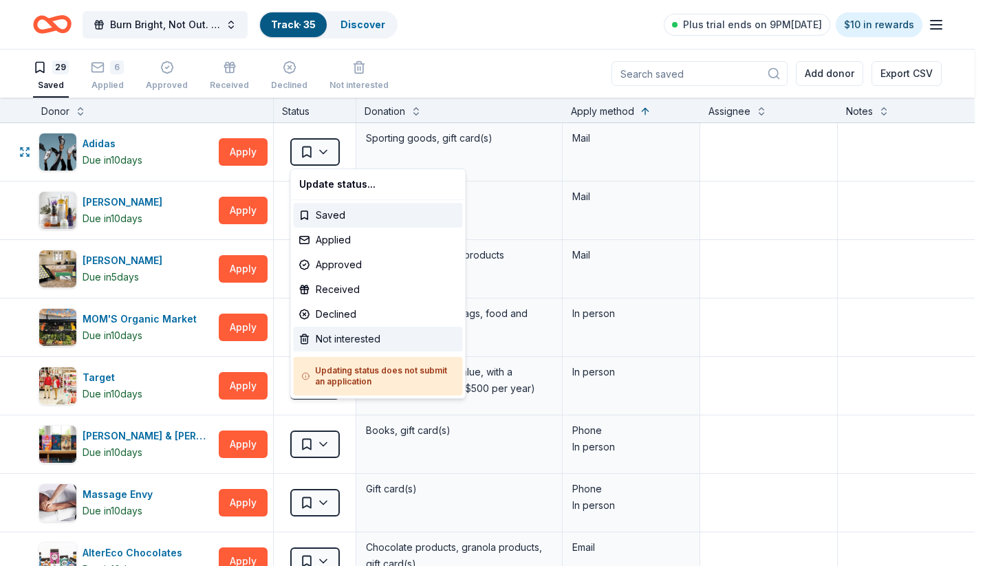
click at [343, 336] on div "Not interested" at bounding box center [378, 339] width 169 height 25
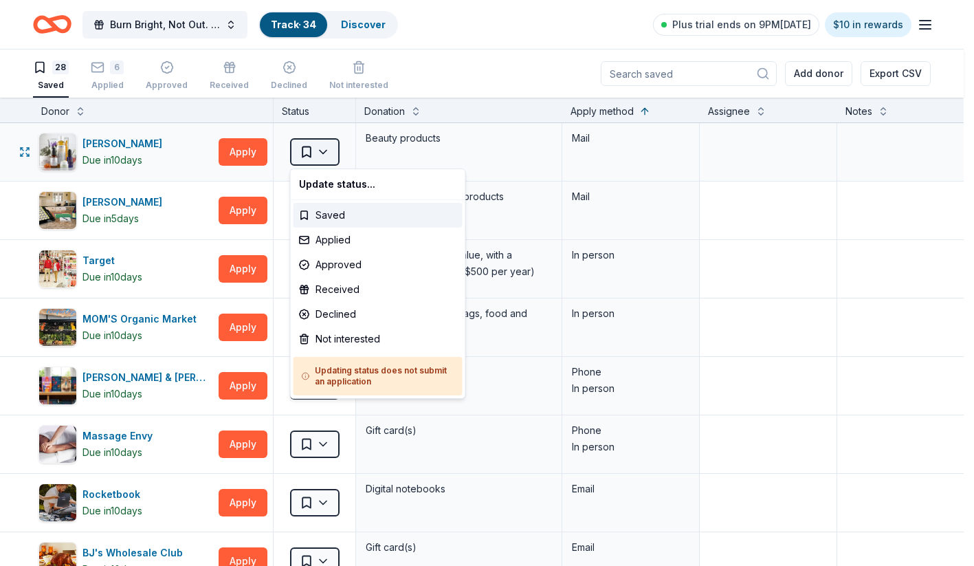
click at [325, 149] on html "Burn Bright, Not Out. A Breakfast with Junior League of Northern Virginia Track…" at bounding box center [487, 283] width 974 height 566
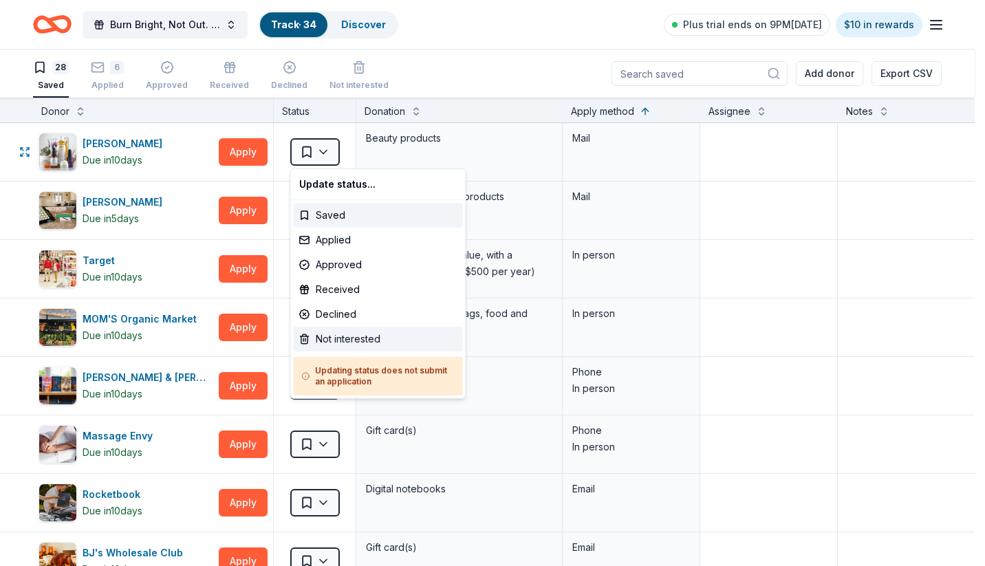
click at [333, 337] on div "Not interested" at bounding box center [378, 339] width 169 height 25
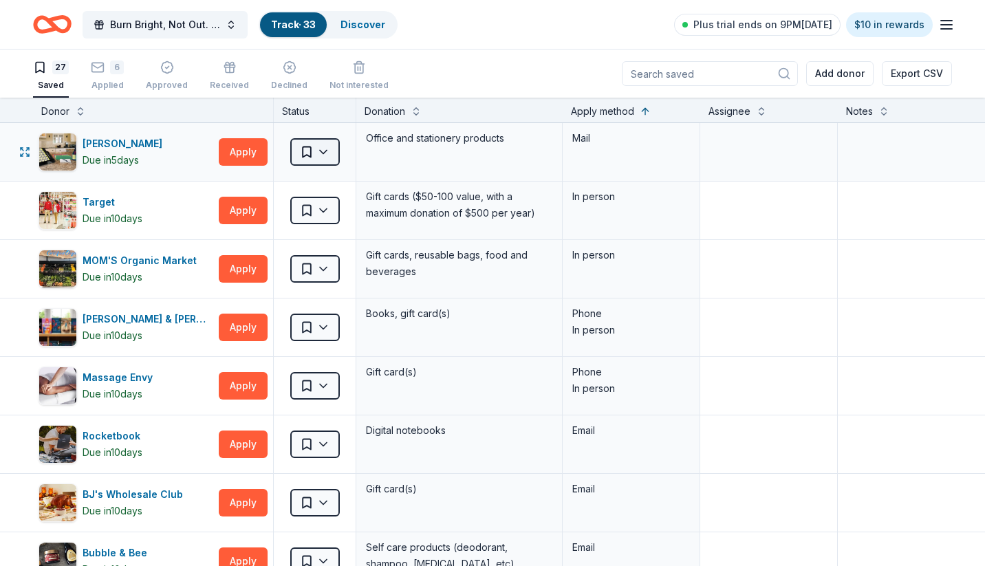
click at [329, 150] on html "Burn Bright, Not Out. A Breakfast with Junior League of Northern Virginia Track…" at bounding box center [492, 283] width 985 height 566
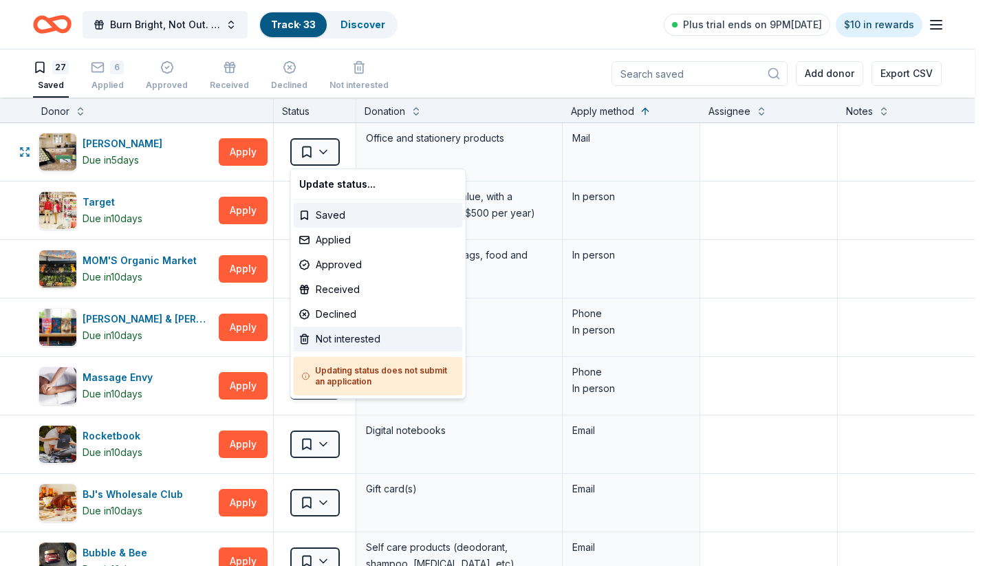
click at [341, 338] on div "Not interested" at bounding box center [378, 339] width 169 height 25
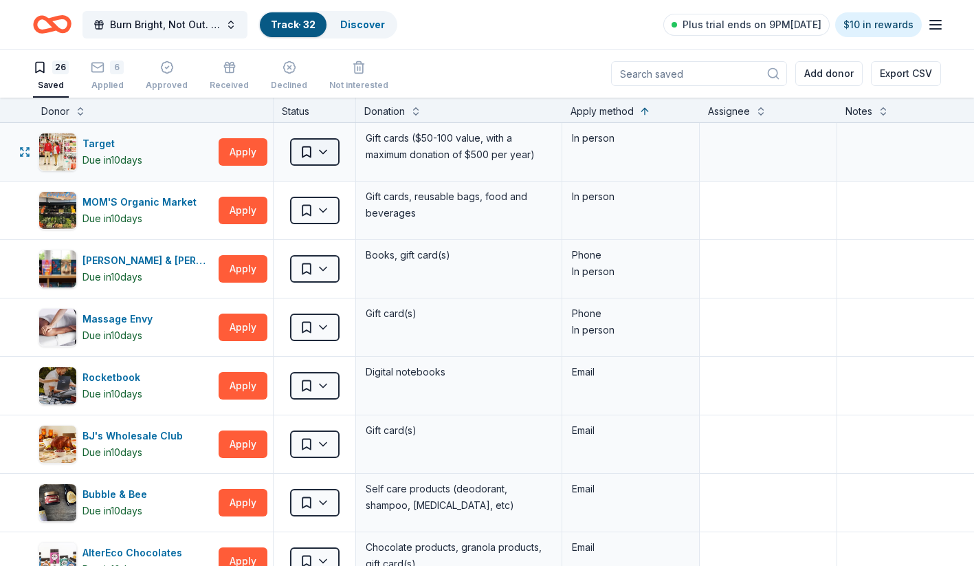
click at [327, 155] on html "Burn Bright, Not Out. A Breakfast with Junior League of Northern Virginia Track…" at bounding box center [487, 283] width 974 height 566
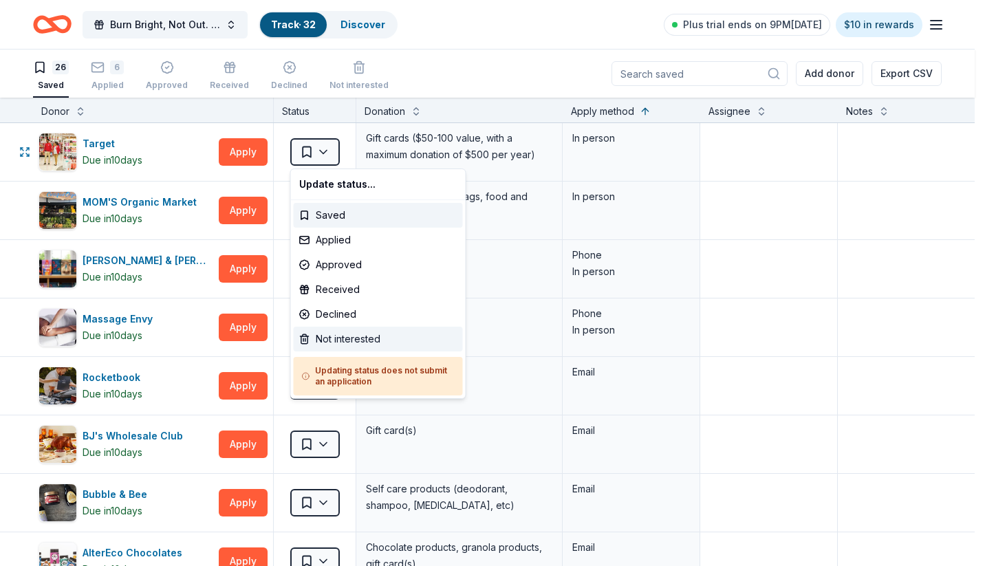
click at [347, 341] on div "Not interested" at bounding box center [378, 339] width 169 height 25
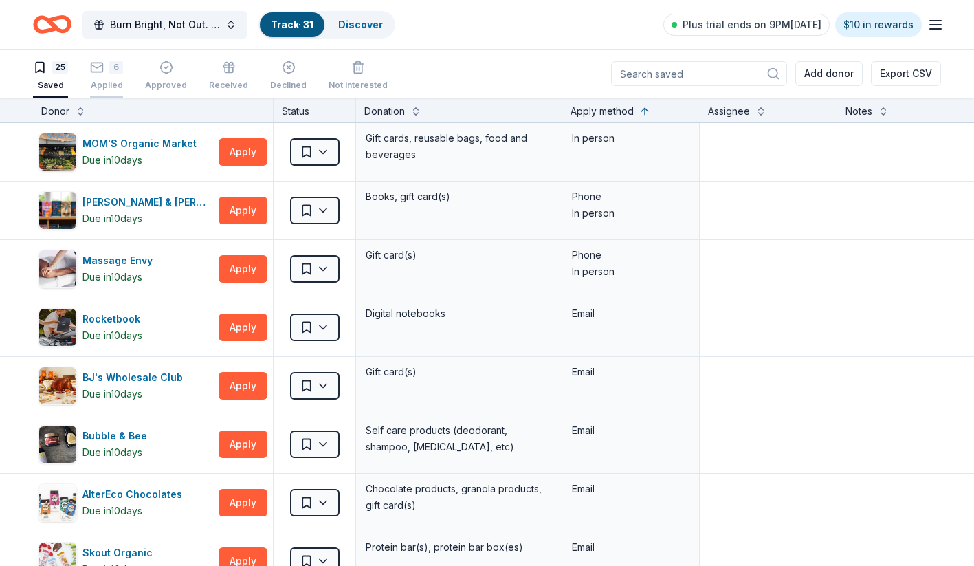
click at [110, 72] on div "6" at bounding box center [116, 68] width 14 height 14
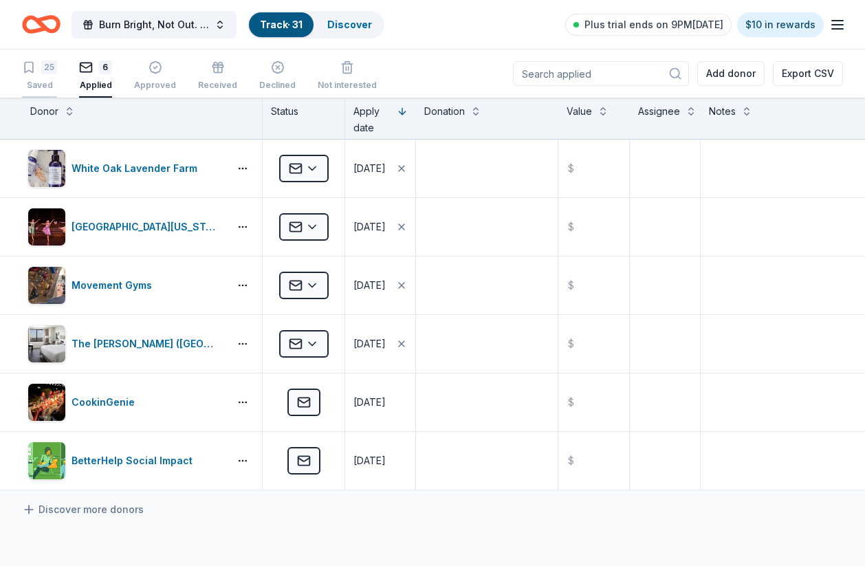
click at [47, 75] on div "25 Saved" at bounding box center [39, 76] width 35 height 30
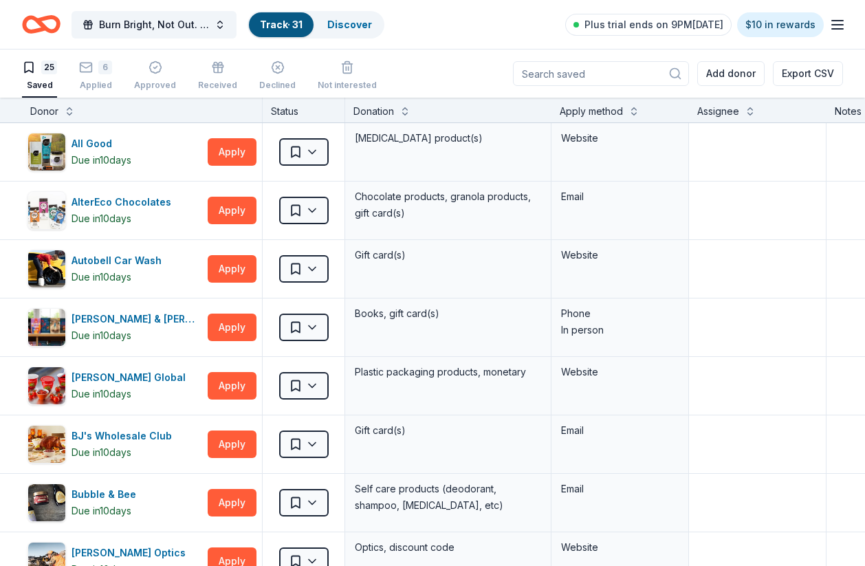
click at [590, 109] on div "Apply method" at bounding box center [591, 111] width 63 height 17
click at [637, 113] on button at bounding box center [633, 110] width 11 height 14
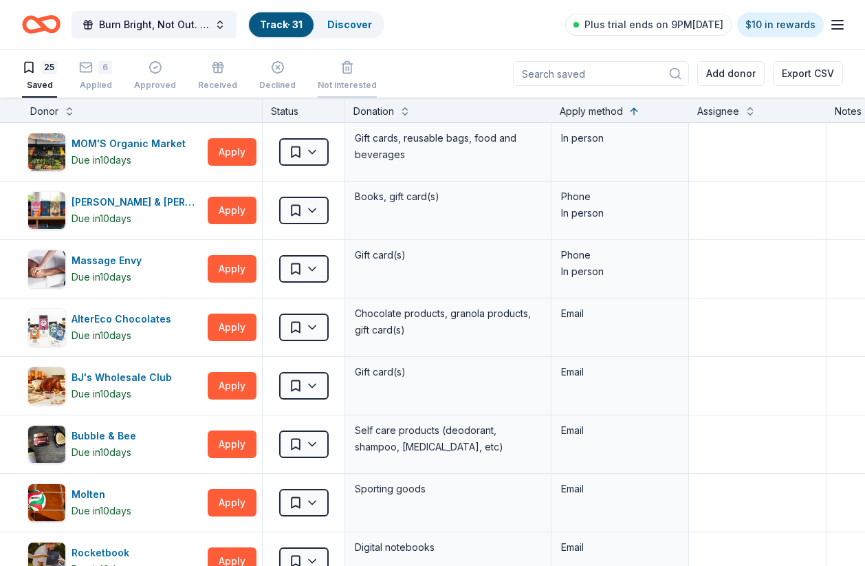
click at [351, 78] on div "Not interested" at bounding box center [347, 69] width 59 height 30
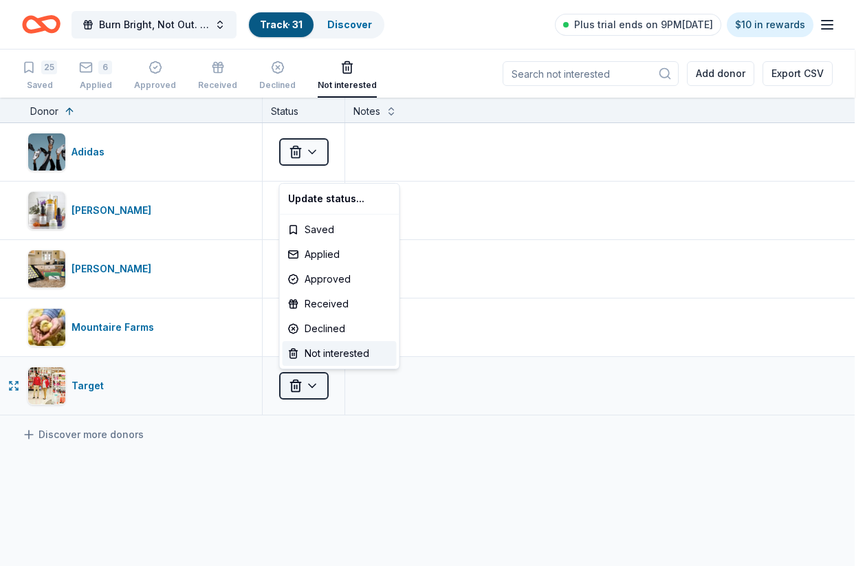
click at [316, 393] on html "Burn Bright, Not Out. A Breakfast with Junior League of Northern Virginia Track…" at bounding box center [432, 283] width 865 height 566
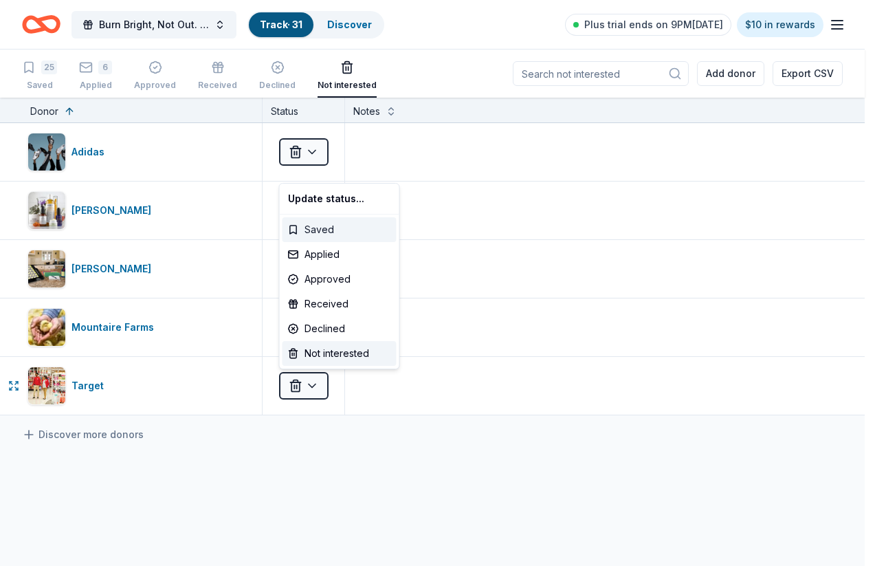
click at [340, 232] on div "Saved" at bounding box center [340, 229] width 114 height 25
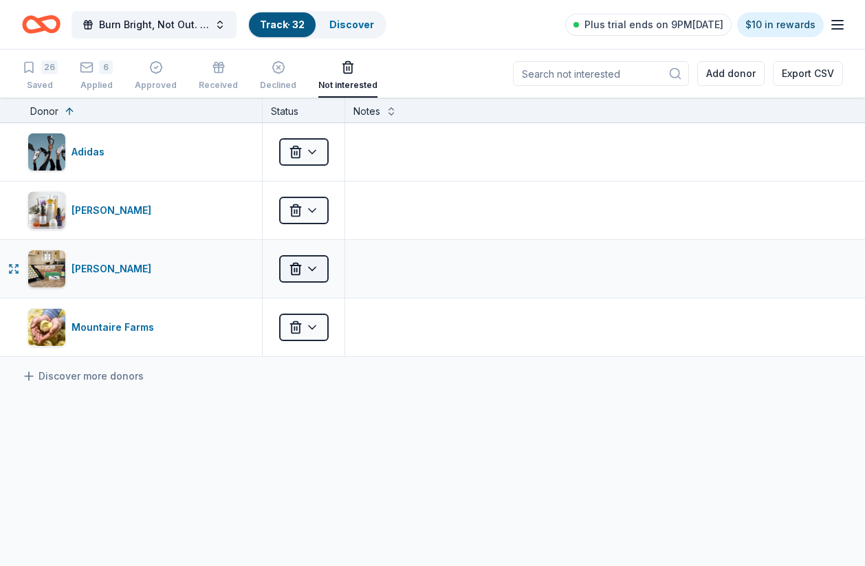
click at [311, 265] on html "Burn Bright, Not Out. A Breakfast with Junior League of Northern Virginia Track…" at bounding box center [432, 283] width 865 height 566
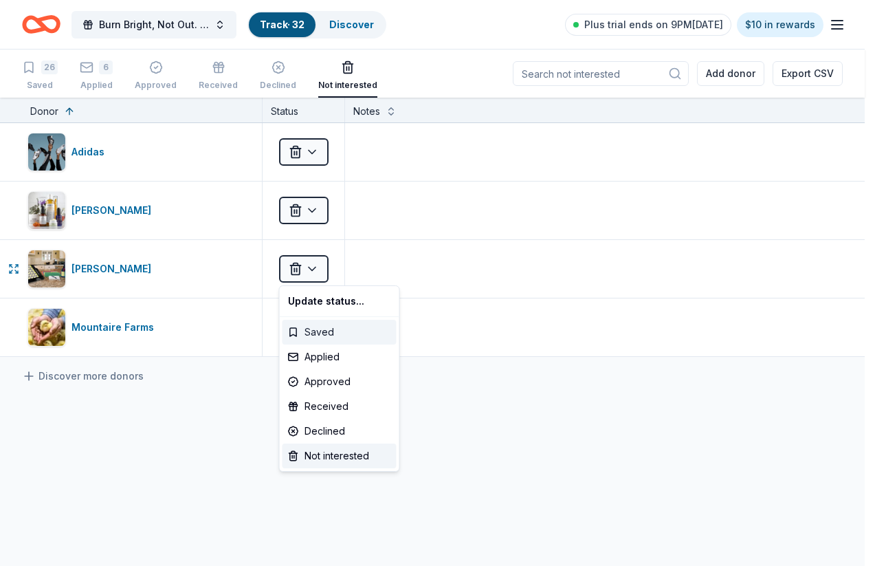
click at [318, 331] on div "Saved" at bounding box center [340, 332] width 114 height 25
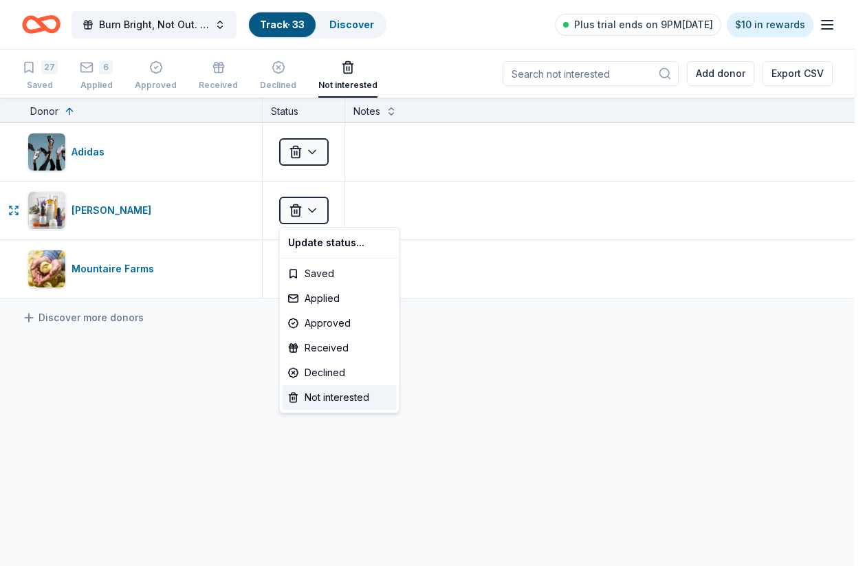
click at [312, 209] on html "Burn Bright, Not Out. A Breakfast with Junior League of Northern Virginia Track…" at bounding box center [432, 283] width 865 height 566
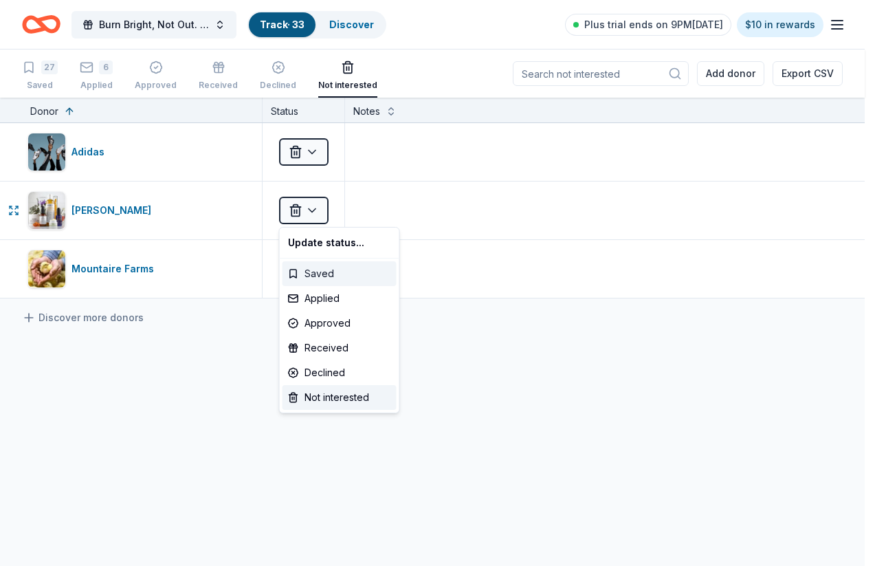
click at [315, 273] on div "Saved" at bounding box center [340, 273] width 114 height 25
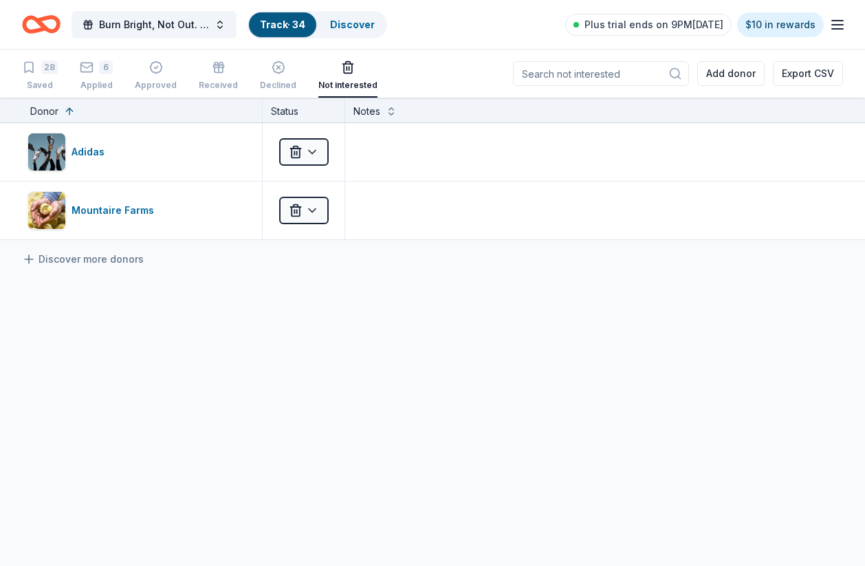
click at [313, 151] on html "Burn Bright, Not Out. A Breakfast with Junior League of Northern Virginia Track…" at bounding box center [432, 283] width 865 height 566
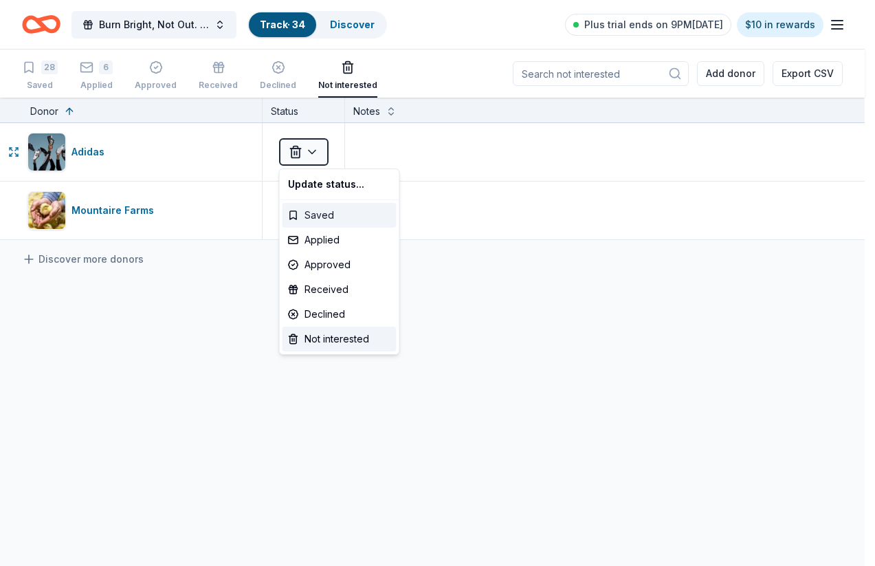
click at [318, 208] on div "Saved" at bounding box center [340, 215] width 114 height 25
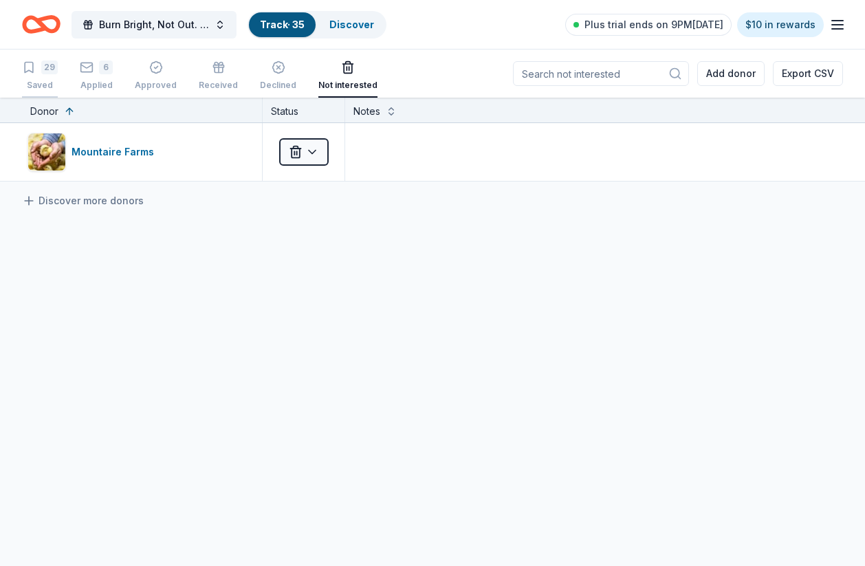
click at [44, 68] on div "29" at bounding box center [49, 61] width 17 height 14
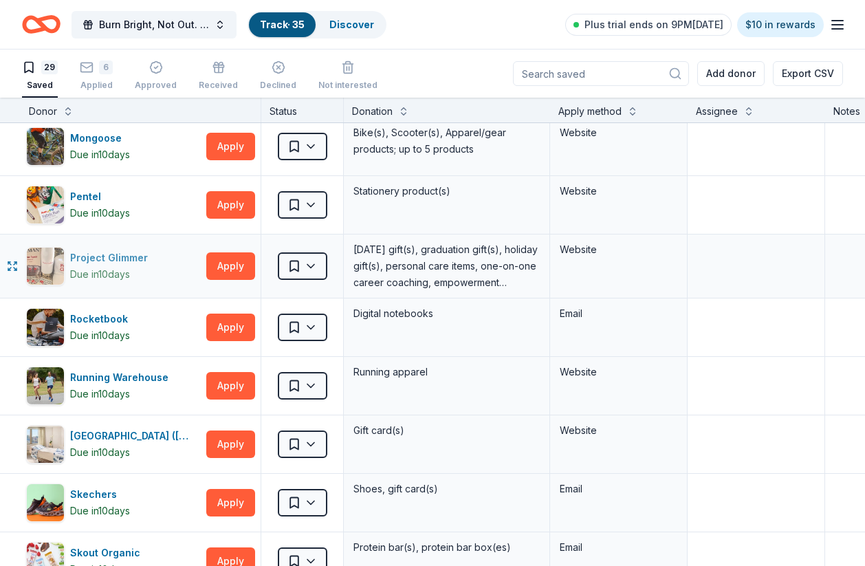
scroll to position [1124, 1]
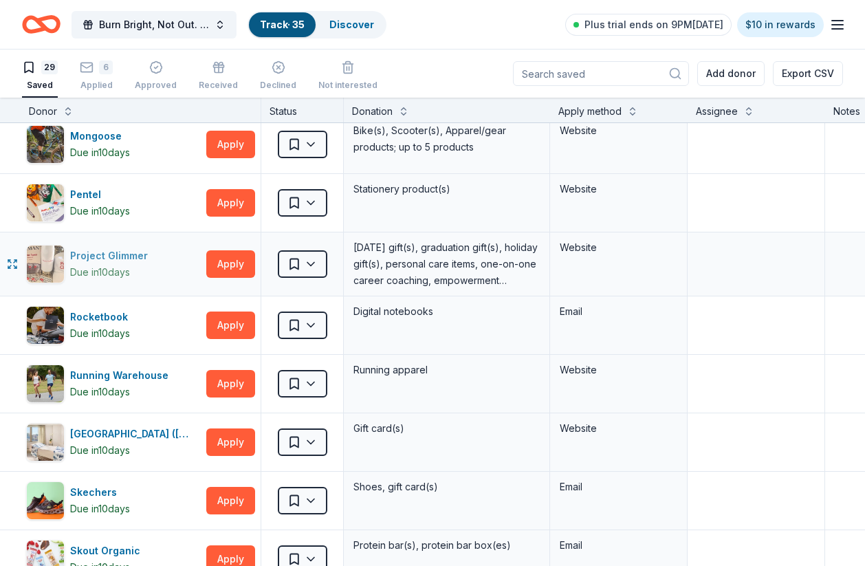
click at [171, 267] on div "Project Glimmer Due in 10 days" at bounding box center [113, 264] width 175 height 39
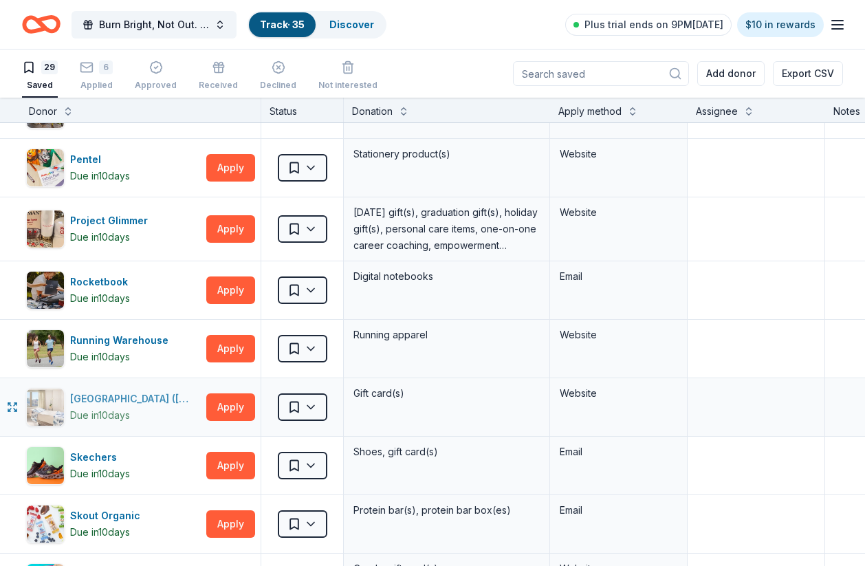
scroll to position [1127, 1]
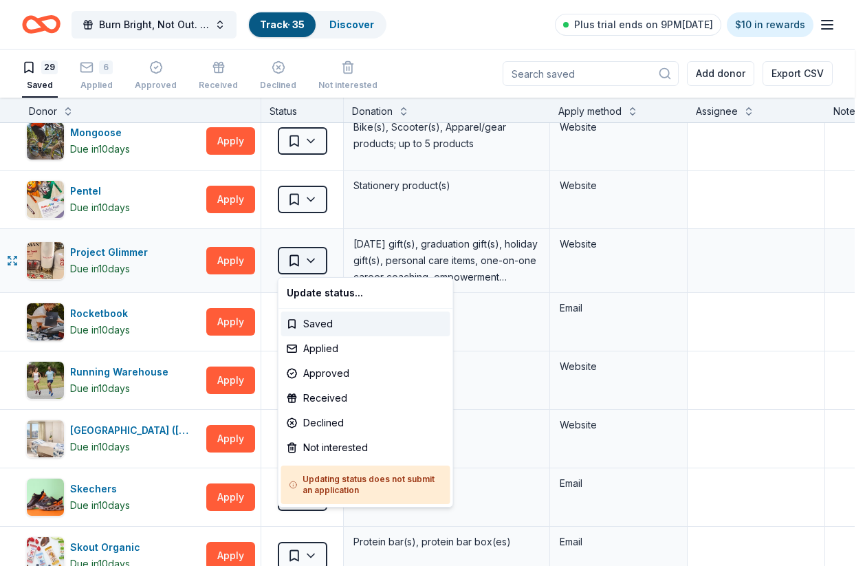
click at [319, 268] on html "Burn Bright, Not Out. A Breakfast with Junior League of Northern Virginia Track…" at bounding box center [432, 283] width 865 height 566
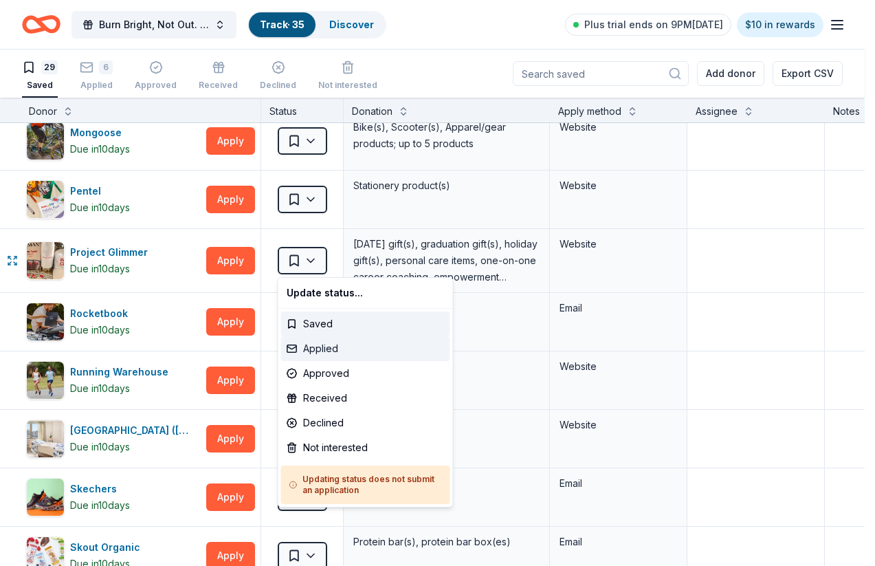
click at [320, 344] on div "Applied" at bounding box center [365, 348] width 169 height 25
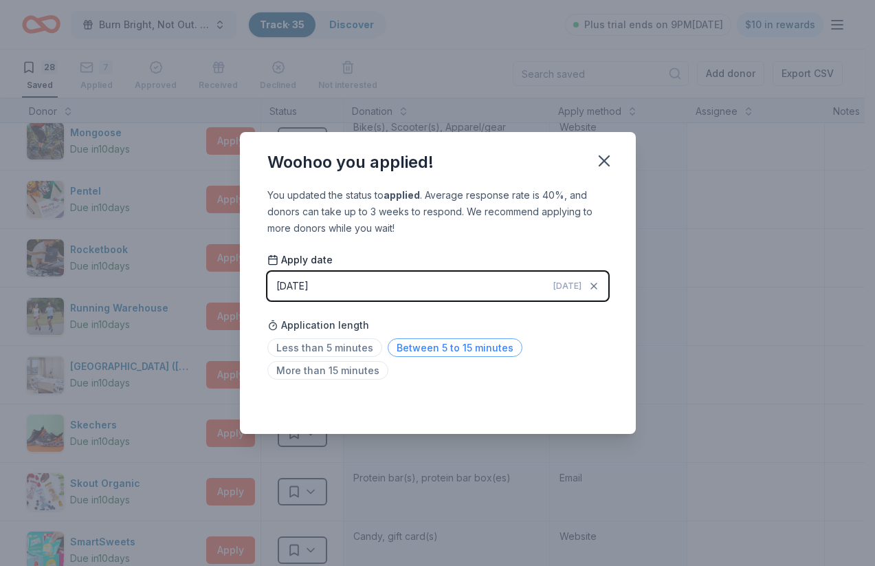
click at [455, 348] on span "Between 5 to 15 minutes" at bounding box center [455, 347] width 135 height 19
click at [606, 157] on icon "button" at bounding box center [604, 160] width 19 height 19
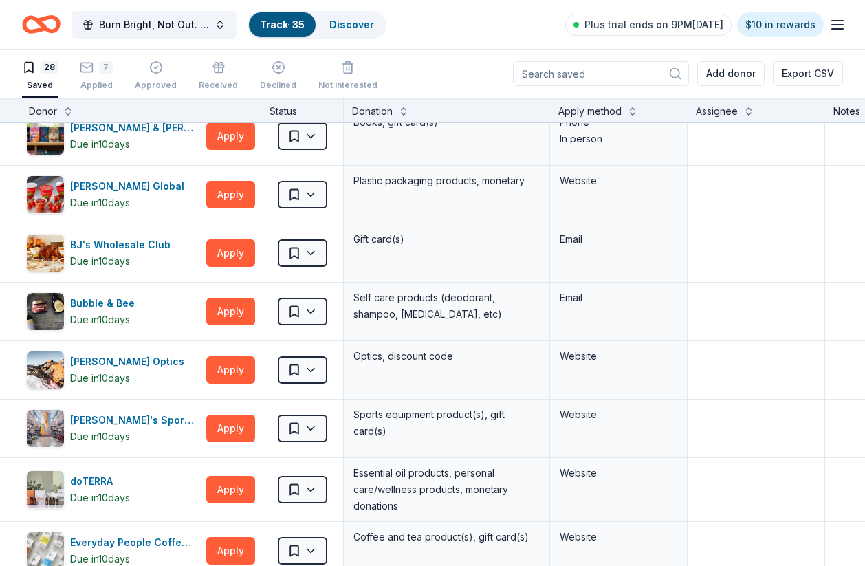
scroll to position [254, 1]
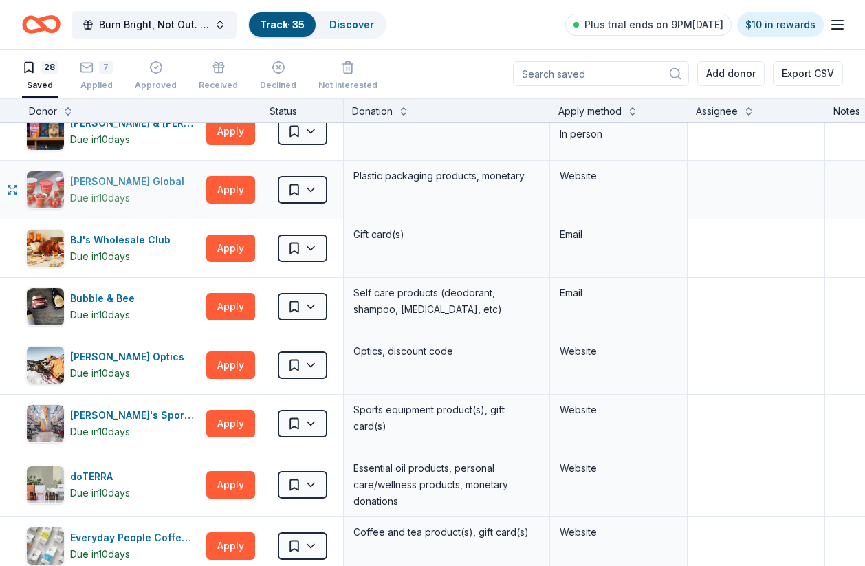
click at [106, 183] on div "Berry Global" at bounding box center [130, 181] width 120 height 17
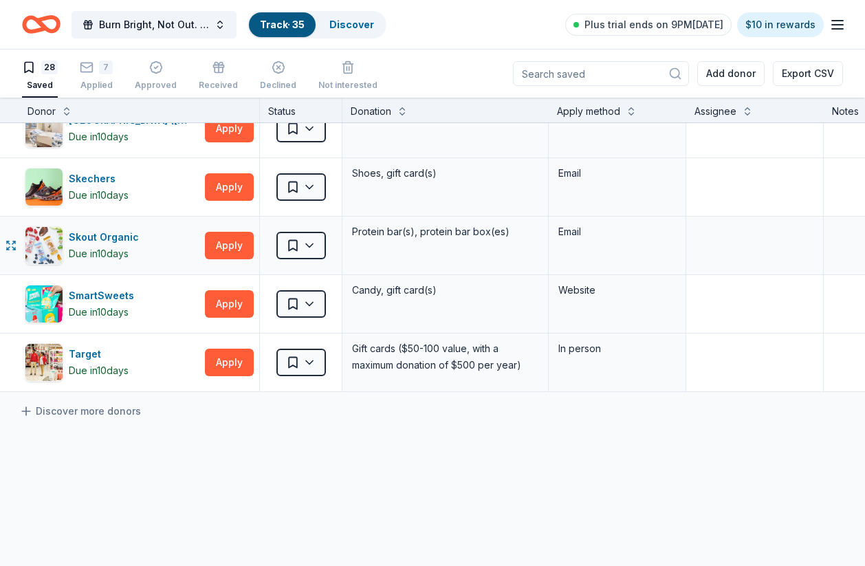
scroll to position [1405, 3]
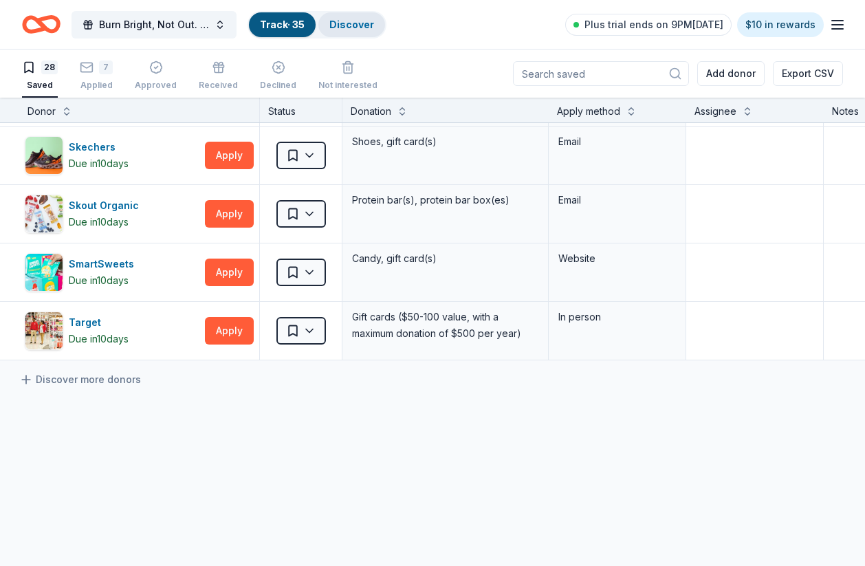
click at [355, 26] on link "Discover" at bounding box center [351, 25] width 45 height 12
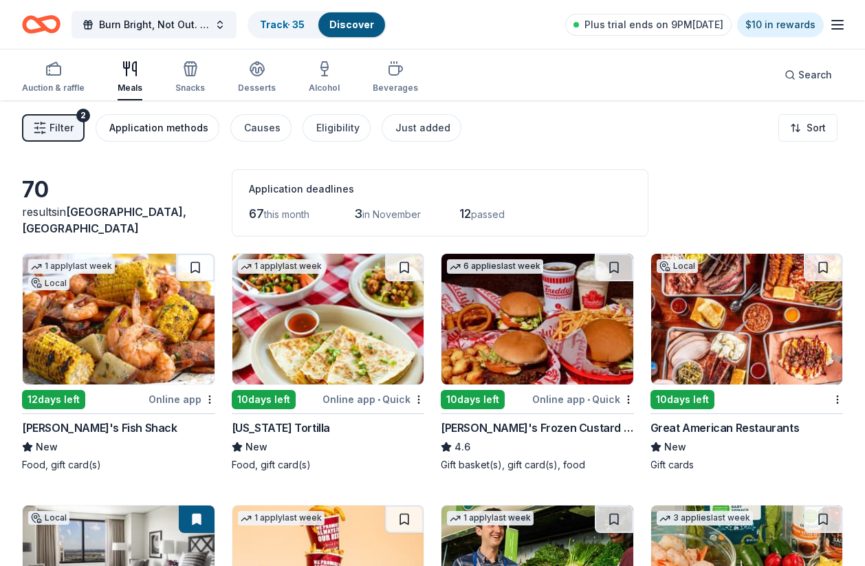
click at [191, 127] on div "Application methods" at bounding box center [158, 128] width 99 height 17
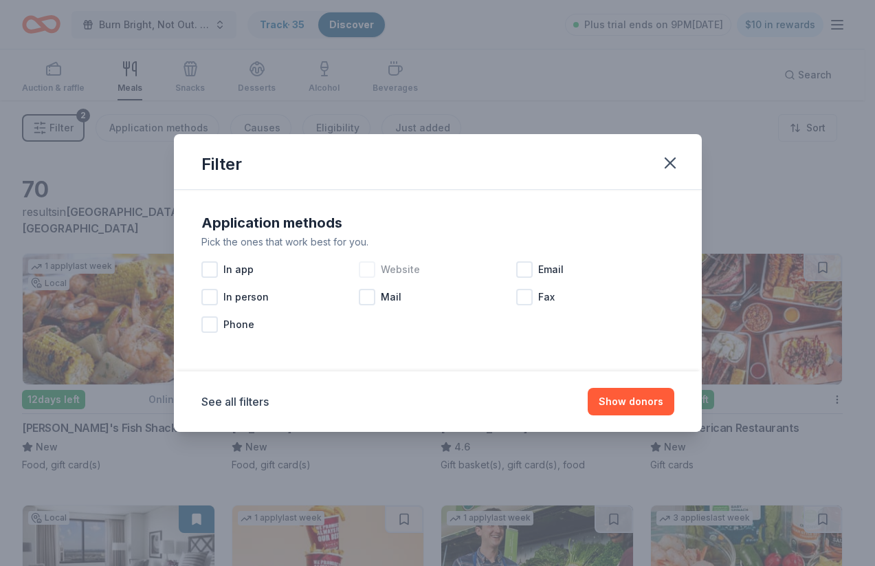
click at [370, 272] on div at bounding box center [367, 269] width 17 height 17
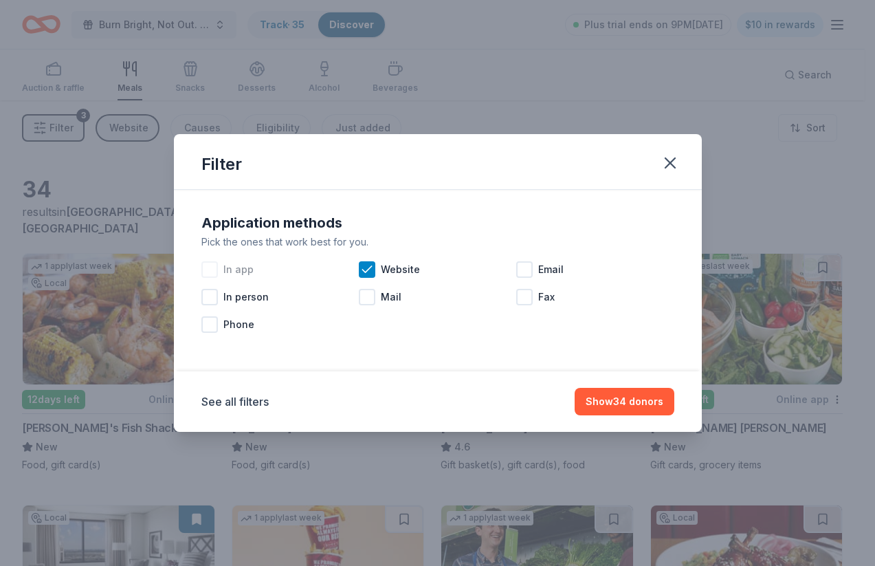
click at [210, 272] on div at bounding box center [209, 269] width 17 height 17
click at [523, 272] on div at bounding box center [524, 269] width 17 height 17
click at [664, 407] on button "Show 44 donors" at bounding box center [624, 402] width 100 height 28
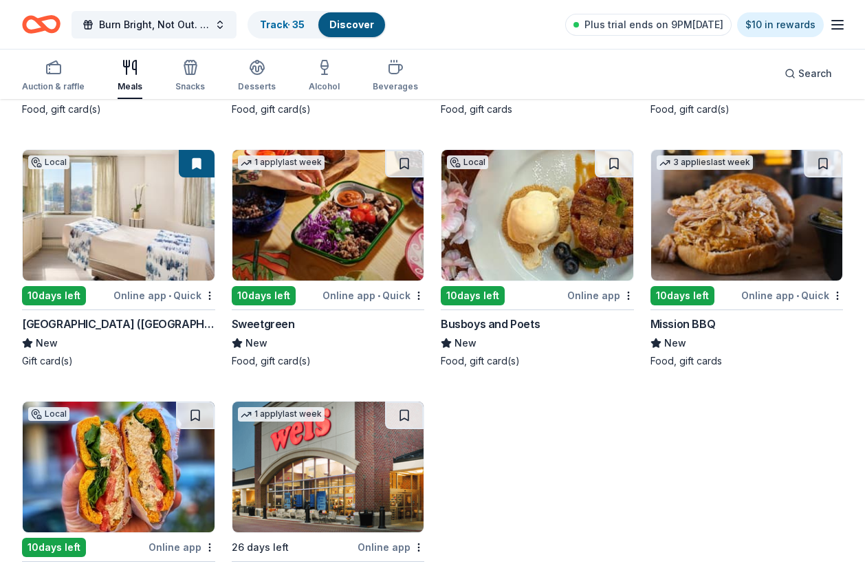
scroll to position [1650, 0]
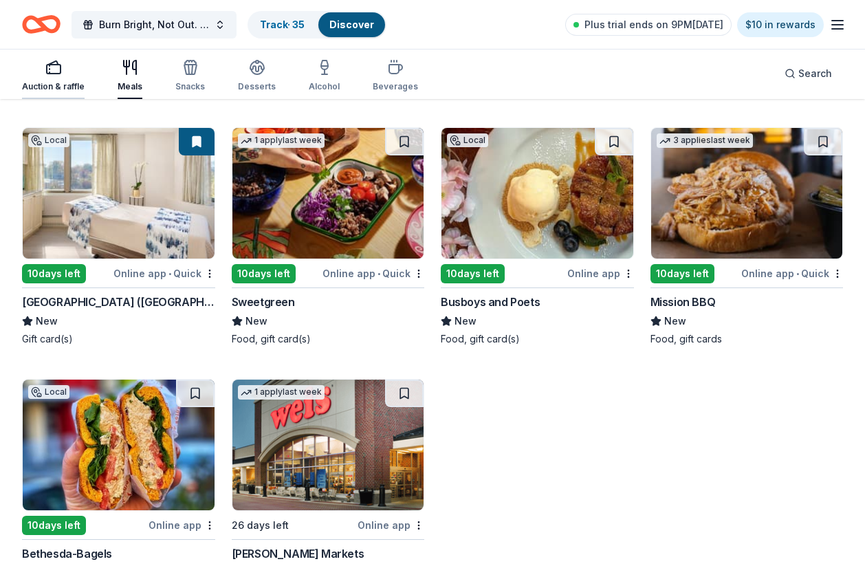
click at [54, 86] on div "Auction & raffle" at bounding box center [53, 86] width 63 height 11
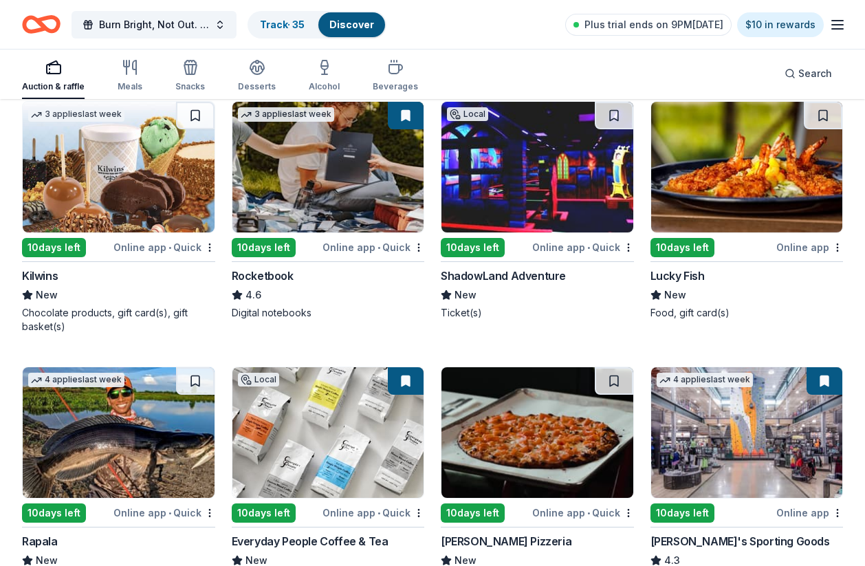
scroll to position [5892, 0]
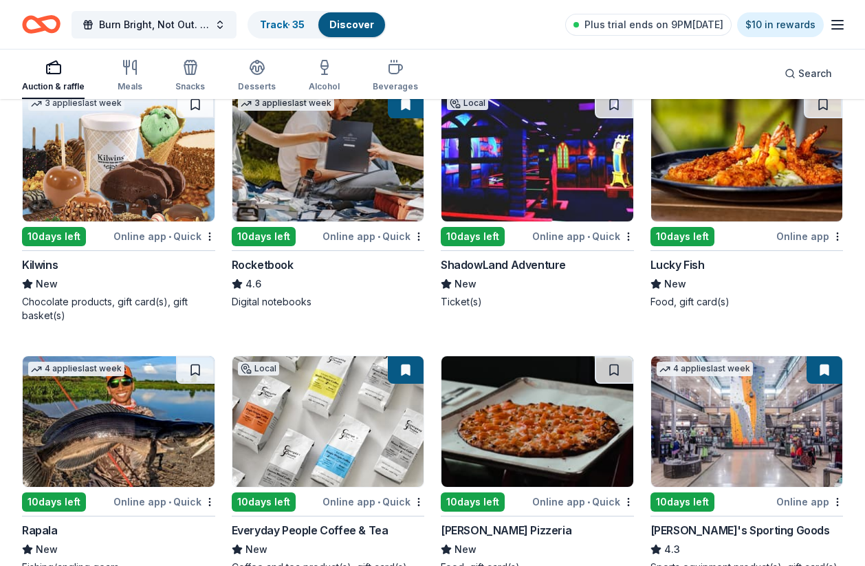
click at [347, 188] on img at bounding box center [328, 156] width 192 height 131
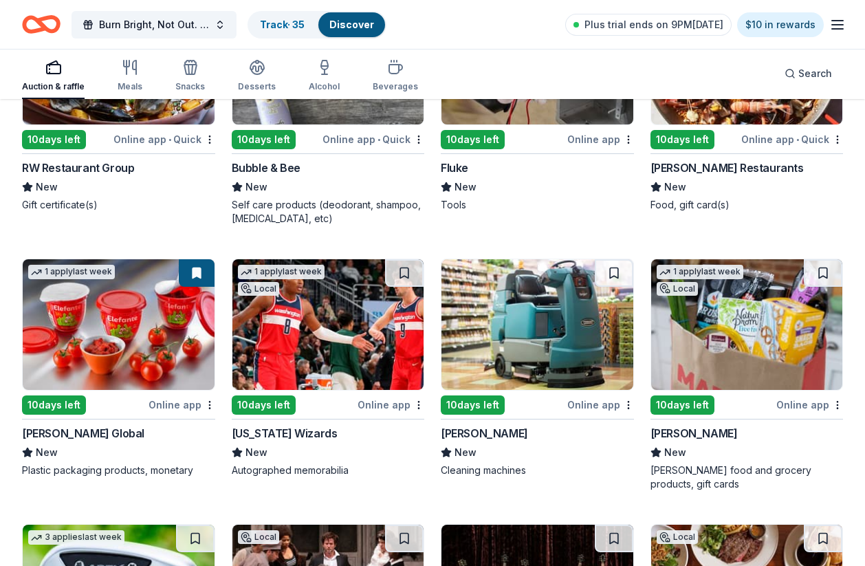
scroll to position [7314, 0]
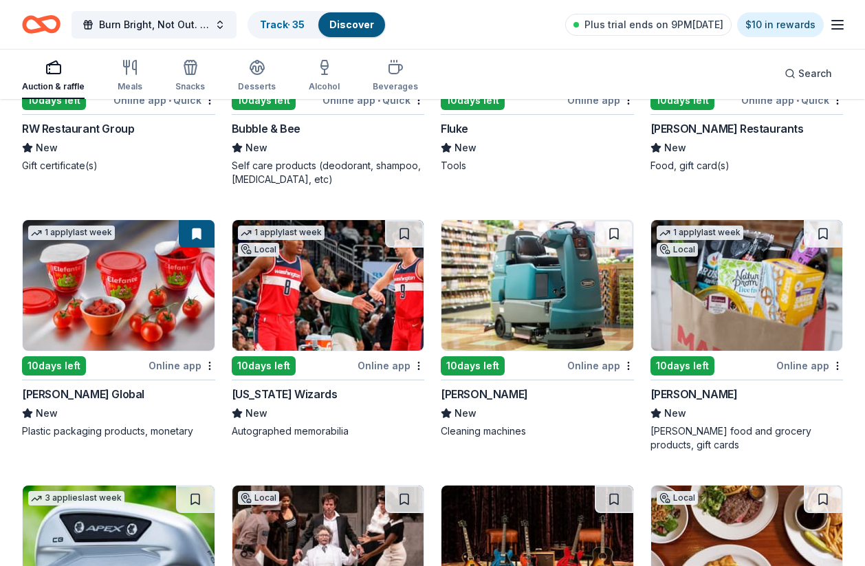
click at [195, 248] on button at bounding box center [197, 234] width 36 height 28
click at [196, 248] on button at bounding box center [197, 234] width 36 height 28
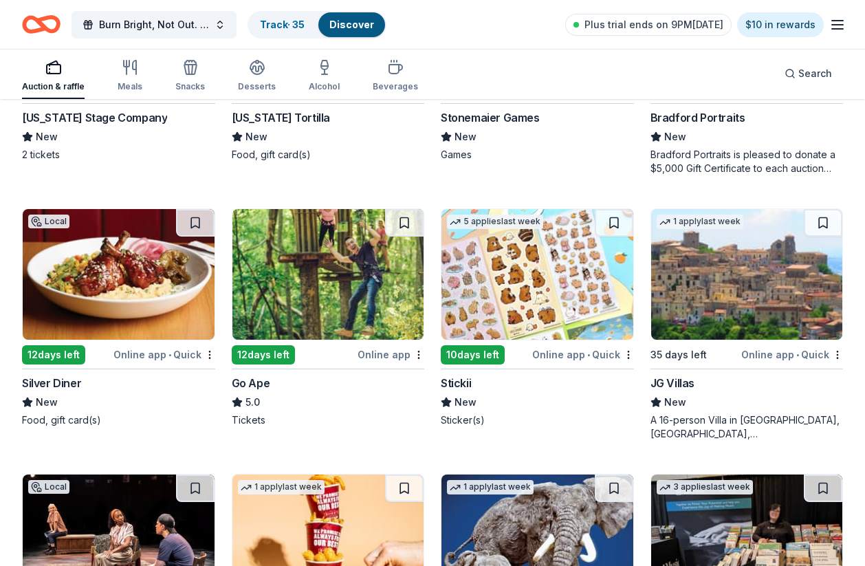
scroll to position [1287, 0]
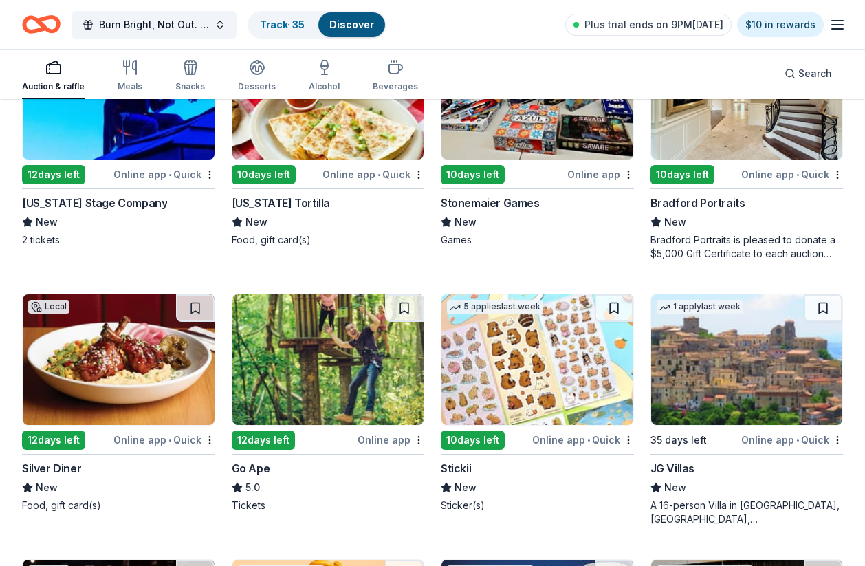
click at [512, 375] on img at bounding box center [537, 359] width 192 height 131
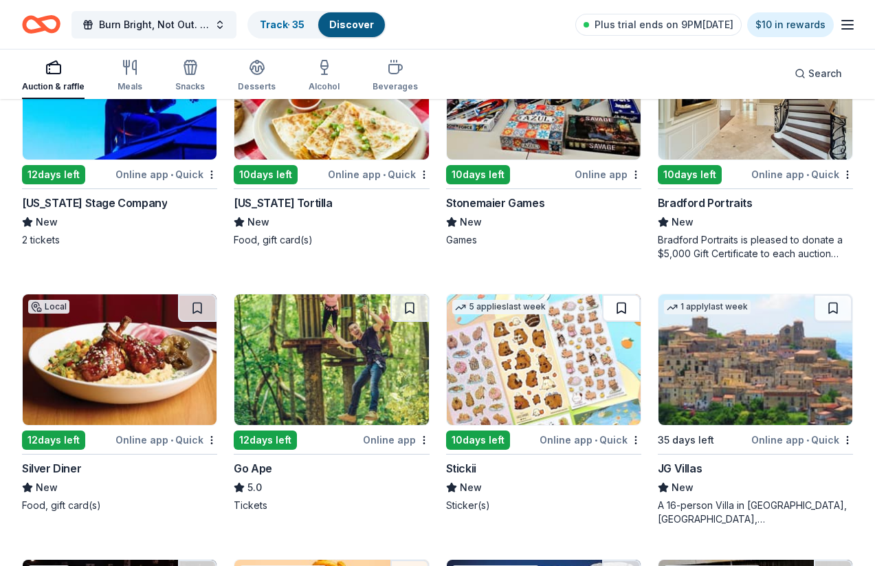
click at [620, 309] on button at bounding box center [621, 308] width 39 height 28
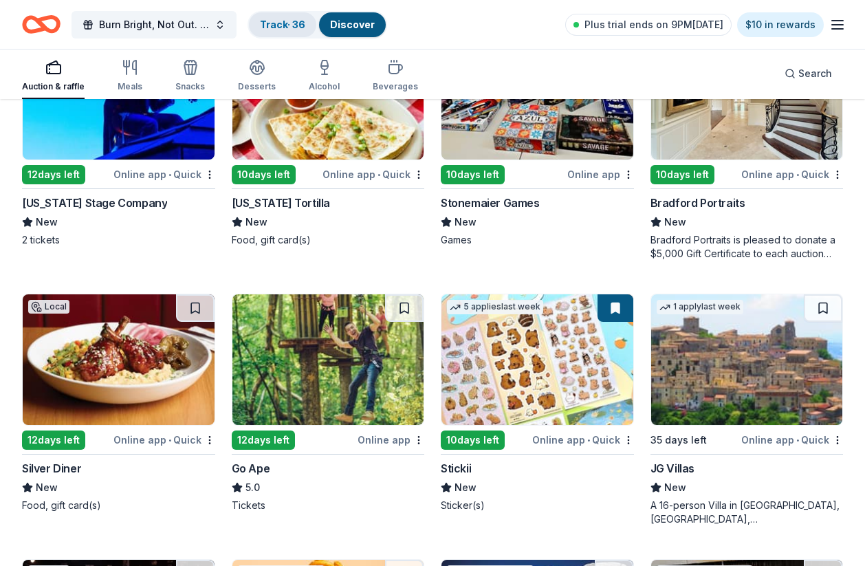
click at [283, 23] on link "Track · 36" at bounding box center [282, 25] width 45 height 12
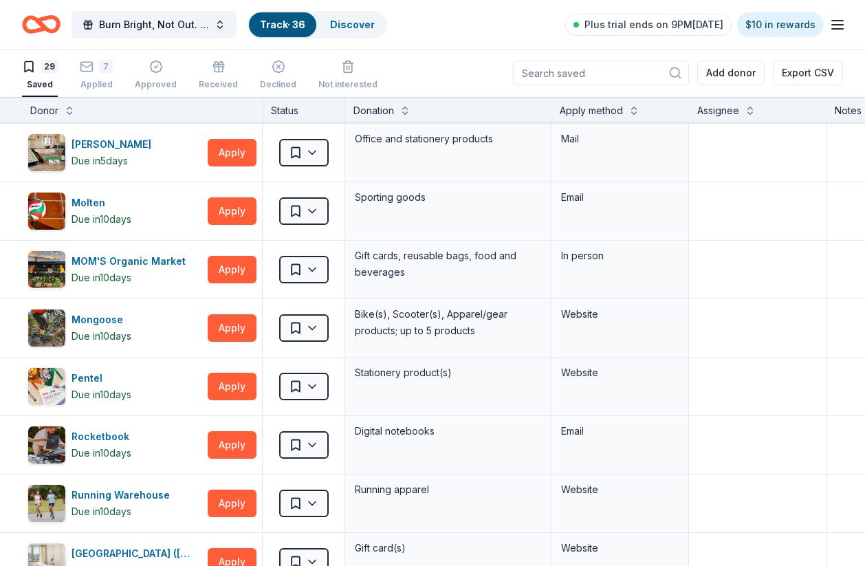
scroll to position [1282, 0]
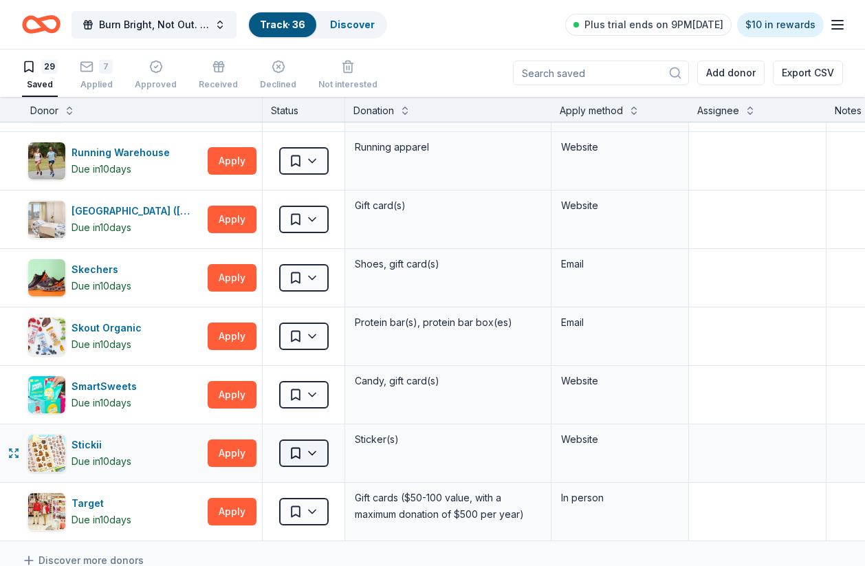
click at [312, 452] on html "Burn Bright, Not Out. A Breakfast with Junior League of Northern Virginia Track…" at bounding box center [432, 282] width 865 height 566
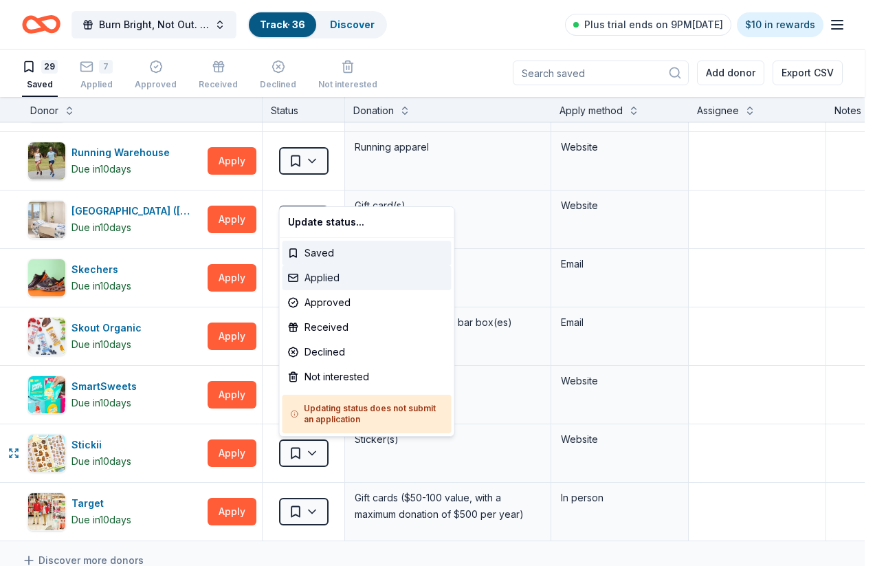
click at [355, 279] on div "Applied" at bounding box center [367, 277] width 169 height 25
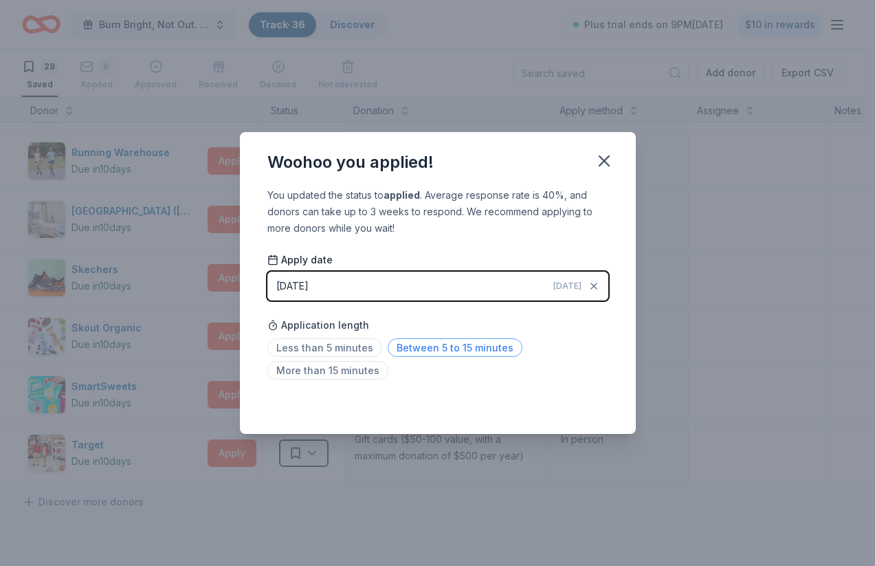
click at [426, 346] on span "Between 5 to 15 minutes" at bounding box center [455, 347] width 135 height 19
click at [604, 159] on icon "button" at bounding box center [604, 160] width 19 height 19
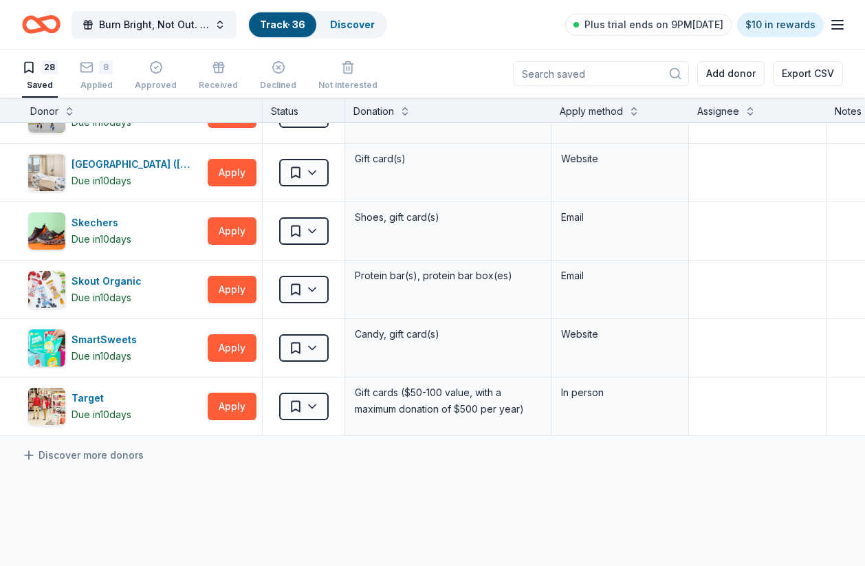
scroll to position [1328, 1]
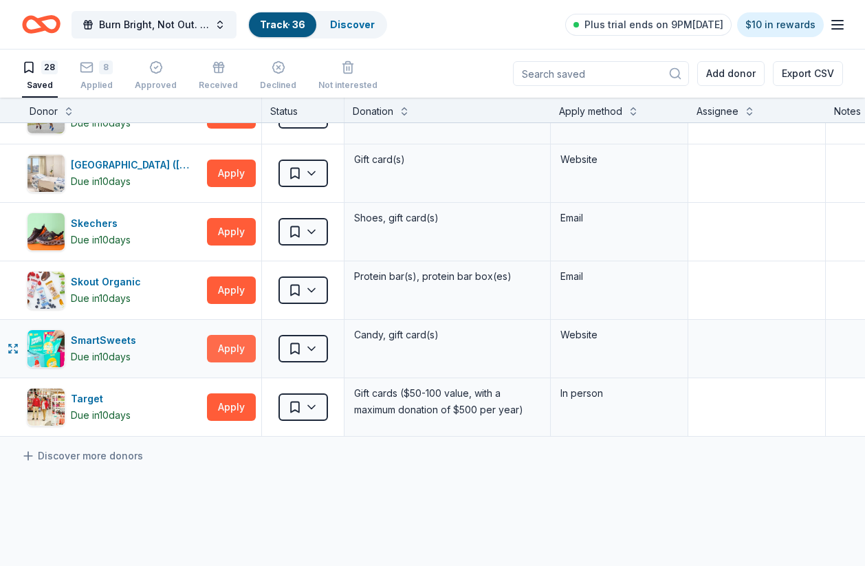
click at [230, 346] on button "Apply" at bounding box center [231, 349] width 49 height 28
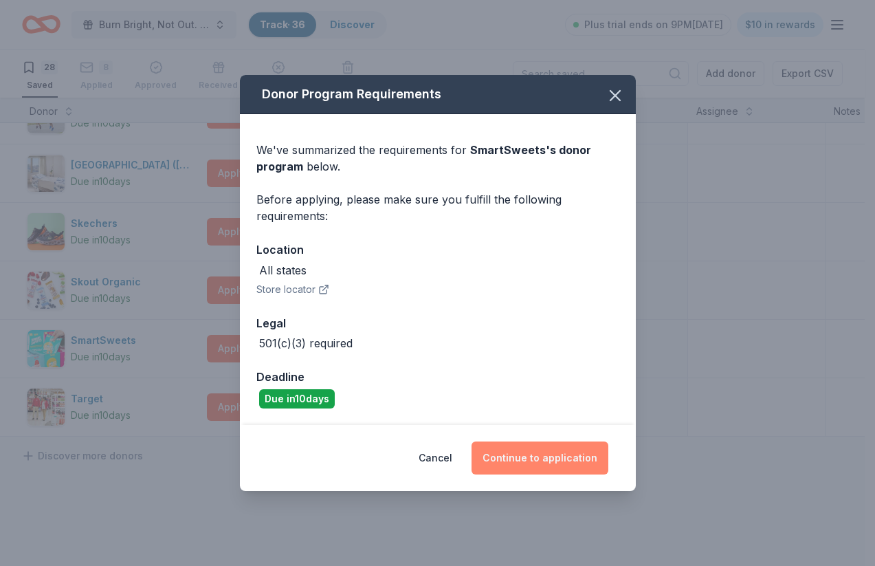
click at [536, 459] on button "Continue to application" at bounding box center [540, 457] width 137 height 33
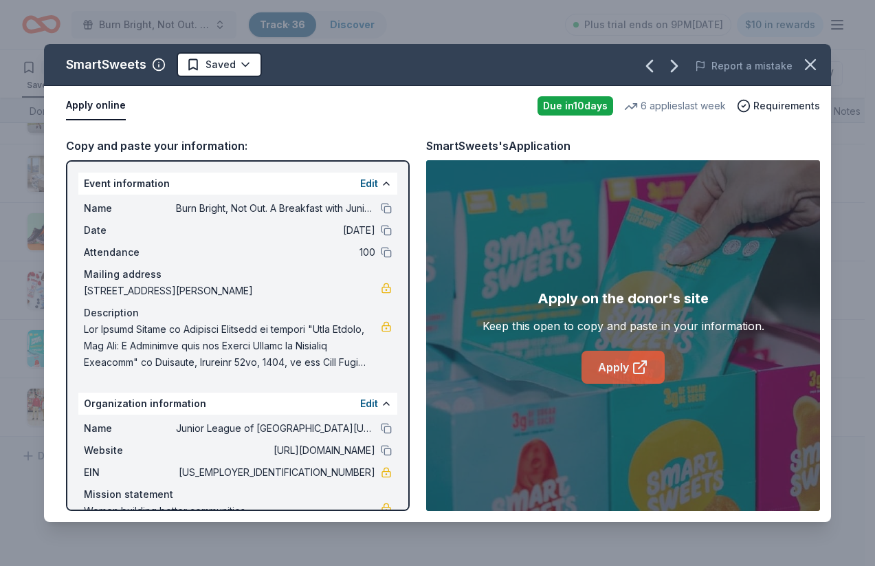
click at [615, 366] on link "Apply" at bounding box center [623, 367] width 83 height 33
click at [806, 65] on icon "button" at bounding box center [810, 64] width 19 height 19
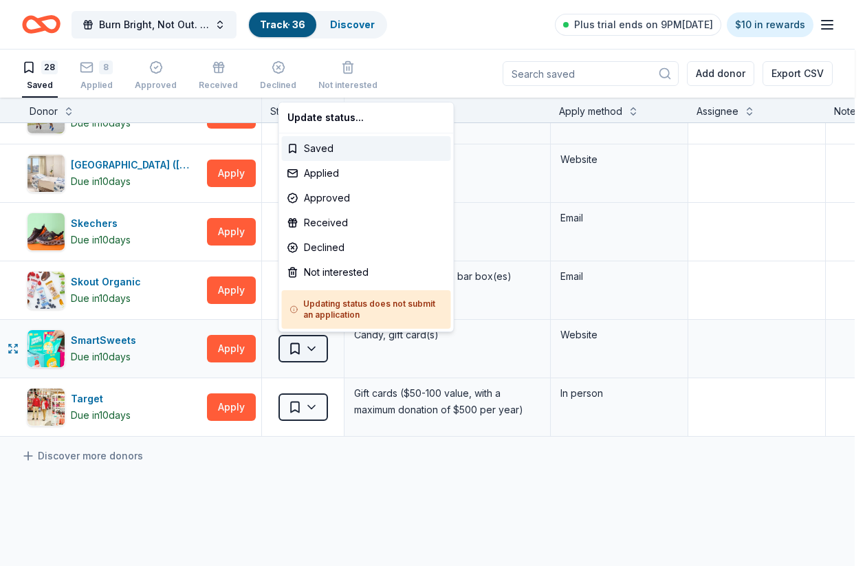
click at [311, 352] on html "Burn Bright, Not Out. A Breakfast with Junior League of Northern Virginia Track…" at bounding box center [432, 283] width 865 height 566
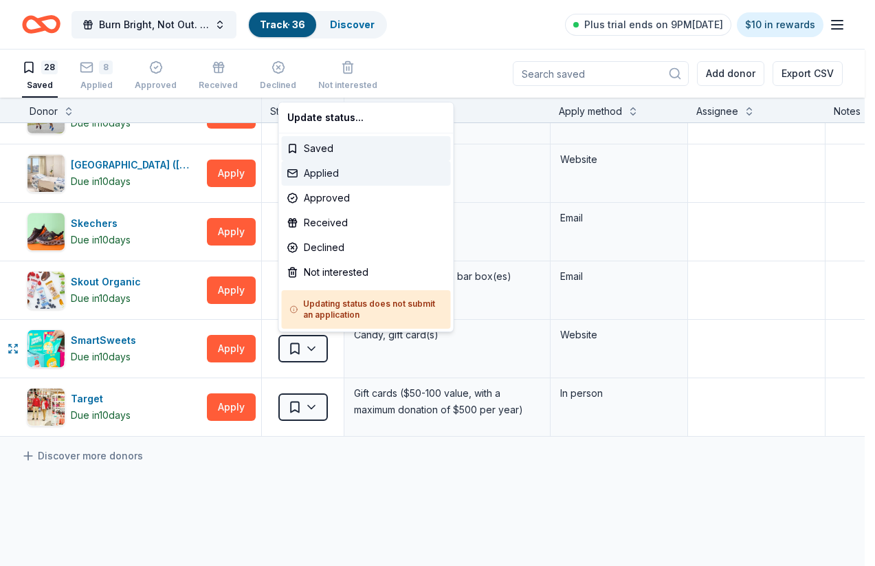
click at [359, 174] on div "Applied" at bounding box center [366, 173] width 169 height 25
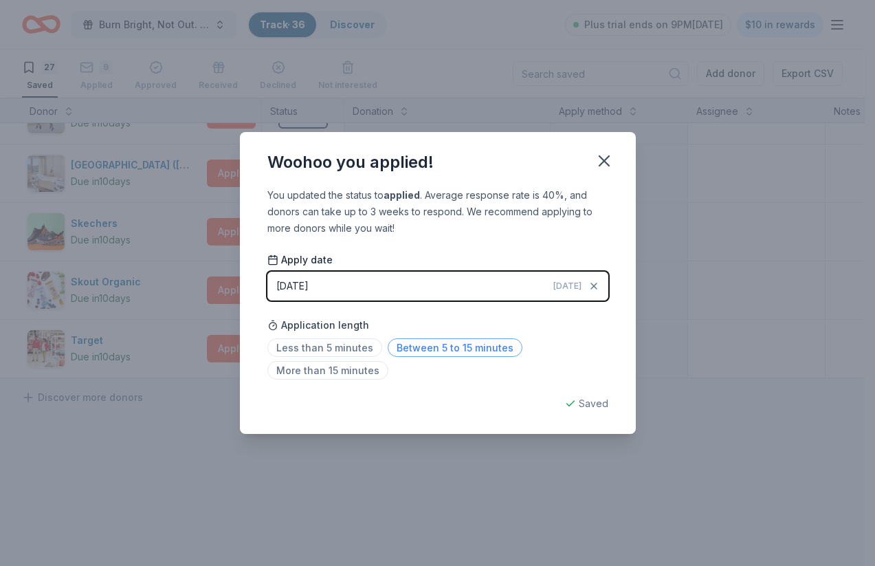
click at [490, 353] on span "Between 5 to 15 minutes" at bounding box center [455, 347] width 135 height 19
click at [600, 406] on div "Saved" at bounding box center [437, 403] width 341 height 17
click at [601, 160] on icon "button" at bounding box center [604, 160] width 19 height 19
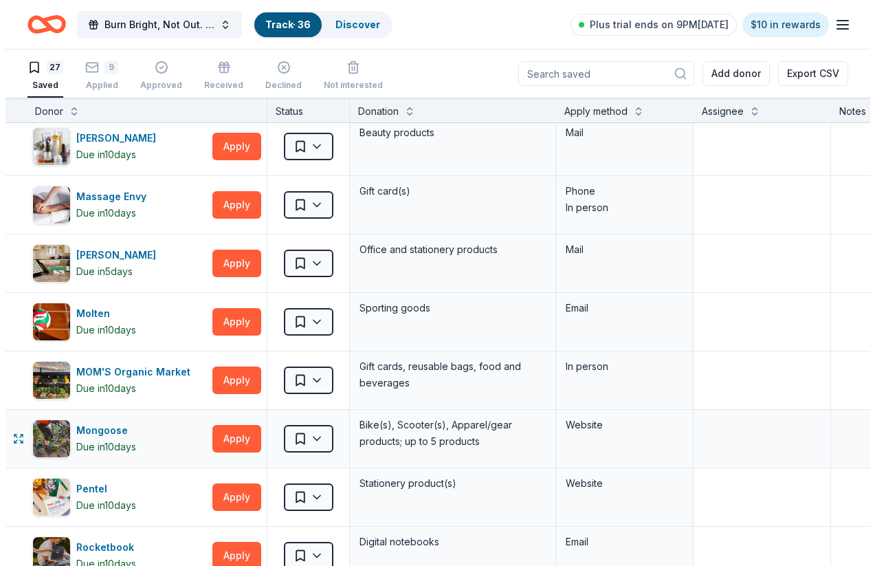
scroll to position [806, 1]
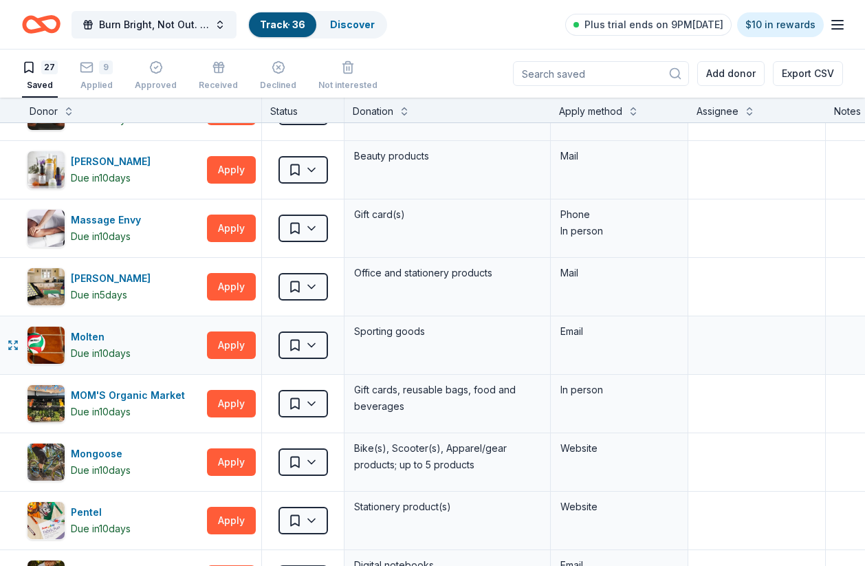
click at [470, 350] on div "Sporting goods" at bounding box center [447, 345] width 206 height 58
click at [234, 347] on button "Apply" at bounding box center [231, 345] width 49 height 28
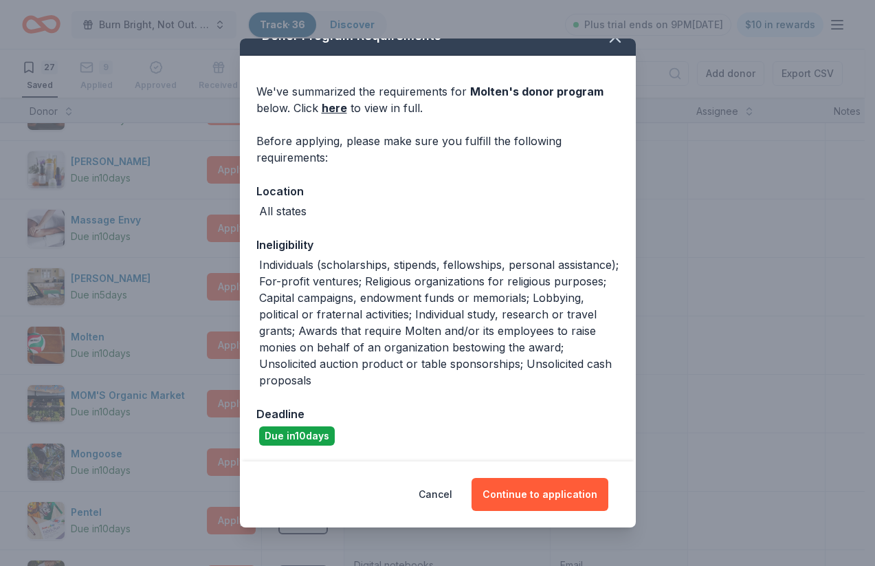
scroll to position [21, 0]
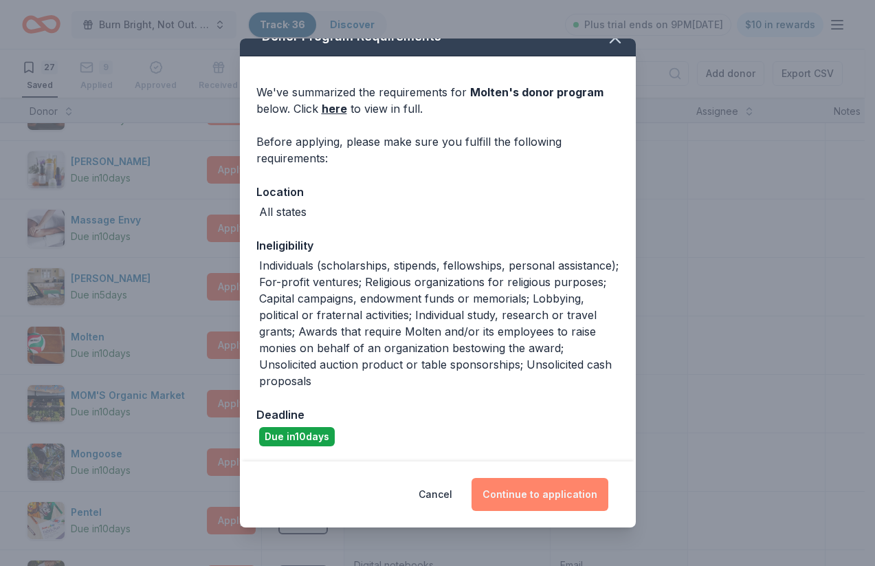
click at [567, 491] on button "Continue to application" at bounding box center [540, 494] width 137 height 33
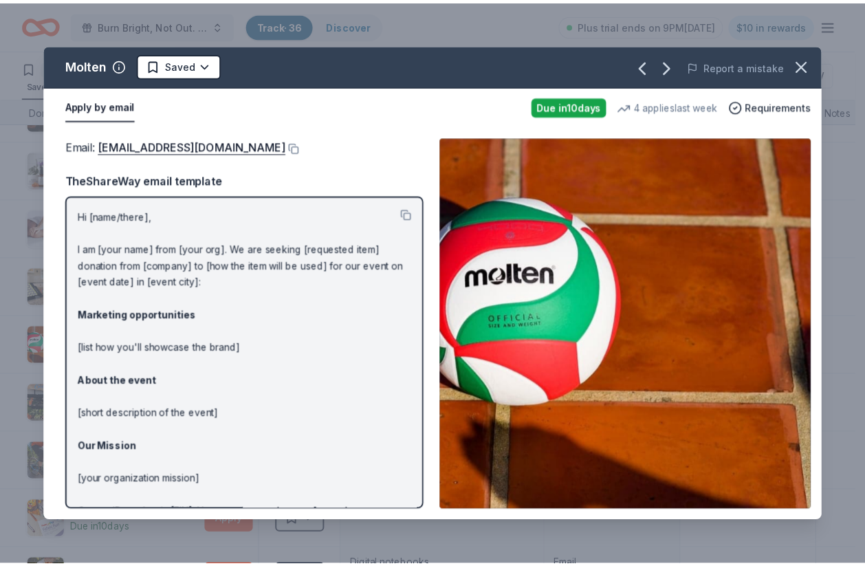
scroll to position [0, 0]
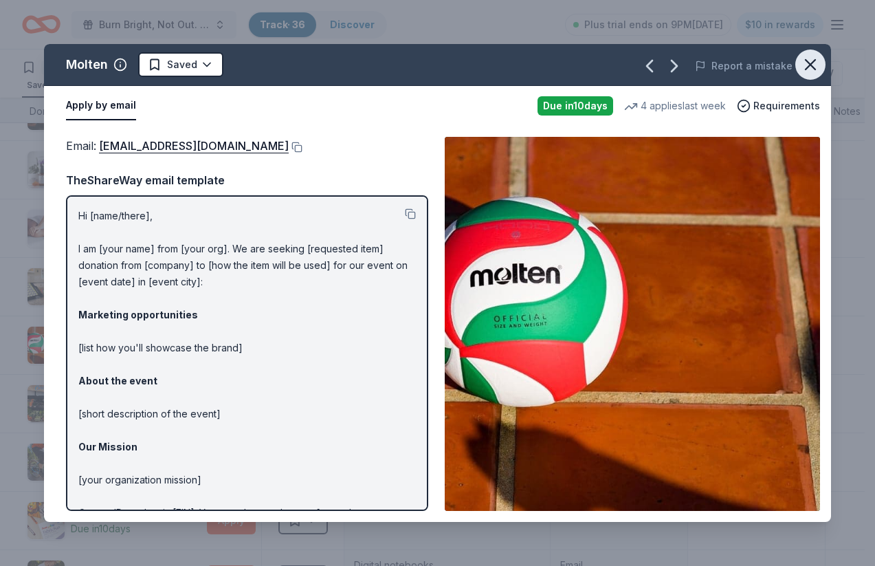
click at [810, 65] on icon "button" at bounding box center [811, 65] width 10 height 10
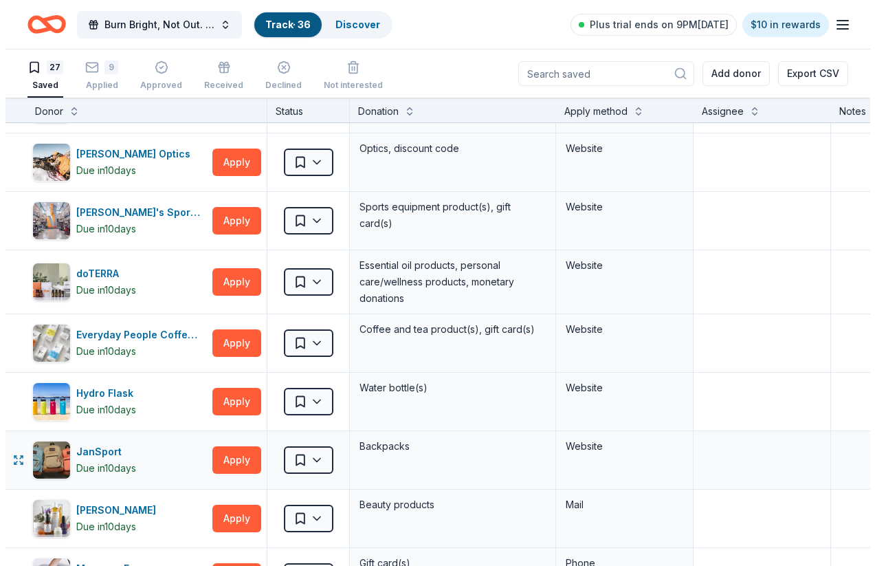
scroll to position [452, 1]
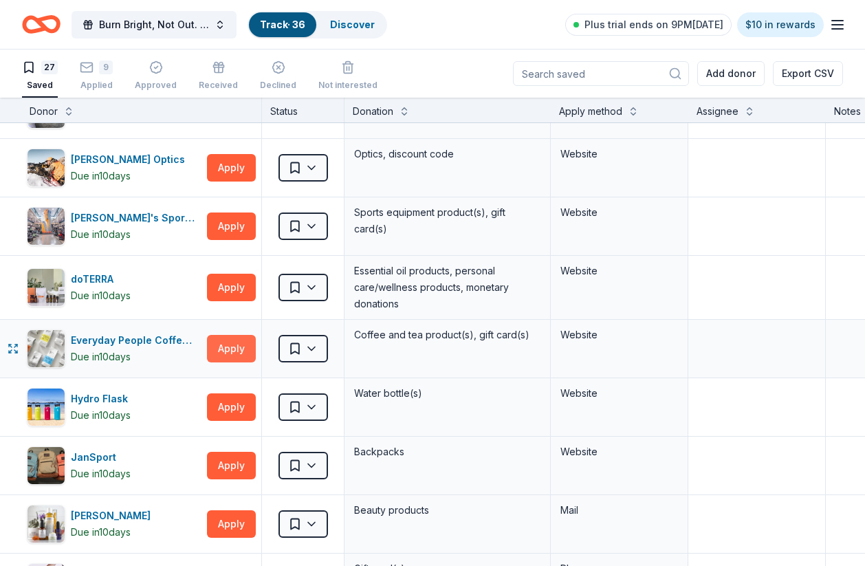
click at [230, 357] on button "Apply" at bounding box center [231, 349] width 49 height 28
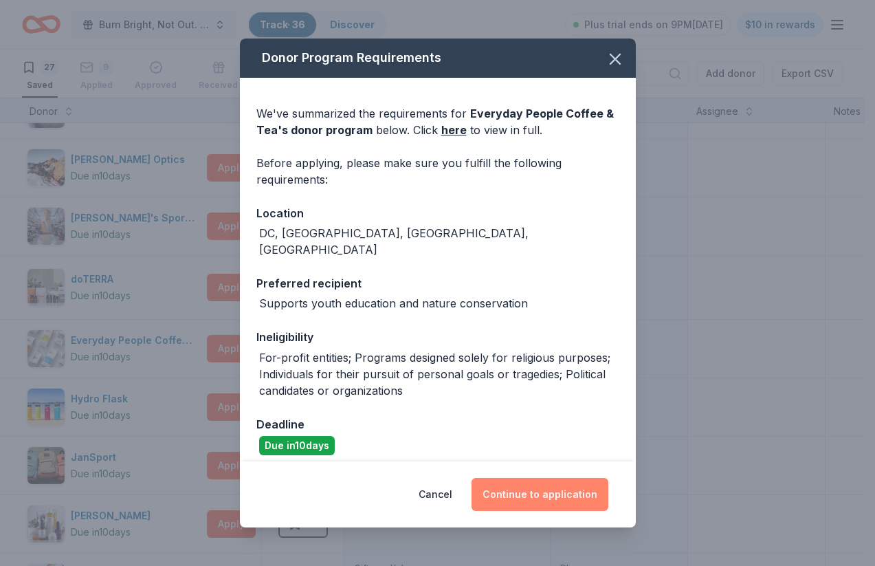
click at [567, 496] on button "Continue to application" at bounding box center [540, 494] width 137 height 33
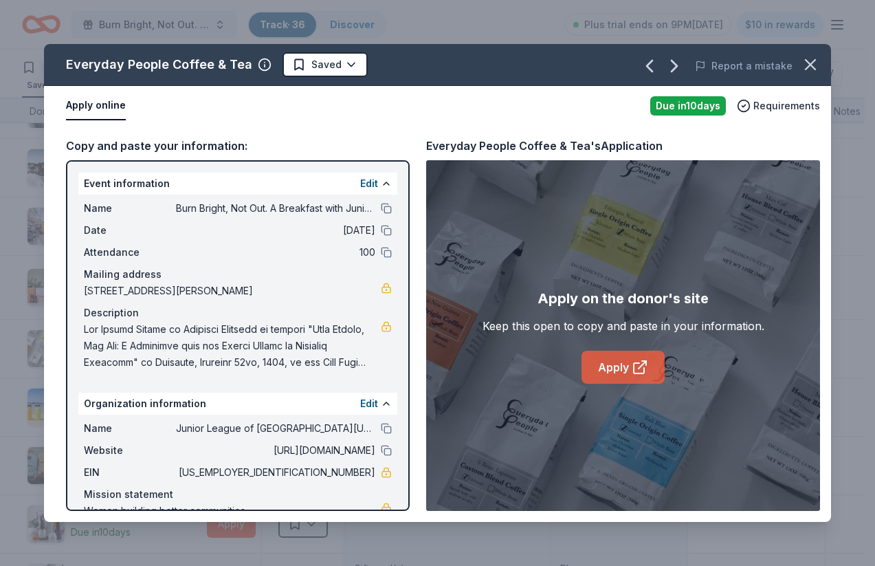
click at [615, 369] on link "Apply" at bounding box center [623, 367] width 83 height 33
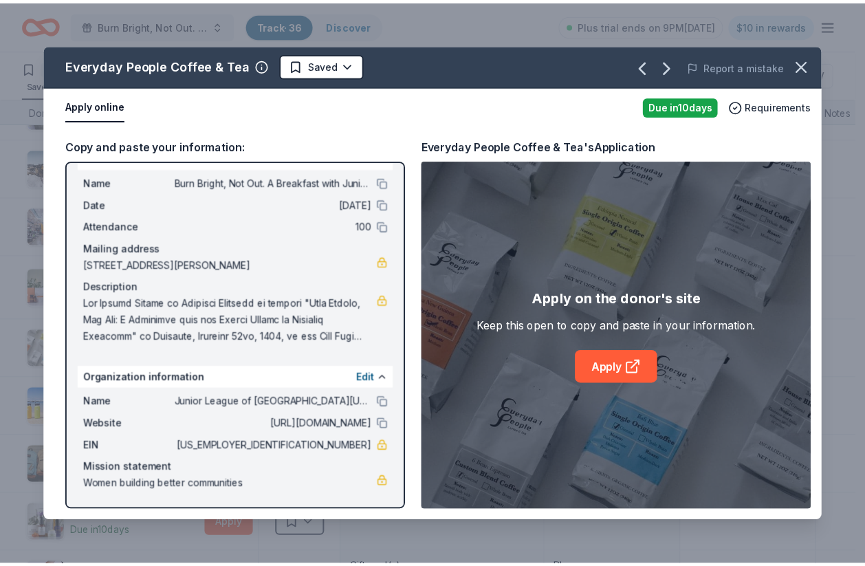
scroll to position [26, 0]
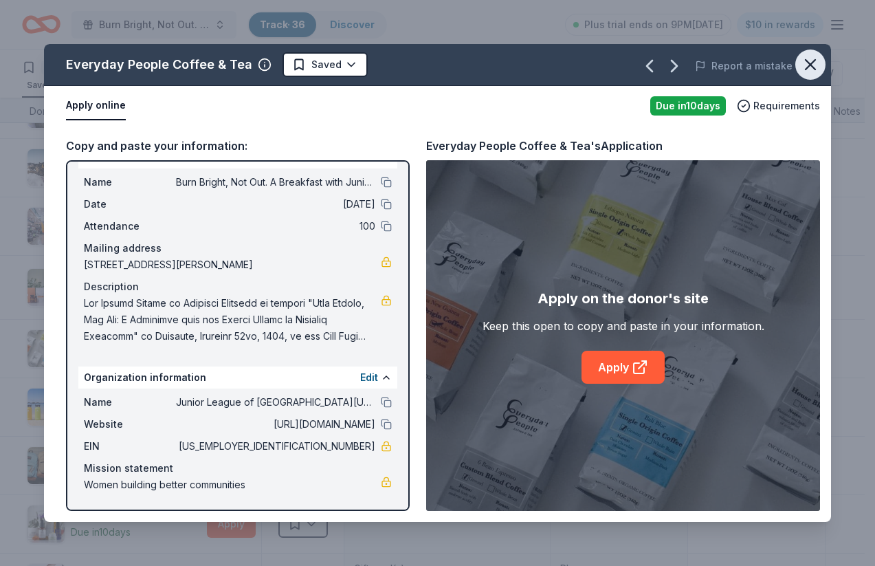
click at [810, 67] on icon "button" at bounding box center [810, 64] width 19 height 19
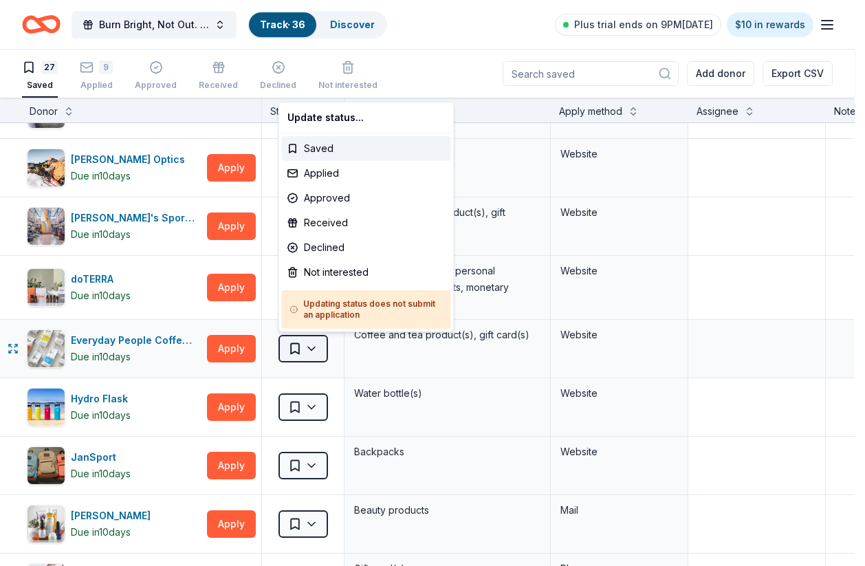
click at [314, 344] on html "Burn Bright, Not Out. A Breakfast with Junior League of Northern Virginia Track…" at bounding box center [432, 283] width 865 height 566
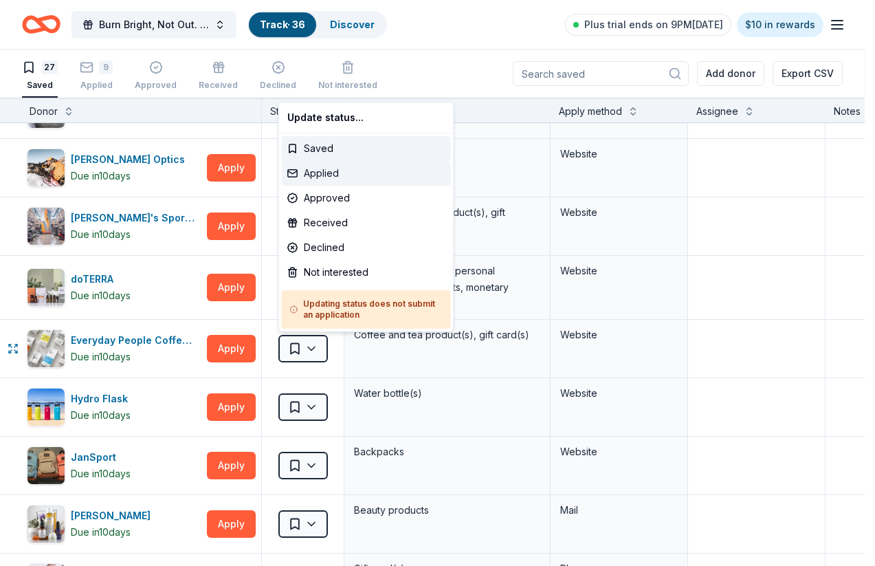
click at [341, 177] on div "Applied" at bounding box center [366, 173] width 169 height 25
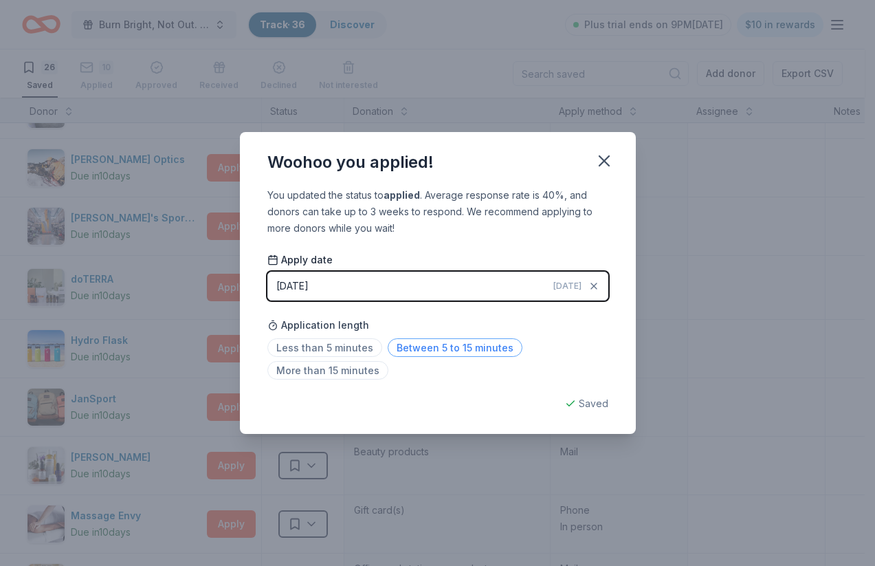
click at [488, 342] on span "Between 5 to 15 minutes" at bounding box center [455, 347] width 135 height 19
click at [602, 153] on icon "button" at bounding box center [604, 160] width 19 height 19
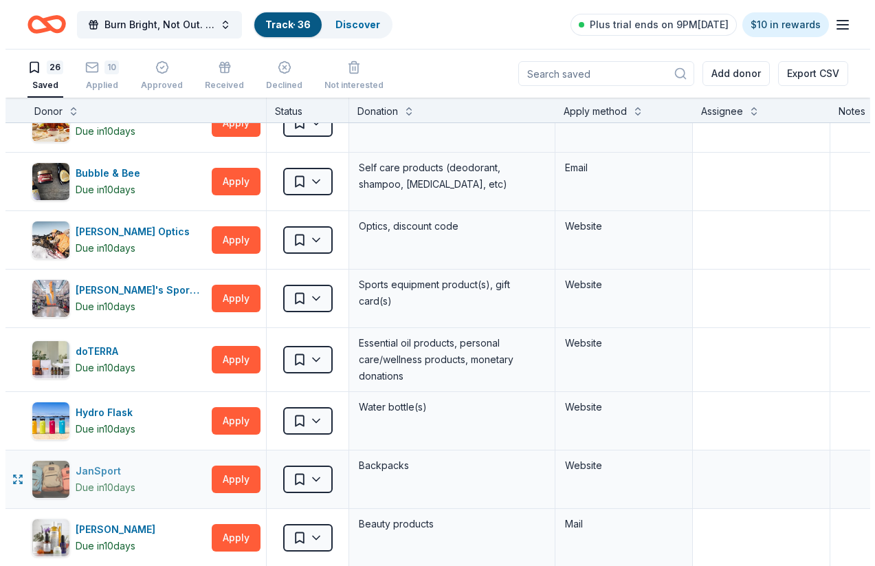
scroll to position [380, 1]
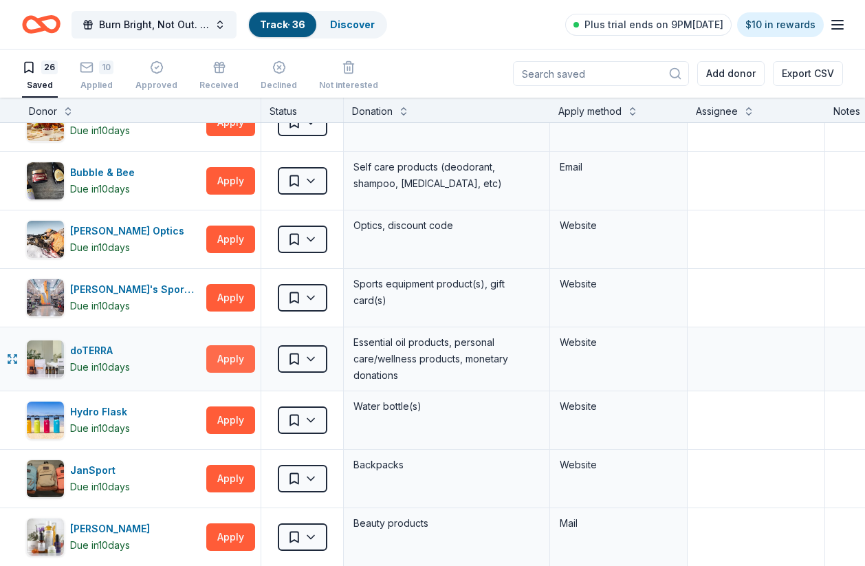
click at [231, 367] on button "Apply" at bounding box center [230, 359] width 49 height 28
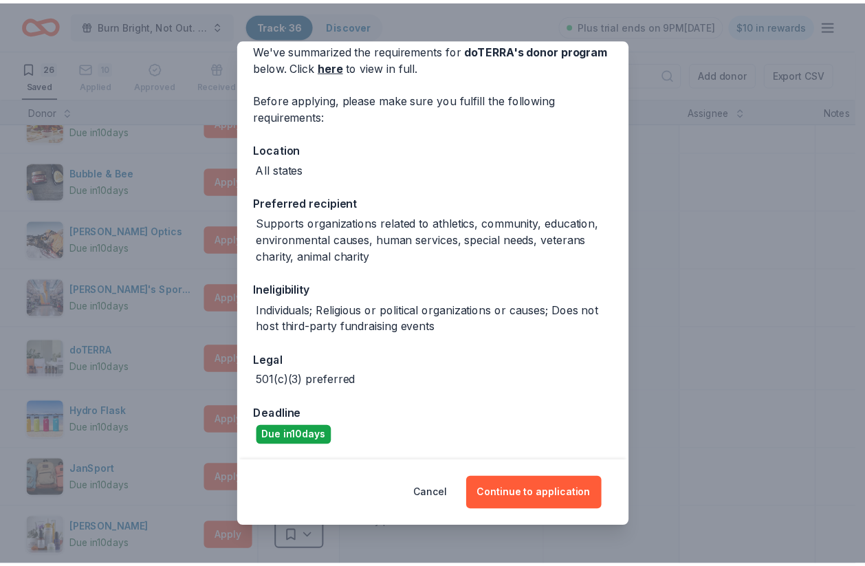
scroll to position [63, 0]
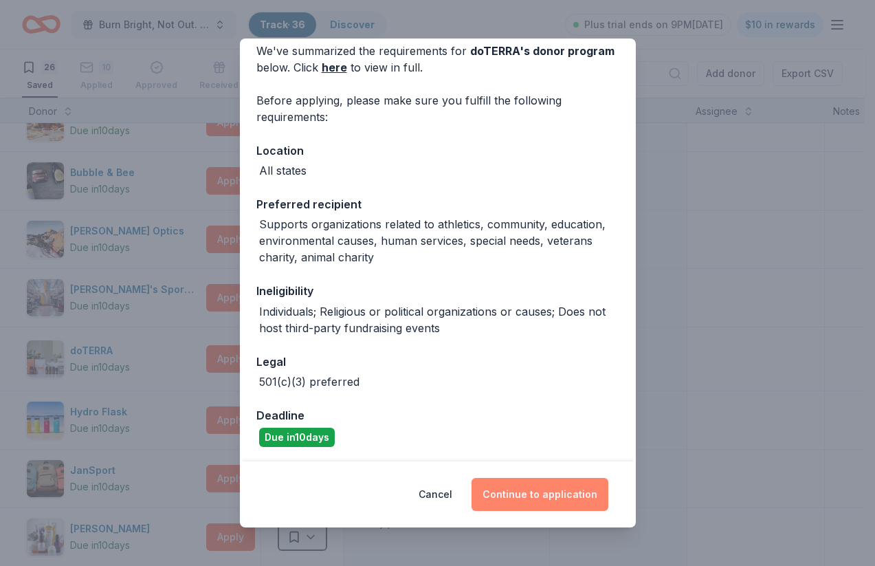
click at [549, 495] on button "Continue to application" at bounding box center [540, 494] width 137 height 33
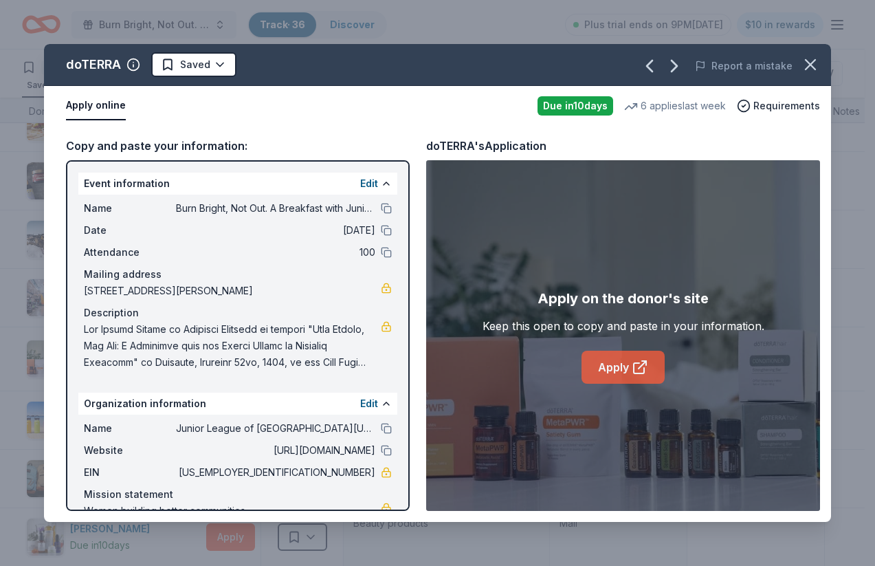
click at [636, 362] on icon at bounding box center [640, 367] width 17 height 17
click at [813, 65] on icon "button" at bounding box center [810, 64] width 19 height 19
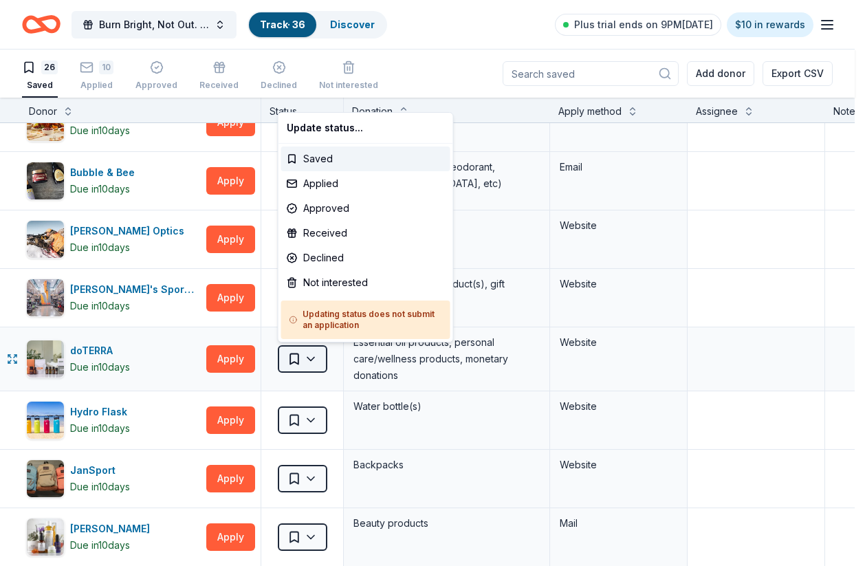
click at [313, 365] on html "Burn Bright, Not Out. A Breakfast with Junior League of Northern Virginia Track…" at bounding box center [432, 283] width 865 height 566
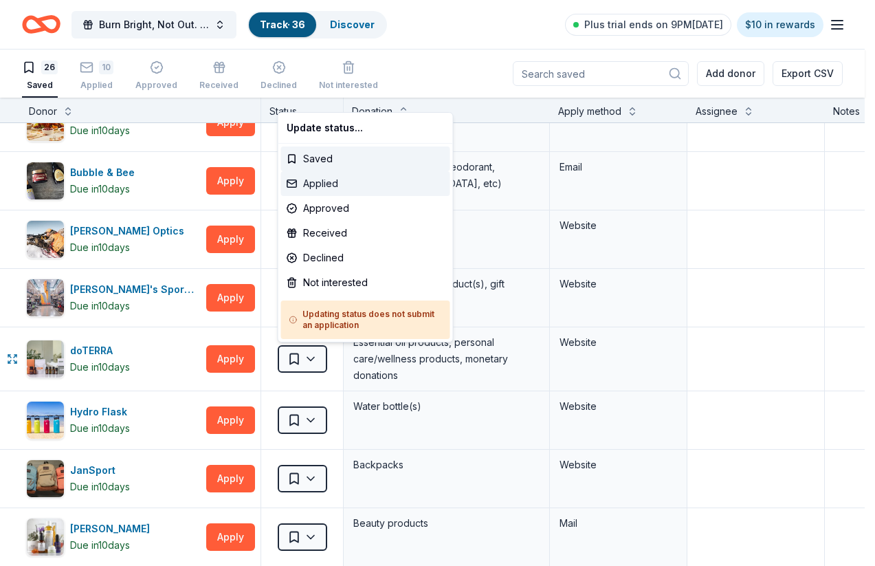
click at [329, 188] on div "Applied" at bounding box center [365, 183] width 169 height 25
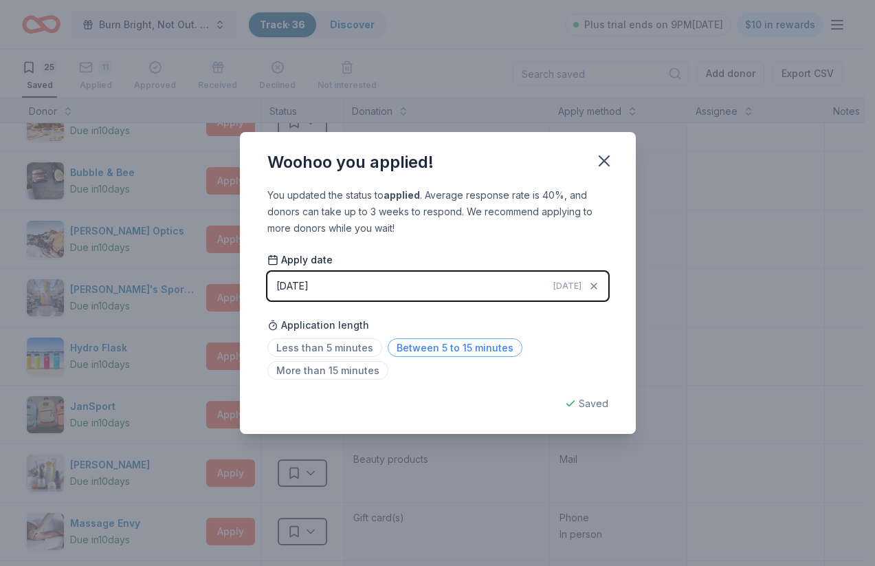
click at [453, 348] on span "Between 5 to 15 minutes" at bounding box center [455, 347] width 135 height 19
click at [581, 402] on div "Saved" at bounding box center [437, 403] width 341 height 17
click at [601, 163] on icon "button" at bounding box center [605, 161] width 10 height 10
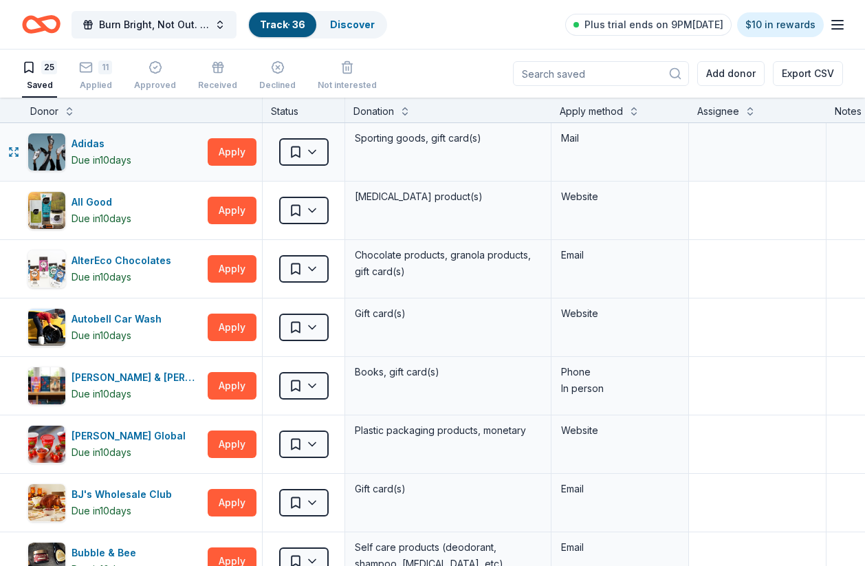
scroll to position [0, 0]
click at [327, 72] on div "button" at bounding box center [347, 68] width 59 height 14
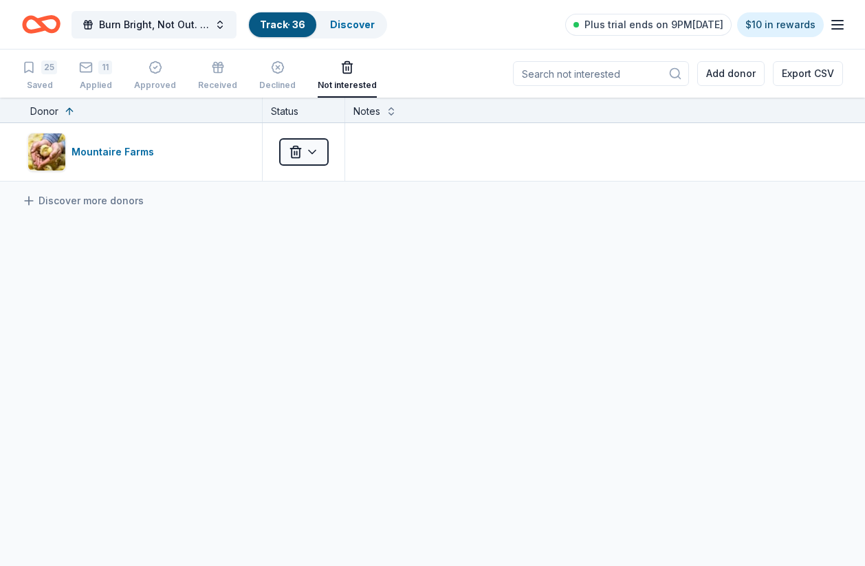
click at [340, 318] on div "Mountaire Farms Not interested Discover more donors" at bounding box center [432, 281] width 865 height 317
click at [362, 28] on link "Discover" at bounding box center [352, 25] width 45 height 12
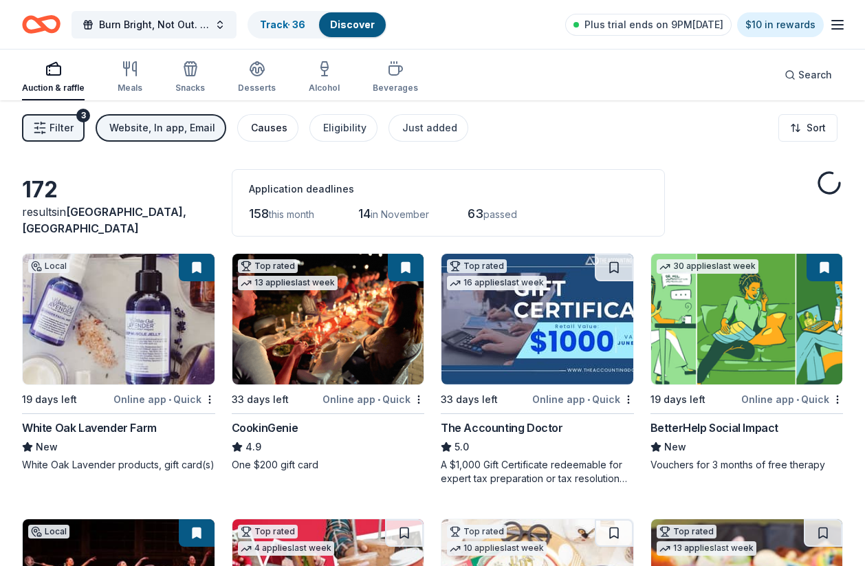
click at [269, 133] on div "Causes" at bounding box center [269, 128] width 36 height 17
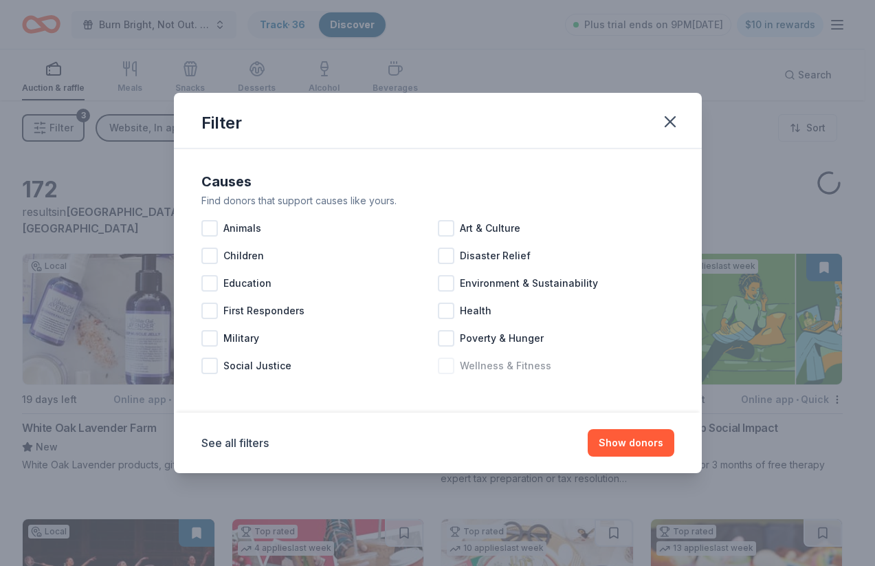
click at [446, 367] on div at bounding box center [446, 366] width 17 height 17
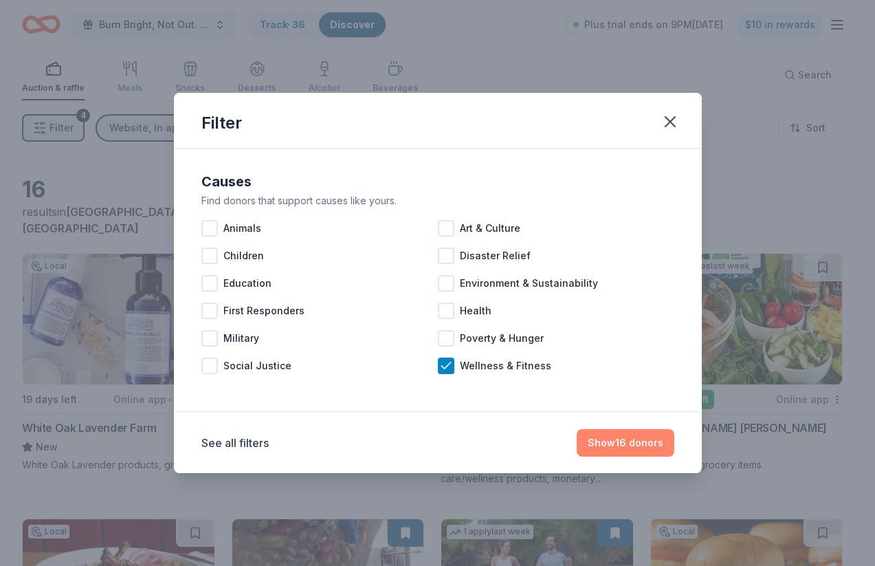
click at [624, 439] on button "Show 16 donors" at bounding box center [626, 443] width 98 height 28
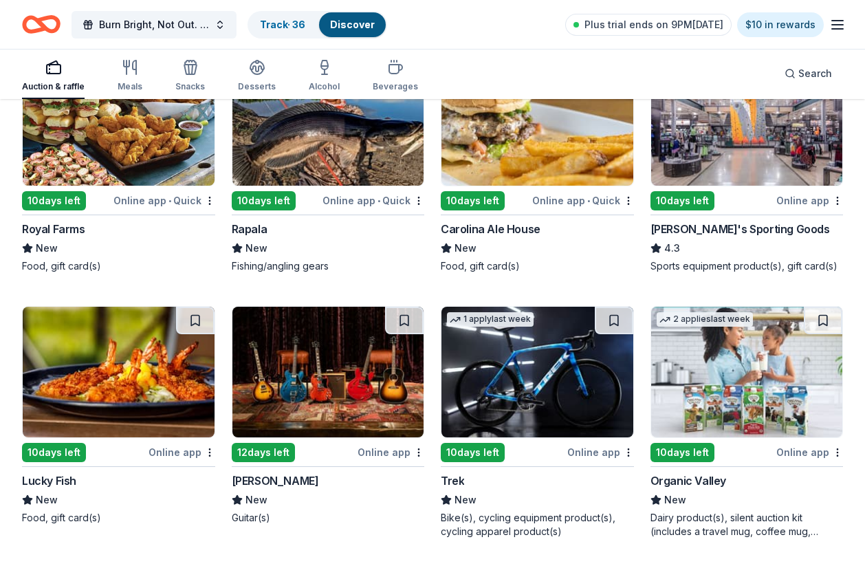
scroll to position [716, 0]
click at [613, 323] on button at bounding box center [614, 321] width 39 height 28
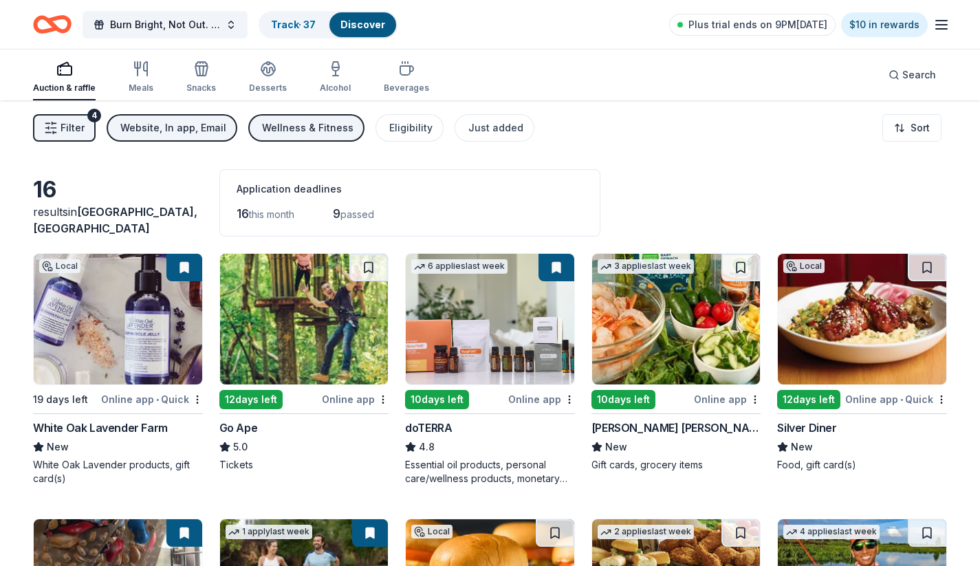
scroll to position [0, 0]
click at [309, 130] on div "Wellness & Fitness" at bounding box center [307, 128] width 91 height 17
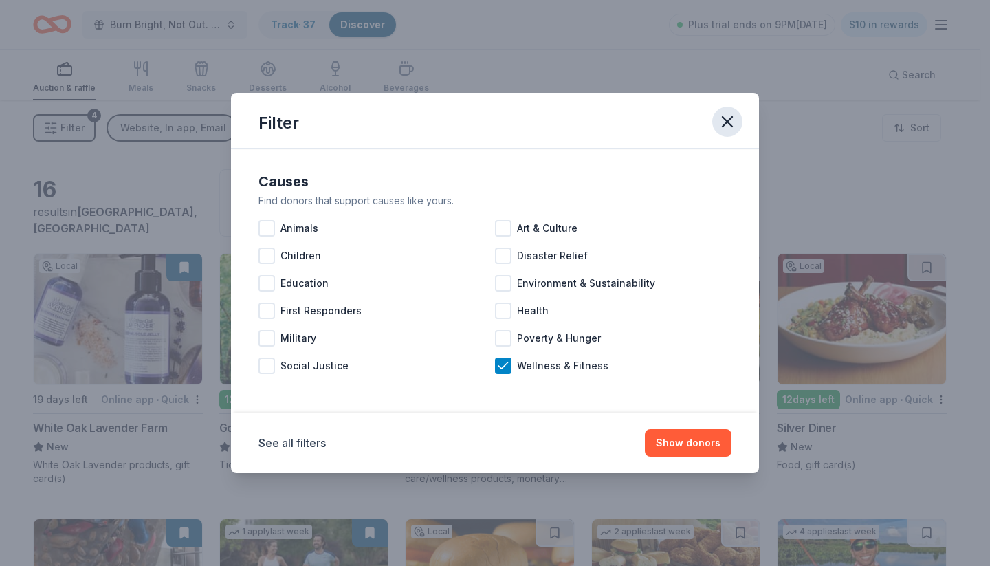
click at [725, 114] on icon "button" at bounding box center [727, 121] width 19 height 19
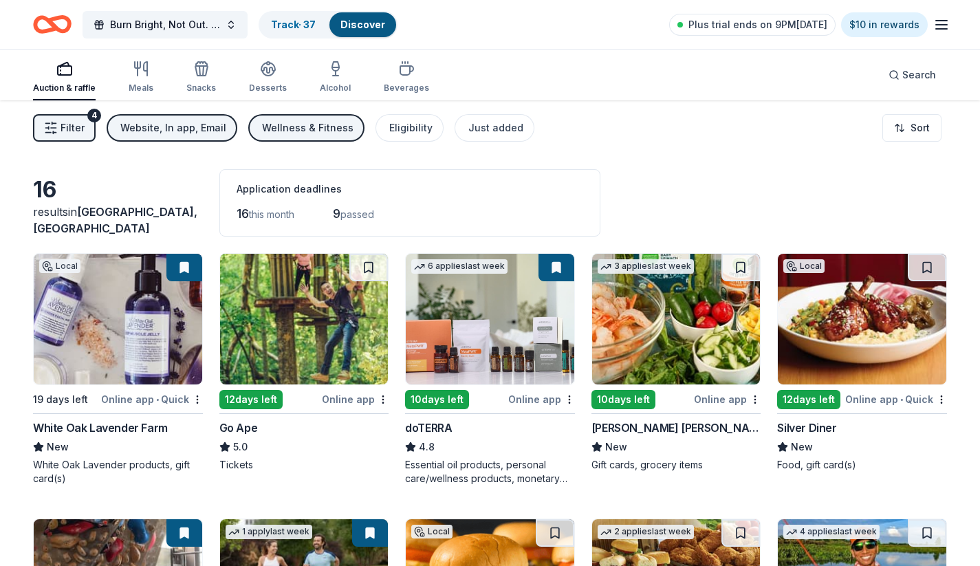
click at [149, 131] on div "Website, In app, Email" at bounding box center [173, 128] width 106 height 17
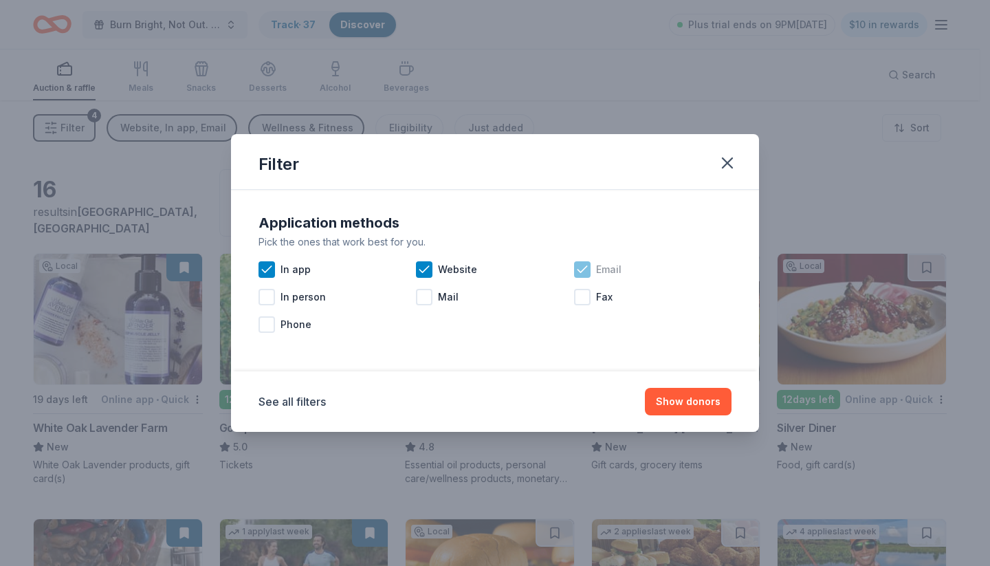
click at [582, 272] on icon at bounding box center [583, 270] width 14 height 14
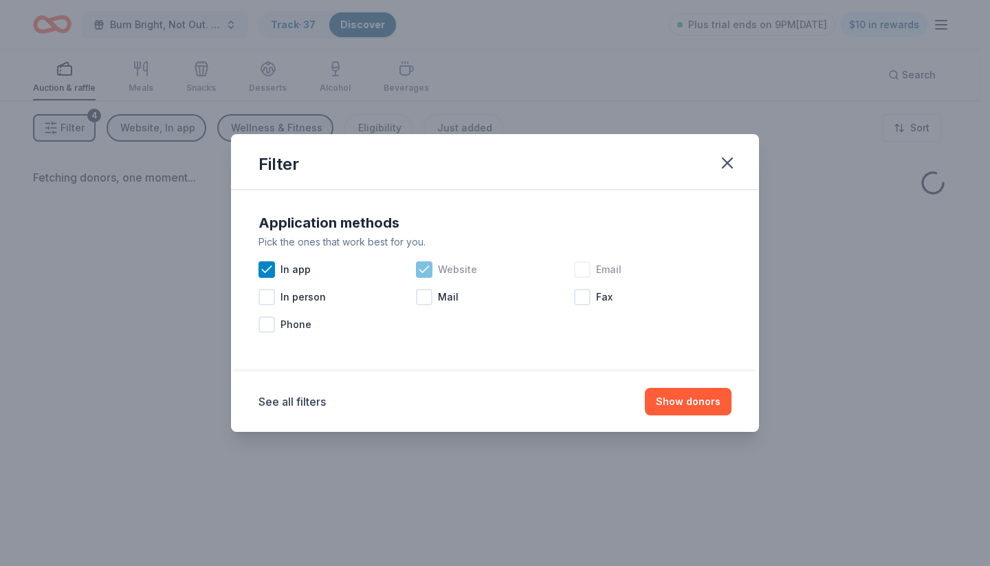
click at [431, 268] on icon at bounding box center [424, 270] width 14 height 14
click at [266, 269] on icon at bounding box center [267, 270] width 14 height 14
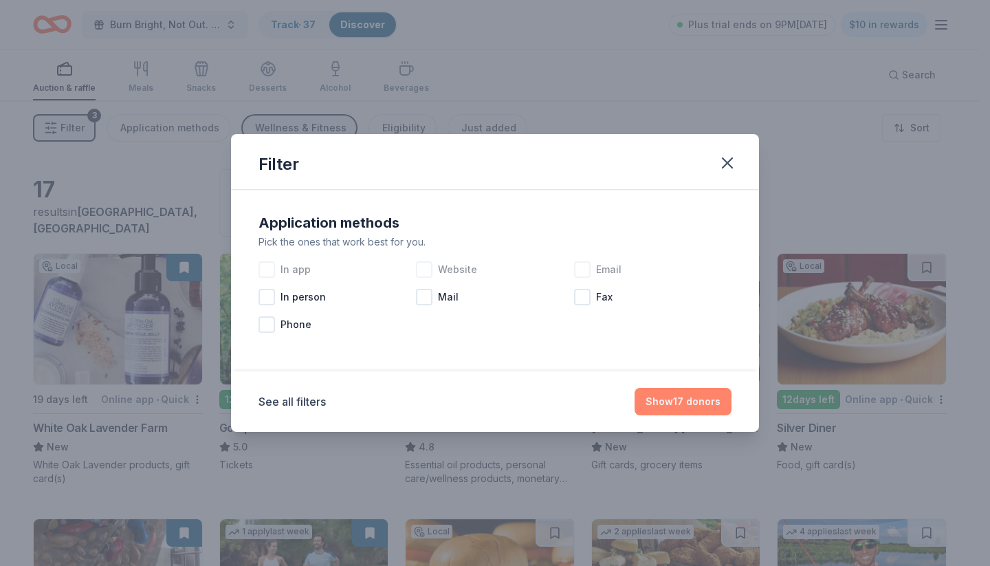
click at [666, 400] on button "Show 17 donors" at bounding box center [683, 402] width 97 height 28
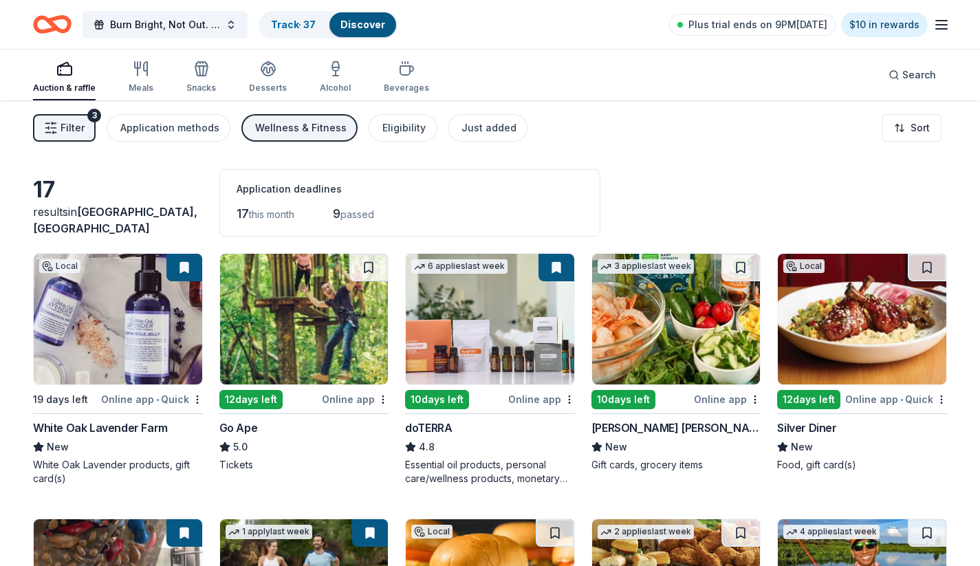
click at [79, 131] on span "Filter" at bounding box center [73, 128] width 24 height 17
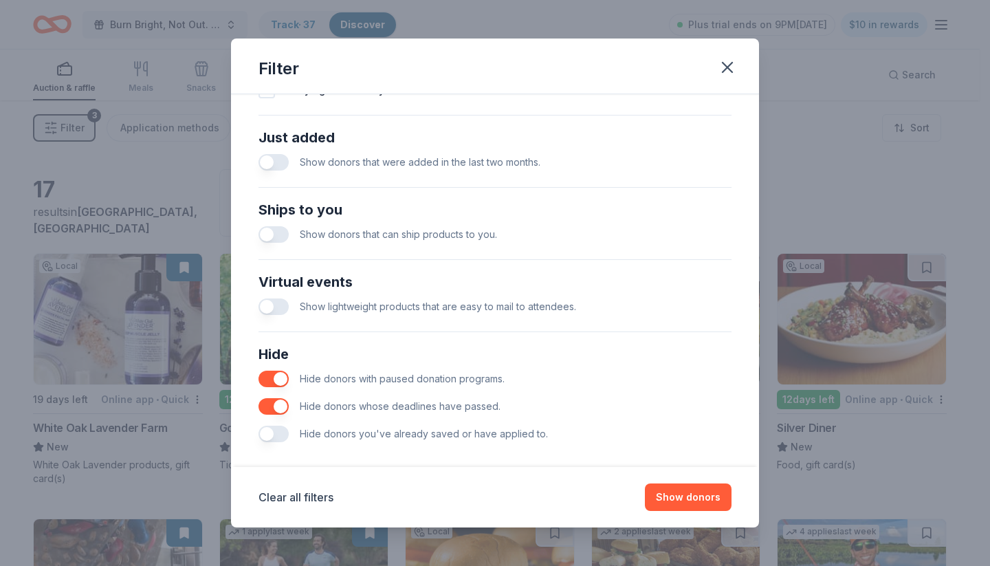
scroll to position [533, 0]
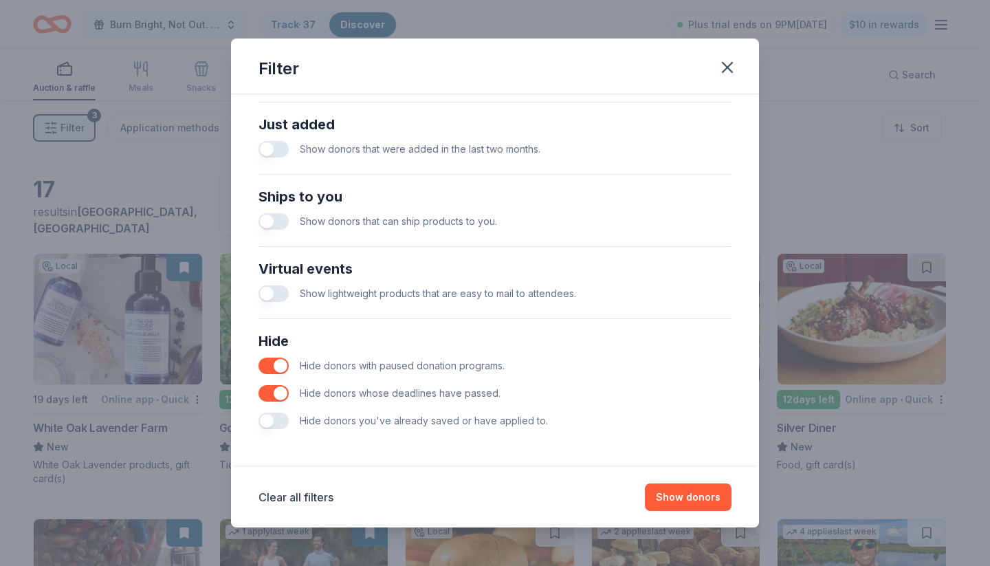
click at [269, 417] on button "button" at bounding box center [274, 421] width 30 height 17
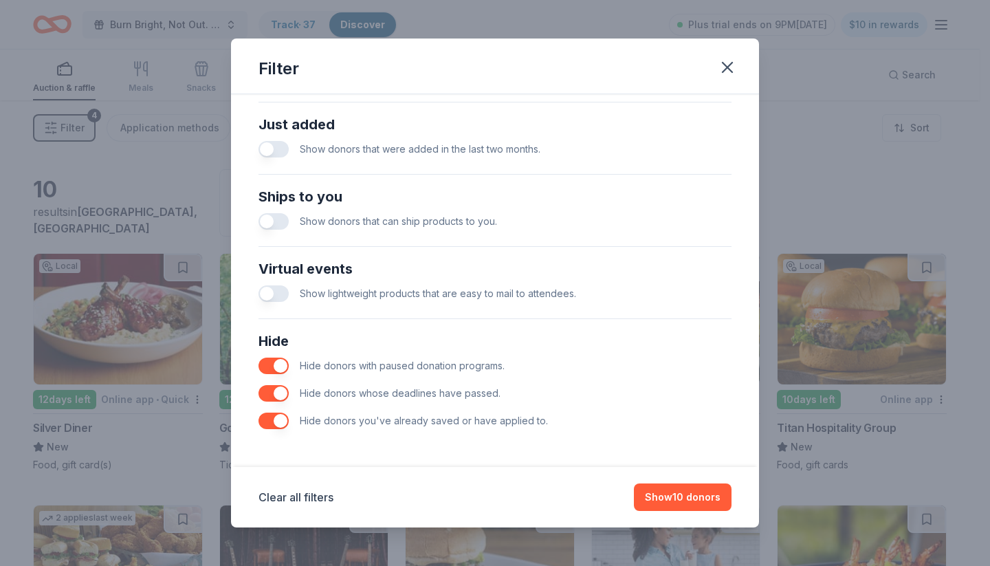
click at [281, 395] on button "button" at bounding box center [274, 393] width 30 height 17
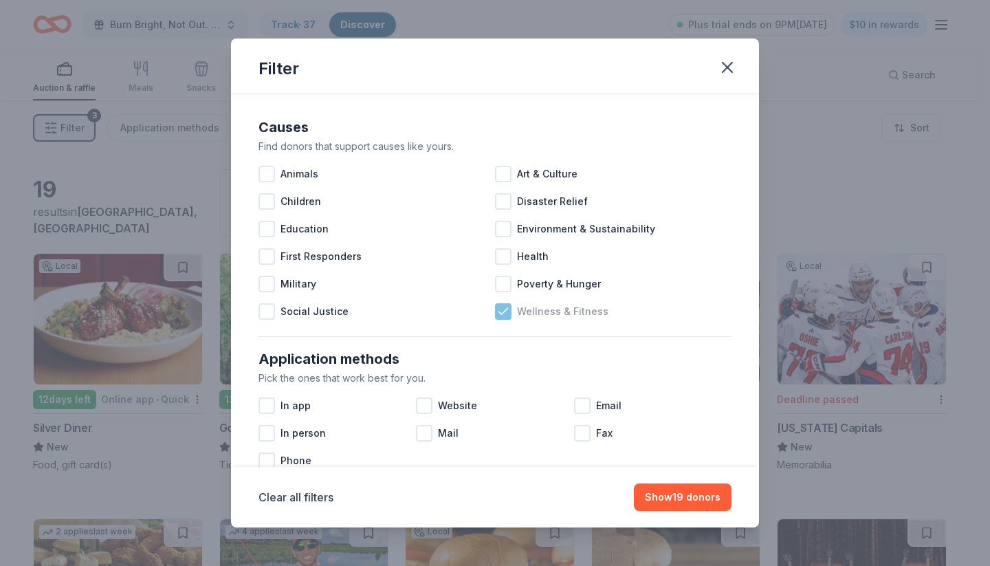
click at [499, 310] on icon at bounding box center [503, 312] width 14 height 14
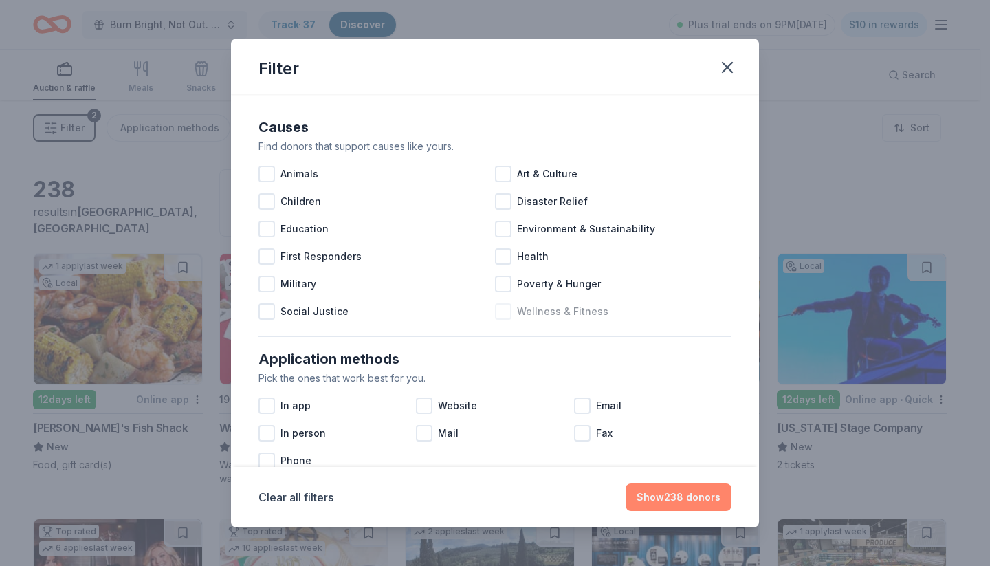
click at [705, 492] on button "Show 238 donors" at bounding box center [679, 497] width 106 height 28
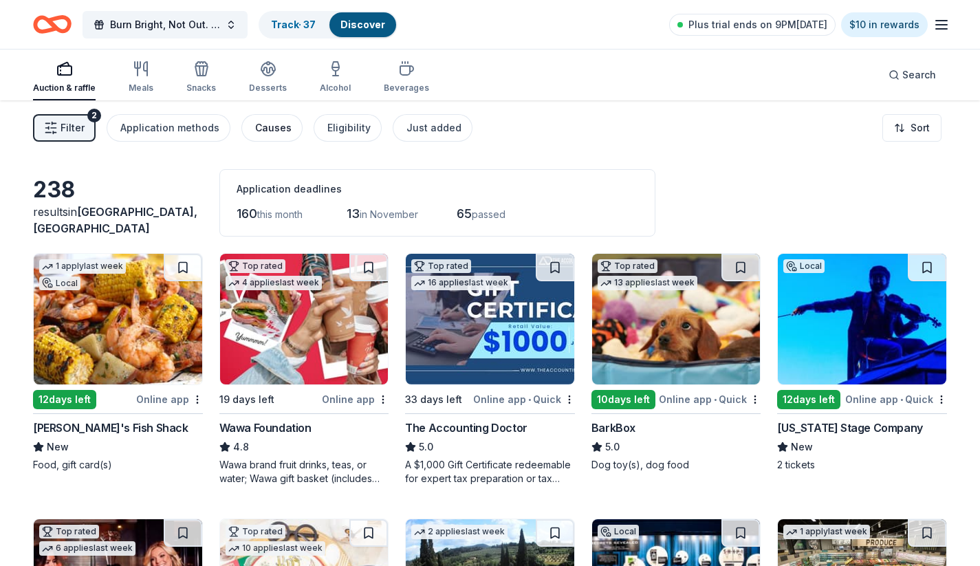
click at [260, 131] on div "Causes" at bounding box center [273, 128] width 36 height 17
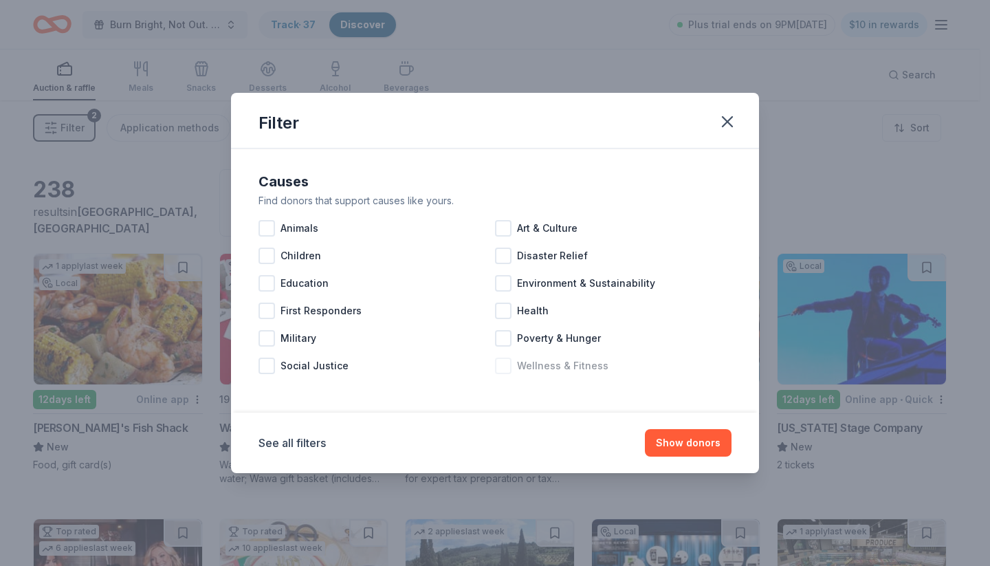
click at [507, 366] on div at bounding box center [503, 366] width 17 height 17
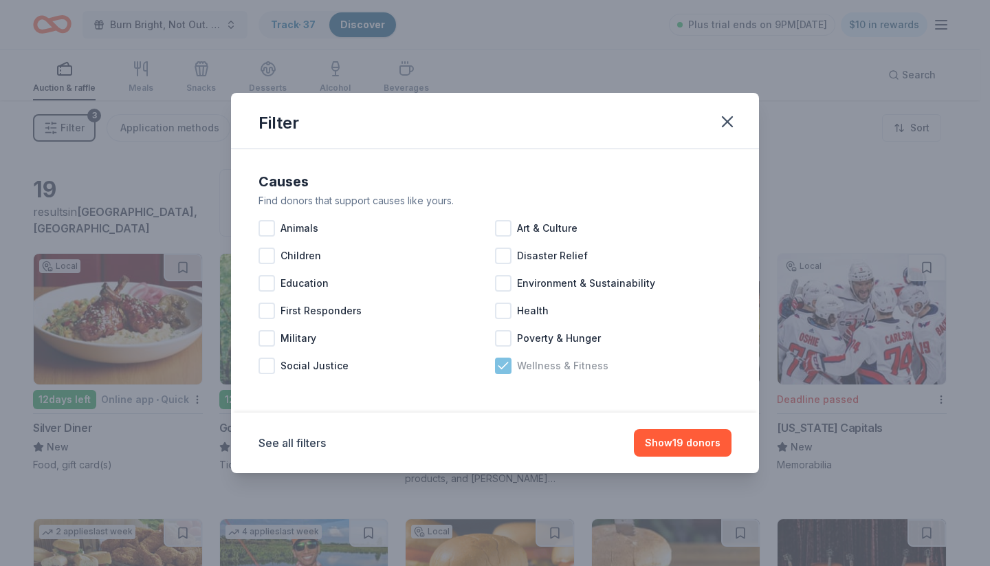
click at [504, 366] on icon at bounding box center [503, 365] width 9 height 6
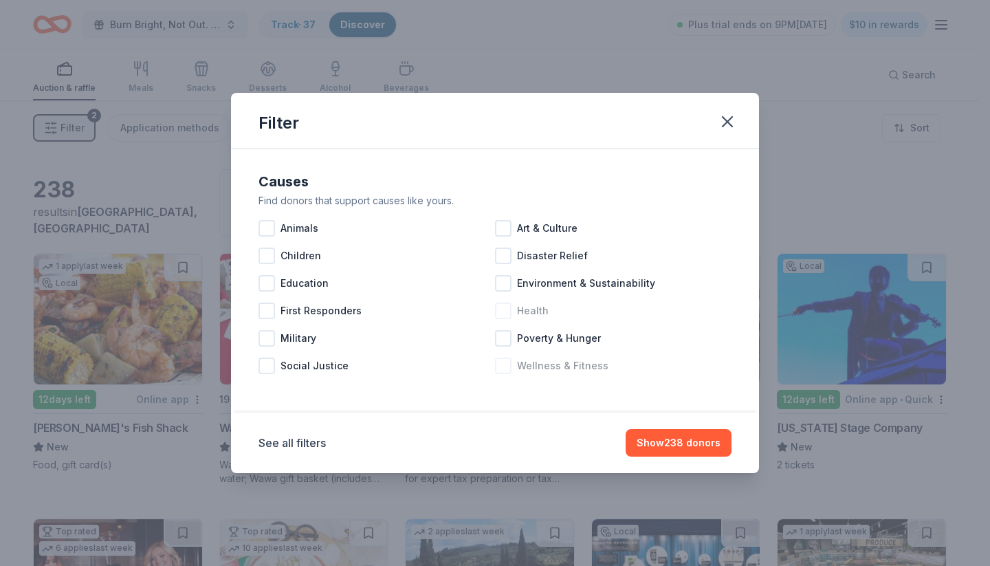
click at [510, 314] on div at bounding box center [503, 311] width 17 height 17
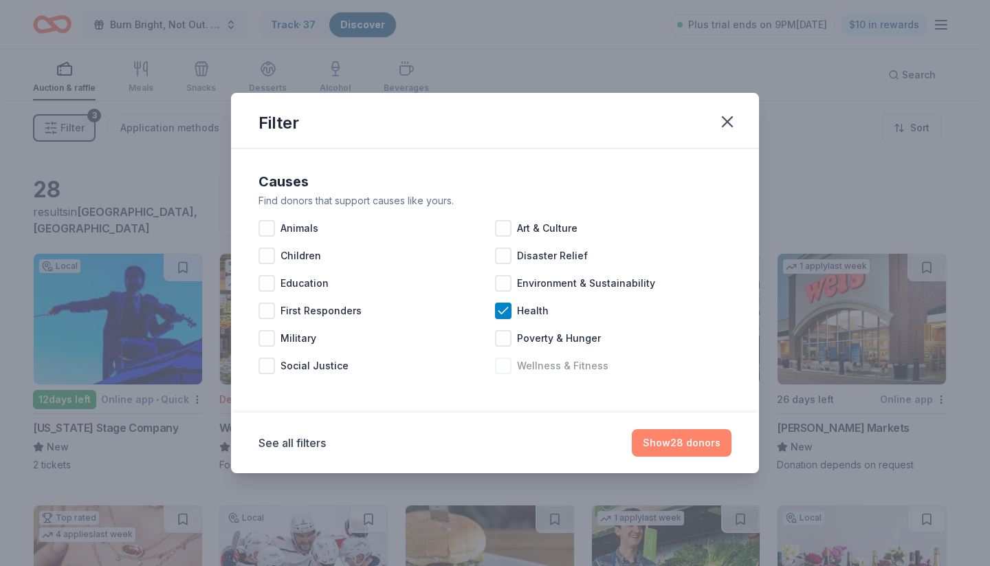
click at [686, 440] on button "Show 28 donors" at bounding box center [682, 443] width 100 height 28
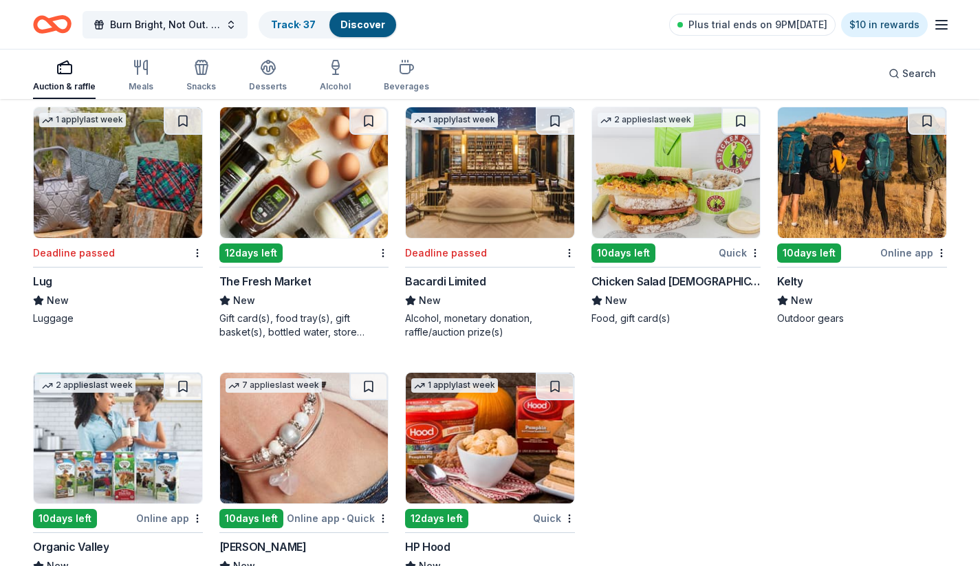
scroll to position [1196, 0]
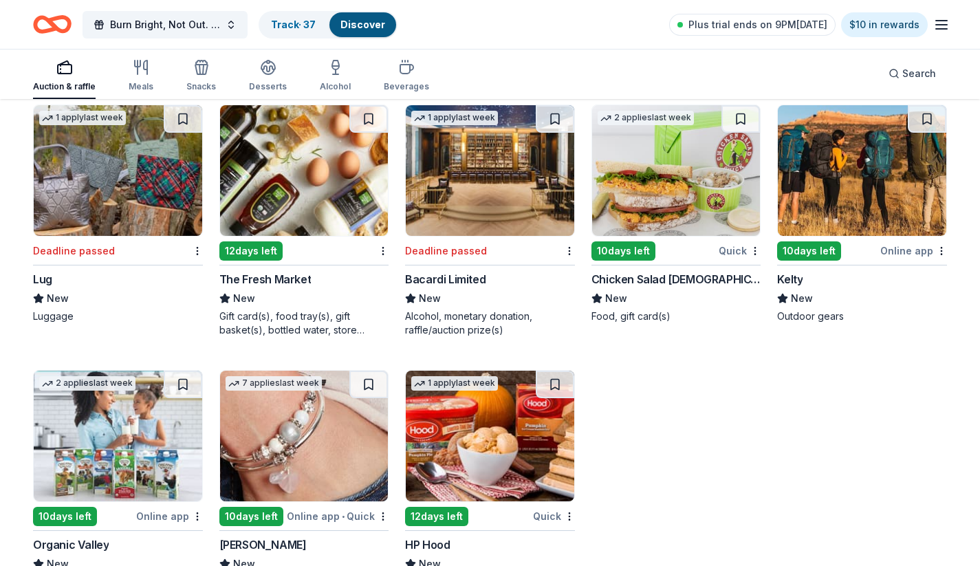
click at [129, 197] on img at bounding box center [118, 170] width 168 height 131
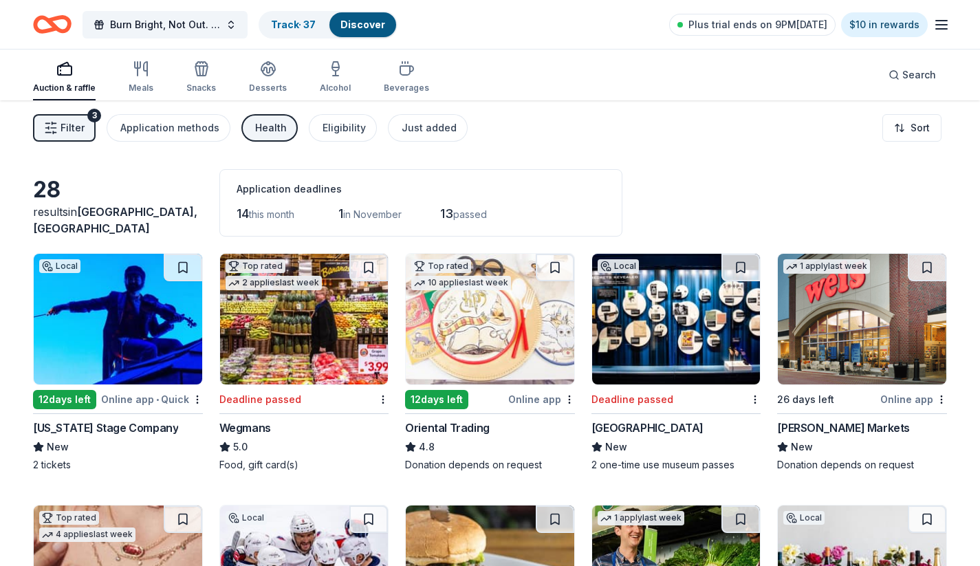
scroll to position [0, 0]
click at [265, 129] on div "Health" at bounding box center [271, 128] width 32 height 17
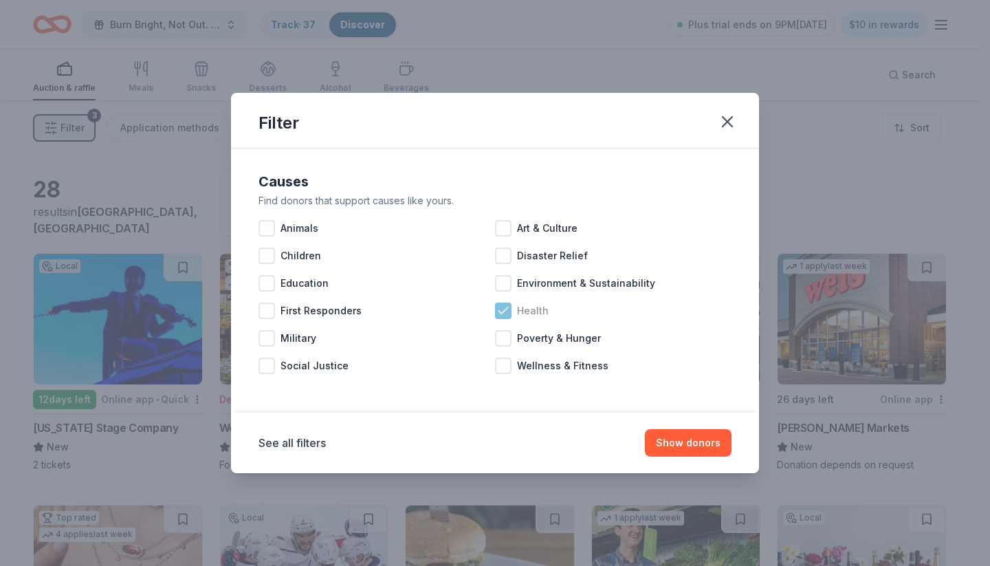
click at [506, 316] on icon at bounding box center [503, 311] width 14 height 14
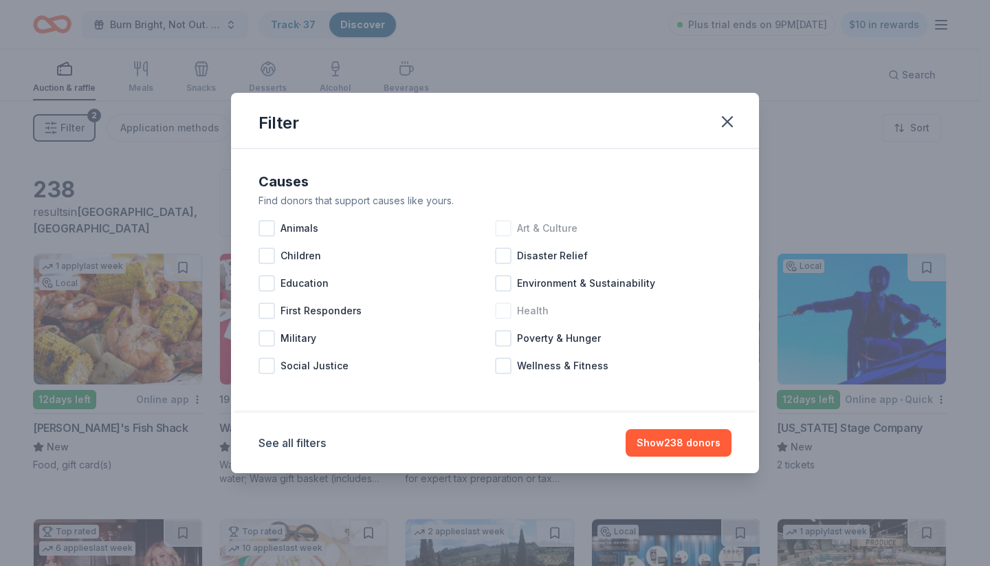
click at [528, 230] on span "Art & Culture" at bounding box center [547, 228] width 61 height 17
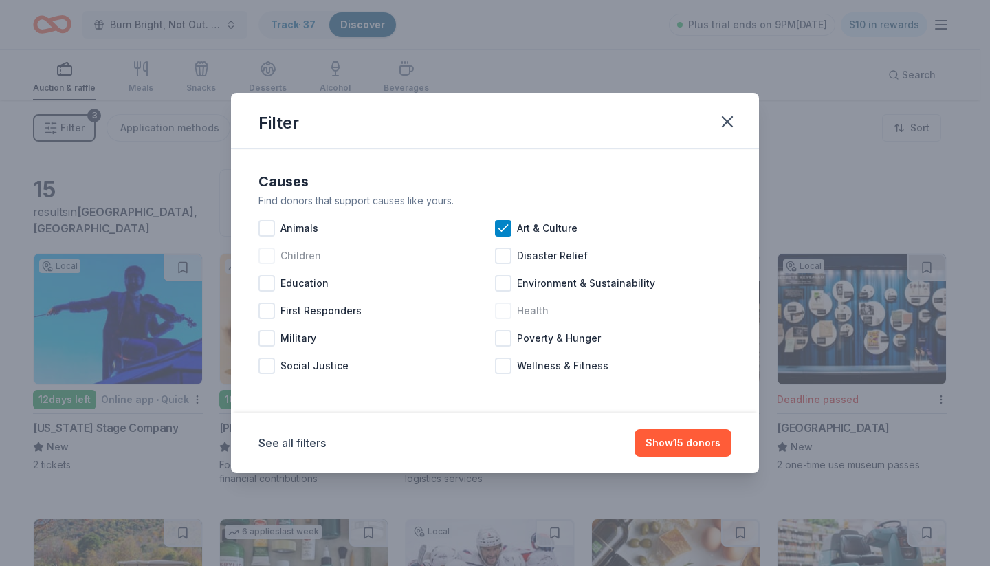
click at [266, 257] on div at bounding box center [267, 256] width 17 height 17
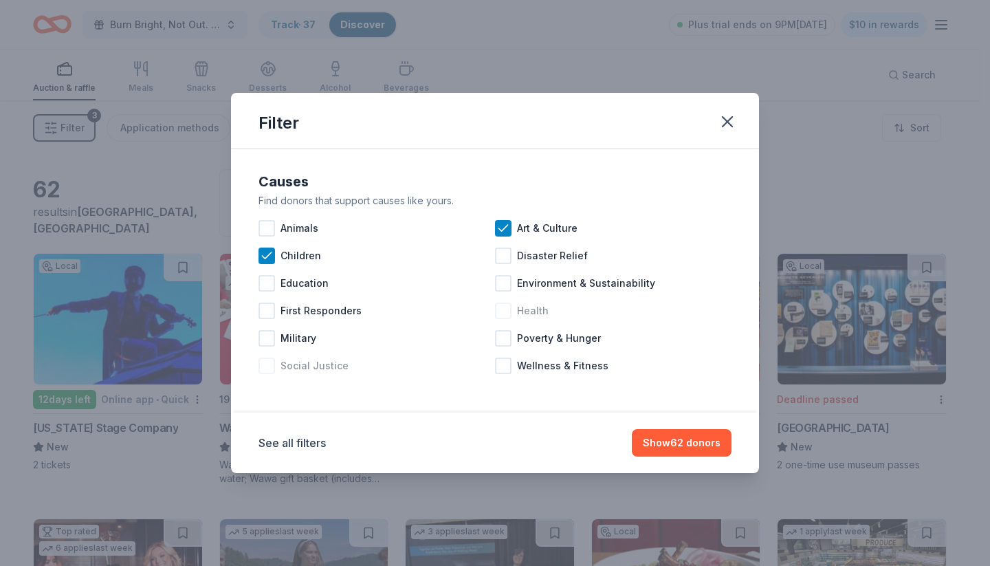
click at [331, 375] on div "Social Justice" at bounding box center [377, 366] width 237 height 28
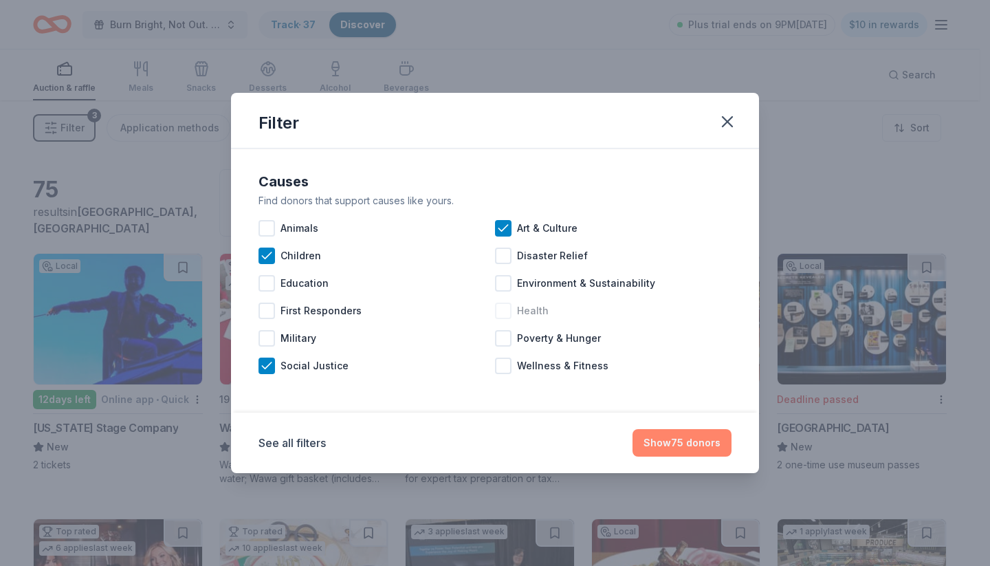
click at [710, 439] on button "Show 75 donors" at bounding box center [682, 443] width 99 height 28
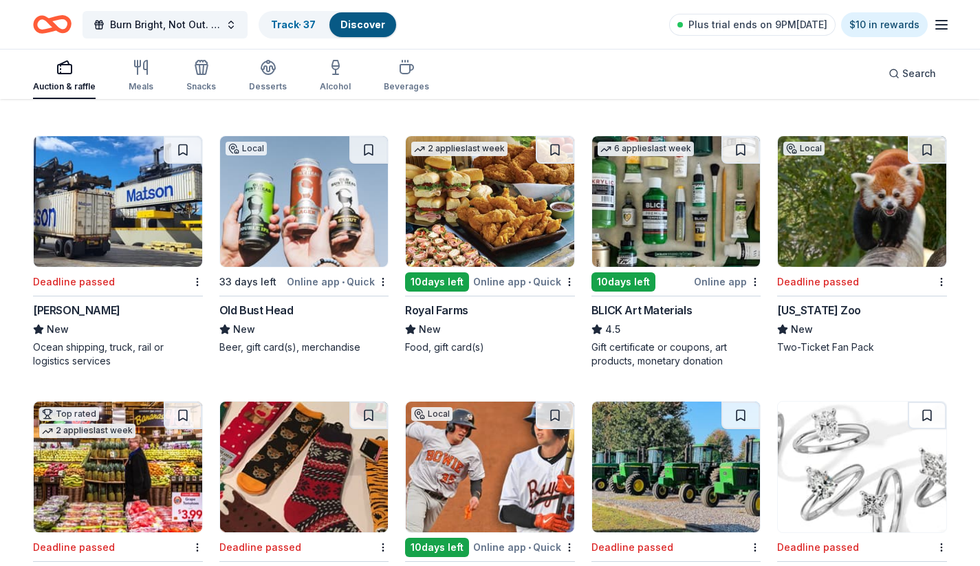
scroll to position [1180, 0]
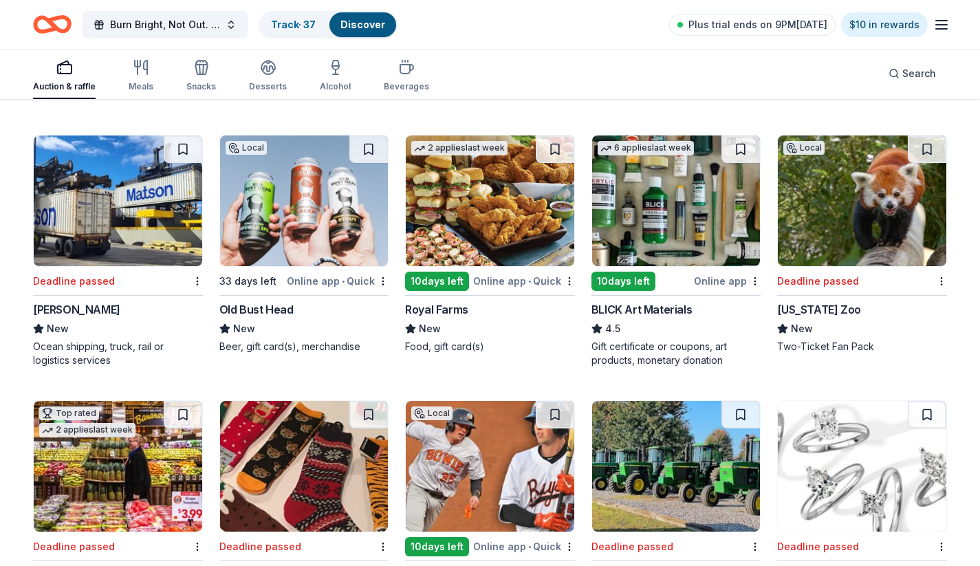
click at [115, 349] on div "Ocean shipping, truck, rail or logistics services" at bounding box center [118, 354] width 170 height 28
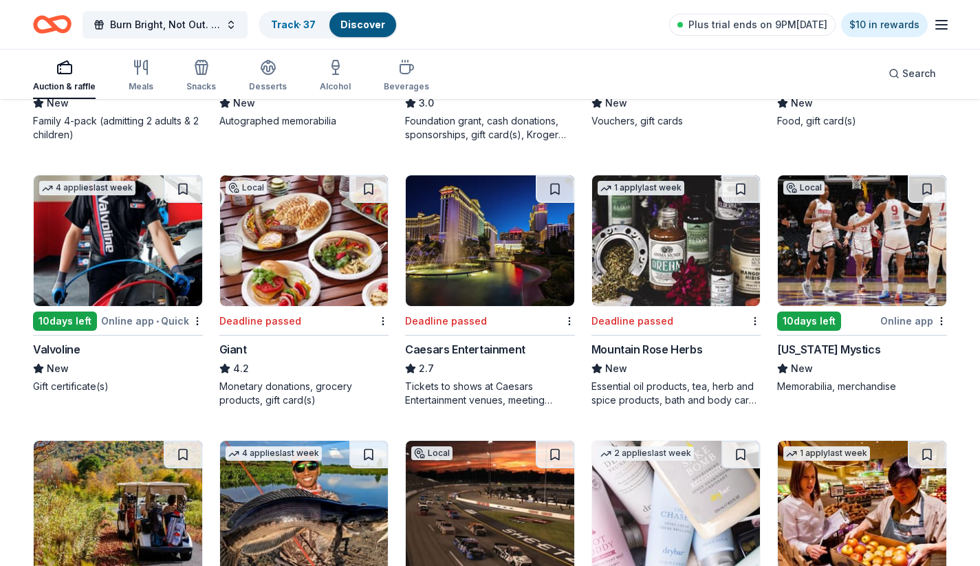
scroll to position [1925, 0]
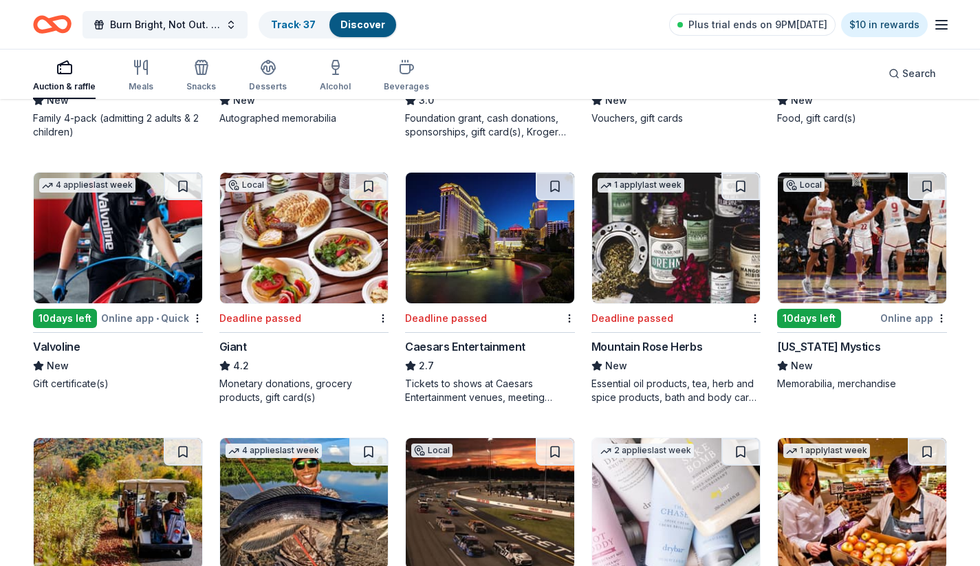
click at [662, 272] on img at bounding box center [676, 238] width 168 height 131
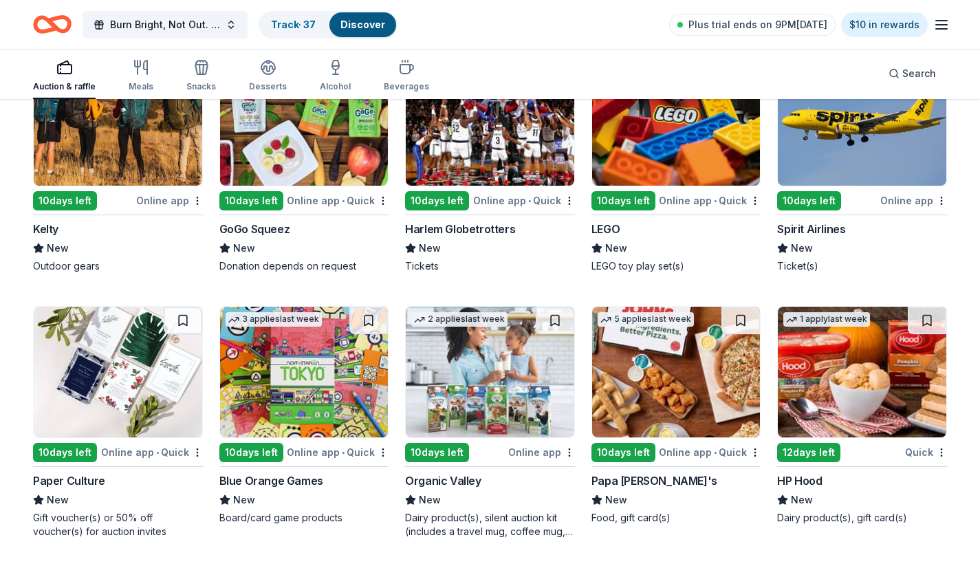
scroll to position [3635, 0]
click at [101, 484] on div "Paper Culture" at bounding box center [69, 480] width 72 height 17
click at [176, 326] on button at bounding box center [183, 321] width 39 height 28
click at [325, 380] on img at bounding box center [304, 372] width 168 height 131
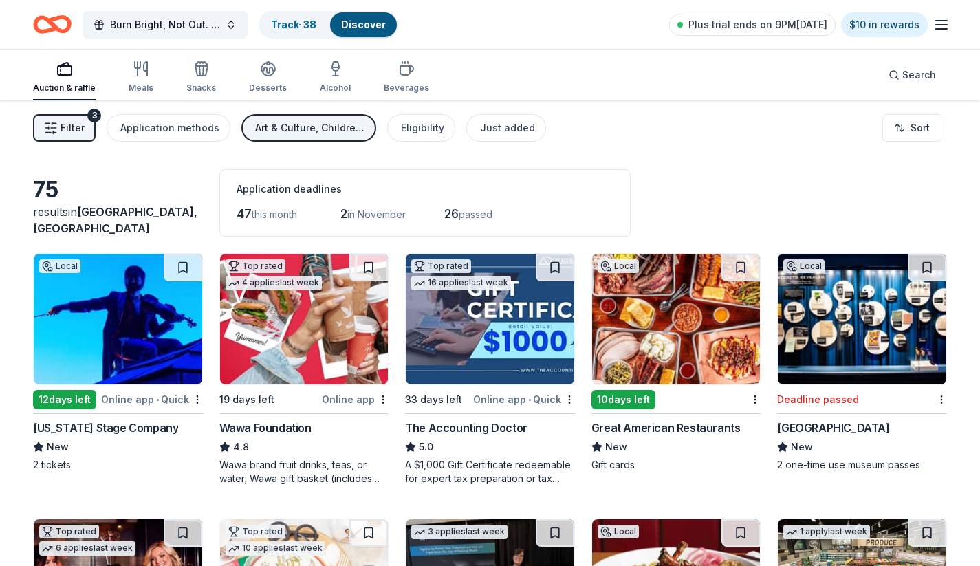
scroll to position [0, 0]
click at [399, 78] on div "Beverages" at bounding box center [406, 77] width 45 height 33
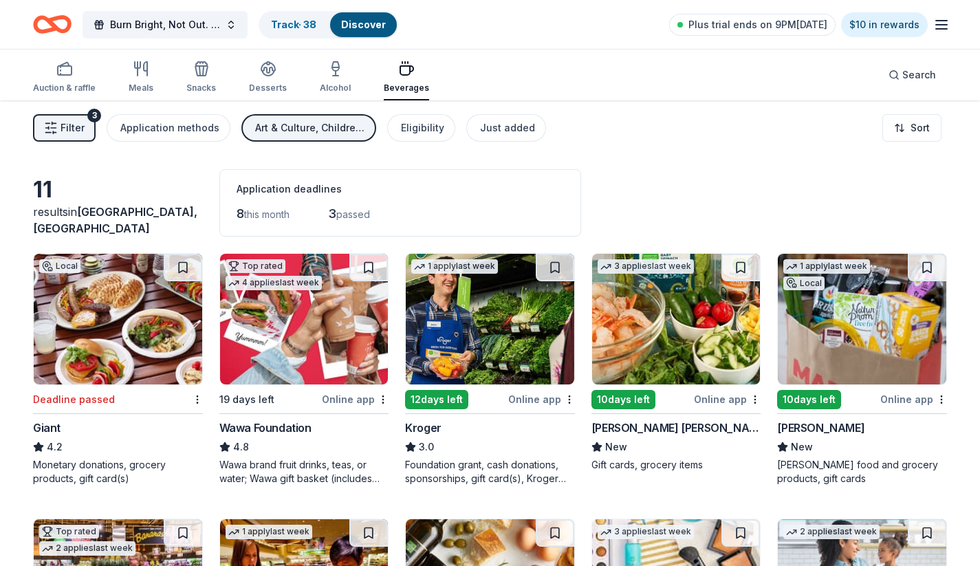
click at [344, 122] on div "Art & Culture, Children, Social Justice" at bounding box center [310, 128] width 110 height 17
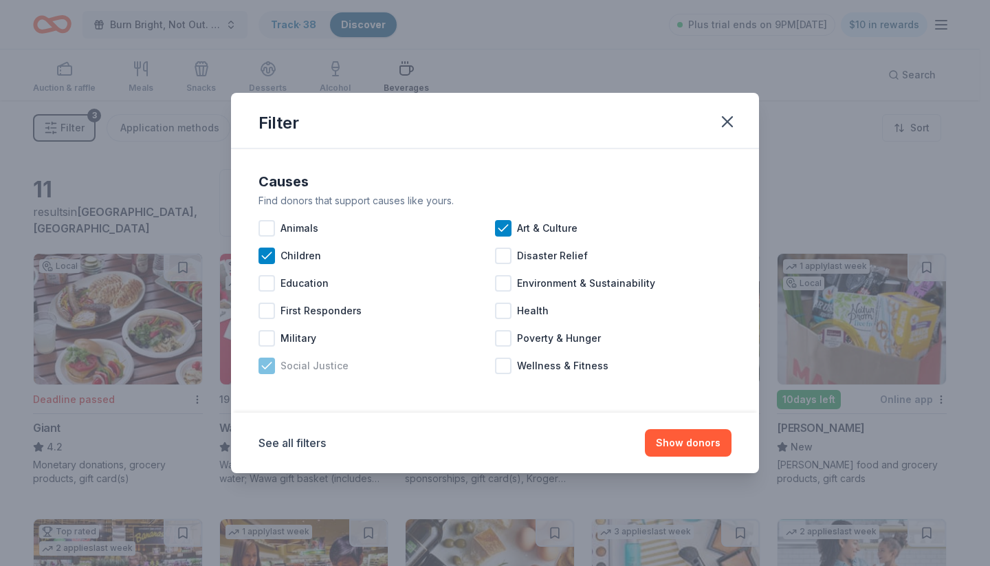
click at [273, 373] on div at bounding box center [267, 366] width 17 height 17
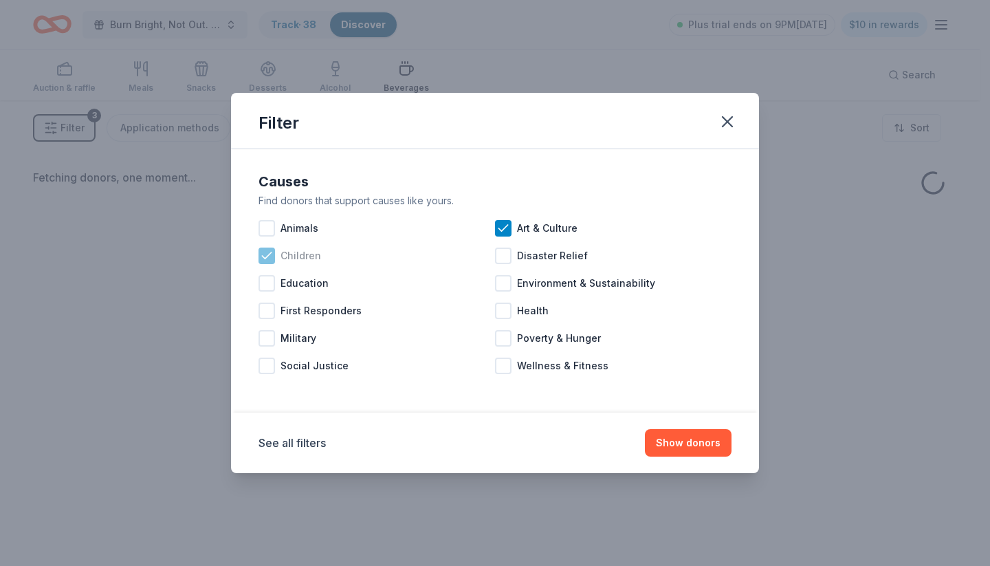
click at [267, 252] on icon at bounding box center [267, 256] width 14 height 14
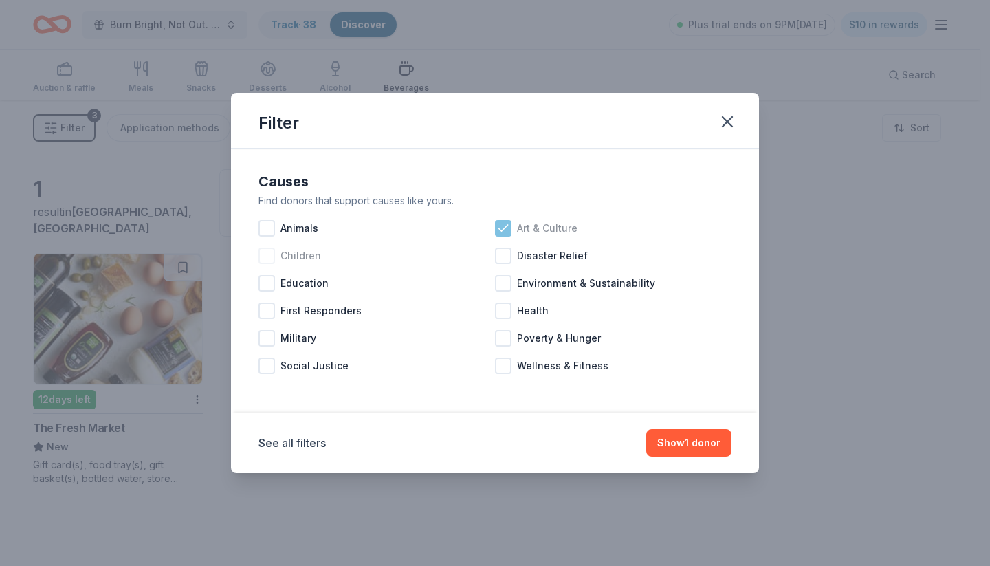
click at [503, 227] on icon at bounding box center [503, 228] width 14 height 14
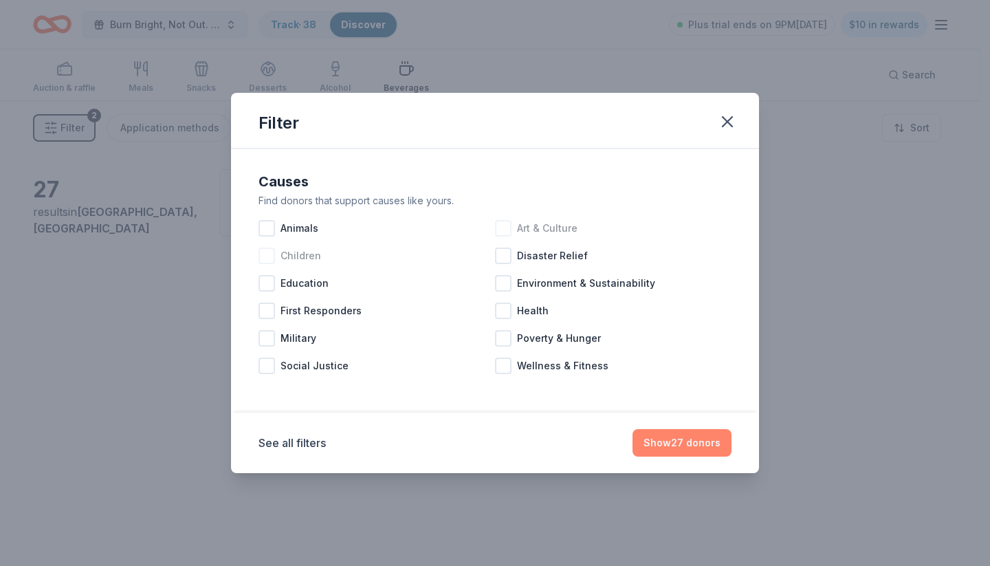
click at [705, 446] on button "Show 27 donors" at bounding box center [682, 443] width 99 height 28
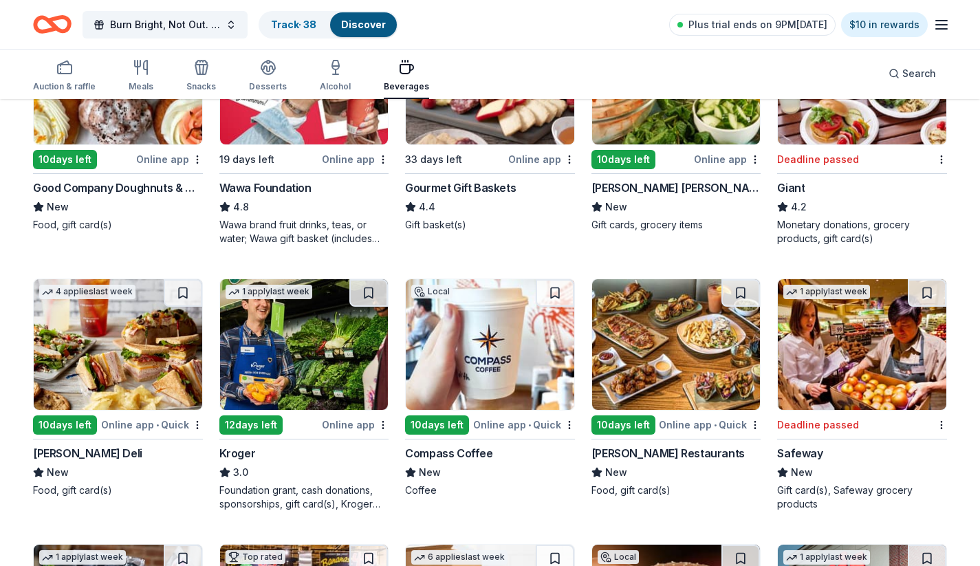
scroll to position [413, 0]
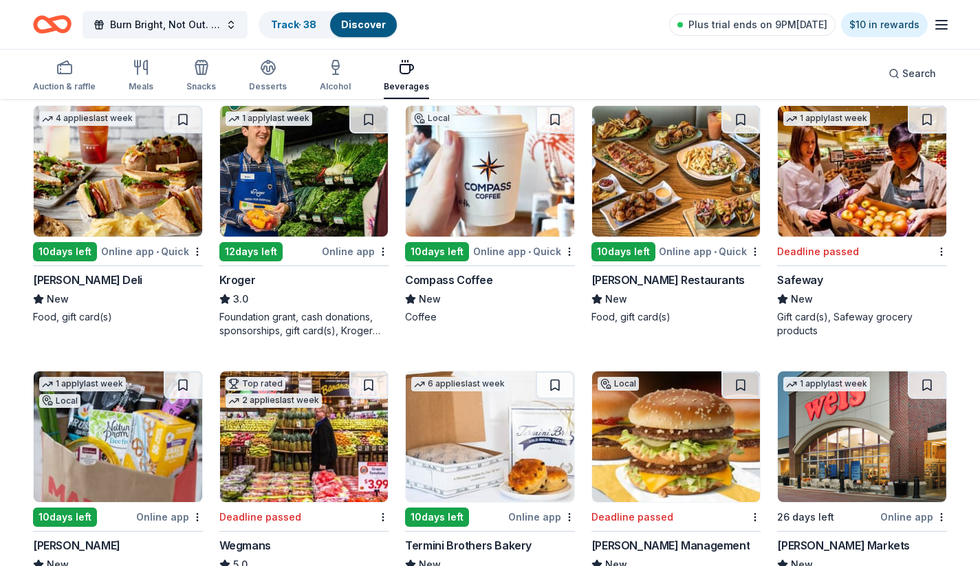
click at [522, 204] on img at bounding box center [490, 171] width 168 height 131
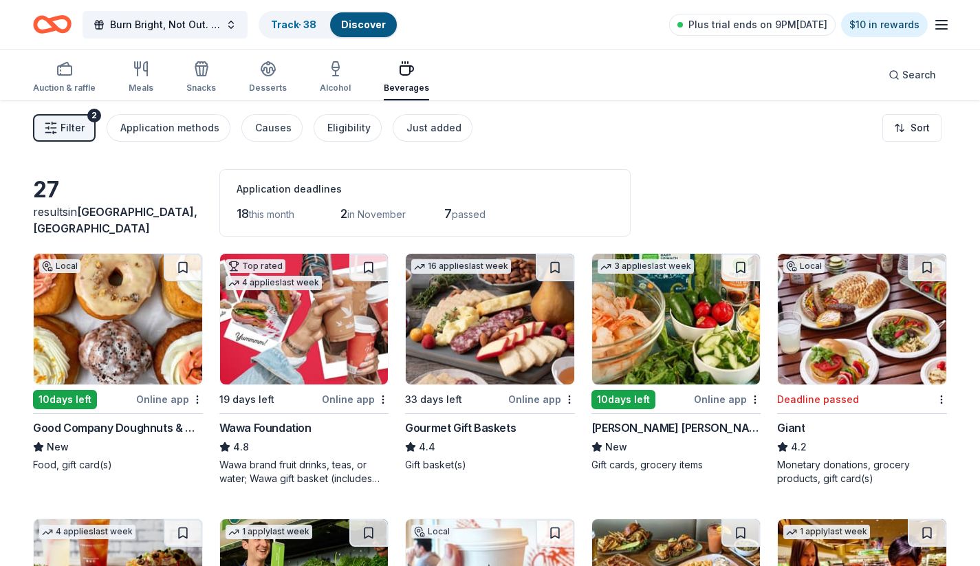
scroll to position [0, 0]
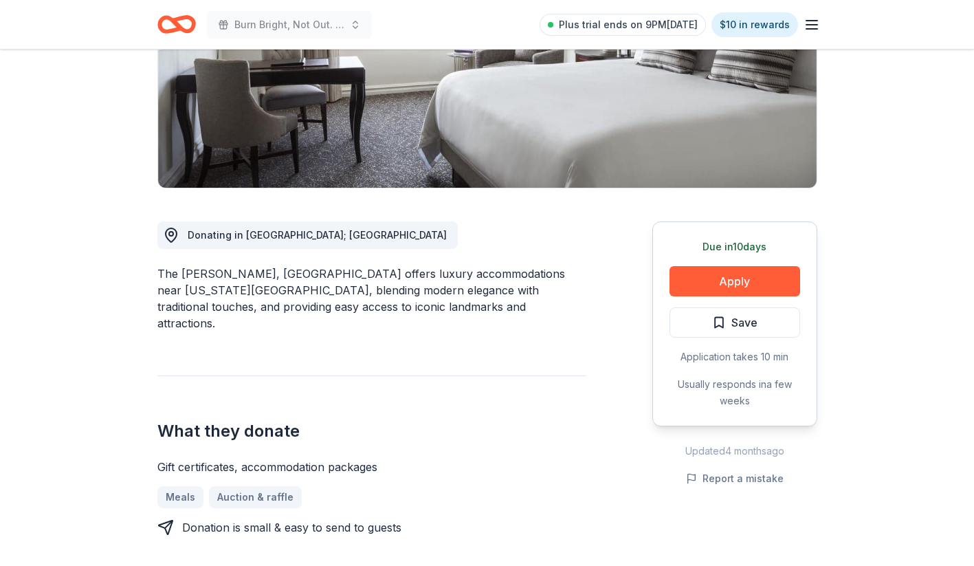
scroll to position [317, 0]
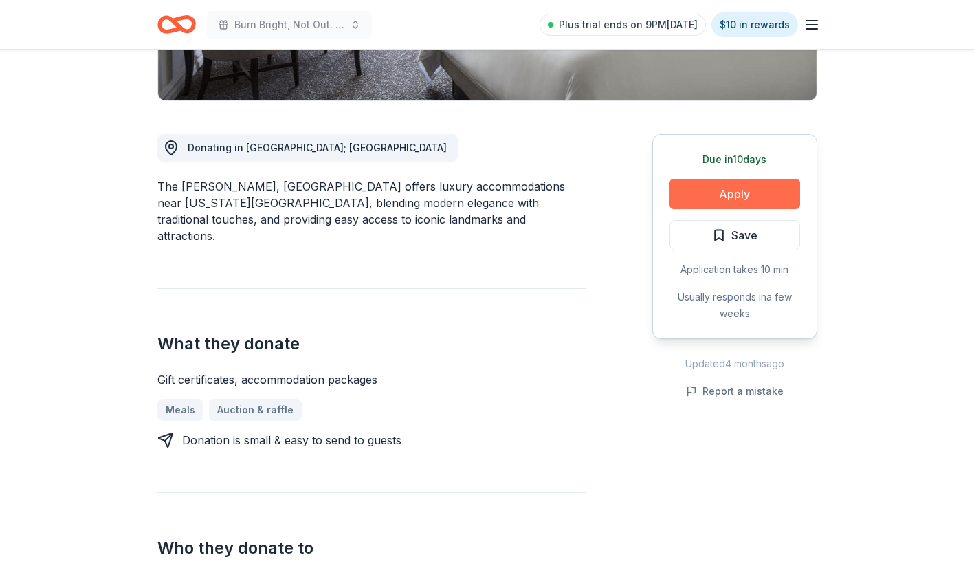
click at [705, 193] on button "Apply" at bounding box center [735, 194] width 131 height 30
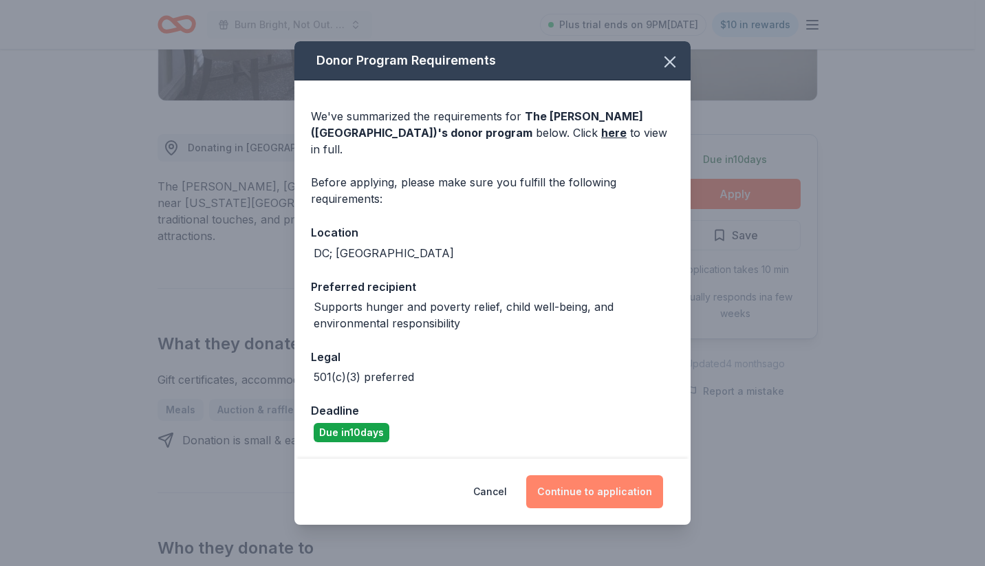
click at [611, 480] on button "Continue to application" at bounding box center [594, 491] width 137 height 33
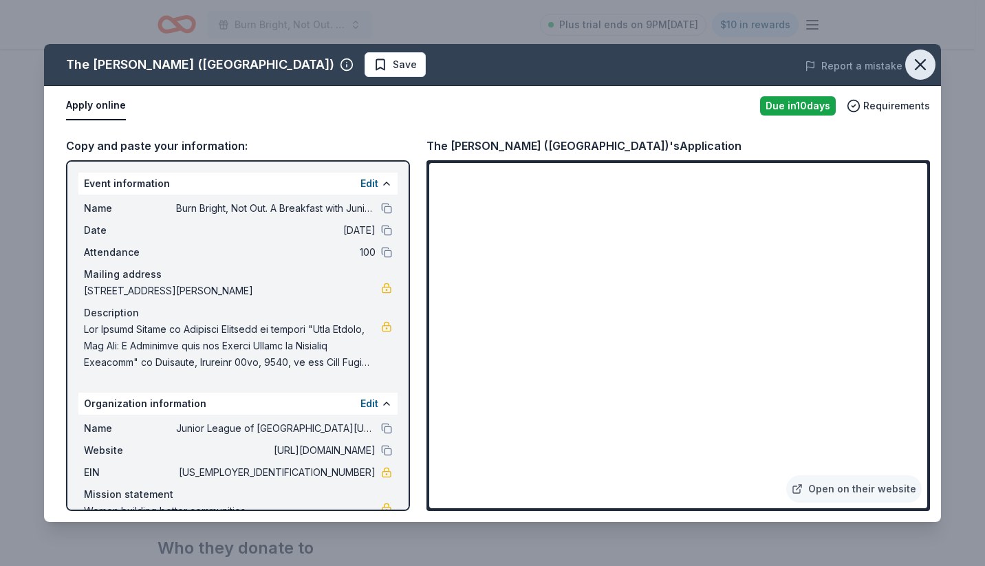
click at [919, 63] on icon "button" at bounding box center [920, 65] width 10 height 10
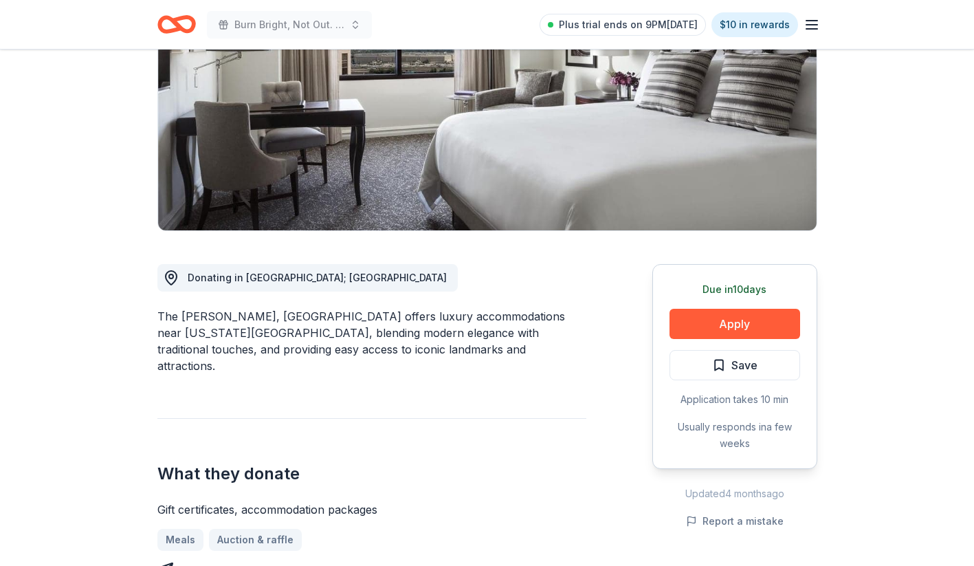
scroll to position [192, 0]
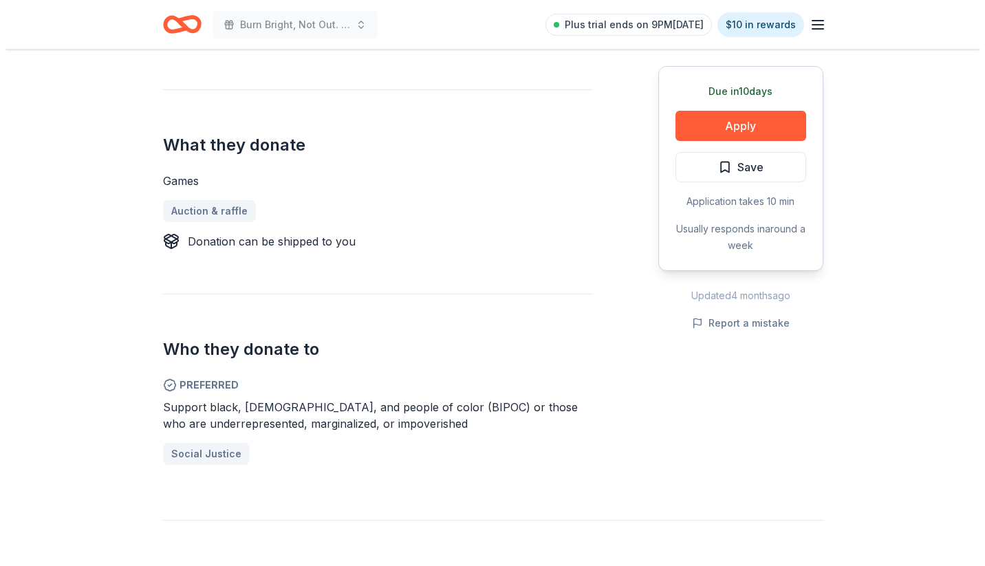
scroll to position [501, 0]
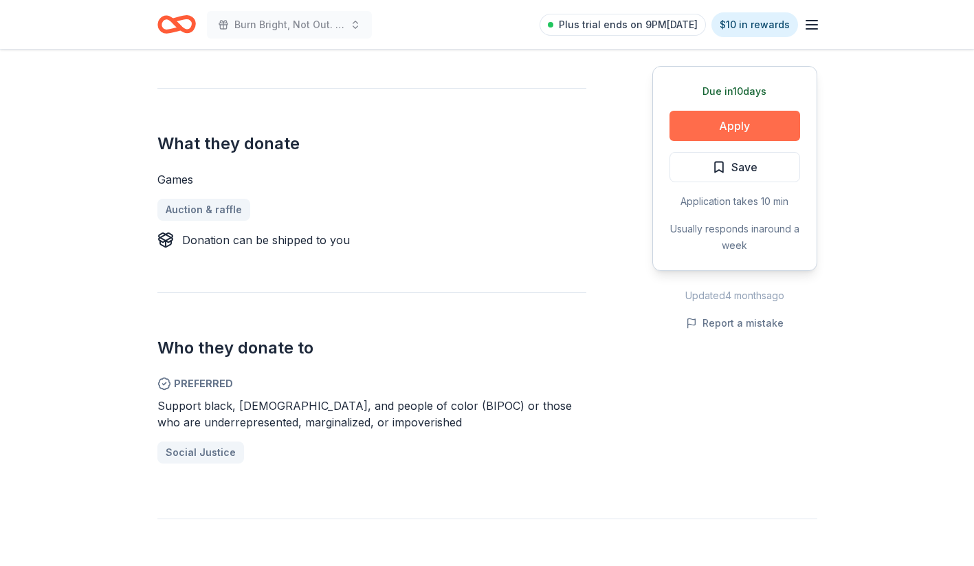
click at [714, 124] on button "Apply" at bounding box center [735, 126] width 131 height 30
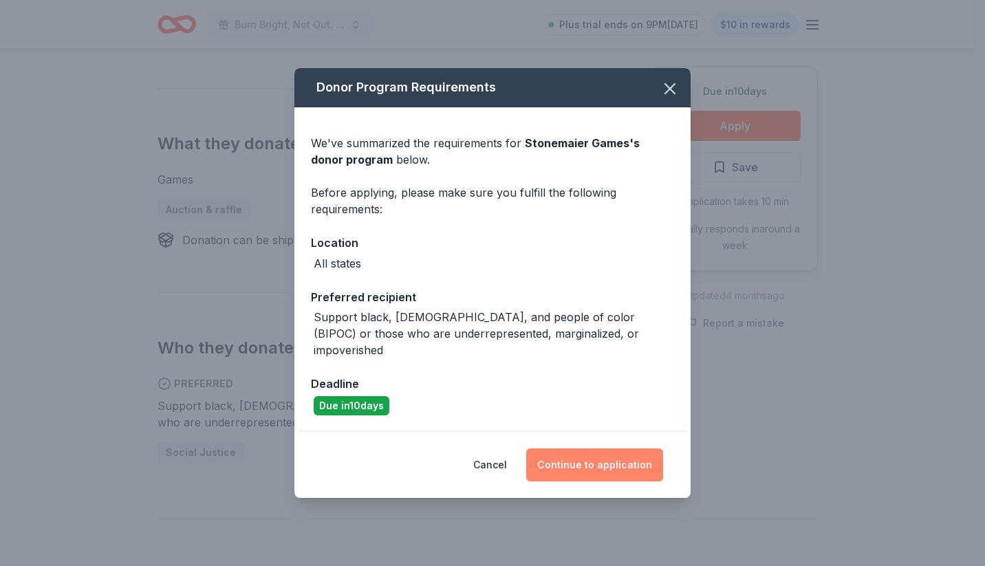
click at [610, 455] on button "Continue to application" at bounding box center [594, 464] width 137 height 33
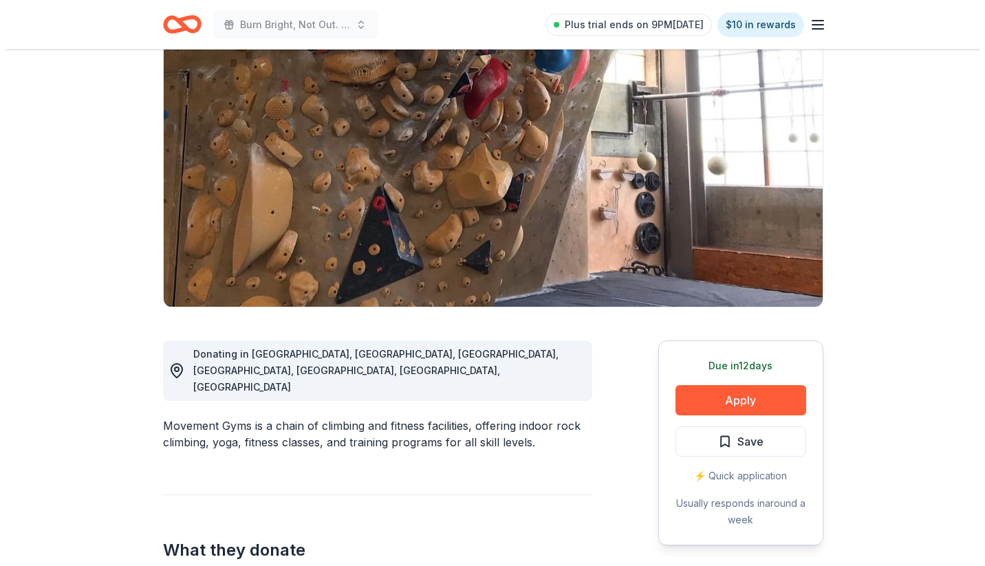
scroll to position [109, 0]
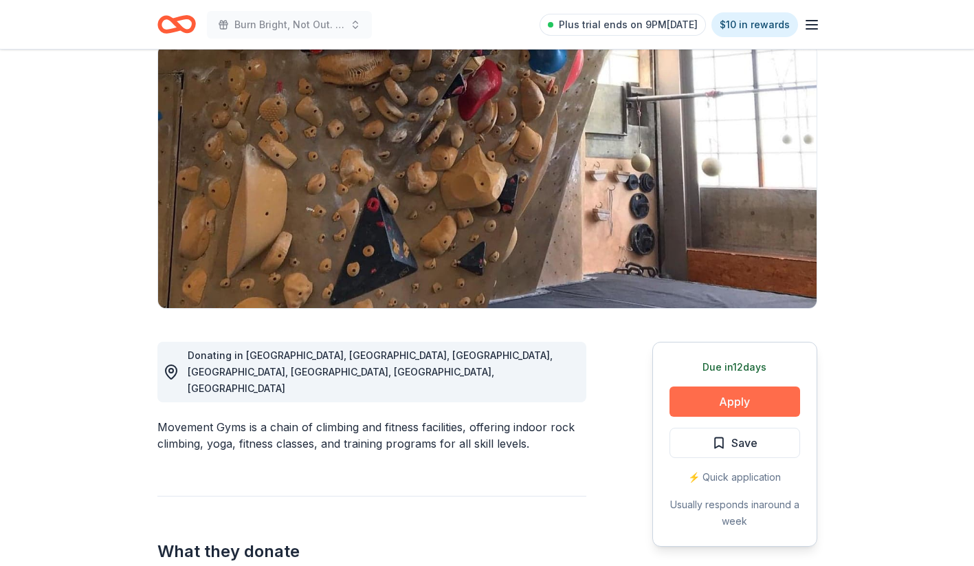
click at [700, 397] on button "Apply" at bounding box center [735, 401] width 131 height 30
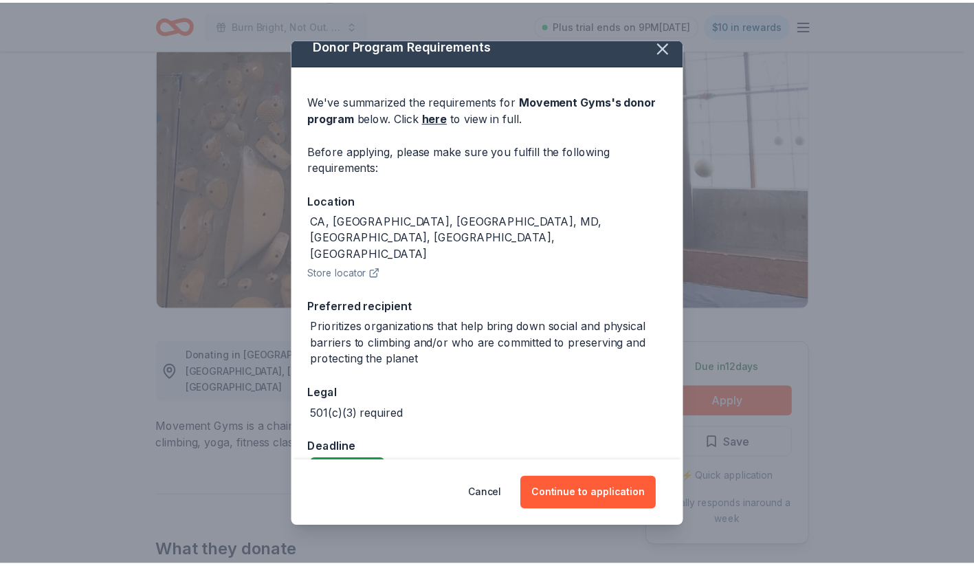
scroll to position [12, 0]
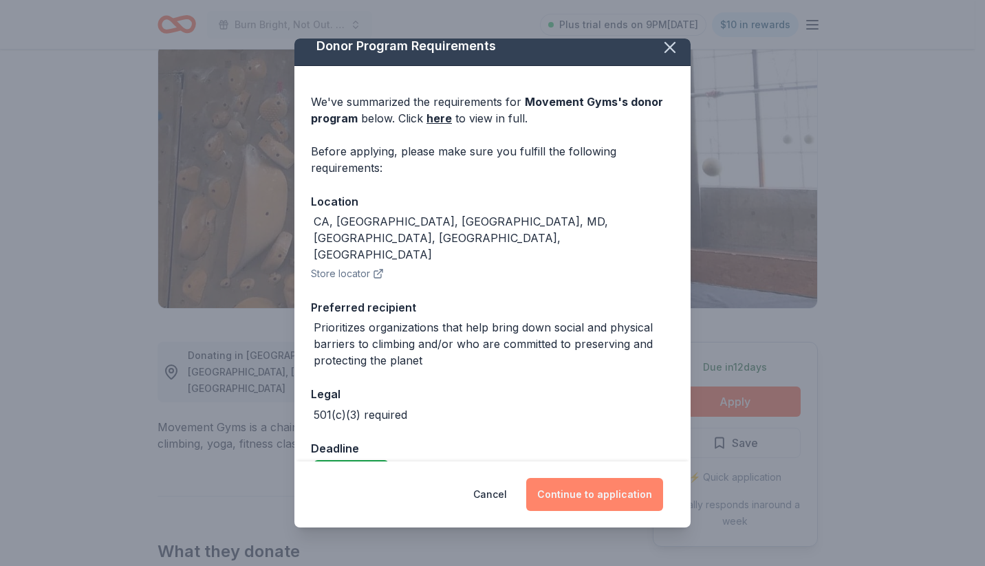
click at [606, 485] on button "Continue to application" at bounding box center [594, 494] width 137 height 33
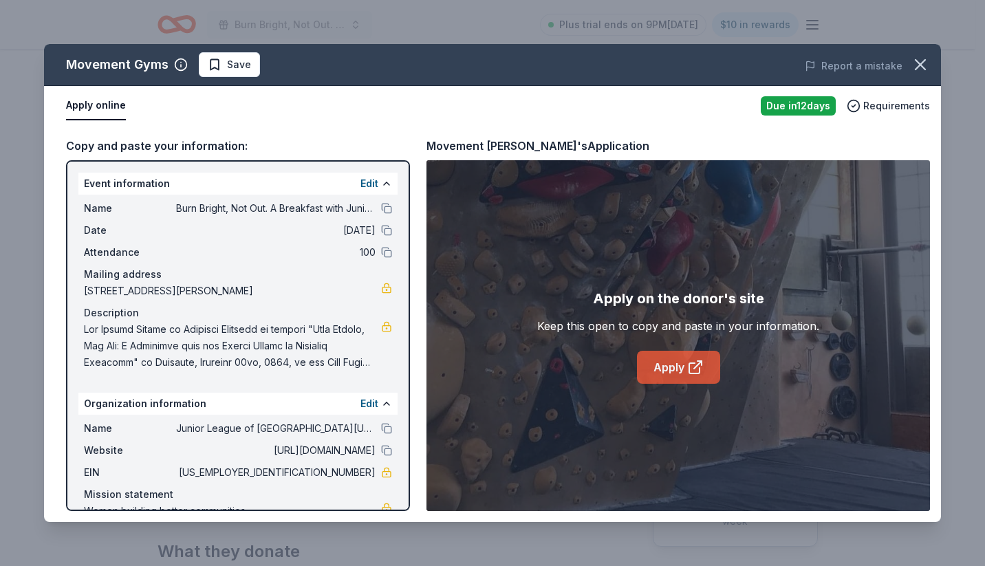
click at [668, 359] on link "Apply" at bounding box center [678, 367] width 83 height 33
click at [381, 210] on button at bounding box center [386, 208] width 11 height 11
drag, startPoint x: 328, startPoint y: 290, endPoint x: 127, endPoint y: 286, distance: 201.5
click at [127, 286] on span "[STREET_ADDRESS][PERSON_NAME]" at bounding box center [232, 291] width 297 height 17
click at [921, 69] on icon "button" at bounding box center [919, 64] width 19 height 19
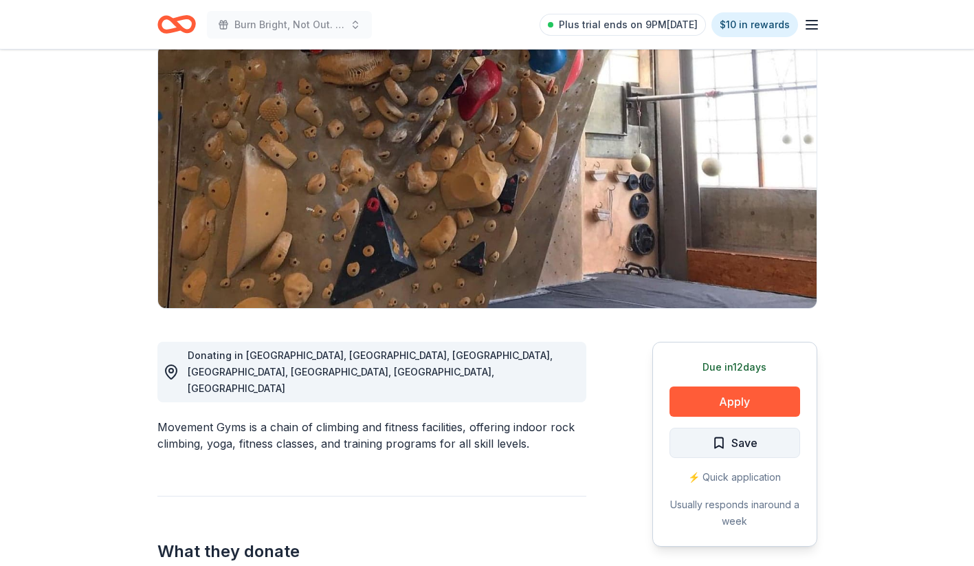
click at [729, 439] on span "Save" at bounding box center [734, 443] width 45 height 18
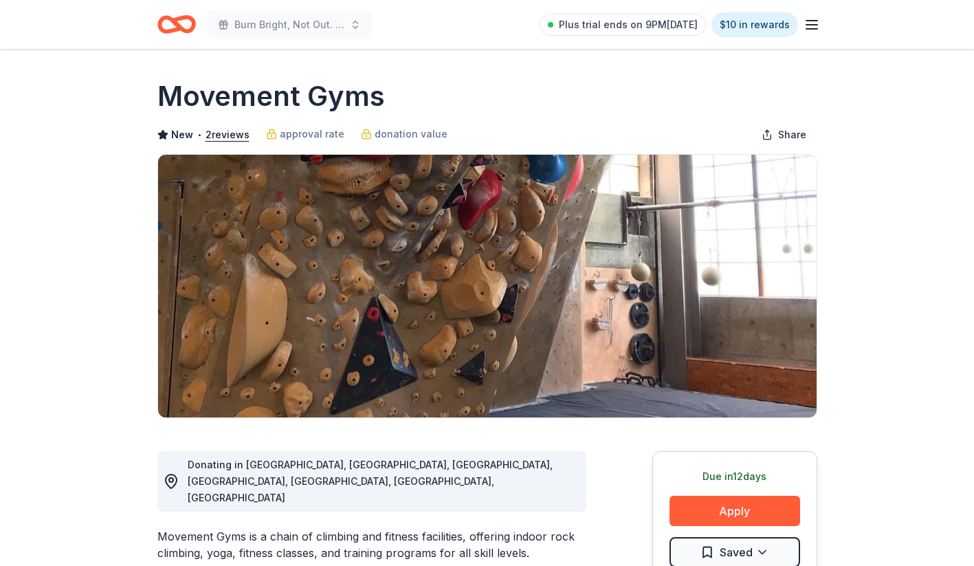
scroll to position [0, 0]
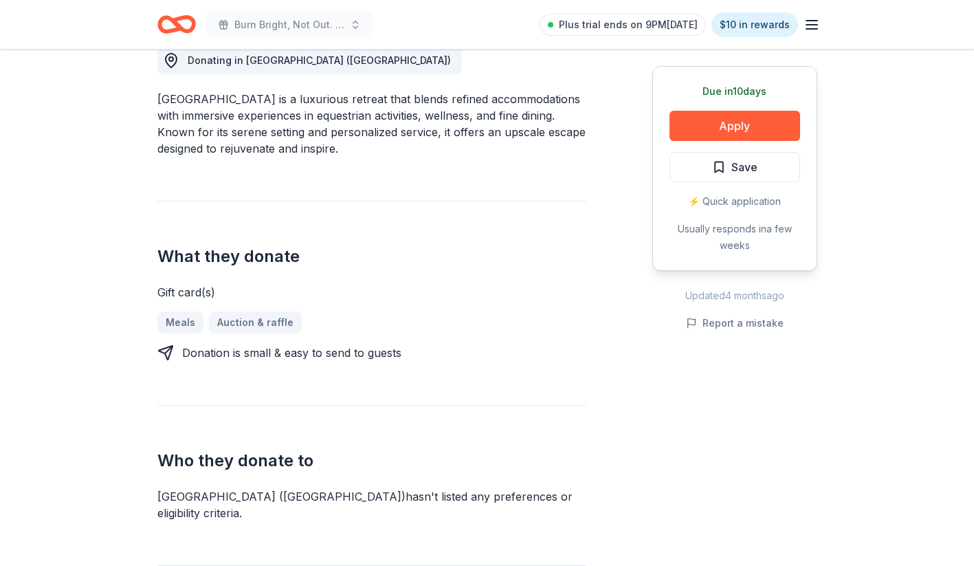
scroll to position [406, 0]
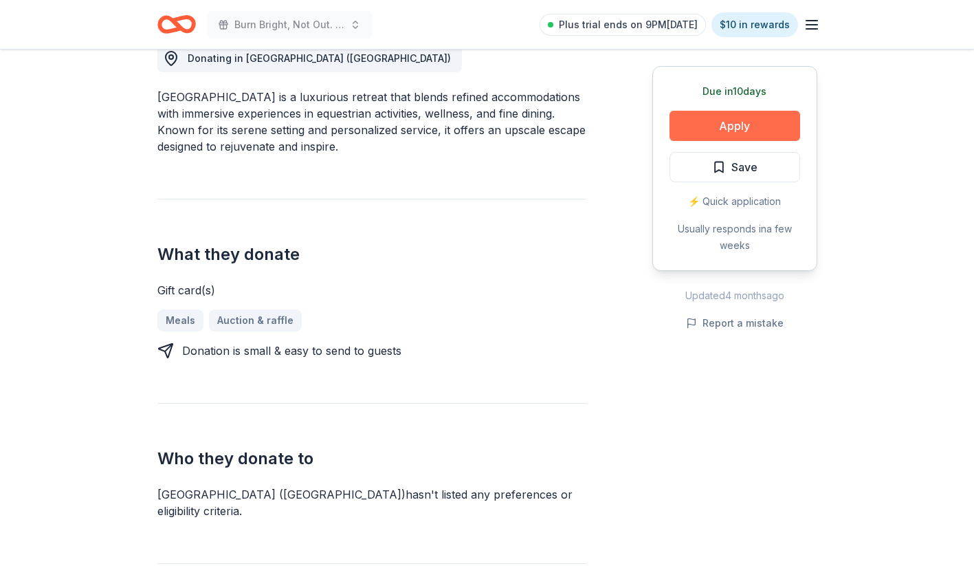
click at [728, 124] on button "Apply" at bounding box center [735, 126] width 131 height 30
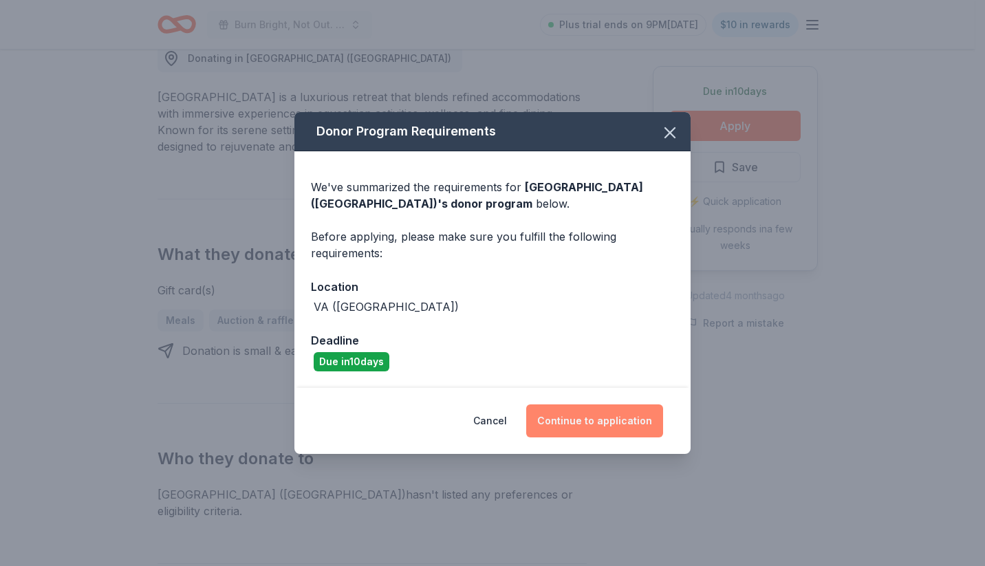
click at [601, 416] on button "Continue to application" at bounding box center [594, 420] width 137 height 33
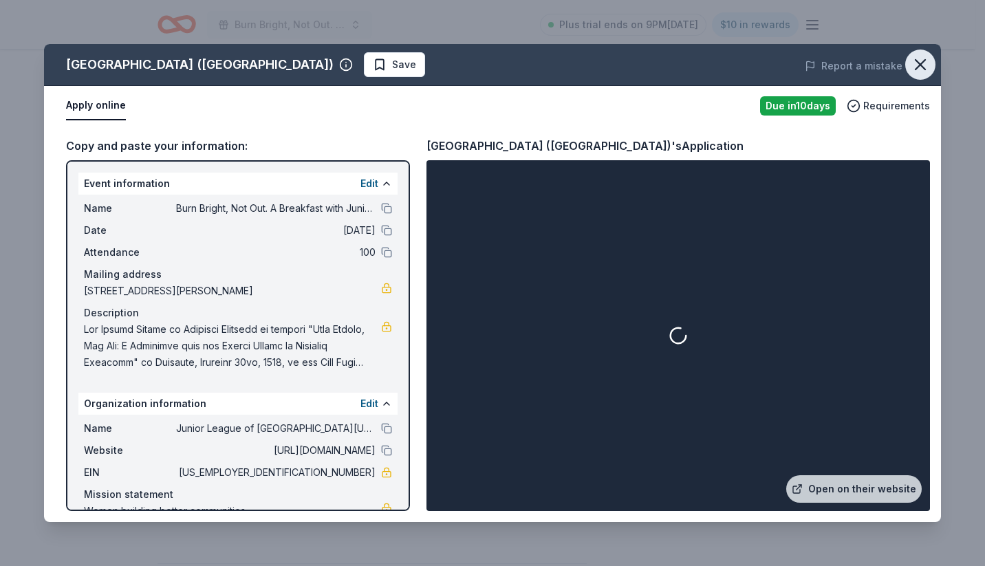
click at [922, 61] on icon "button" at bounding box center [919, 64] width 19 height 19
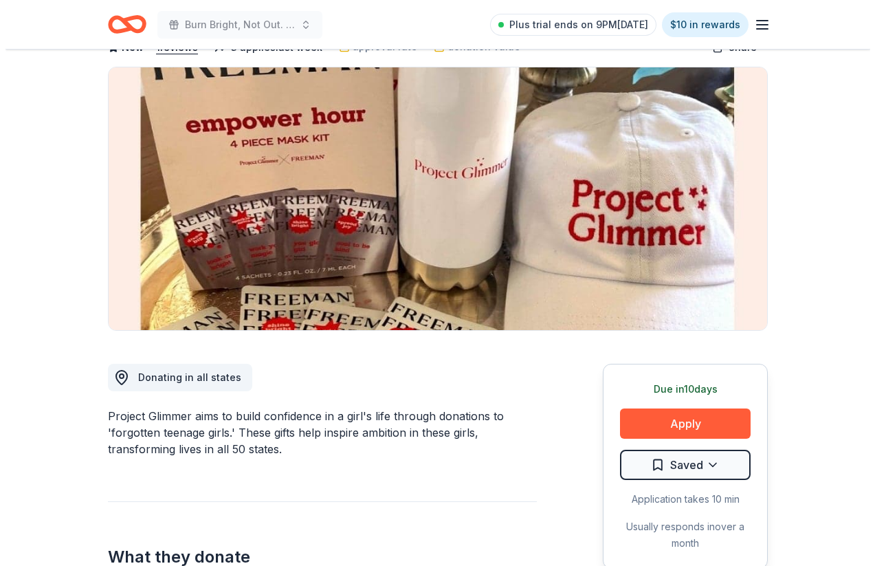
scroll to position [85, 0]
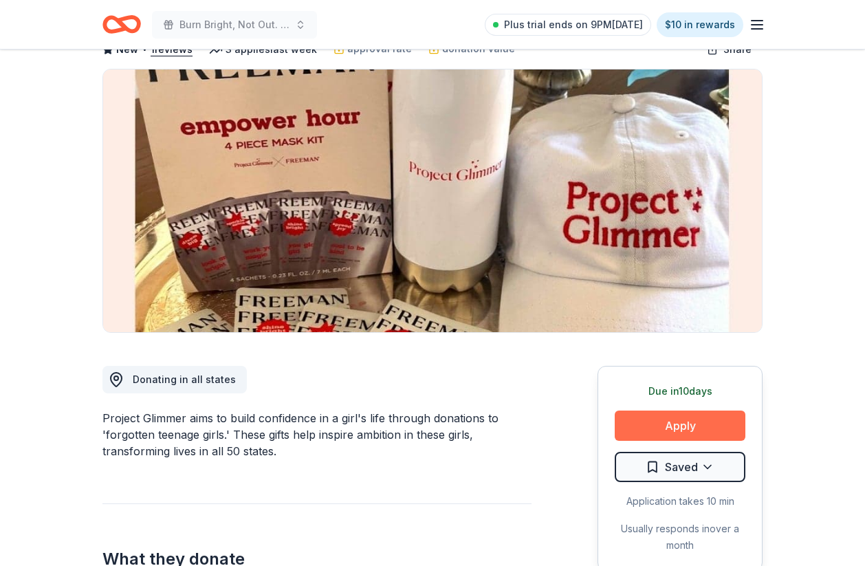
click at [668, 428] on button "Apply" at bounding box center [680, 426] width 131 height 30
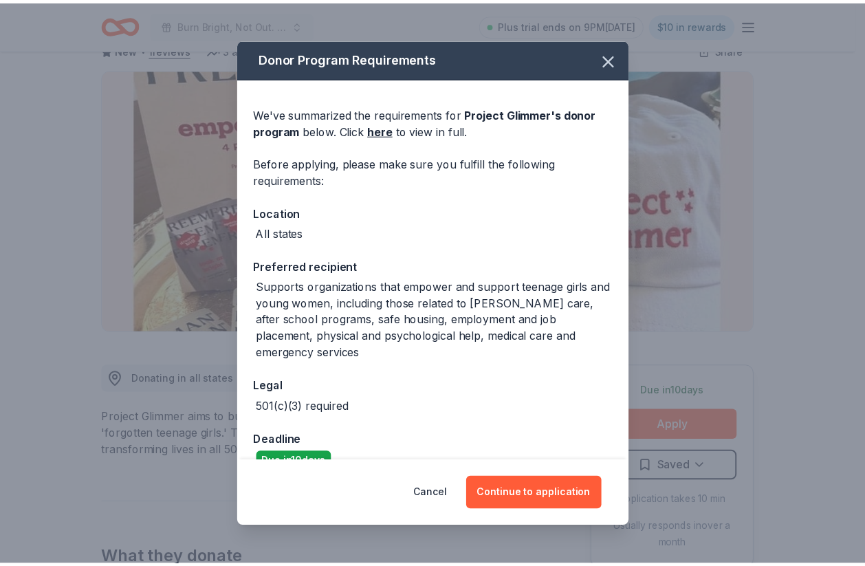
scroll to position [0, 0]
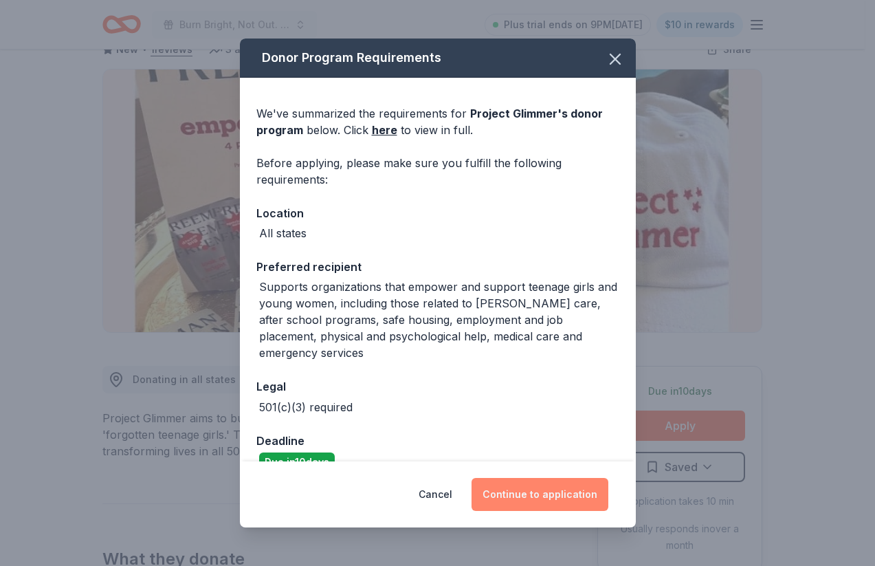
click at [522, 503] on button "Continue to application" at bounding box center [540, 494] width 137 height 33
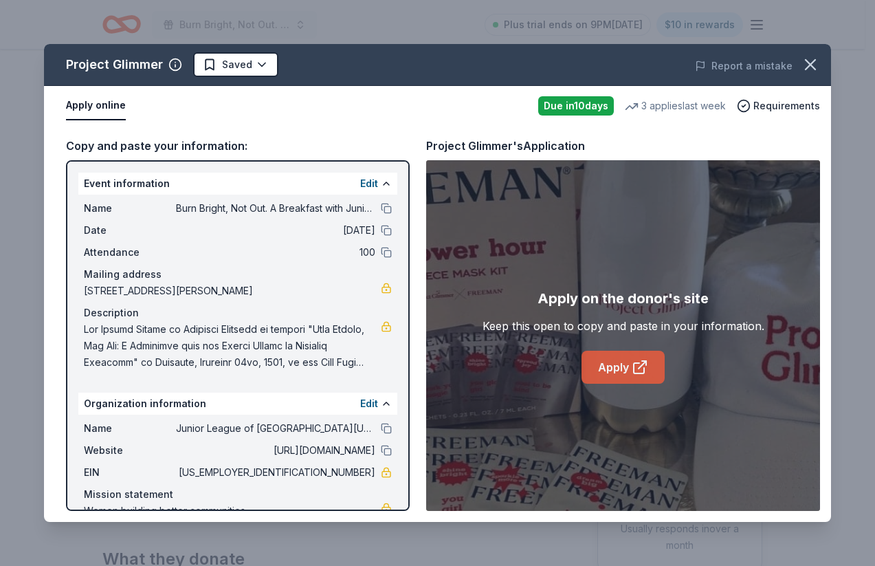
click at [607, 368] on link "Apply" at bounding box center [623, 367] width 83 height 33
click at [816, 63] on icon "button" at bounding box center [810, 64] width 19 height 19
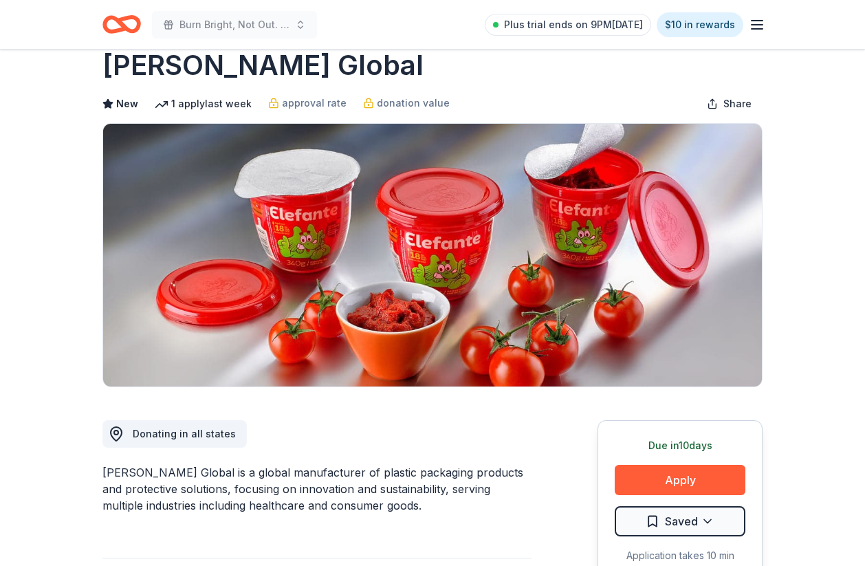
scroll to position [43, 0]
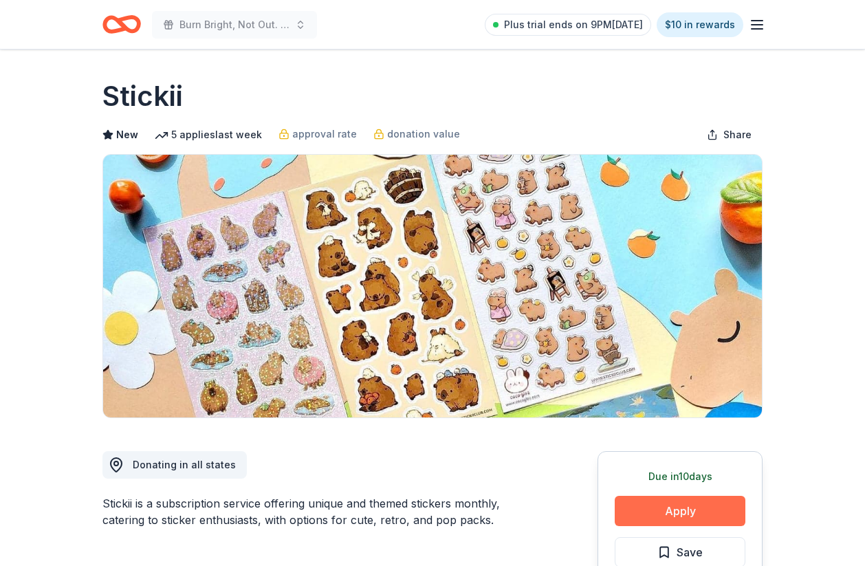
click at [678, 520] on button "Apply" at bounding box center [680, 511] width 131 height 30
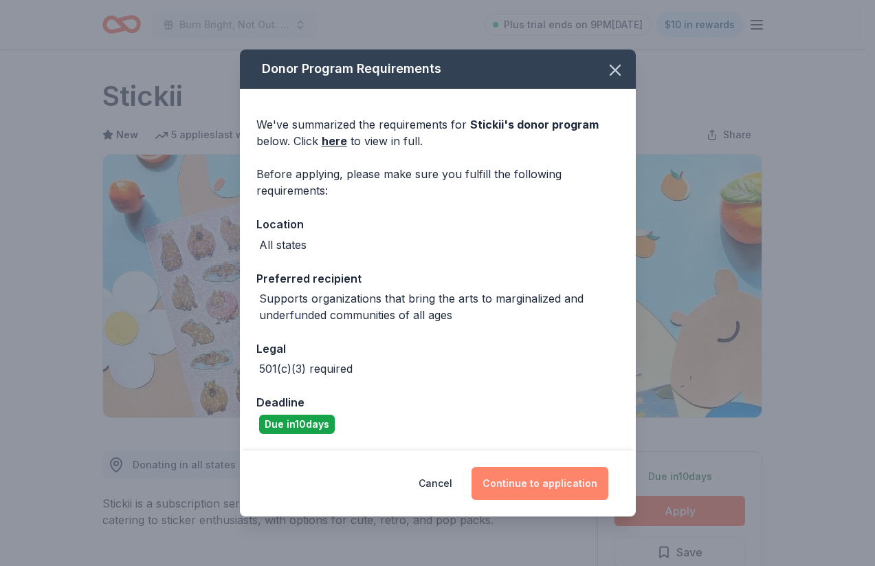
click at [525, 481] on button "Continue to application" at bounding box center [540, 483] width 137 height 33
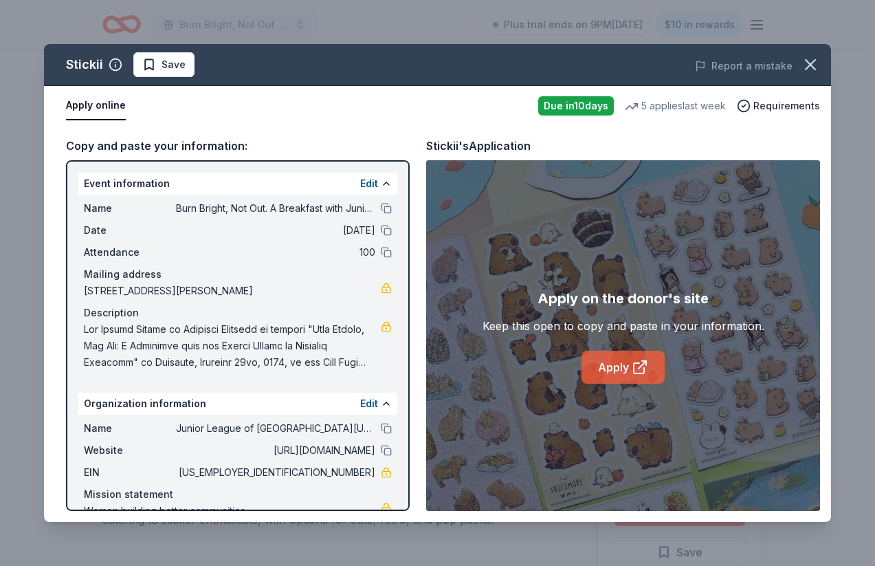
click at [611, 366] on link "Apply" at bounding box center [623, 367] width 83 height 33
click at [815, 68] on icon "button" at bounding box center [811, 65] width 10 height 10
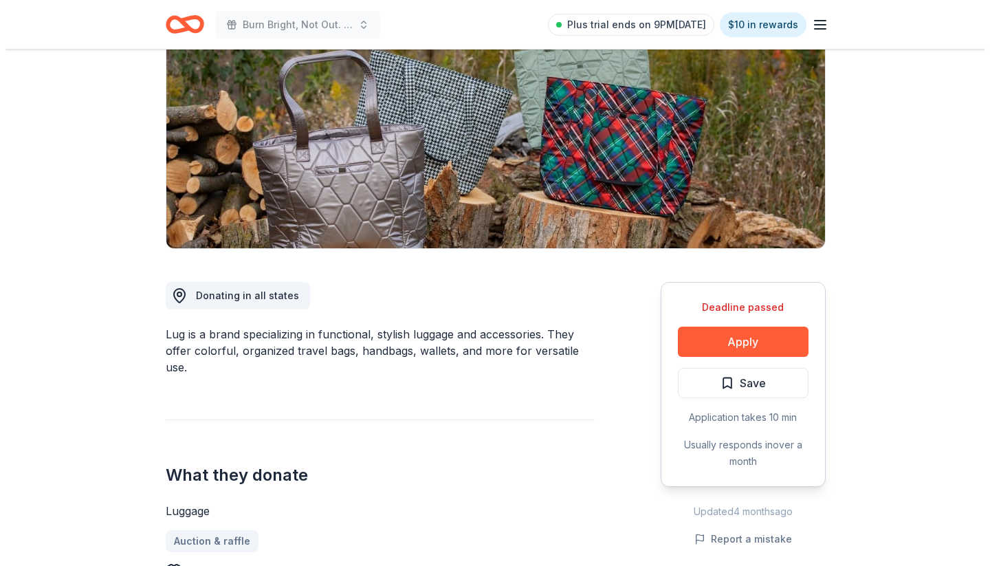
scroll to position [175, 0]
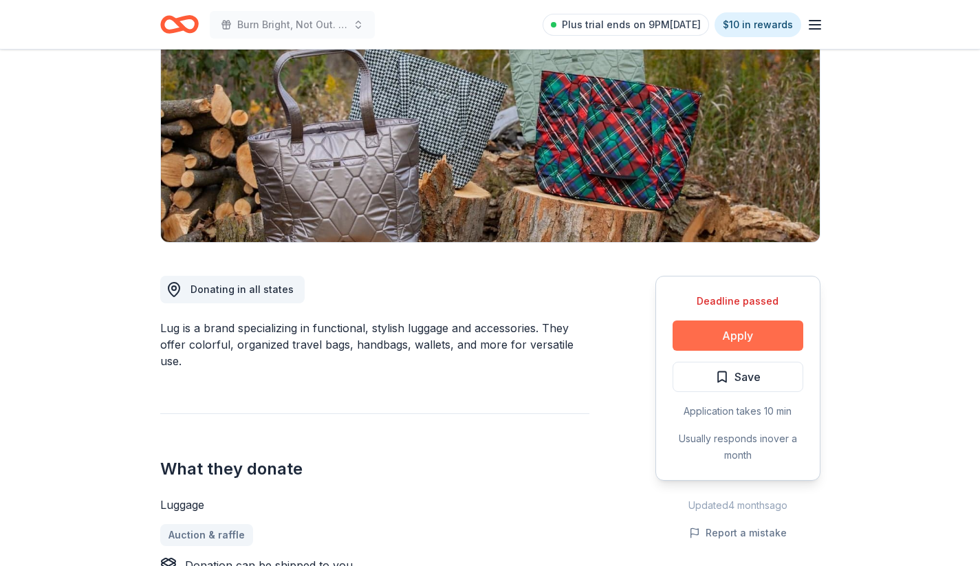
click at [743, 336] on button "Apply" at bounding box center [737, 335] width 131 height 30
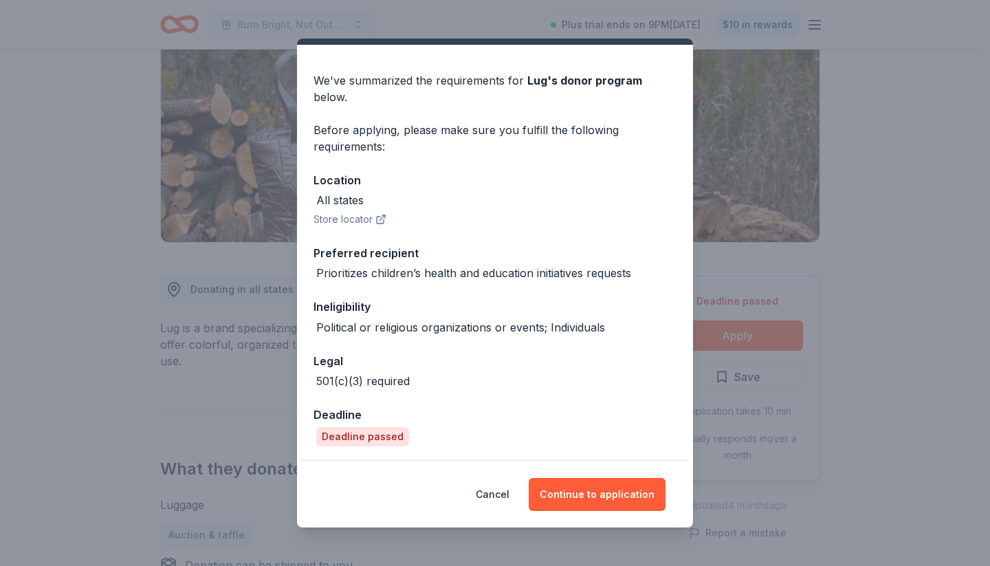
scroll to position [32, 0]
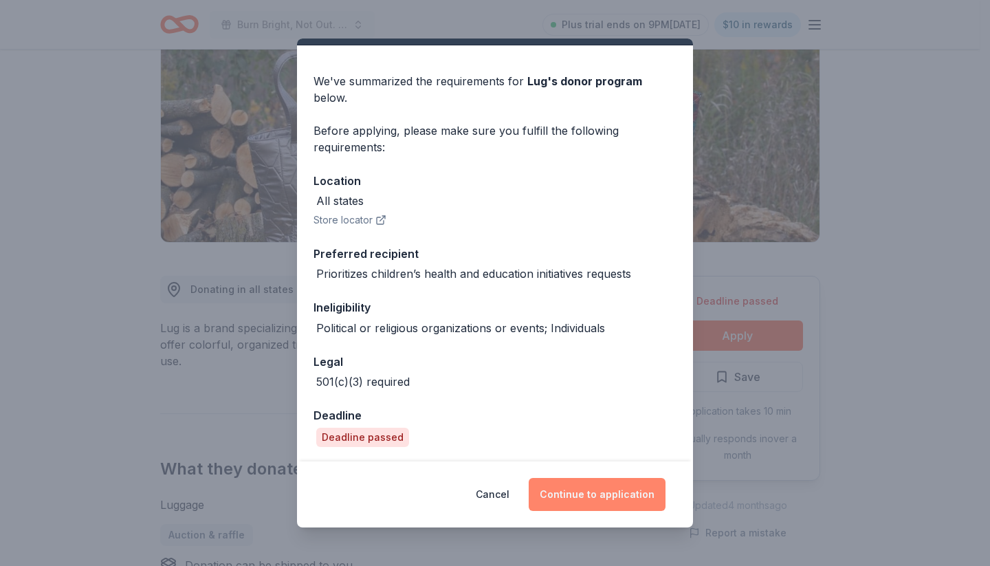
click at [599, 496] on button "Continue to application" at bounding box center [597, 494] width 137 height 33
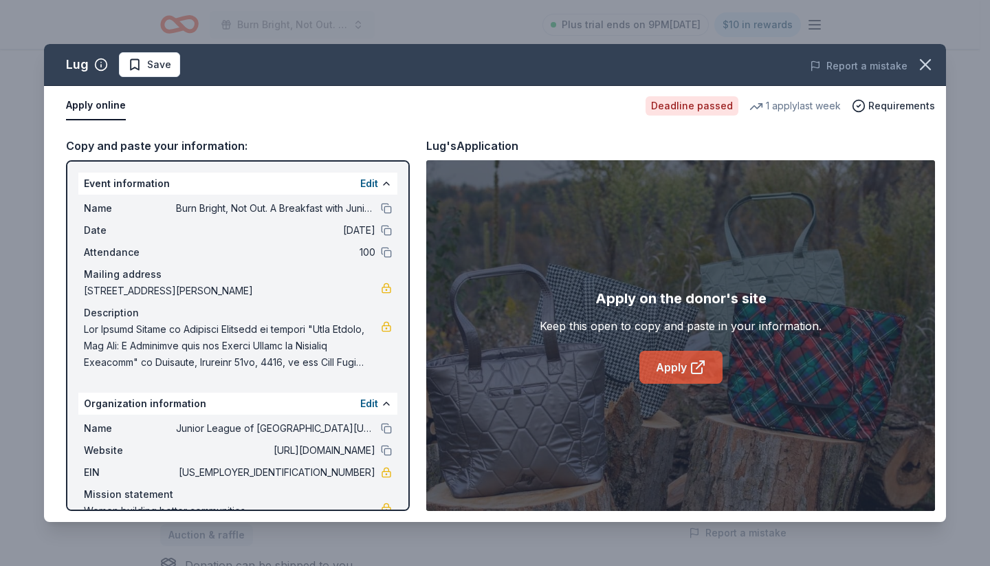
click at [688, 364] on link "Apply" at bounding box center [680, 367] width 83 height 33
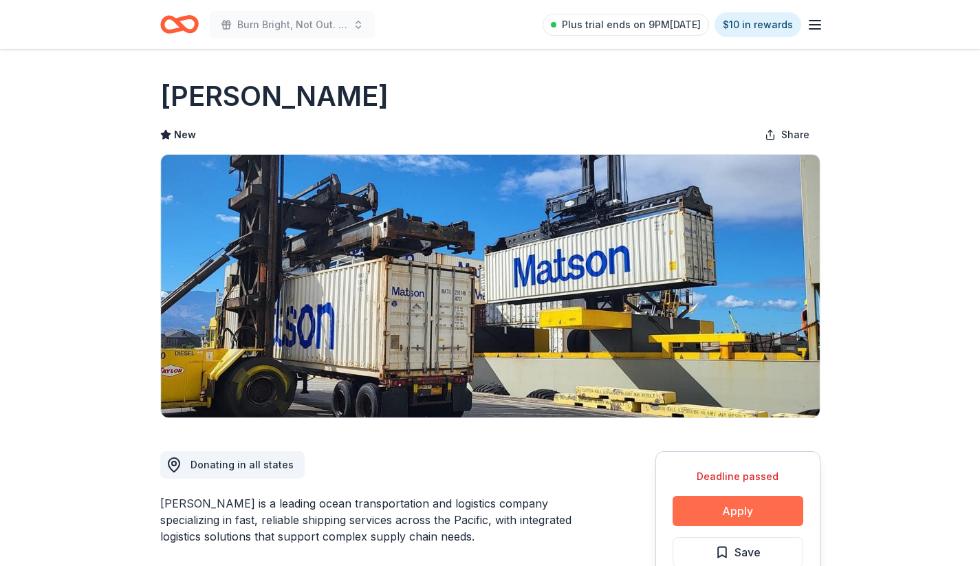
click at [749, 507] on button "Apply" at bounding box center [737, 511] width 131 height 30
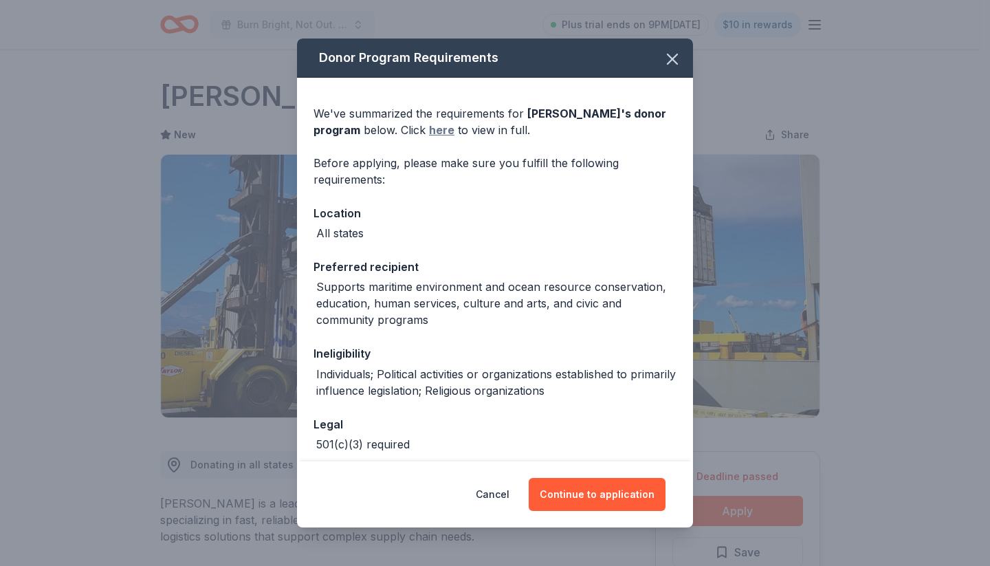
click at [429, 127] on link "here" at bounding box center [441, 130] width 25 height 17
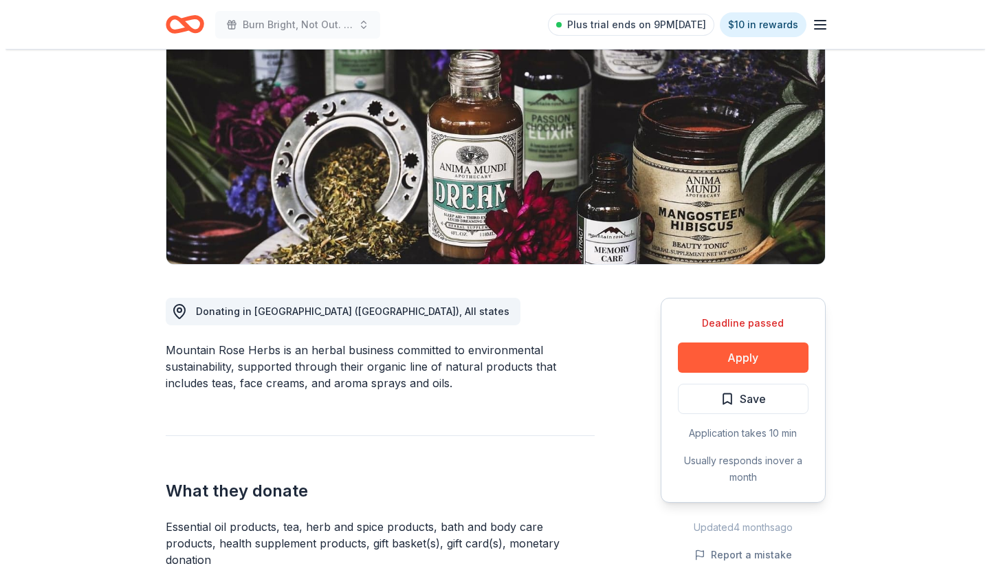
scroll to position [153, 0]
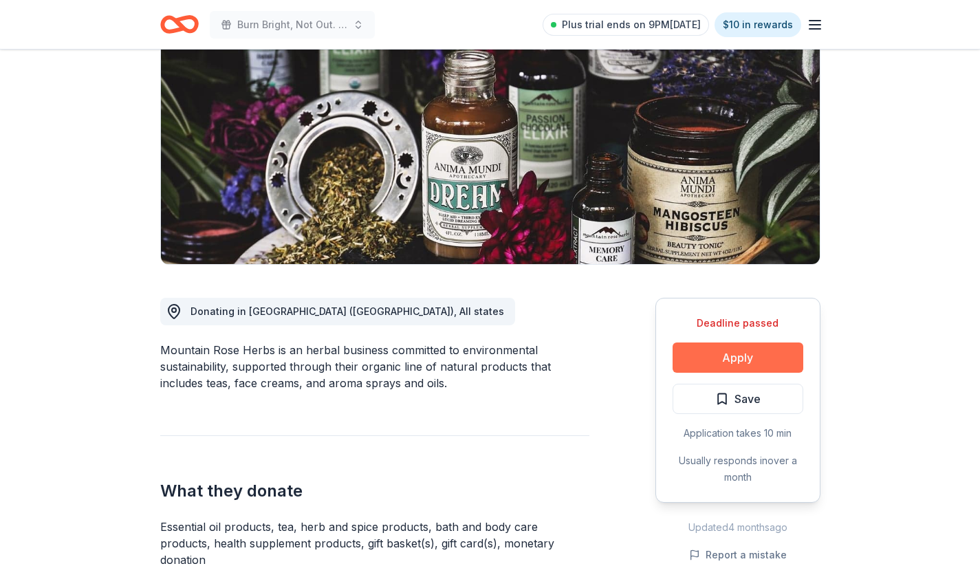
click at [721, 362] on button "Apply" at bounding box center [737, 357] width 131 height 30
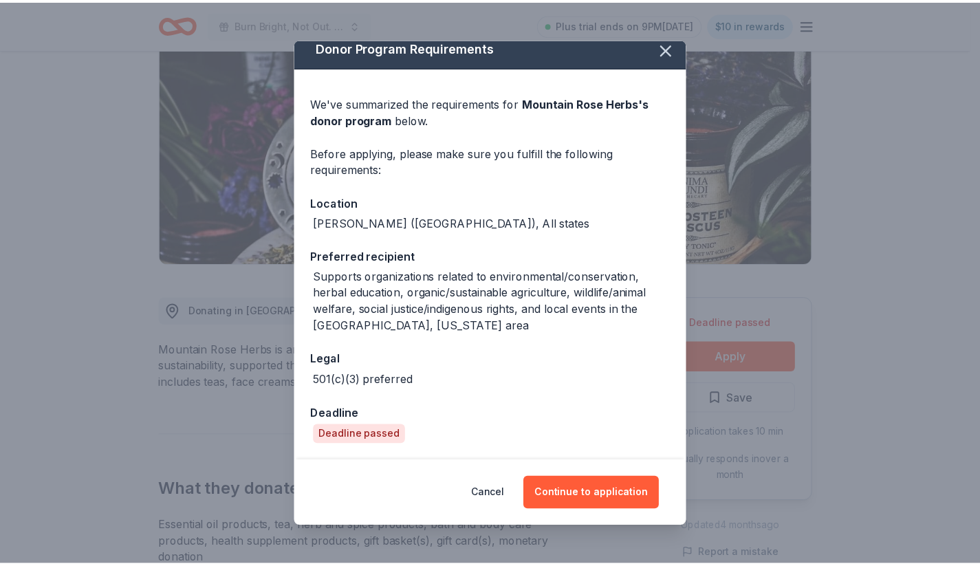
scroll to position [9, 0]
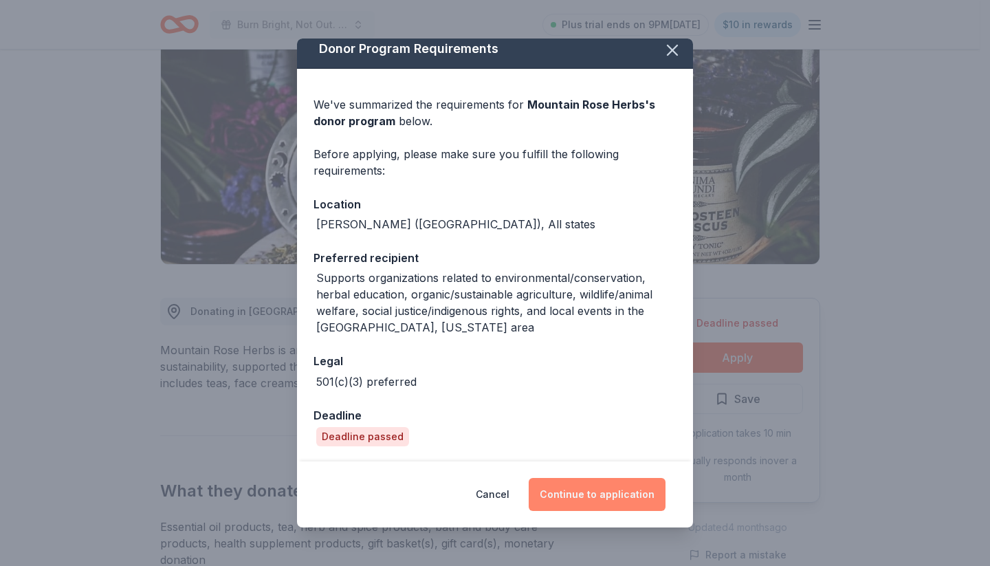
click at [582, 493] on button "Continue to application" at bounding box center [597, 494] width 137 height 33
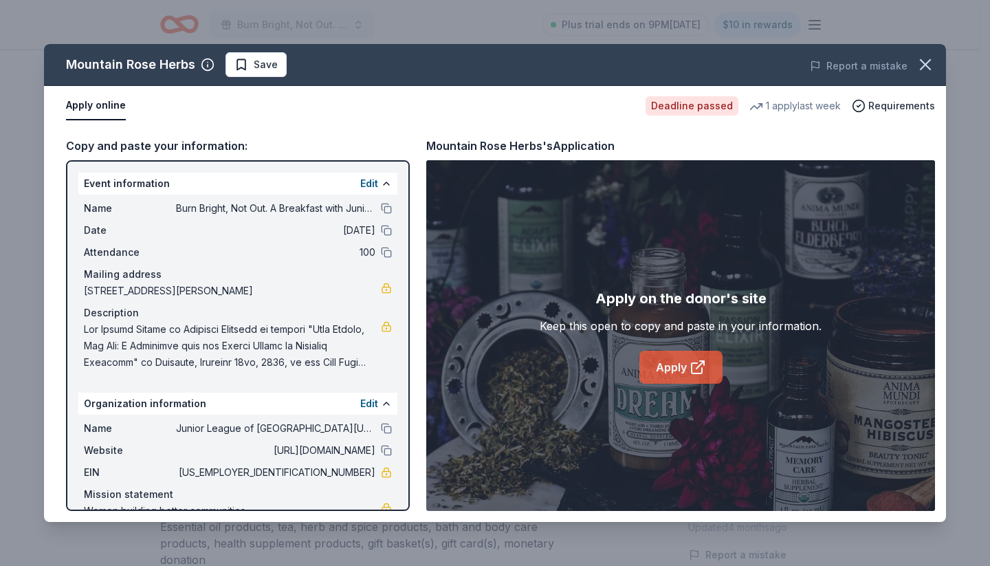
click at [672, 369] on link "Apply" at bounding box center [680, 367] width 83 height 33
click at [923, 67] on icon "button" at bounding box center [926, 65] width 10 height 10
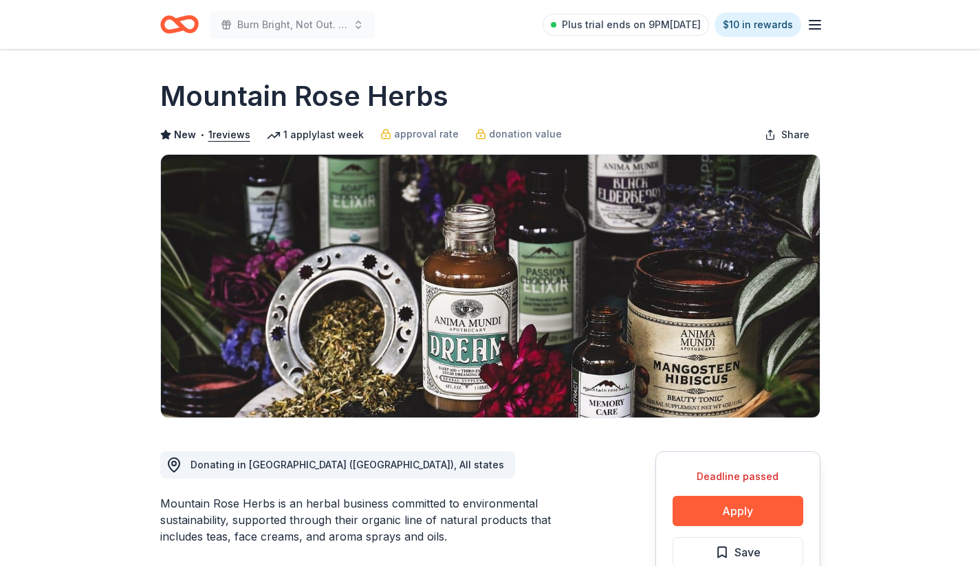
scroll to position [0, 0]
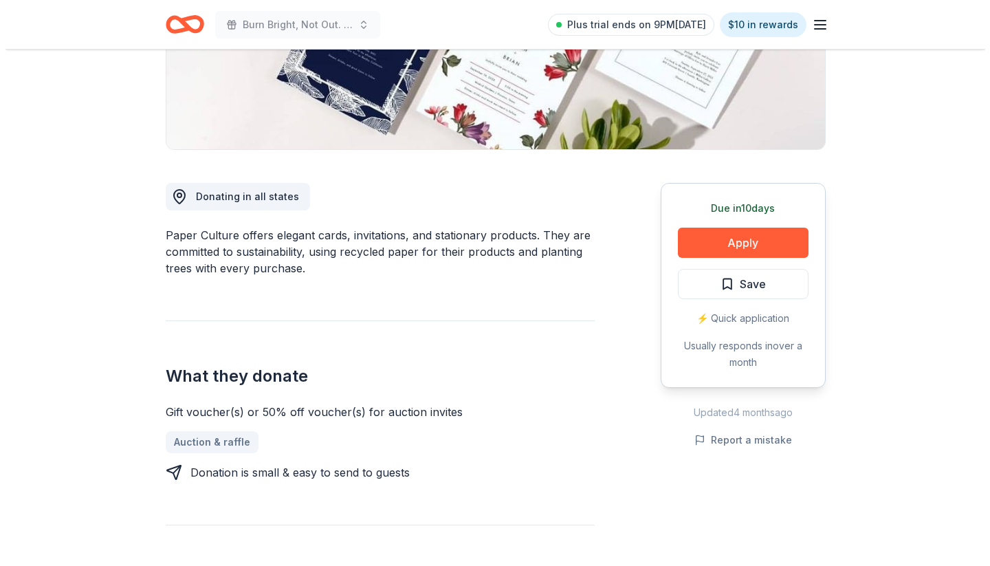
scroll to position [309, 0]
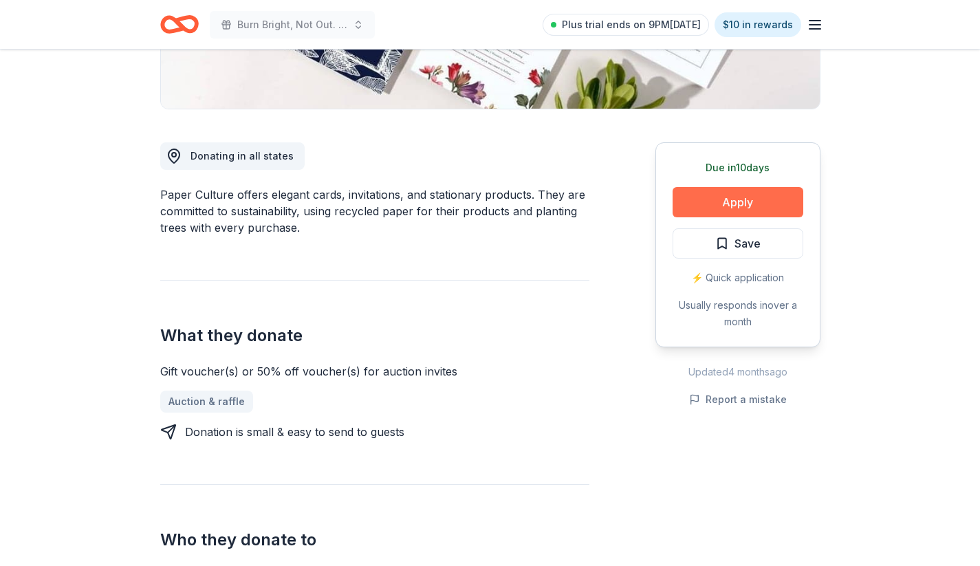
click at [728, 204] on button "Apply" at bounding box center [737, 202] width 131 height 30
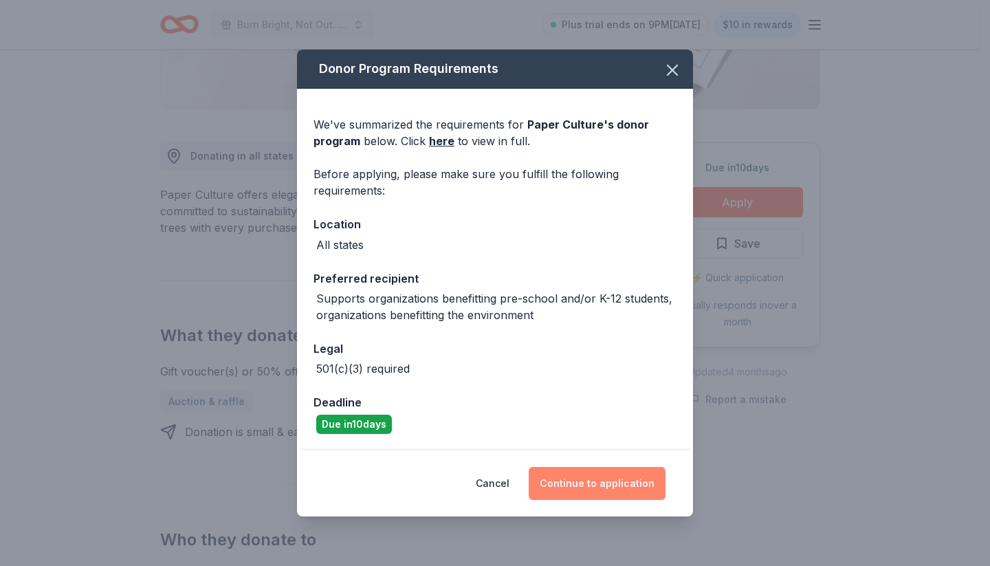
click at [612, 489] on button "Continue to application" at bounding box center [597, 483] width 137 height 33
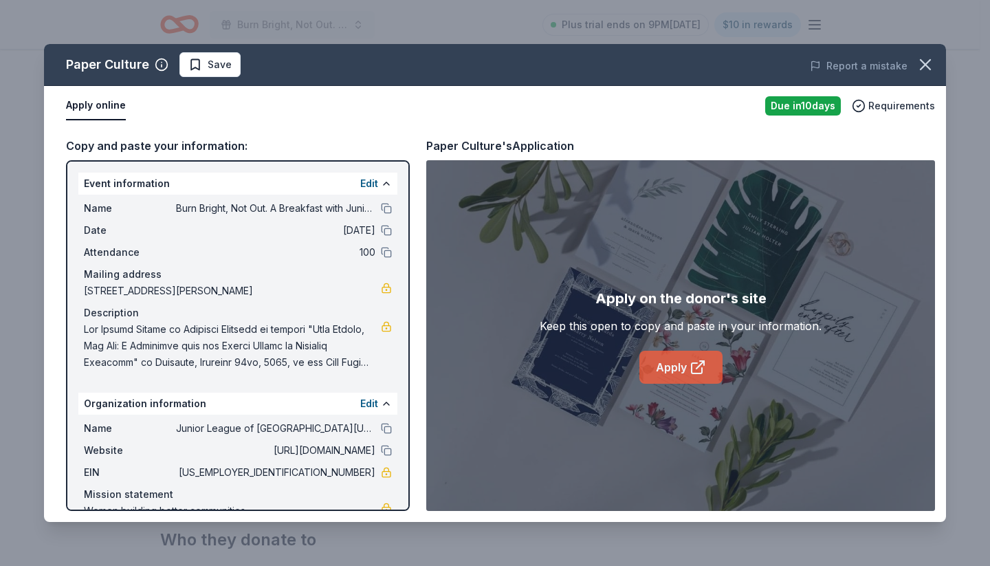
click at [681, 364] on link "Apply" at bounding box center [680, 367] width 83 height 33
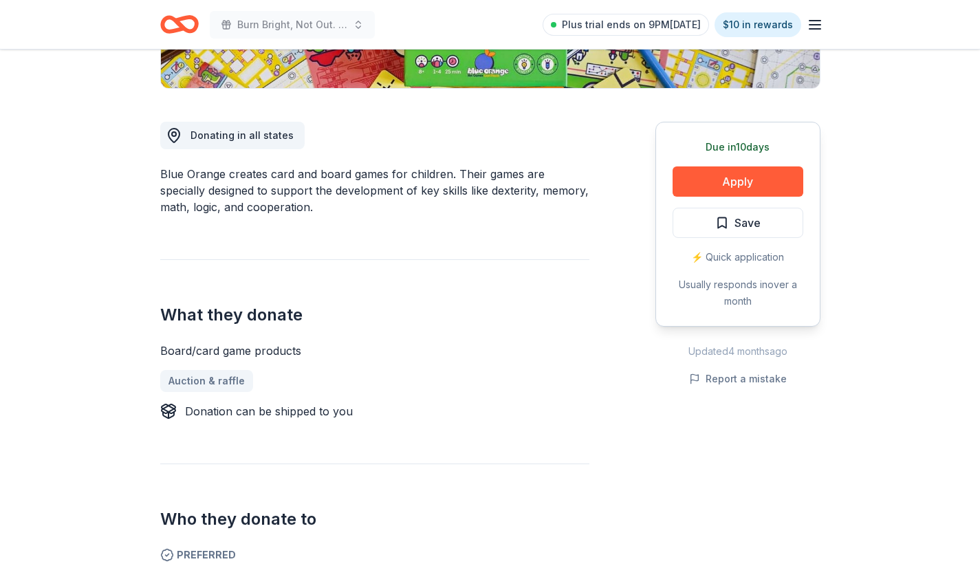
scroll to position [332, 0]
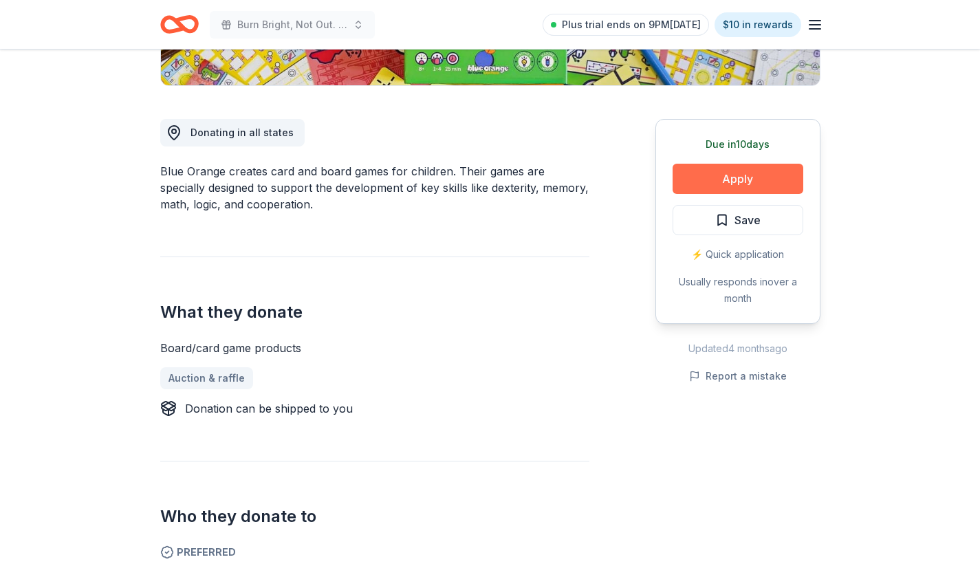
click at [747, 186] on button "Apply" at bounding box center [737, 179] width 131 height 30
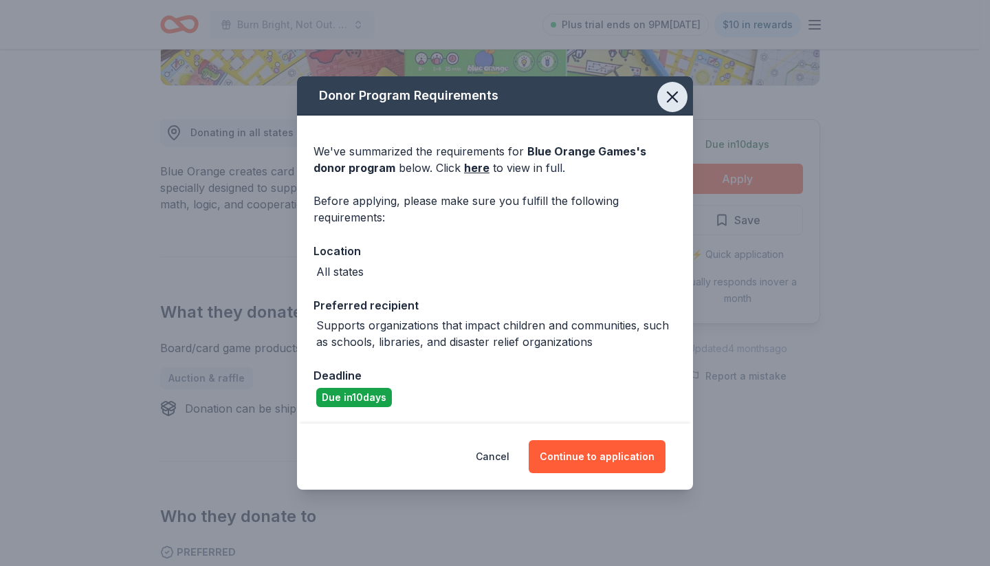
click at [674, 97] on icon "button" at bounding box center [673, 97] width 10 height 10
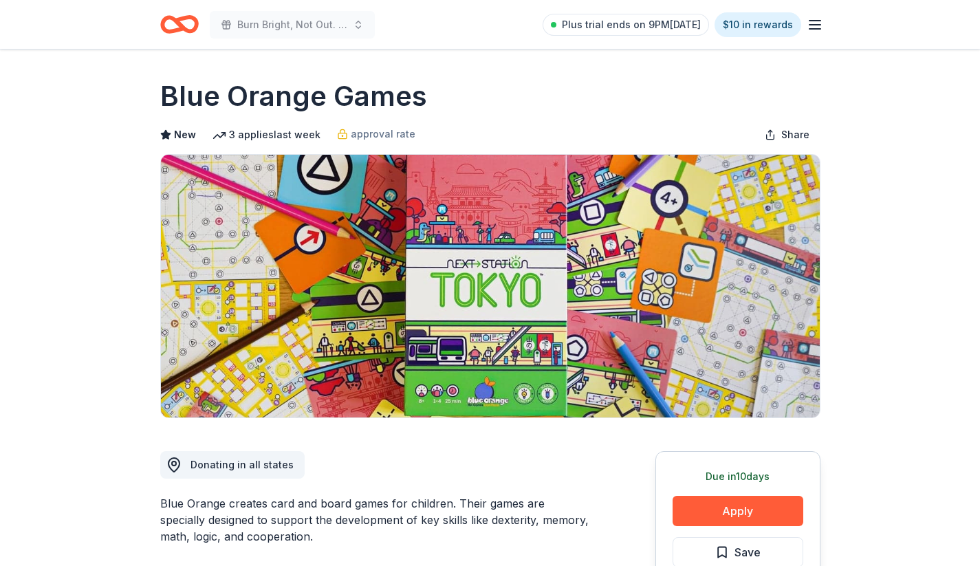
scroll to position [0, 0]
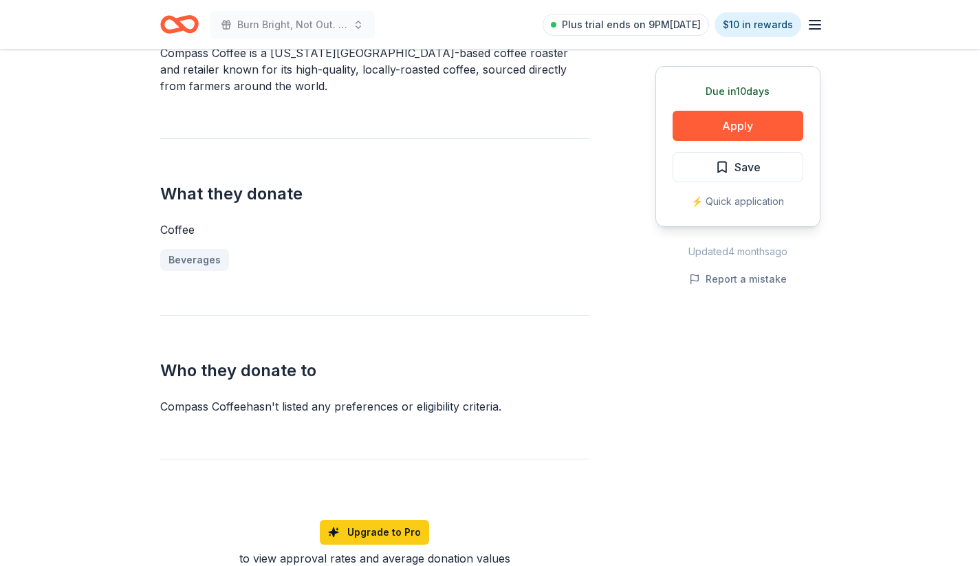
scroll to position [450, 0]
